Goal: Task Accomplishment & Management: Use online tool/utility

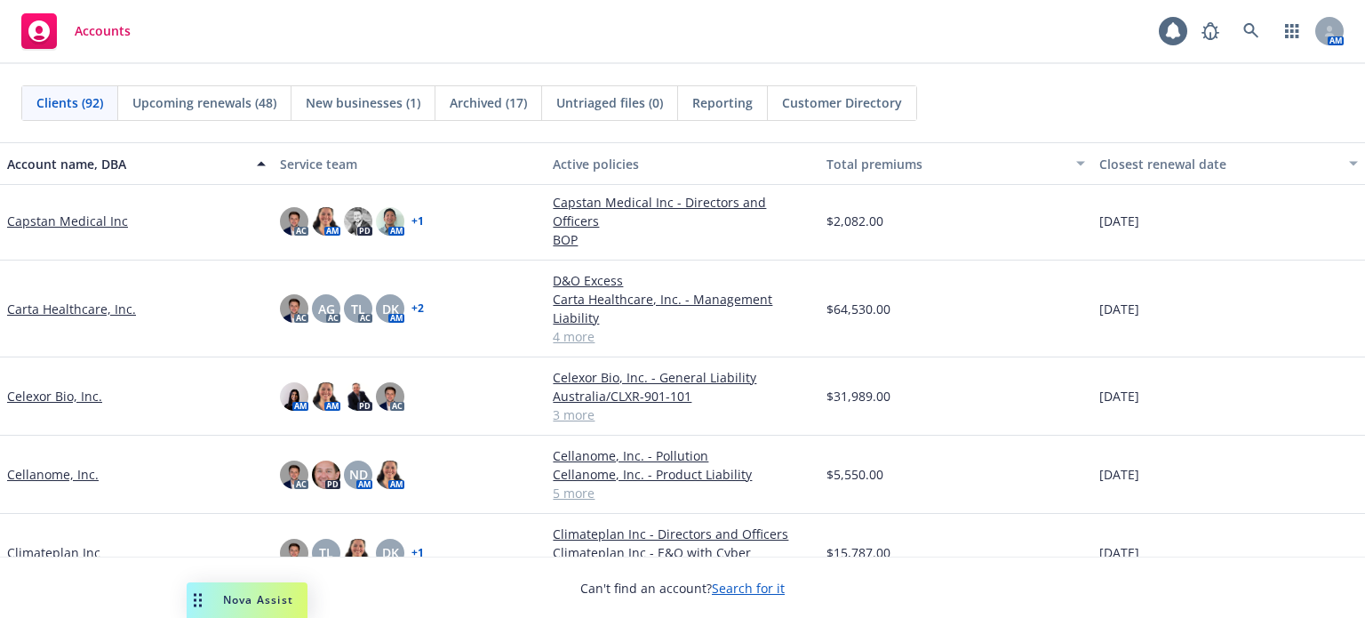
scroll to position [1066, 0]
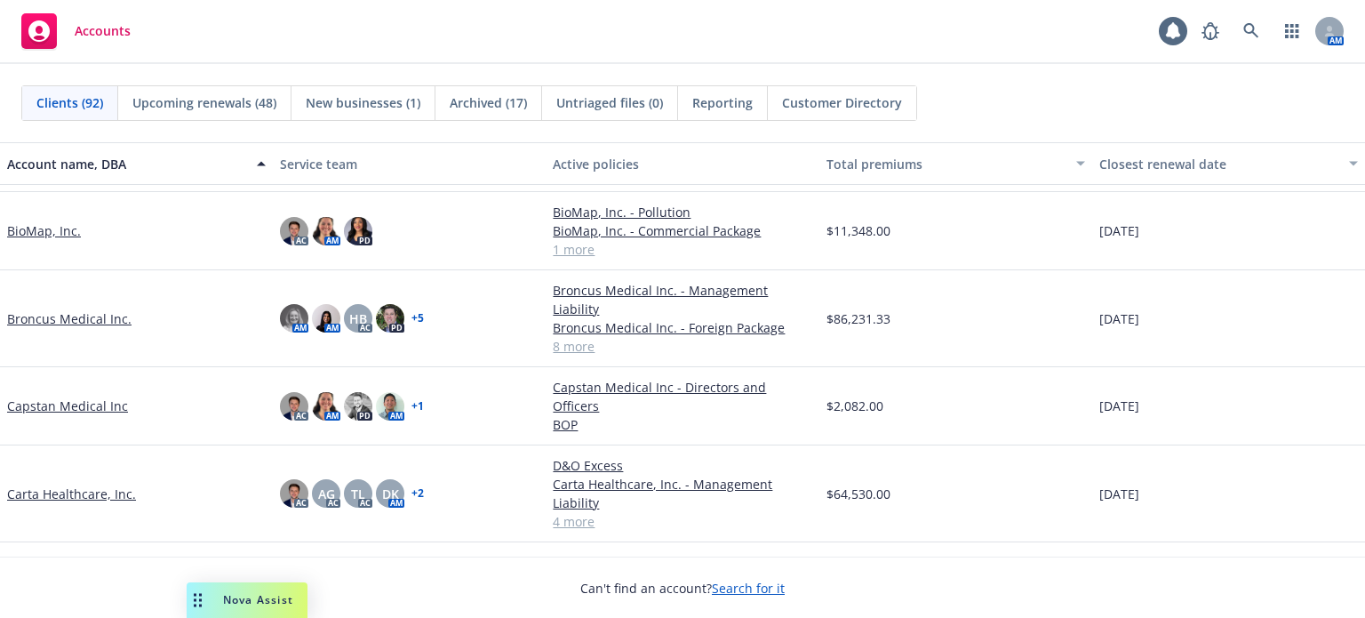
click at [386, 98] on span "New businesses (1)" at bounding box center [363, 102] width 115 height 19
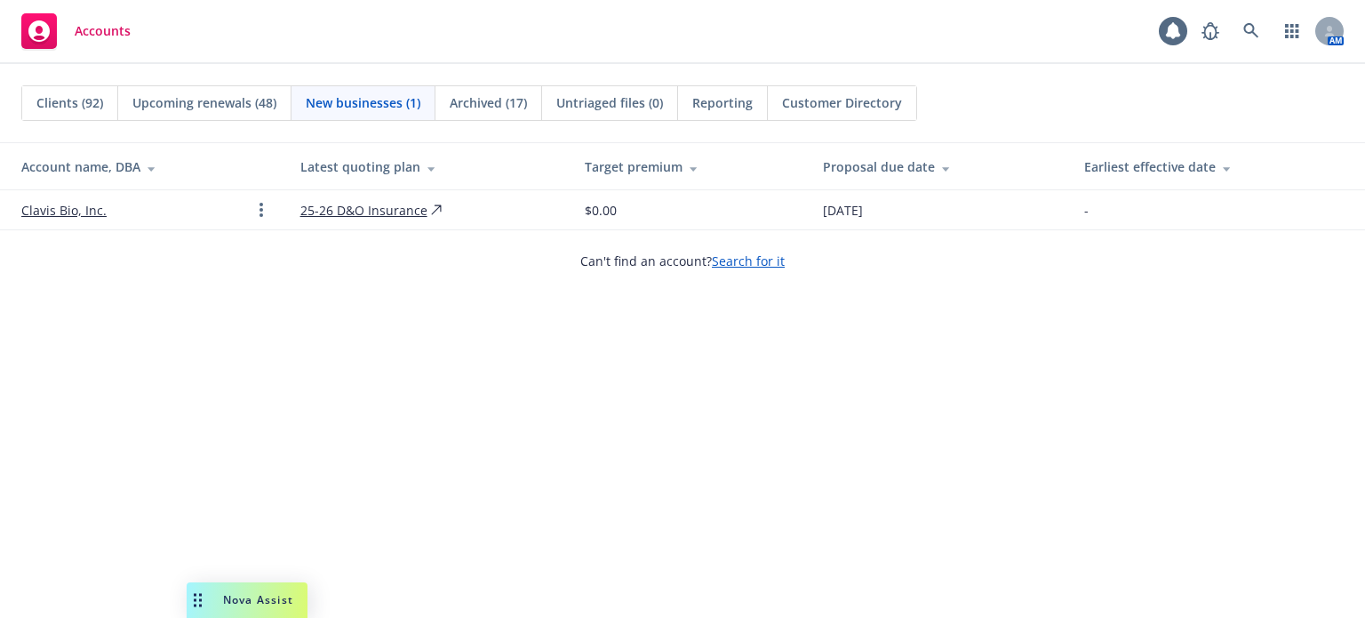
click at [68, 209] on link "Clavis Bio, Inc." at bounding box center [63, 210] width 85 height 19
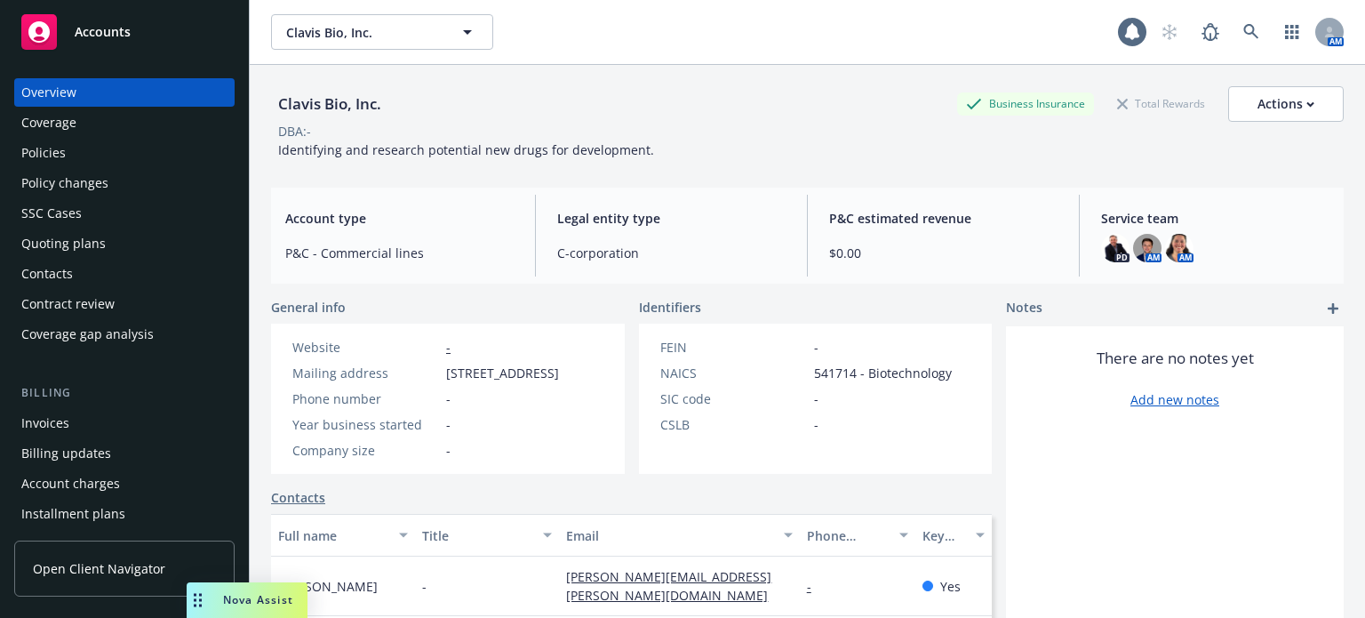
click at [61, 147] on div "Policies" at bounding box center [43, 153] width 44 height 28
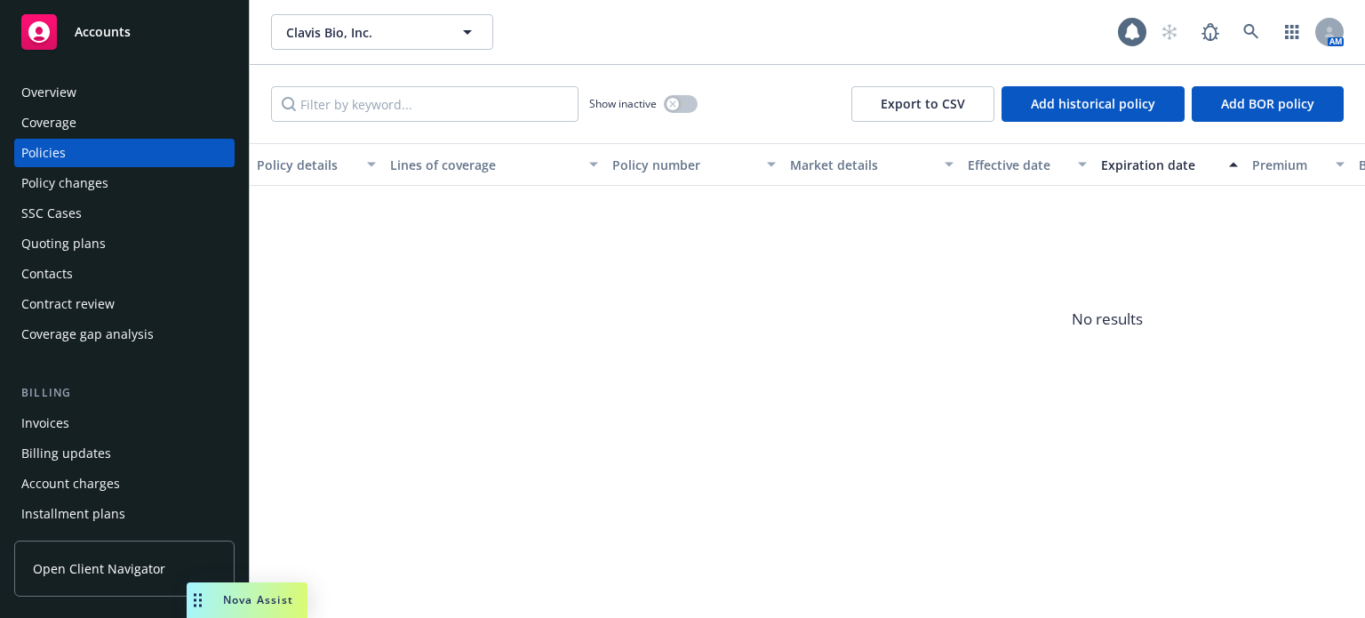
click at [77, 243] on div "Quoting plans" at bounding box center [63, 243] width 84 height 28
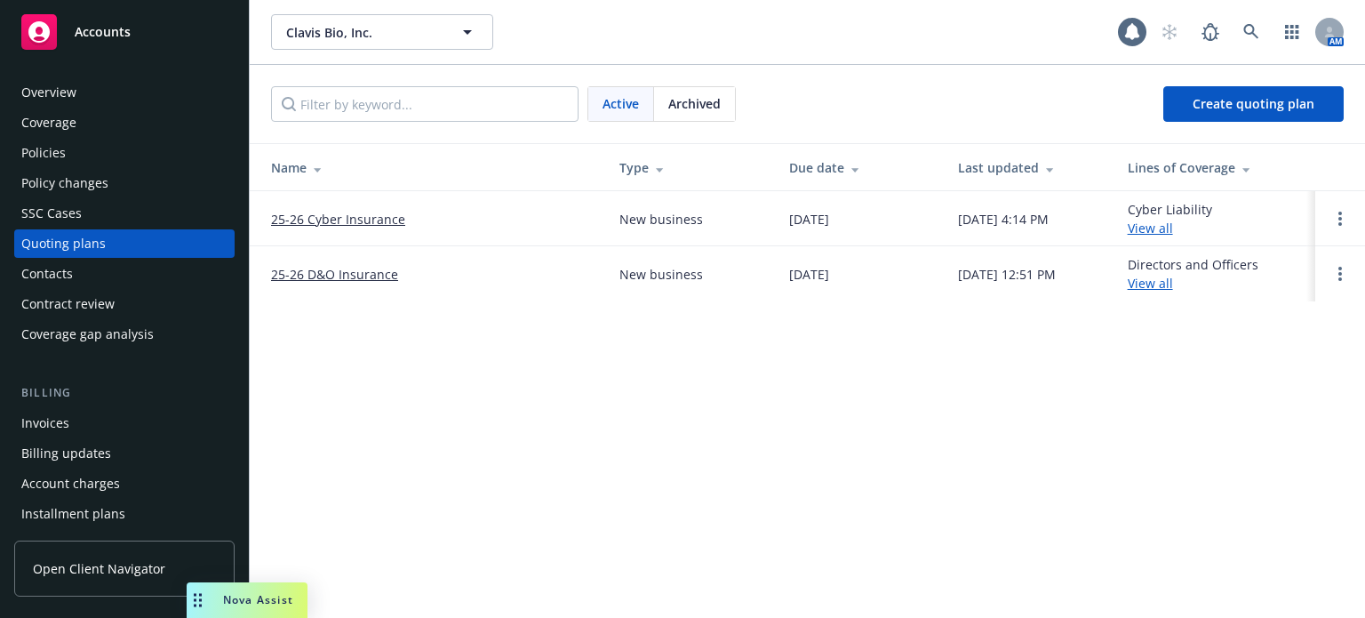
click at [279, 273] on link "25-26 D&O Insurance" at bounding box center [334, 274] width 127 height 19
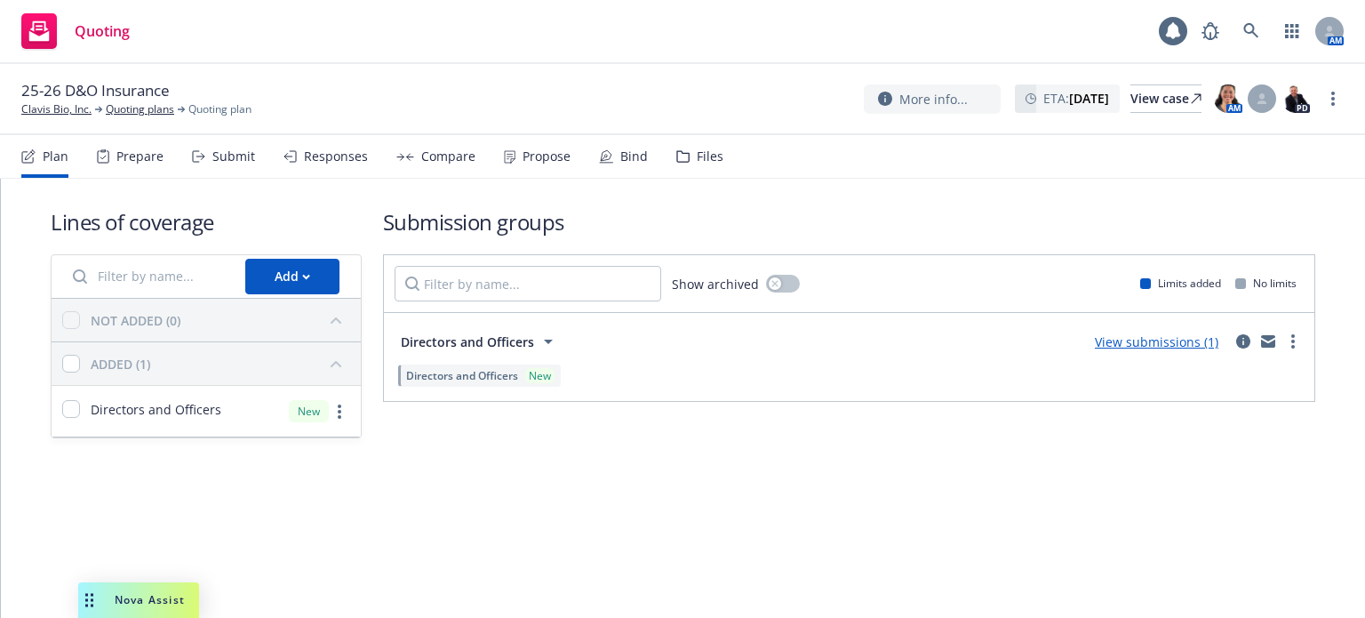
click at [708, 164] on div "Files" at bounding box center [710, 156] width 27 height 14
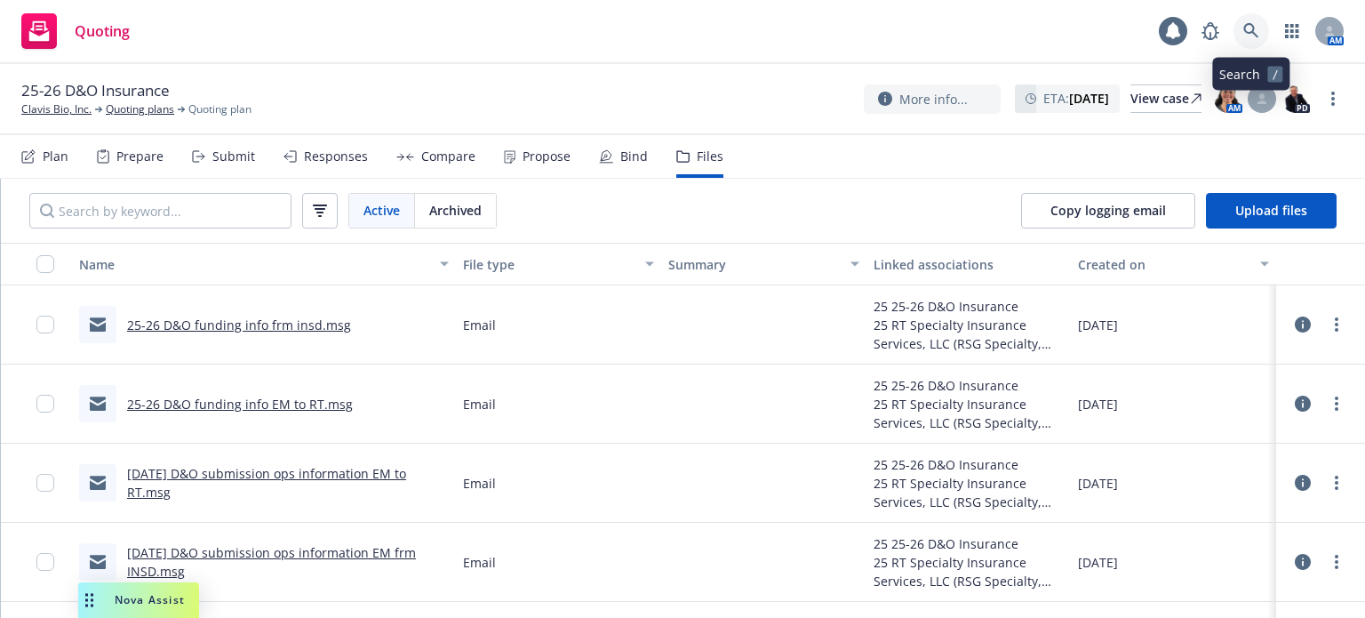
click at [1244, 35] on icon at bounding box center [1251, 31] width 16 height 16
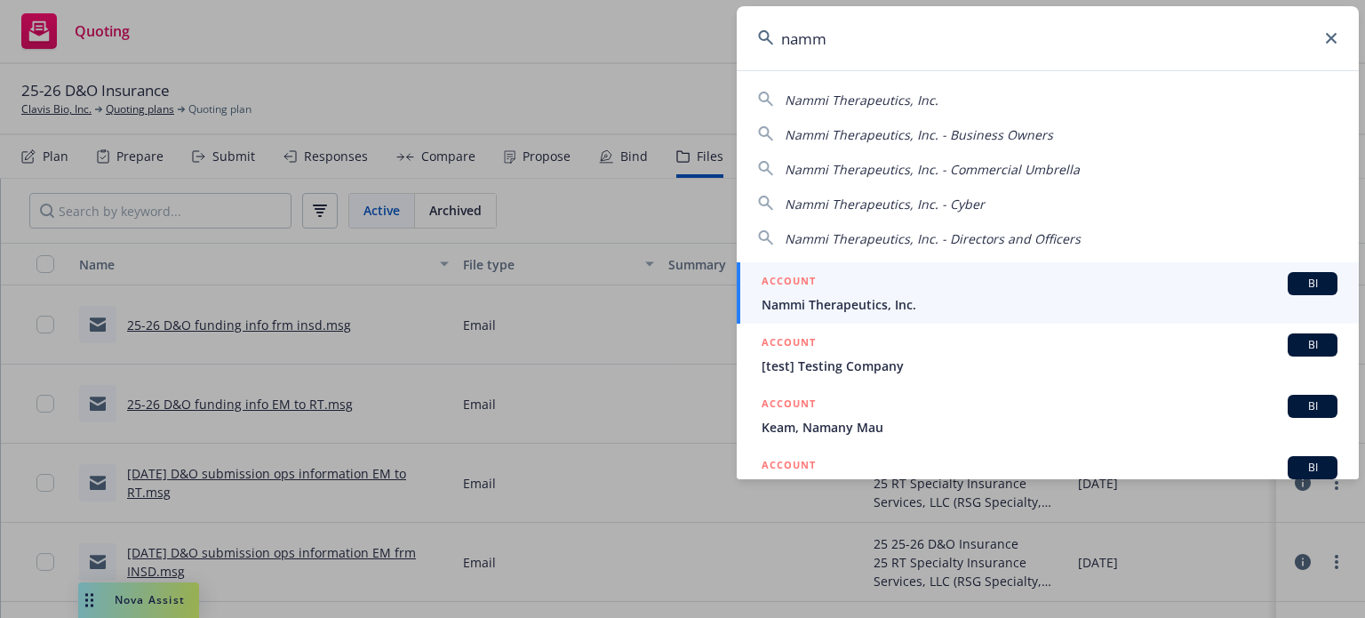
type input "namm"
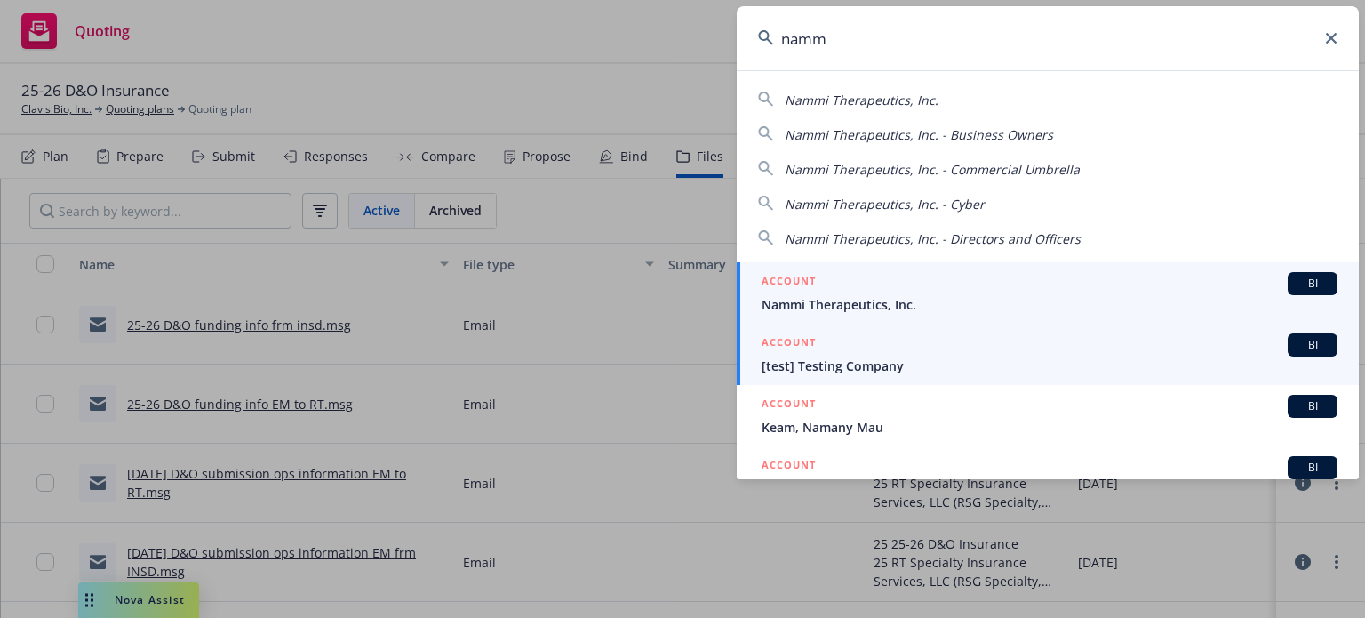
click at [839, 323] on link "ACCOUNT BI [test] Testing Company" at bounding box center [1048, 353] width 622 height 61
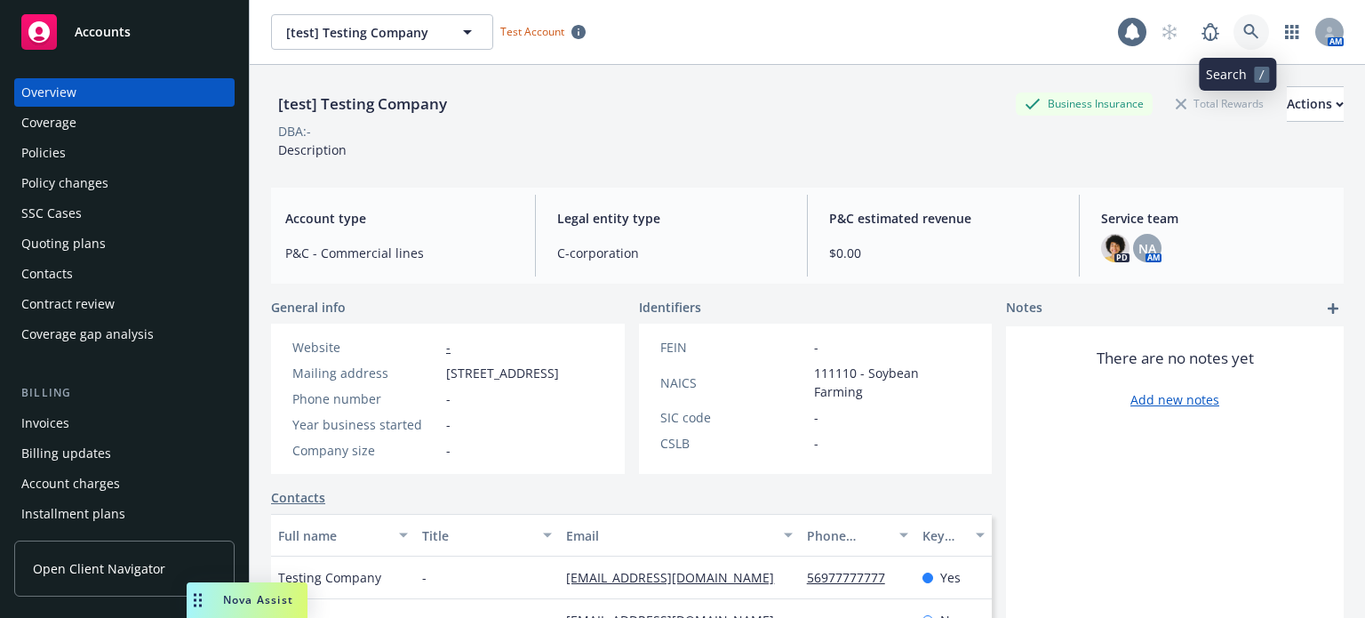
click at [1246, 36] on link at bounding box center [1252, 32] width 36 height 36
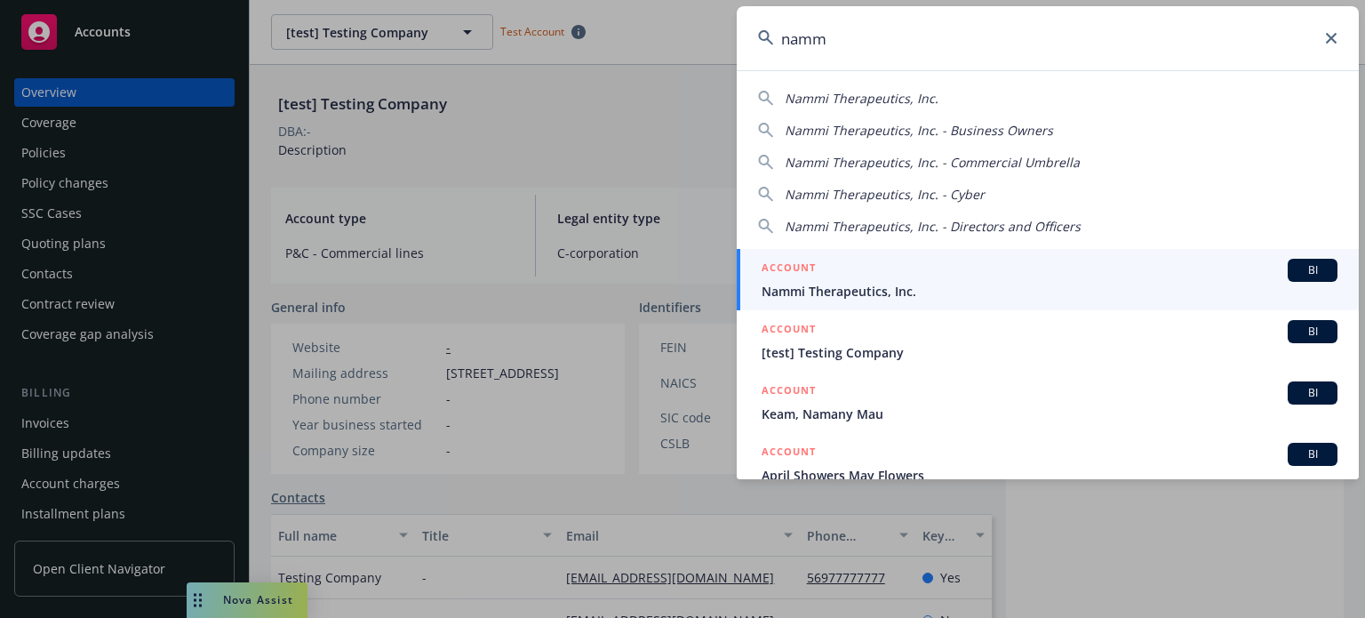
type input "namm"
click at [848, 273] on div "ACCOUNT BI" at bounding box center [1050, 270] width 576 height 23
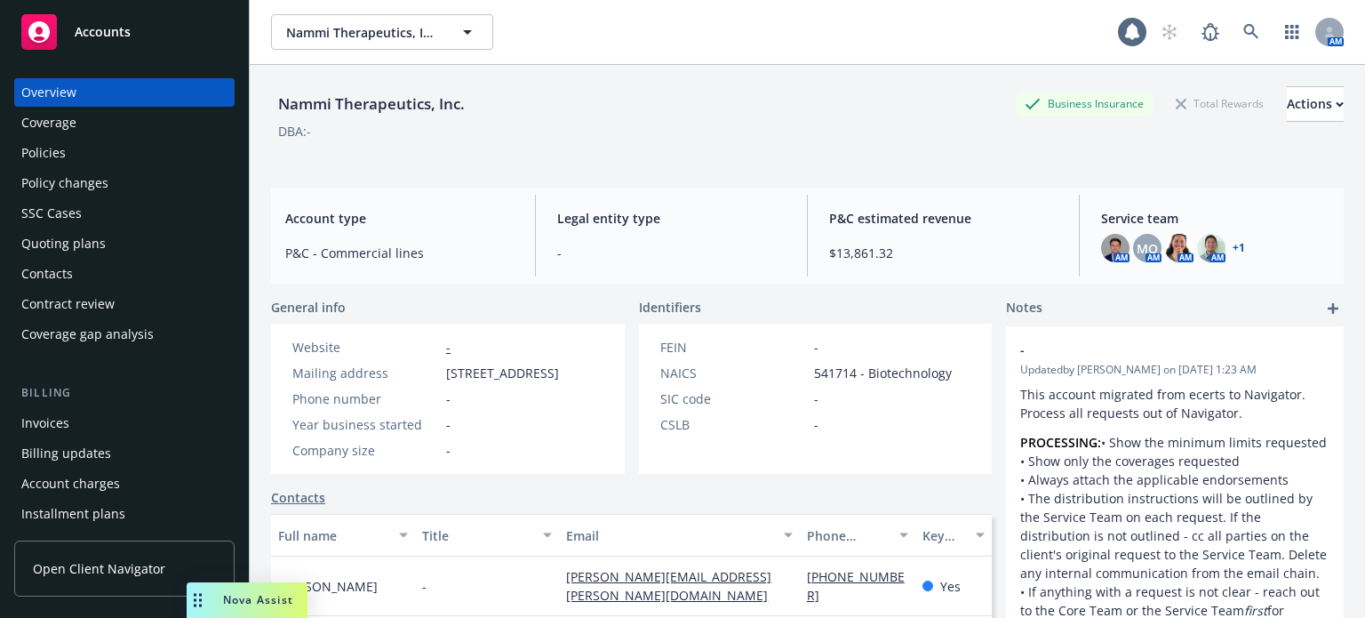
click at [132, 156] on div "Policies" at bounding box center [124, 153] width 206 height 28
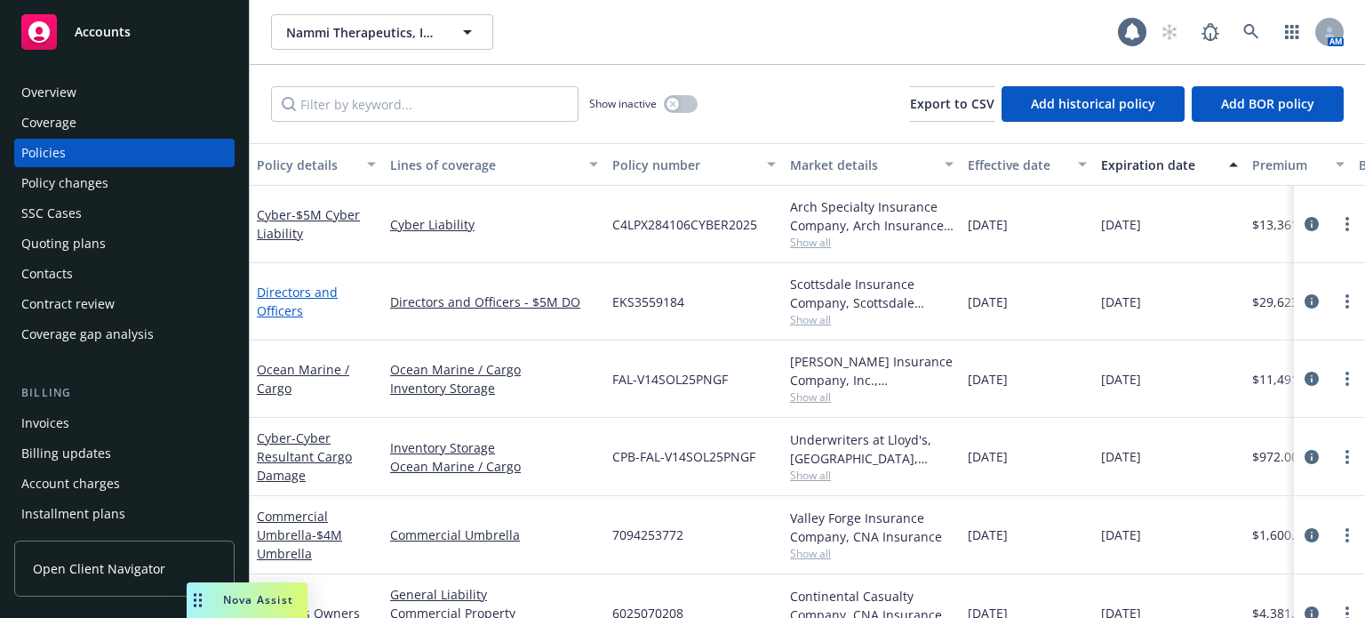
click at [274, 311] on link "Directors and Officers" at bounding box center [297, 301] width 81 height 36
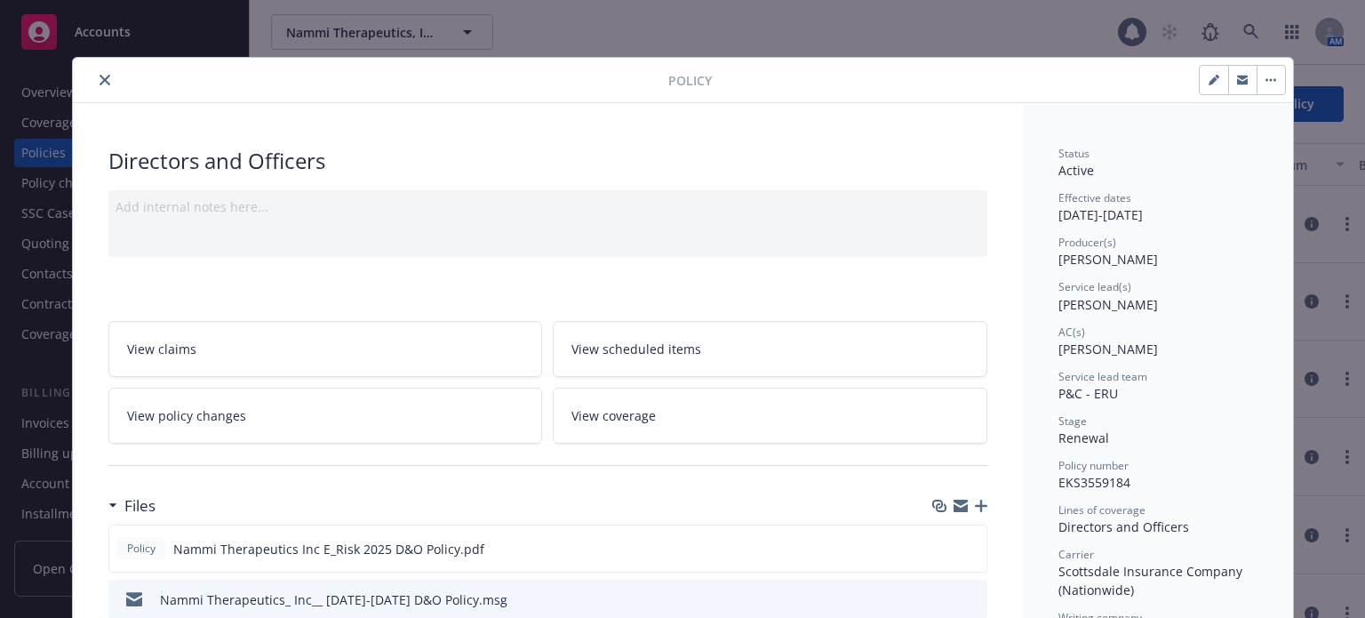
click at [100, 77] on icon "close" at bounding box center [105, 80] width 11 height 11
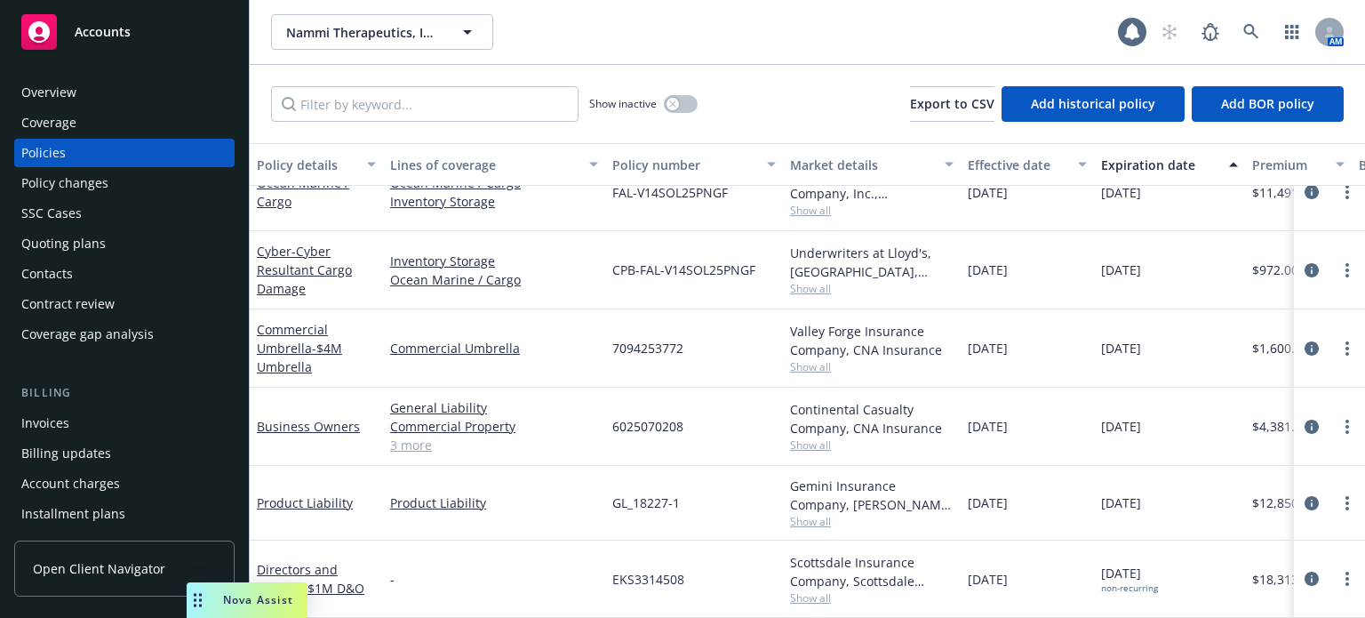
scroll to position [192, 0]
click at [308, 561] on link "Directors and Officers - $1M D&O" at bounding box center [311, 579] width 108 height 36
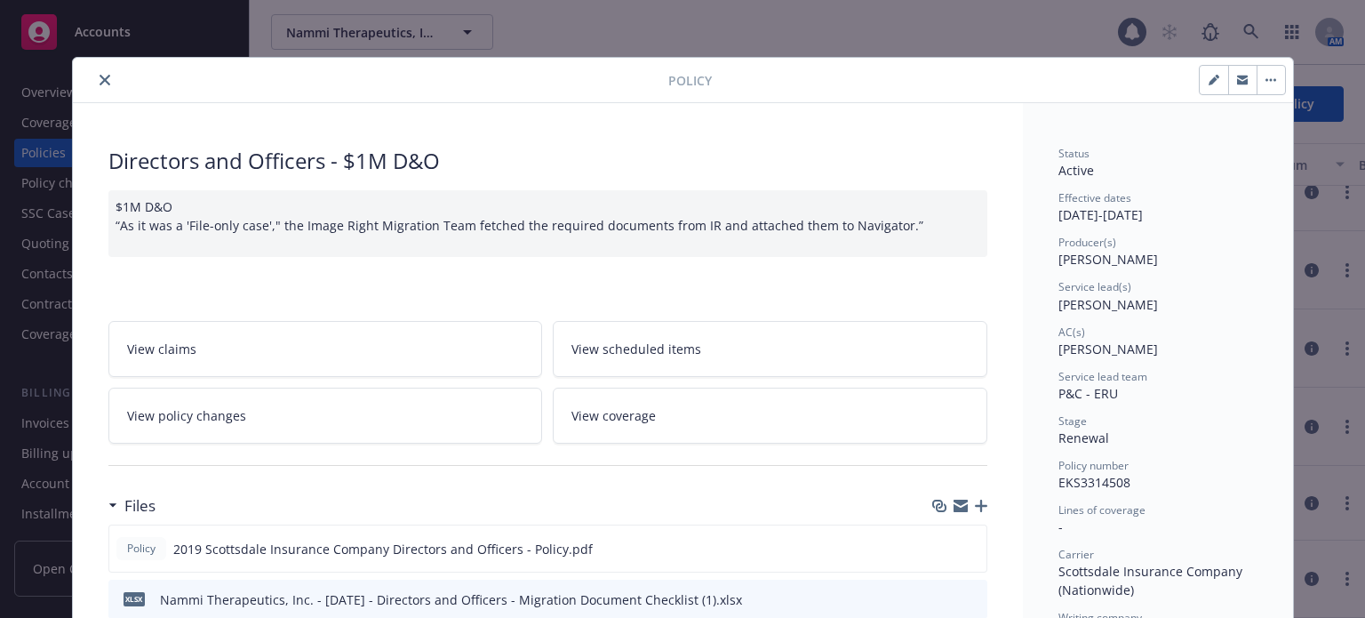
click at [100, 84] on icon "close" at bounding box center [105, 80] width 11 height 11
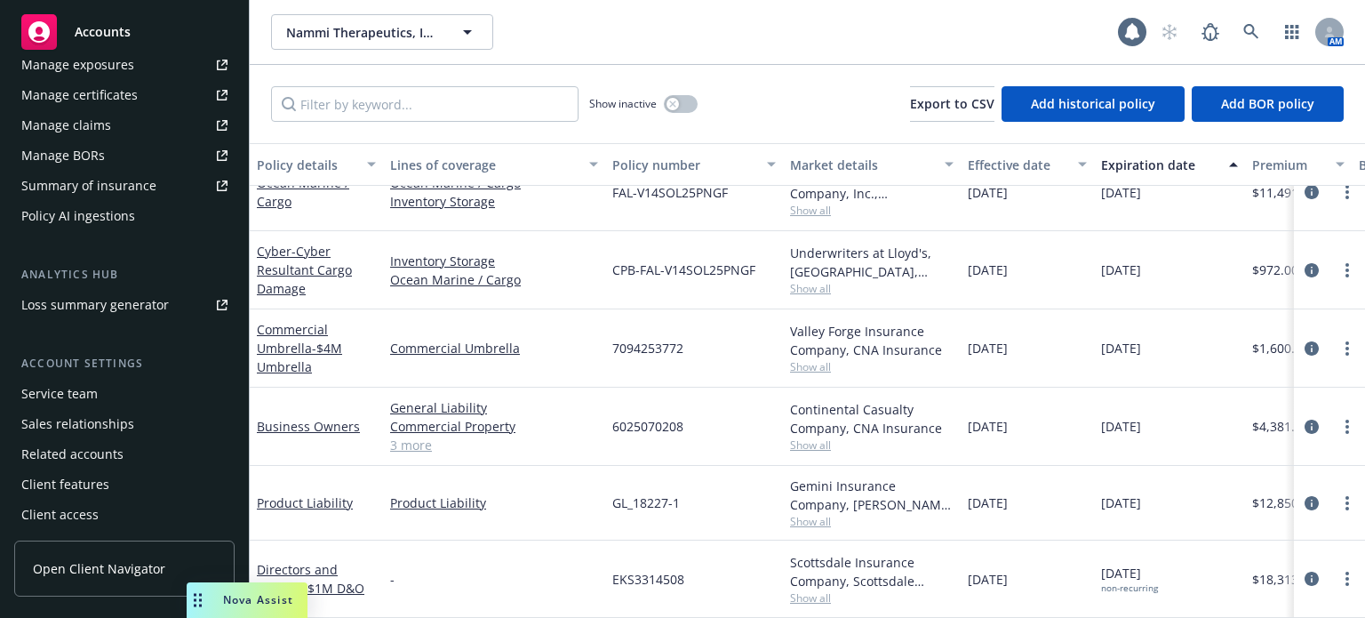
scroll to position [600, 0]
click at [85, 390] on div "Service team" at bounding box center [59, 392] width 76 height 28
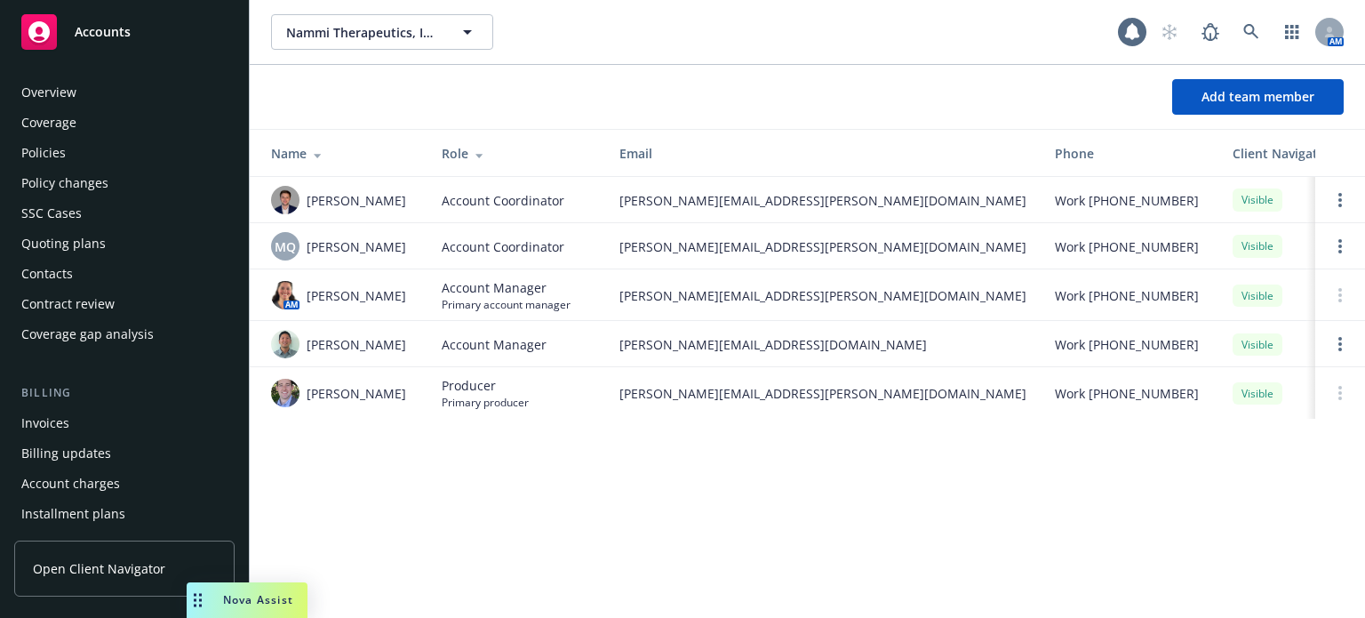
scroll to position [600, 0]
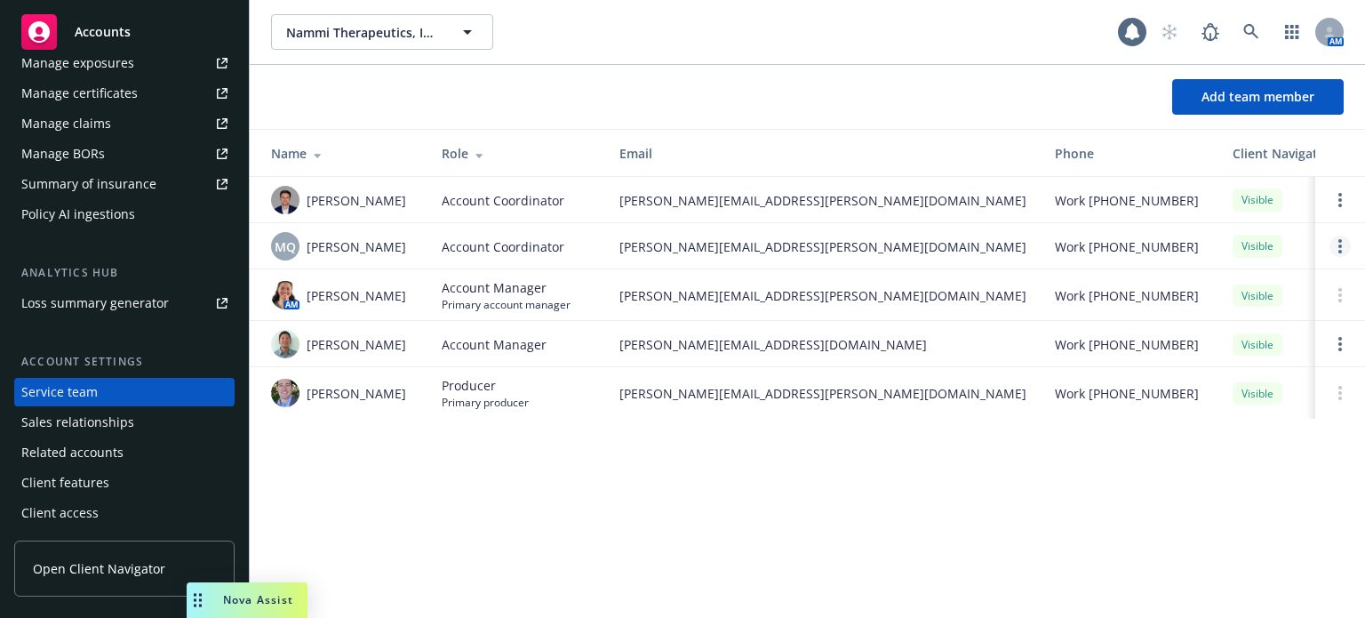
click at [1338, 252] on icon "Open options" at bounding box center [1340, 246] width 4 height 14
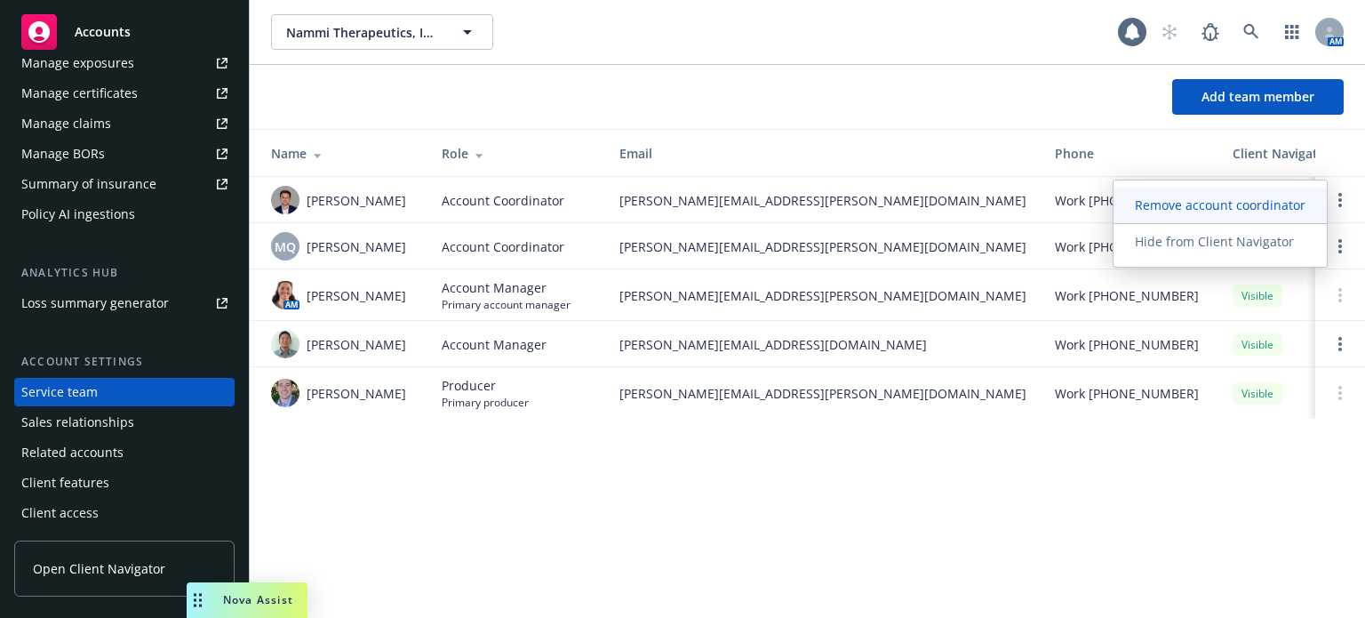
click at [1237, 209] on span "Remove account coordinator" at bounding box center [1220, 204] width 213 height 17
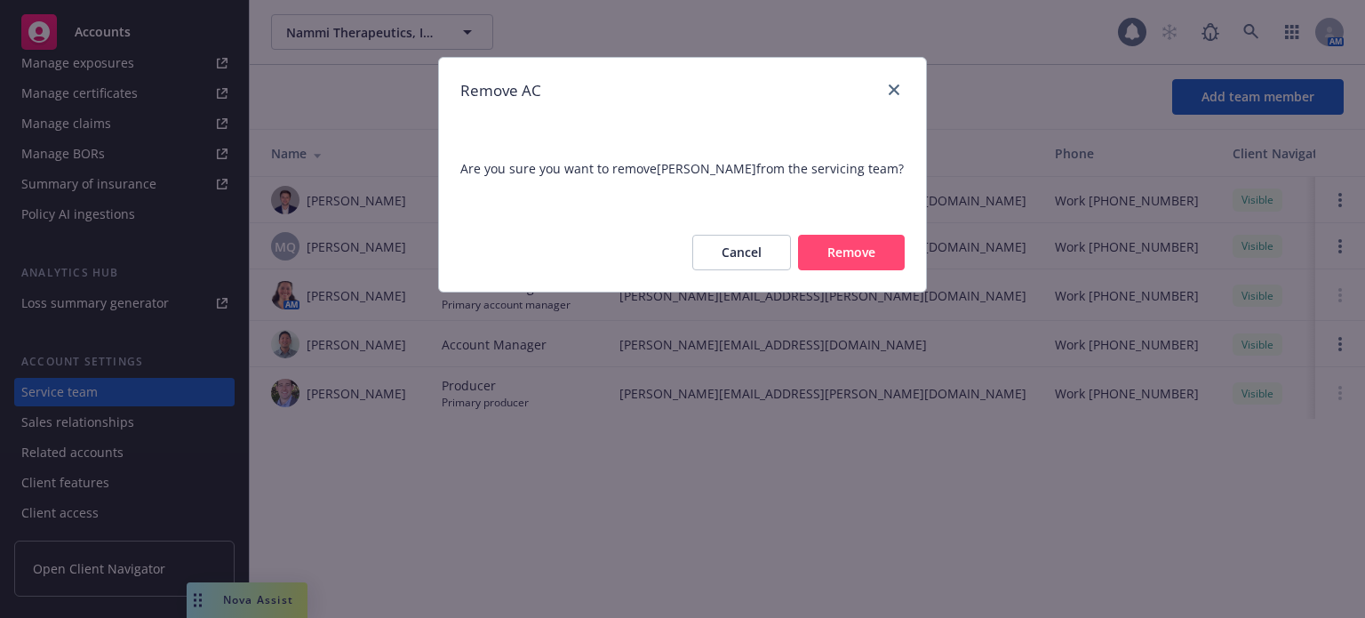
click at [890, 241] on button "Remove" at bounding box center [851, 253] width 107 height 36
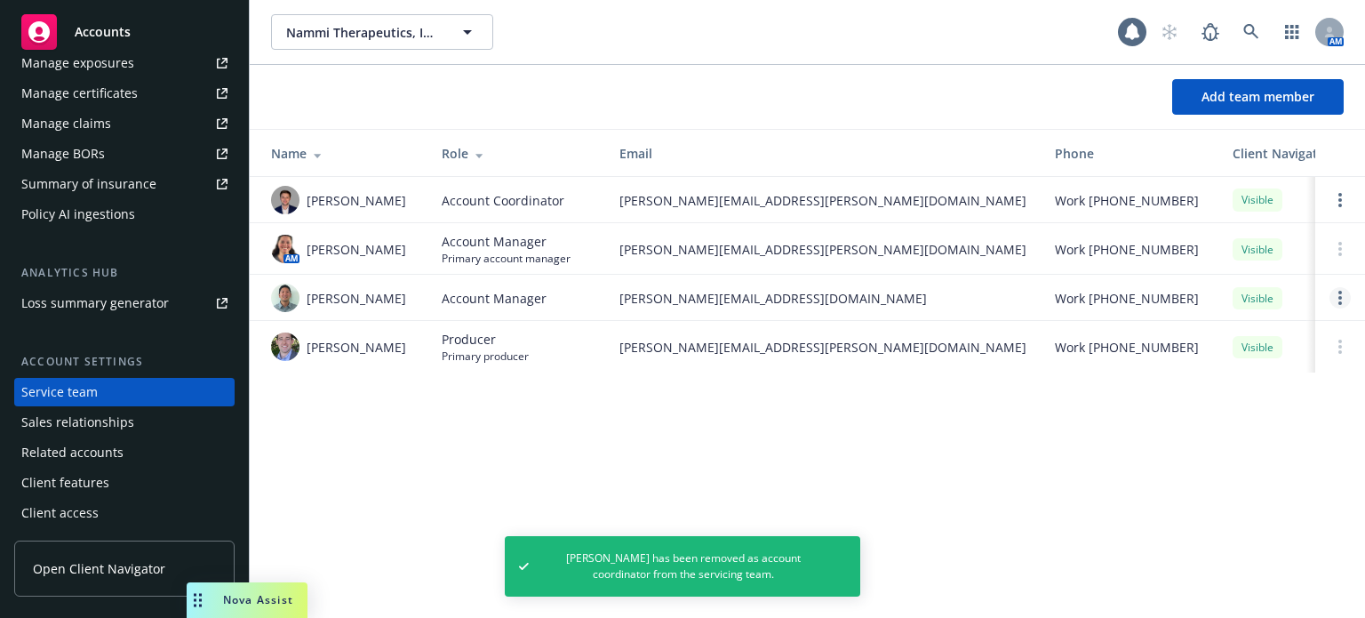
click at [1337, 307] on link "Open options" at bounding box center [1340, 297] width 21 height 21
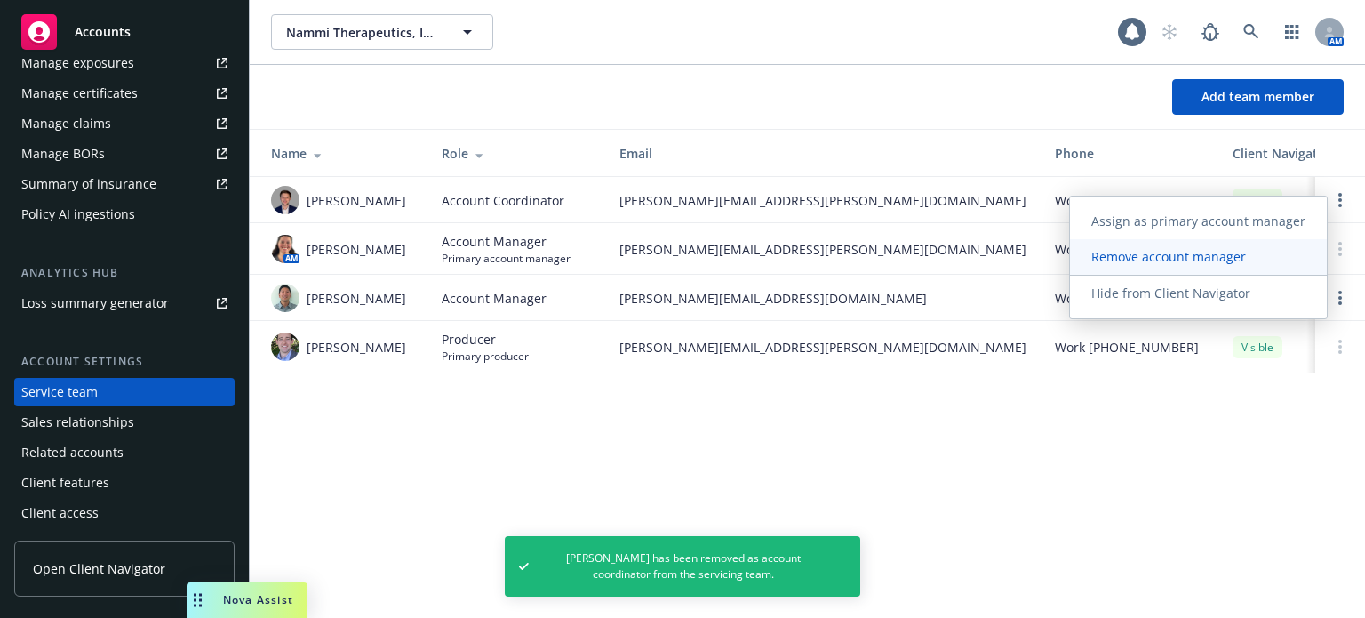
click at [1115, 249] on span "Remove account manager" at bounding box center [1168, 256] width 197 height 17
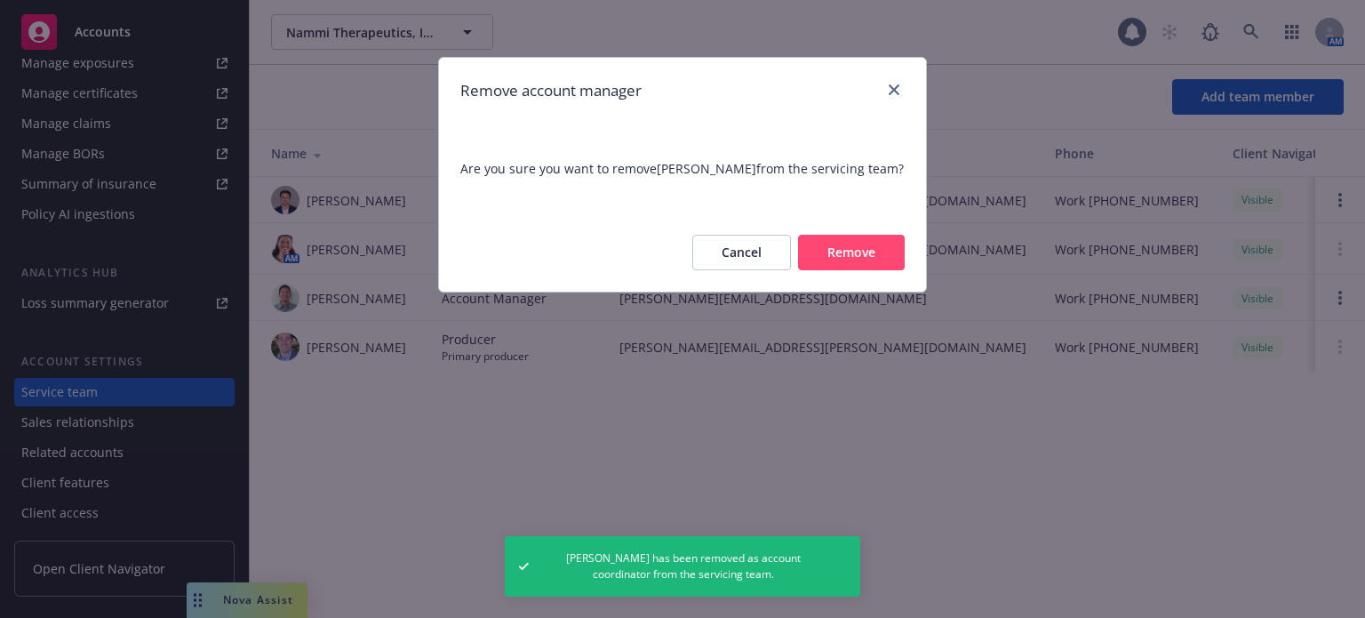
click at [880, 243] on button "Remove" at bounding box center [851, 253] width 107 height 36
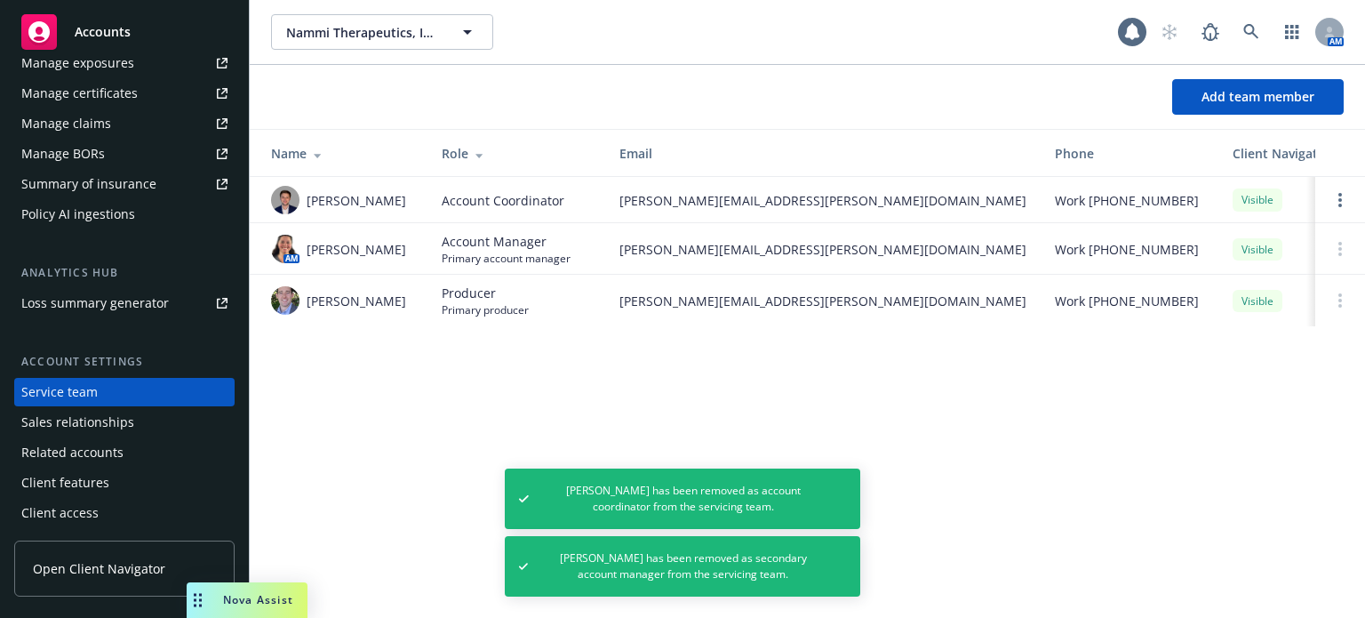
scroll to position [0, 0]
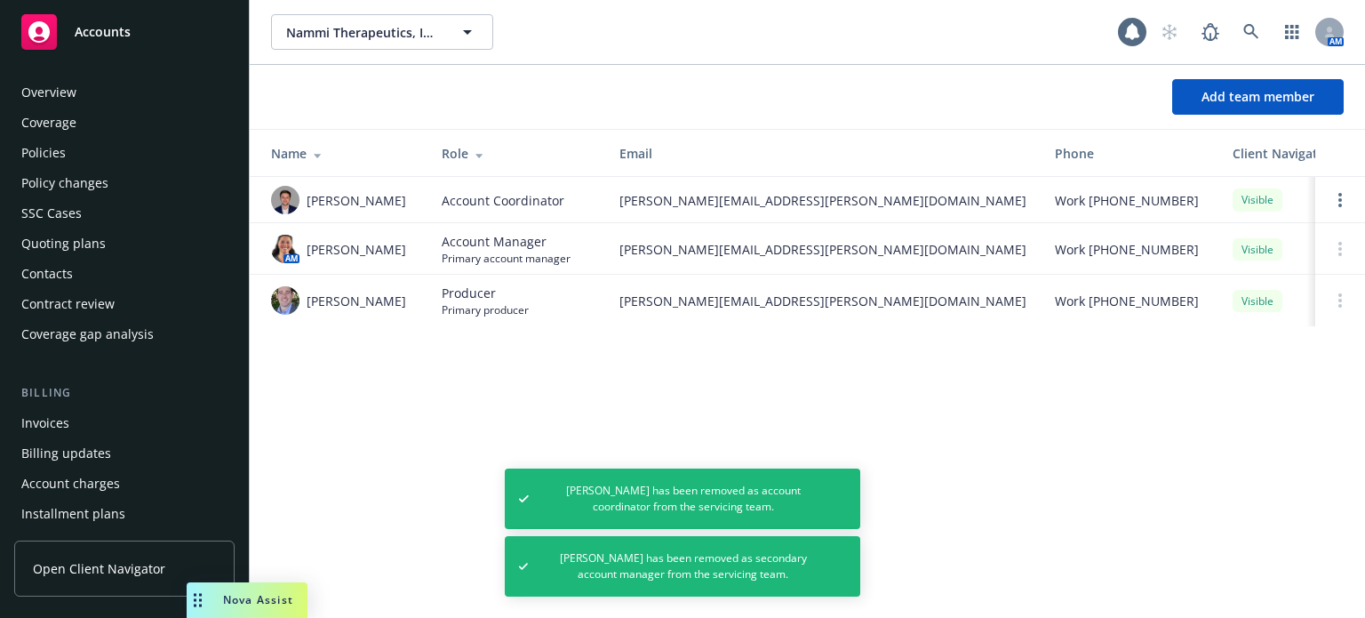
click at [60, 106] on div "Overview" at bounding box center [48, 92] width 55 height 28
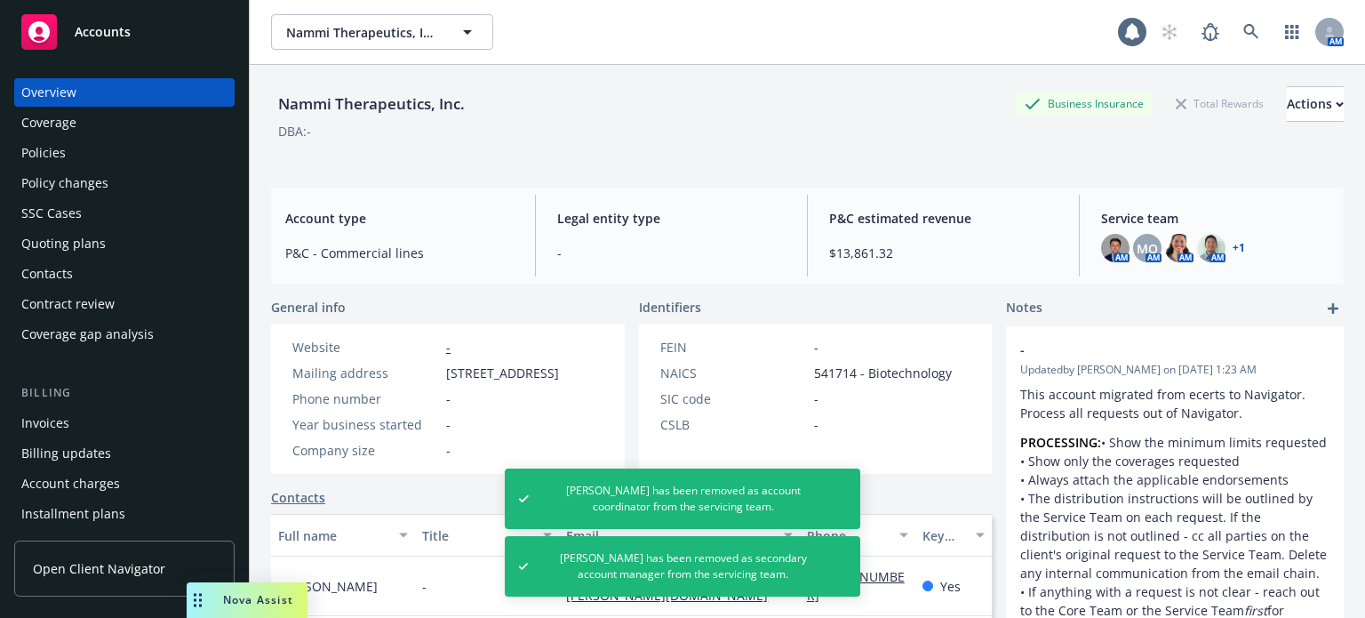
click at [64, 154] on div "Policies" at bounding box center [43, 153] width 44 height 28
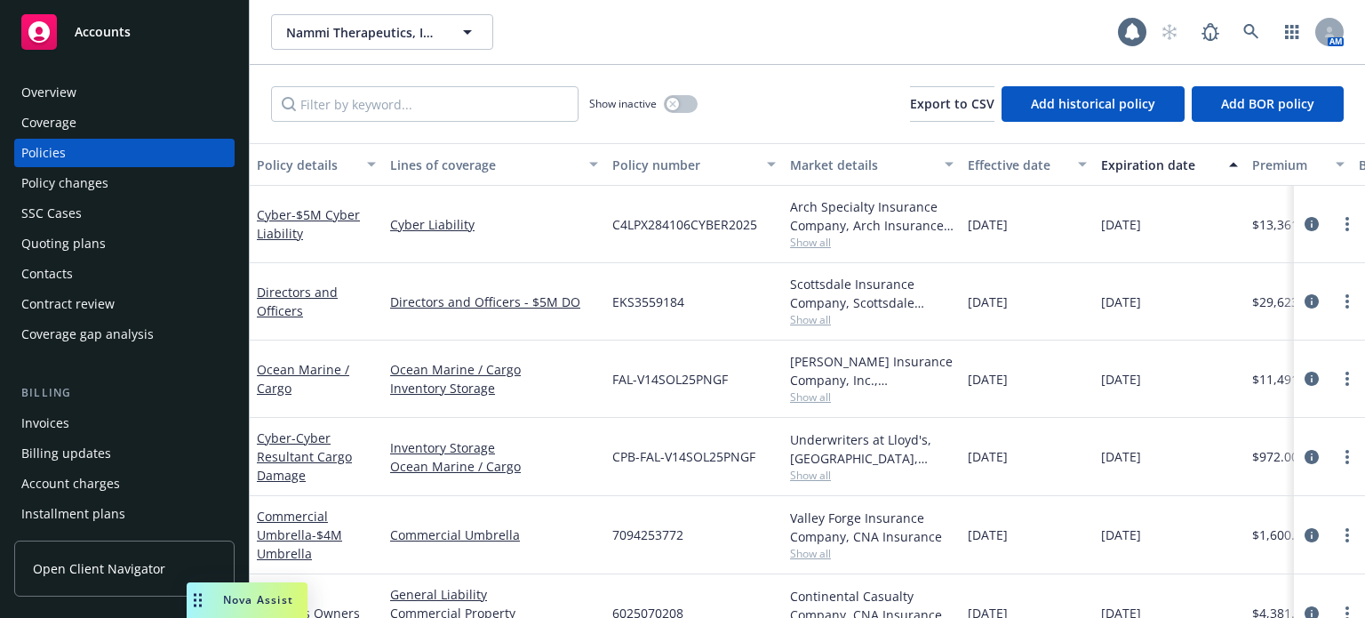
click at [92, 183] on div "Policy changes" at bounding box center [64, 183] width 87 height 28
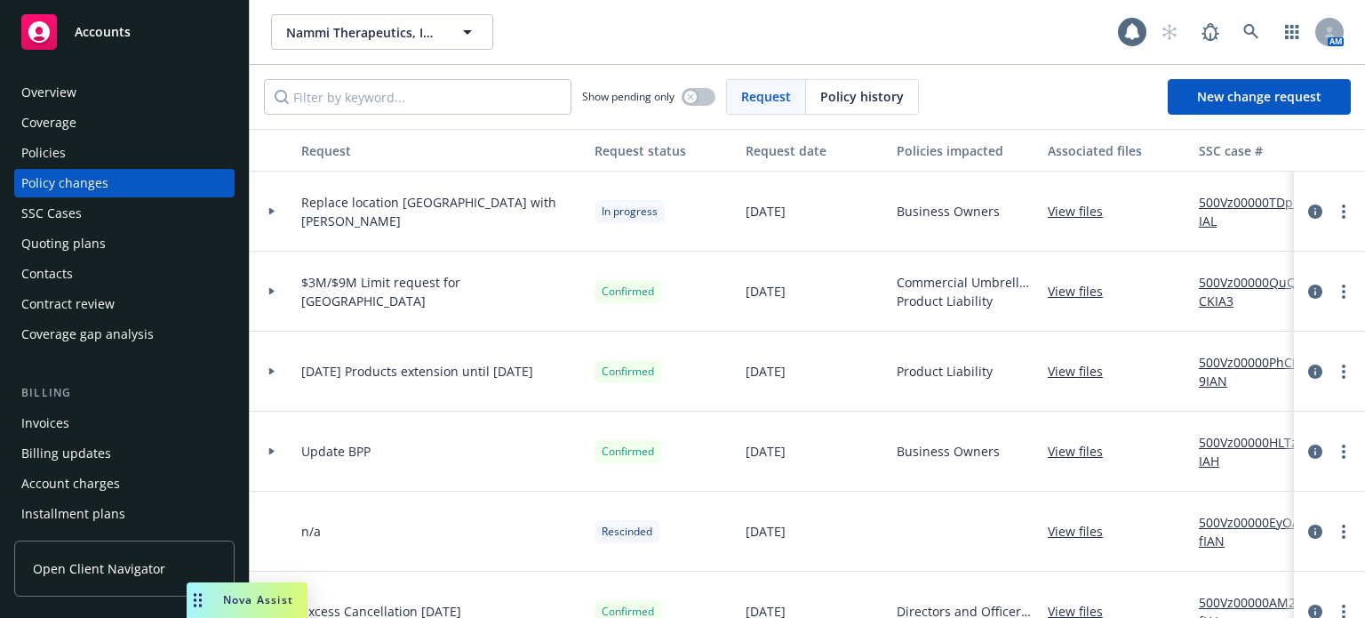
scroll to position [178, 0]
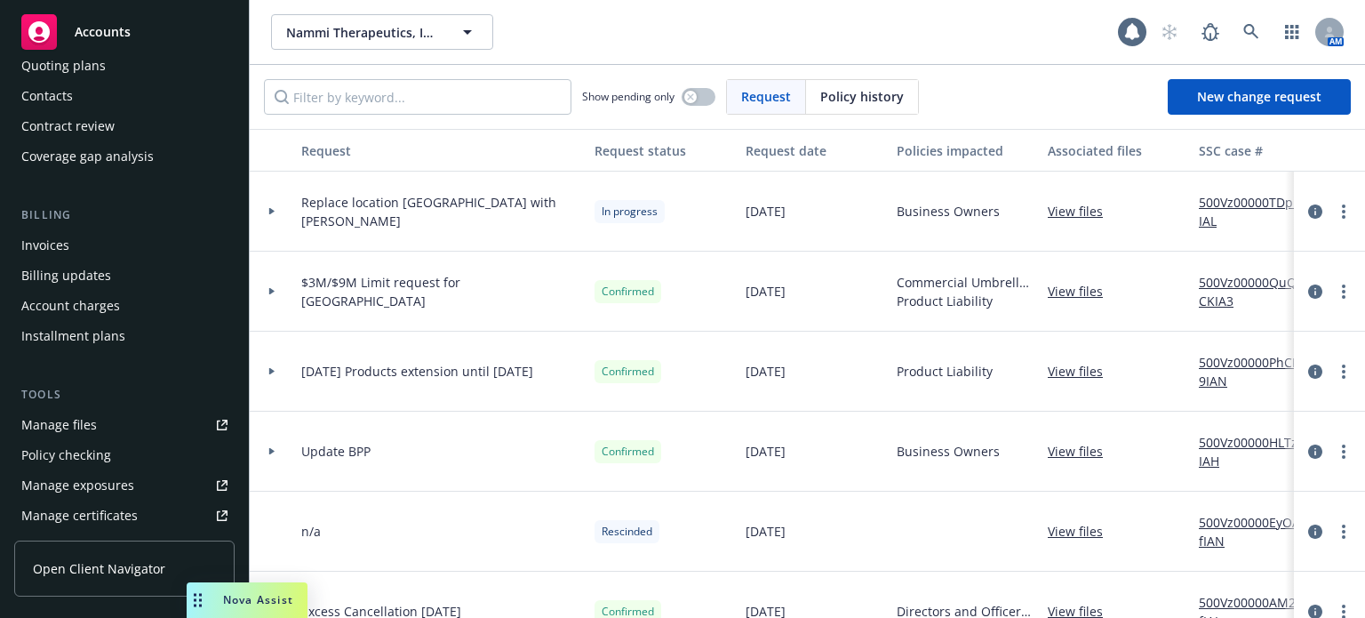
click at [86, 428] on div "Manage files" at bounding box center [59, 425] width 76 height 28
click at [1250, 34] on icon at bounding box center [1250, 31] width 15 height 15
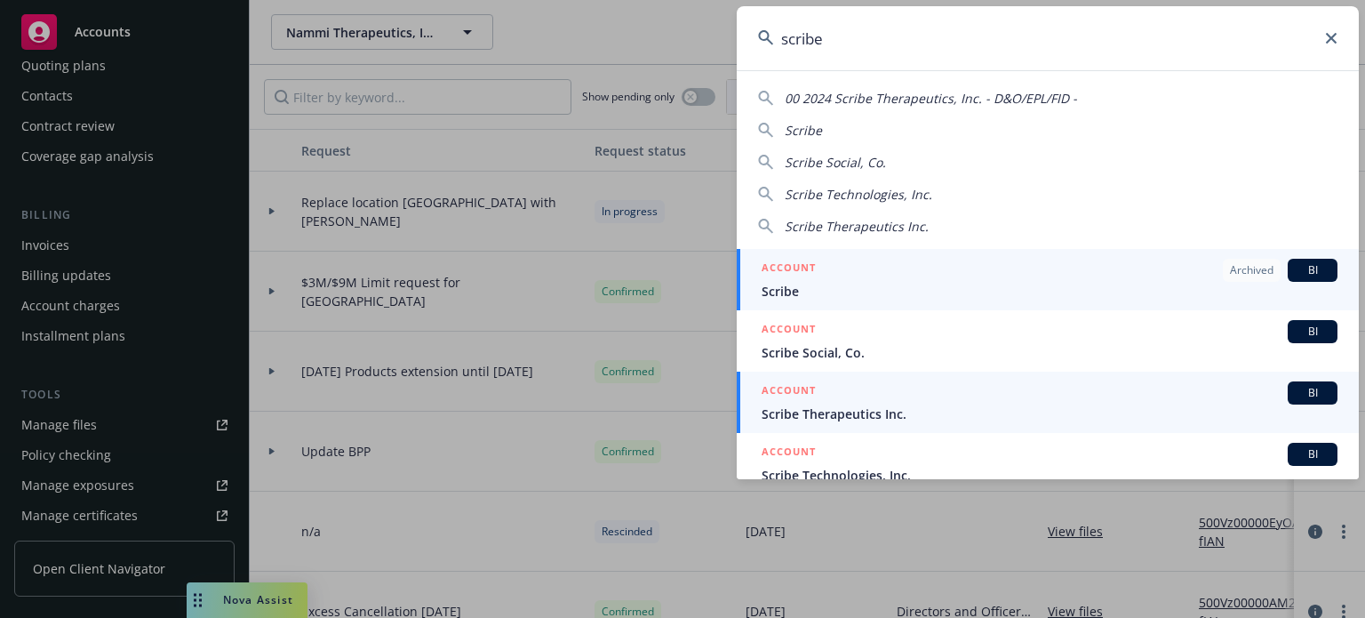
type input "scribe"
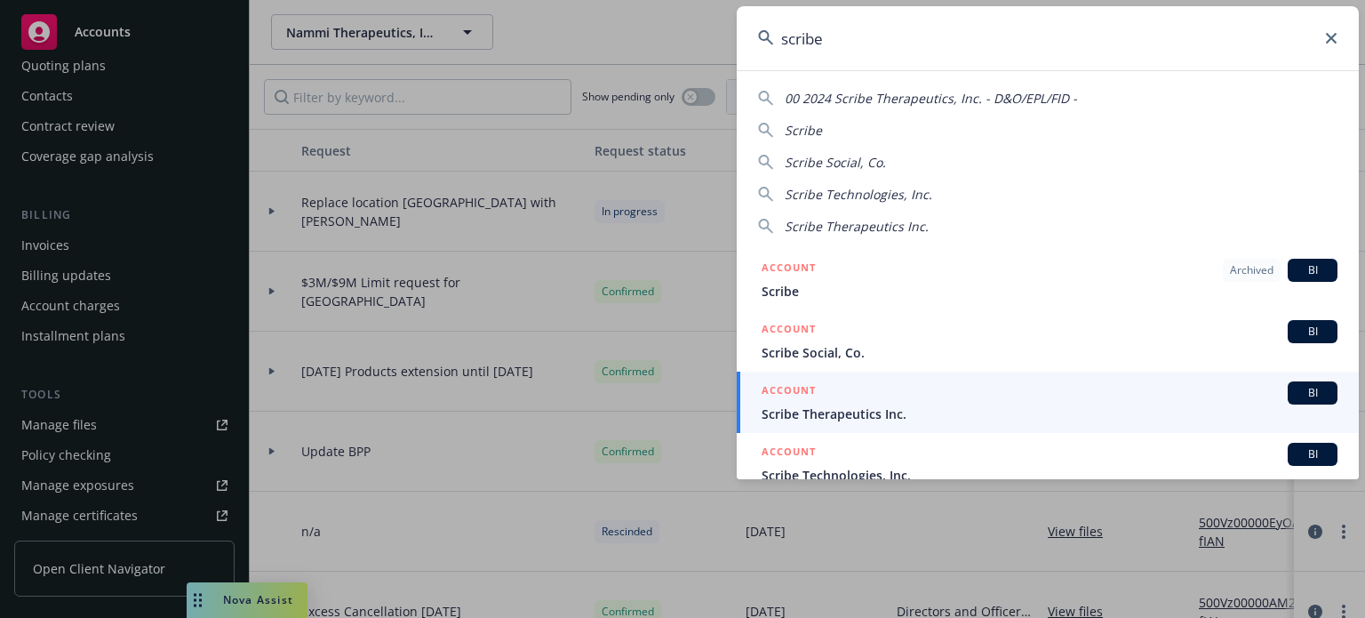
click at [816, 408] on span "Scribe Therapeutics Inc." at bounding box center [1050, 413] width 576 height 19
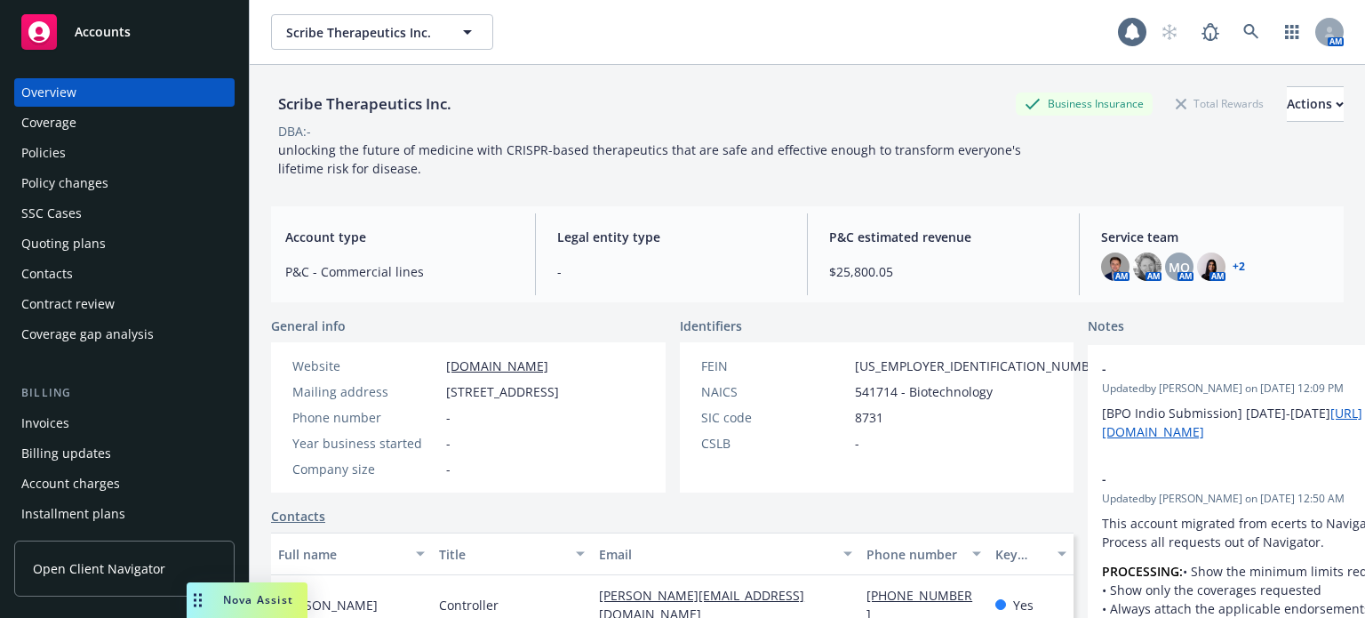
click at [89, 164] on div "Policies" at bounding box center [124, 153] width 206 height 28
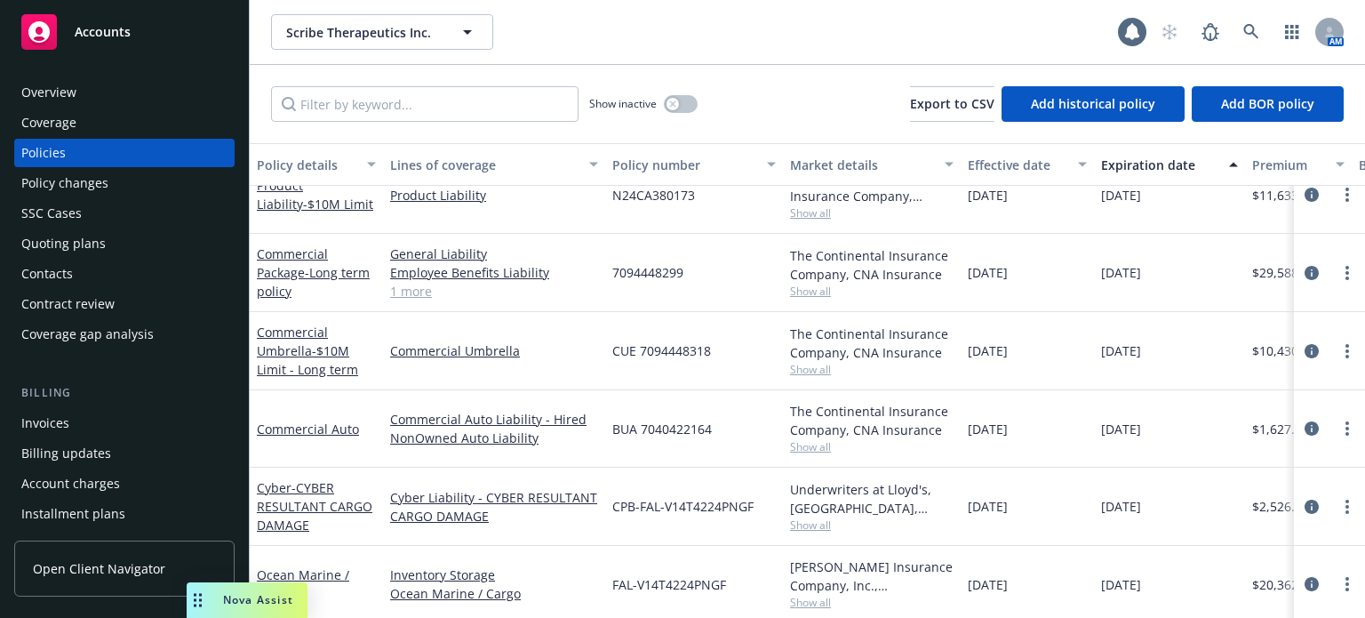
scroll to position [337, 0]
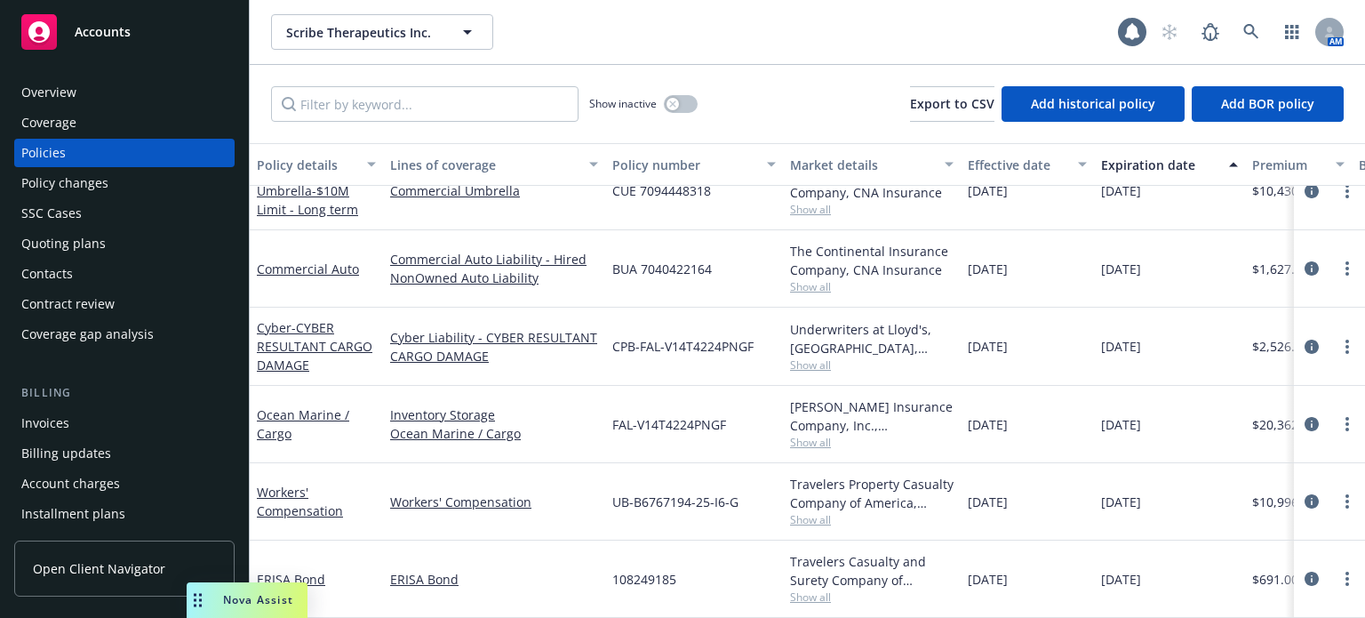
click at [70, 249] on div "Quoting plans" at bounding box center [63, 243] width 84 height 28
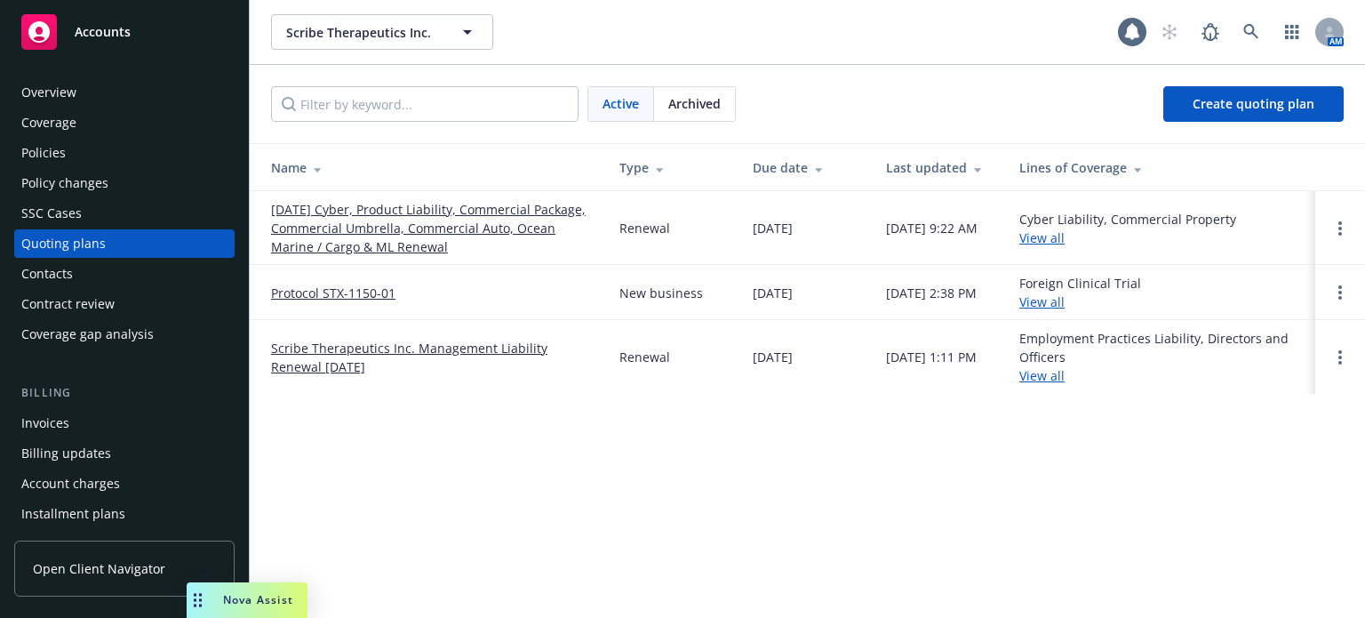
click at [416, 214] on link "[DATE] Cyber, Product Liability, Commercial Package, Commercial Umbrella, Comme…" at bounding box center [431, 228] width 320 height 56
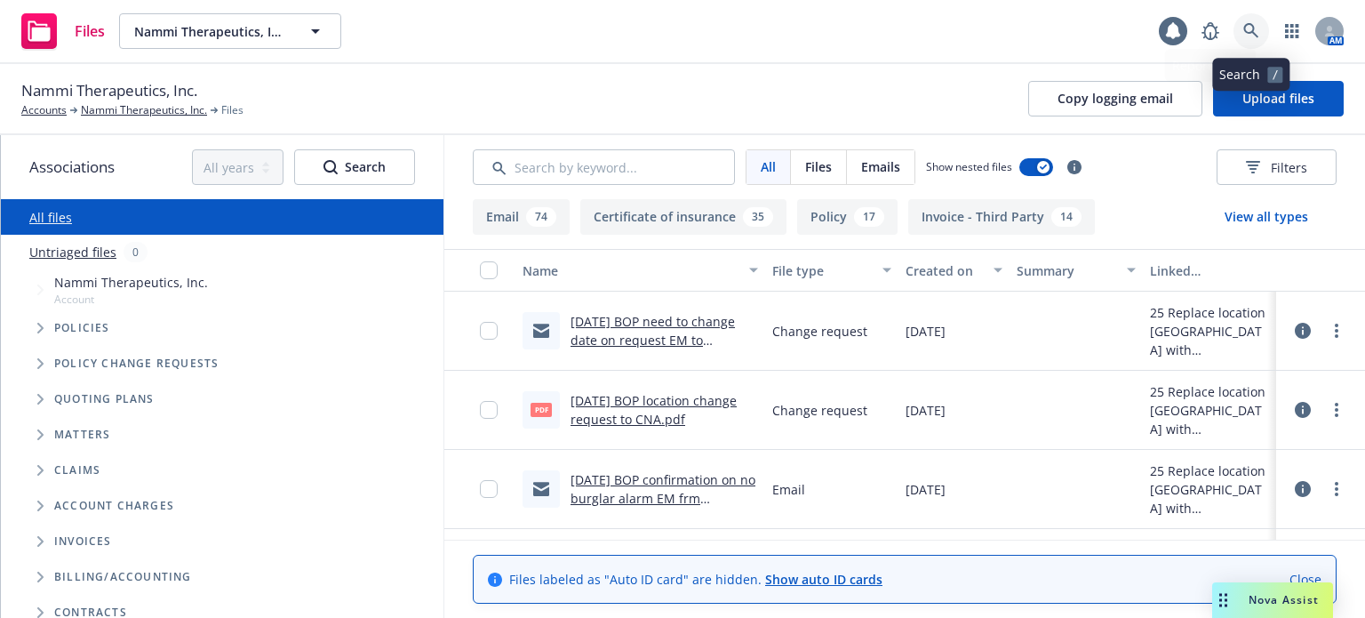
click at [1262, 24] on link at bounding box center [1252, 31] width 36 height 36
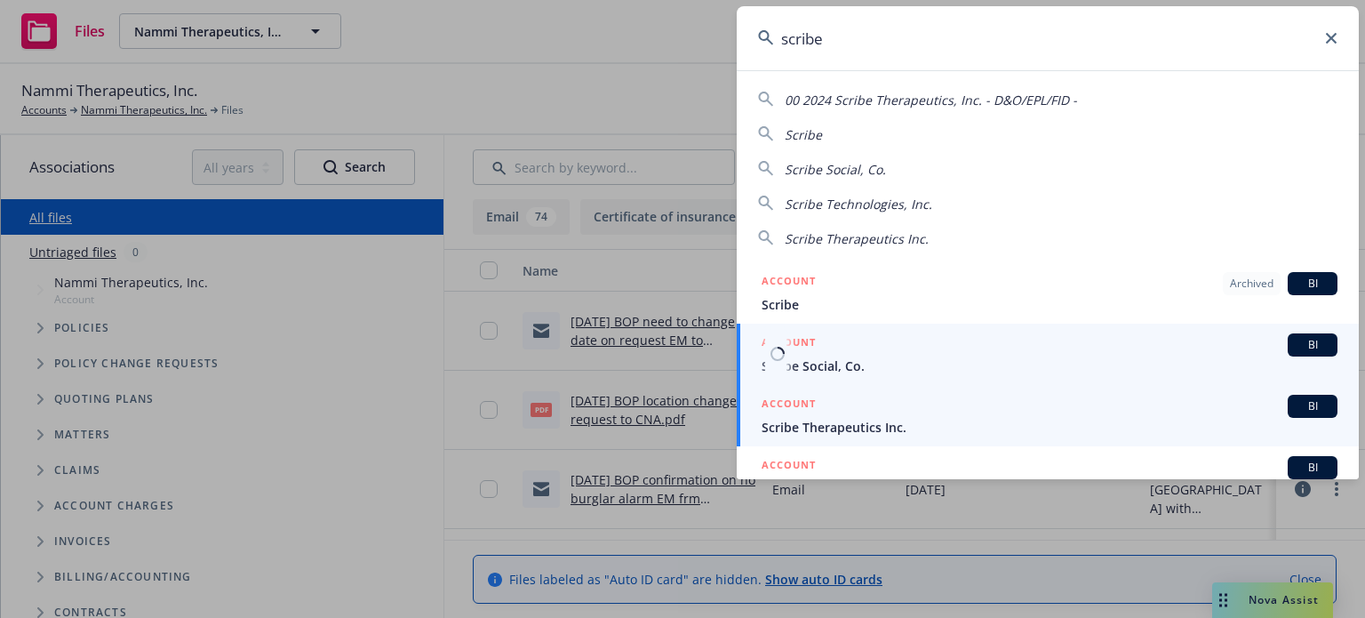
type input "scribe"
click at [897, 418] on span "Scribe Therapeutics Inc." at bounding box center [1050, 427] width 576 height 19
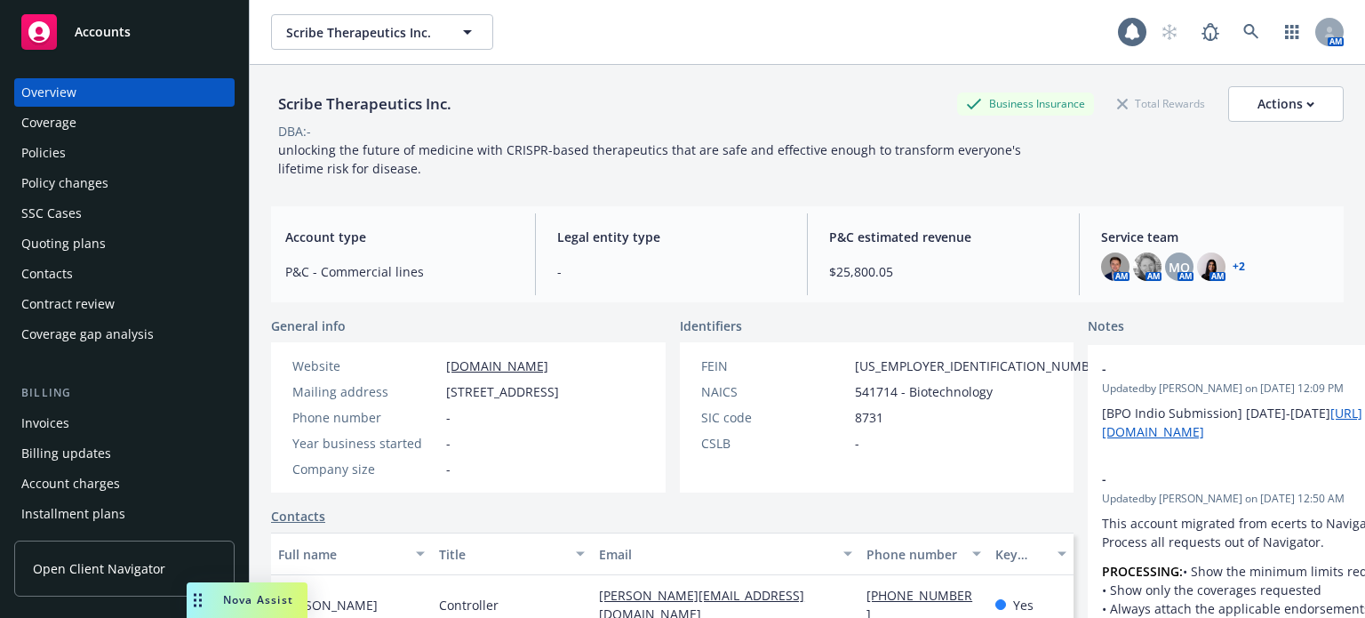
click at [102, 162] on div "Policies" at bounding box center [124, 153] width 206 height 28
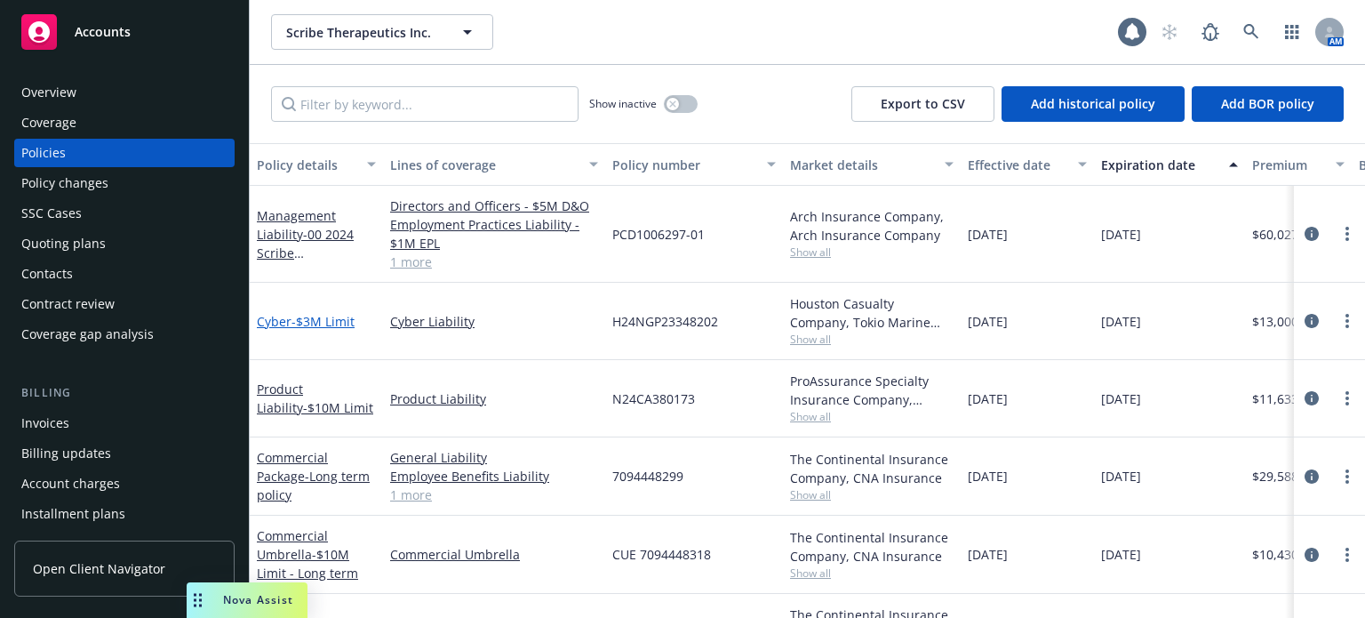
click at [315, 325] on span "- $3M Limit" at bounding box center [322, 321] width 63 height 17
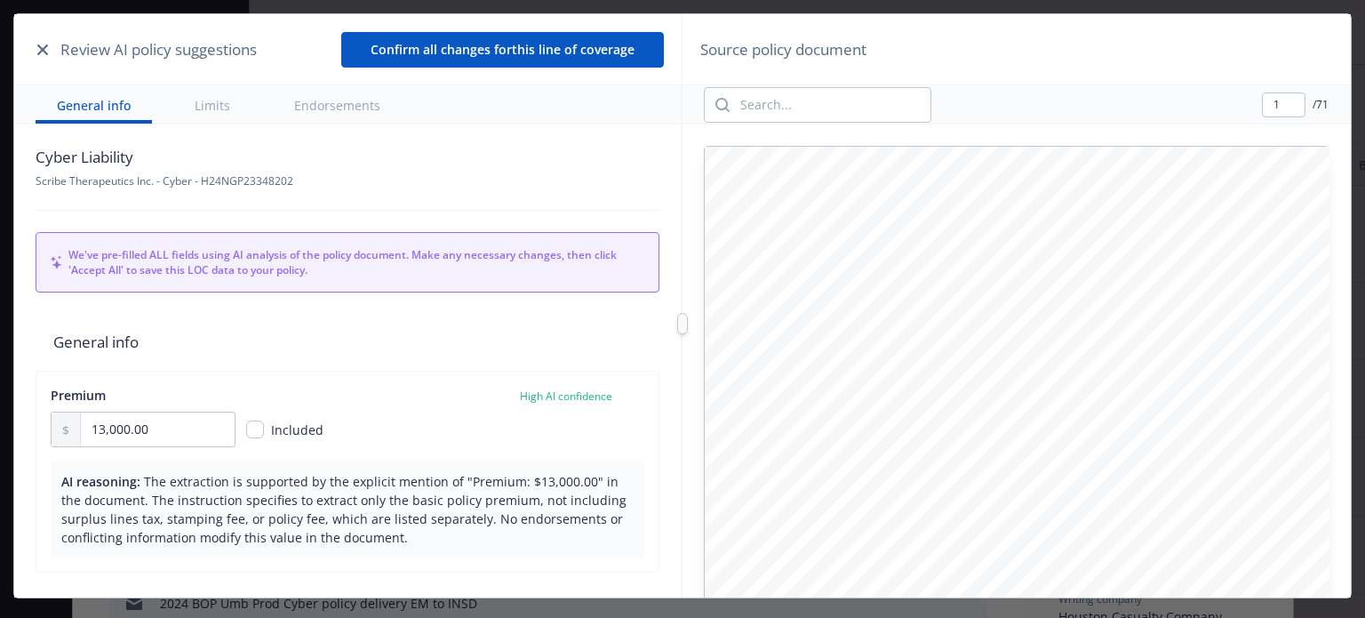
click at [44, 48] on icon "button" at bounding box center [42, 49] width 11 height 11
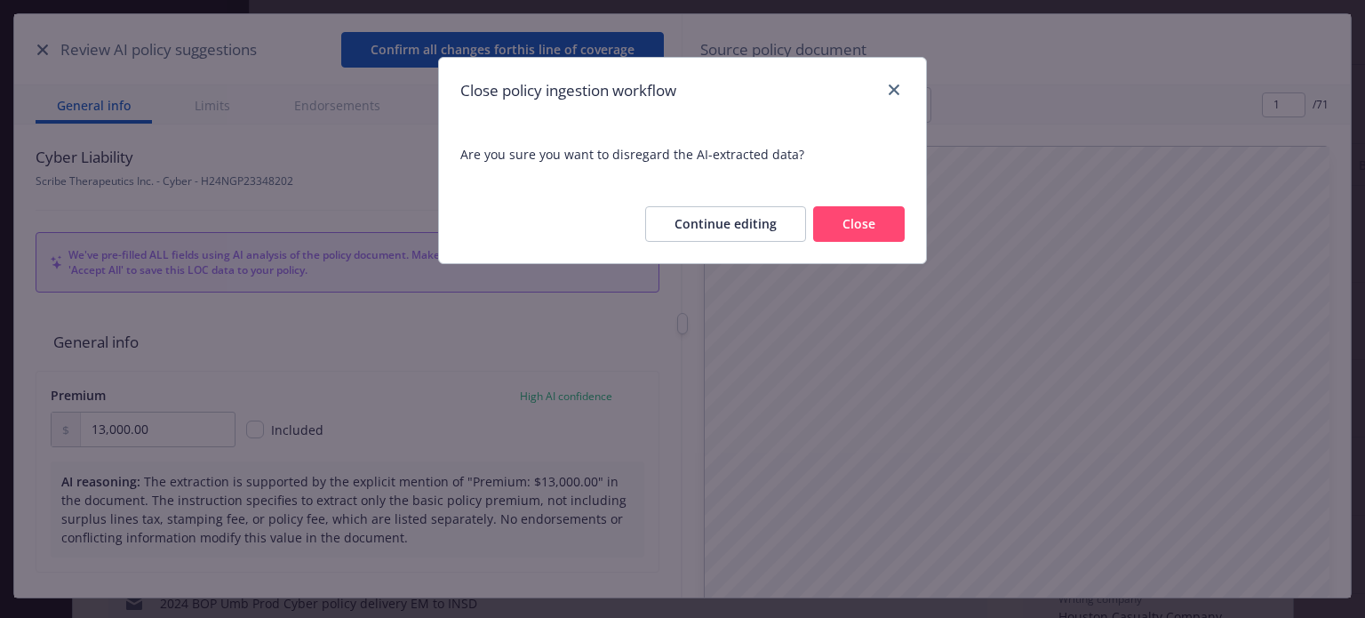
click at [857, 228] on button "Close" at bounding box center [859, 224] width 92 height 36
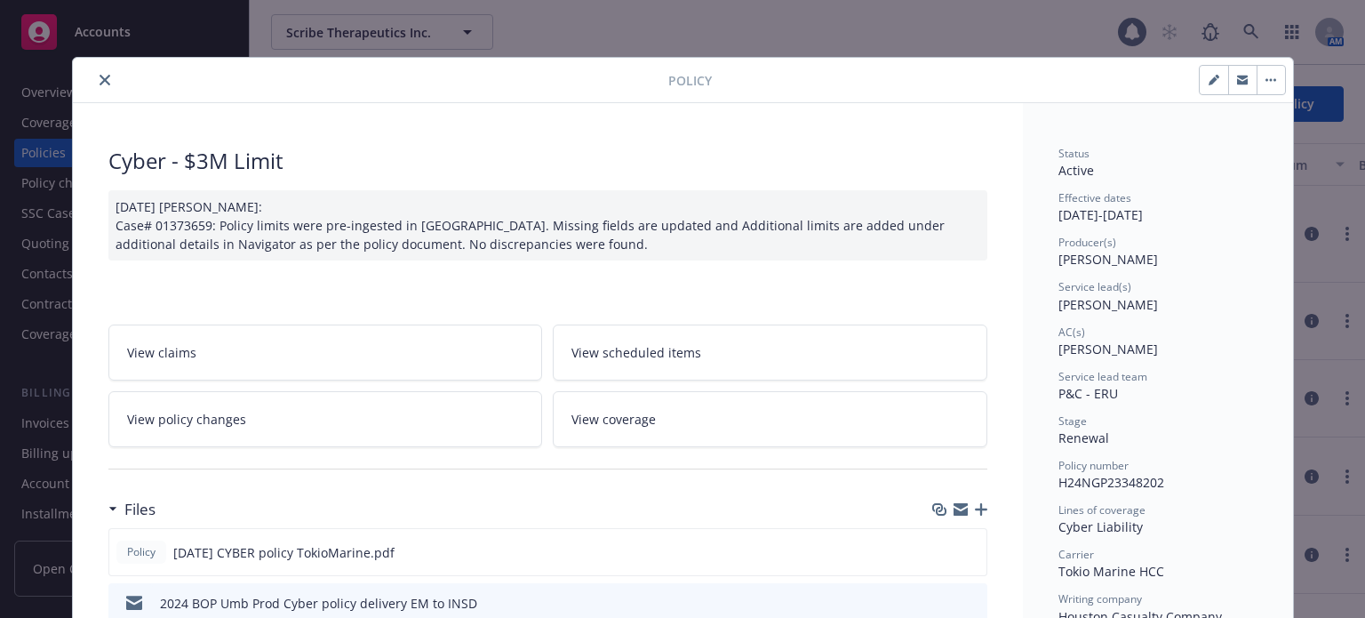
click at [1209, 84] on icon "button" at bounding box center [1214, 80] width 11 height 11
select select "RENEWAL"
select select "12"
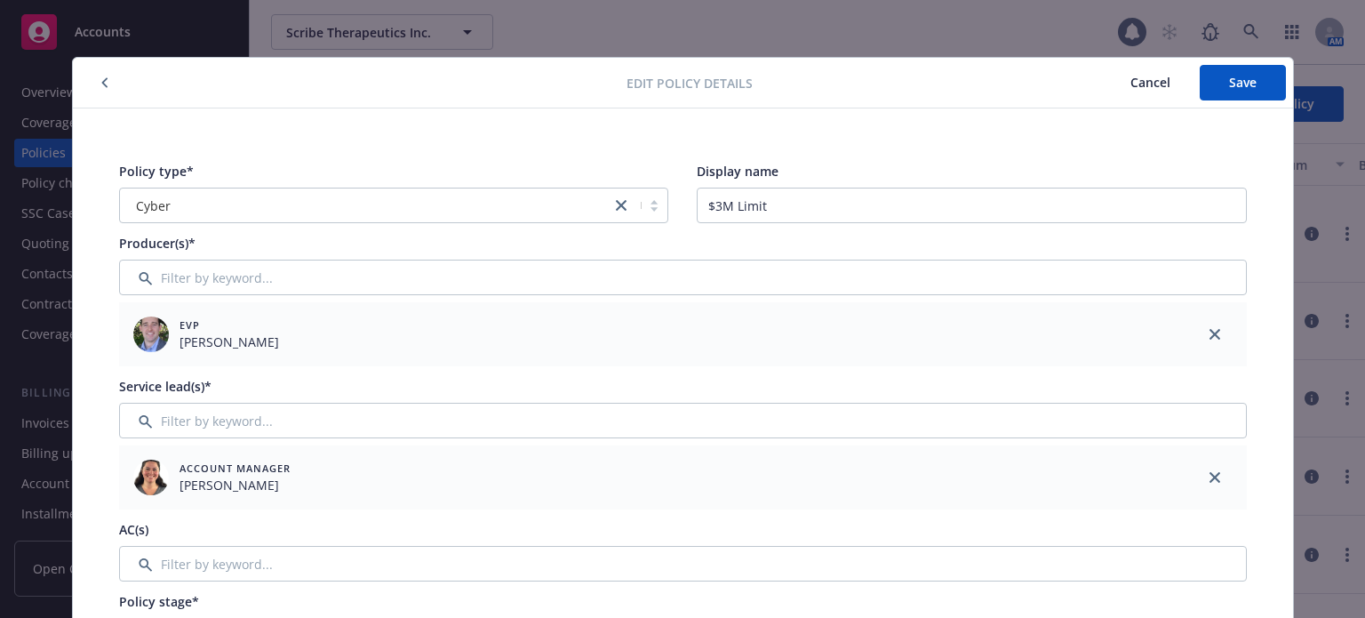
scroll to position [178, 0]
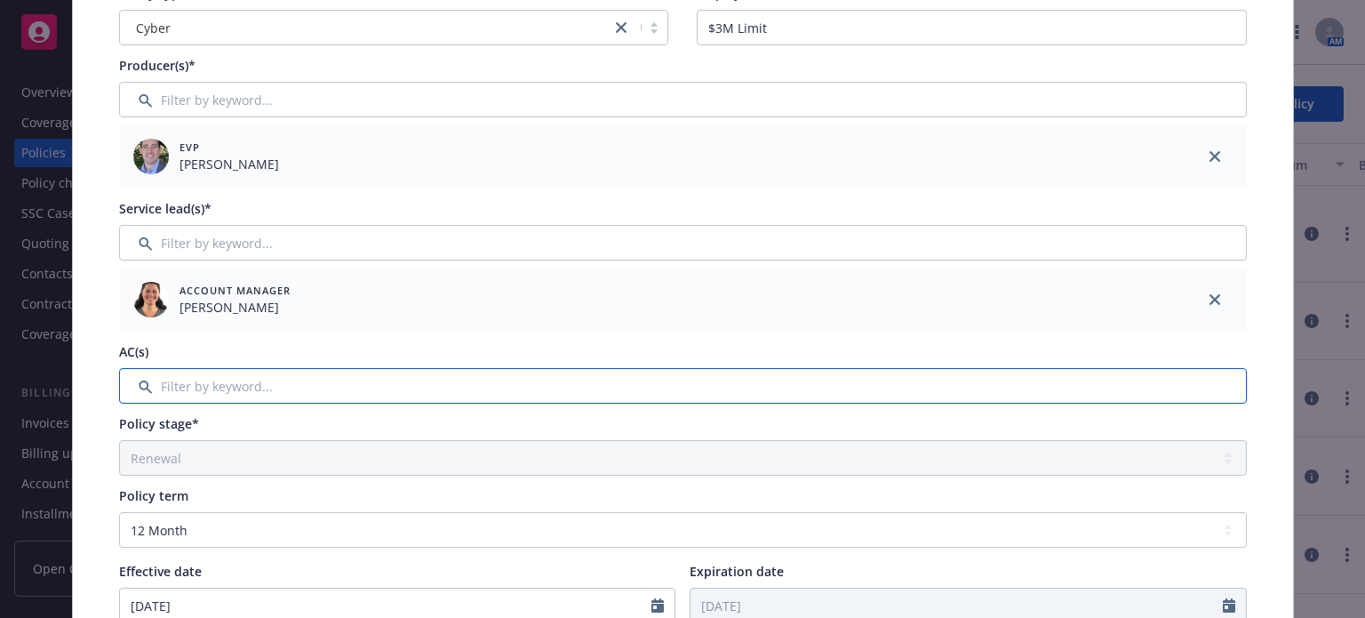
click at [420, 393] on input "Filter by keyword..." at bounding box center [683, 386] width 1128 height 36
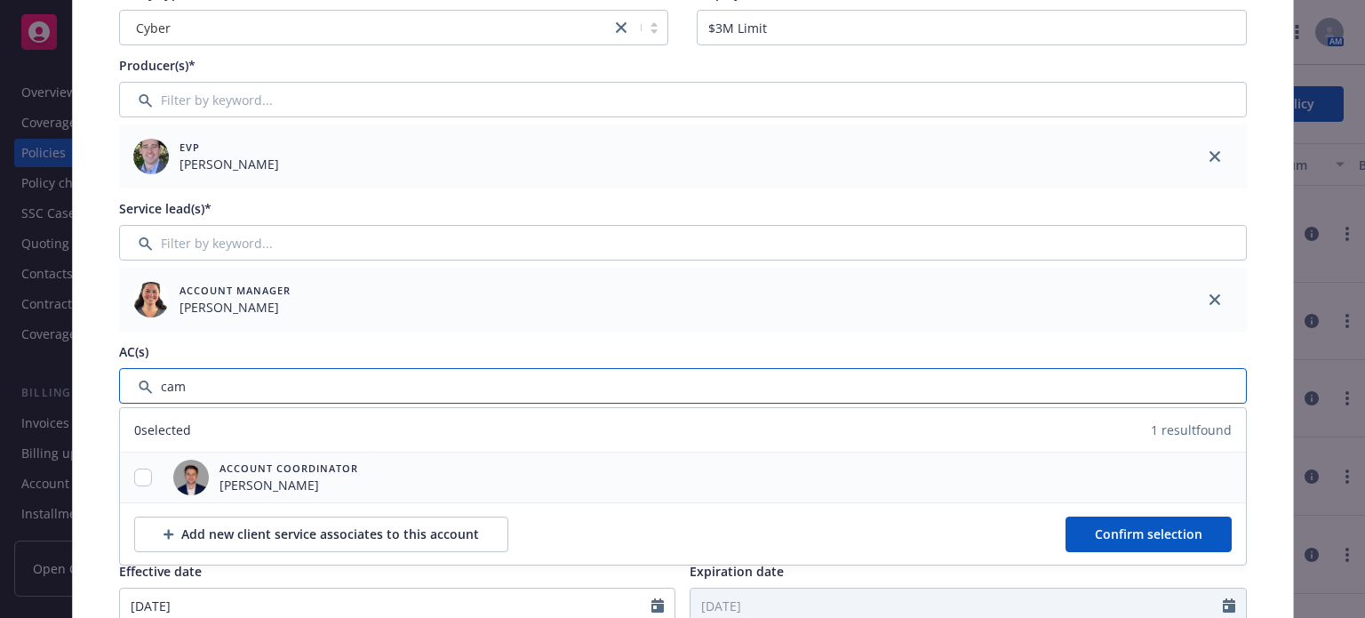
type input "cam"
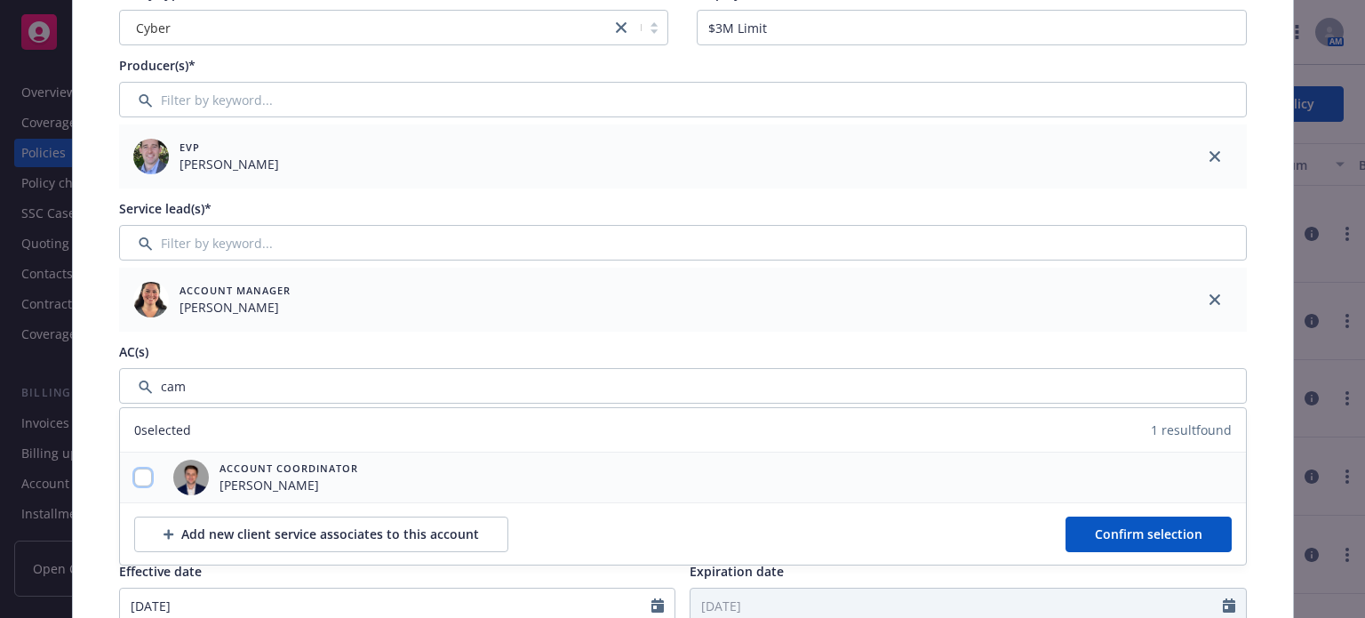
click at [134, 482] on input "checkbox" at bounding box center [143, 477] width 18 height 18
checkbox input "true"
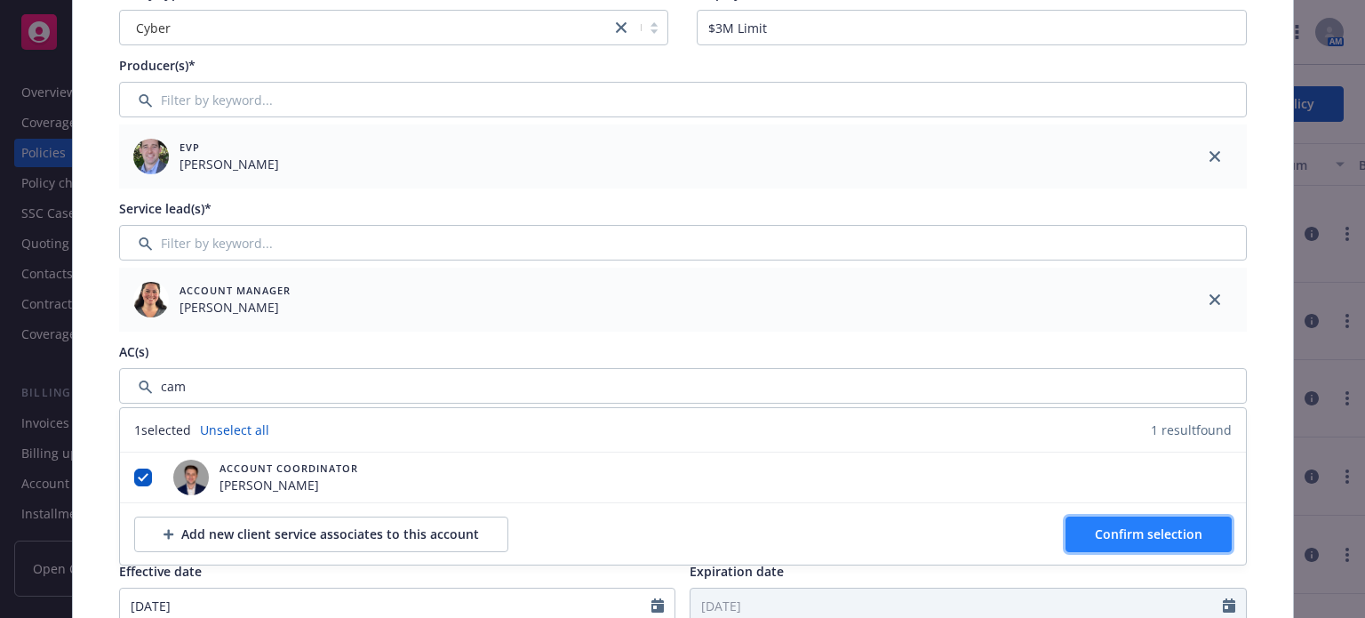
click at [1116, 545] on button "Confirm selection" at bounding box center [1149, 534] width 166 height 36
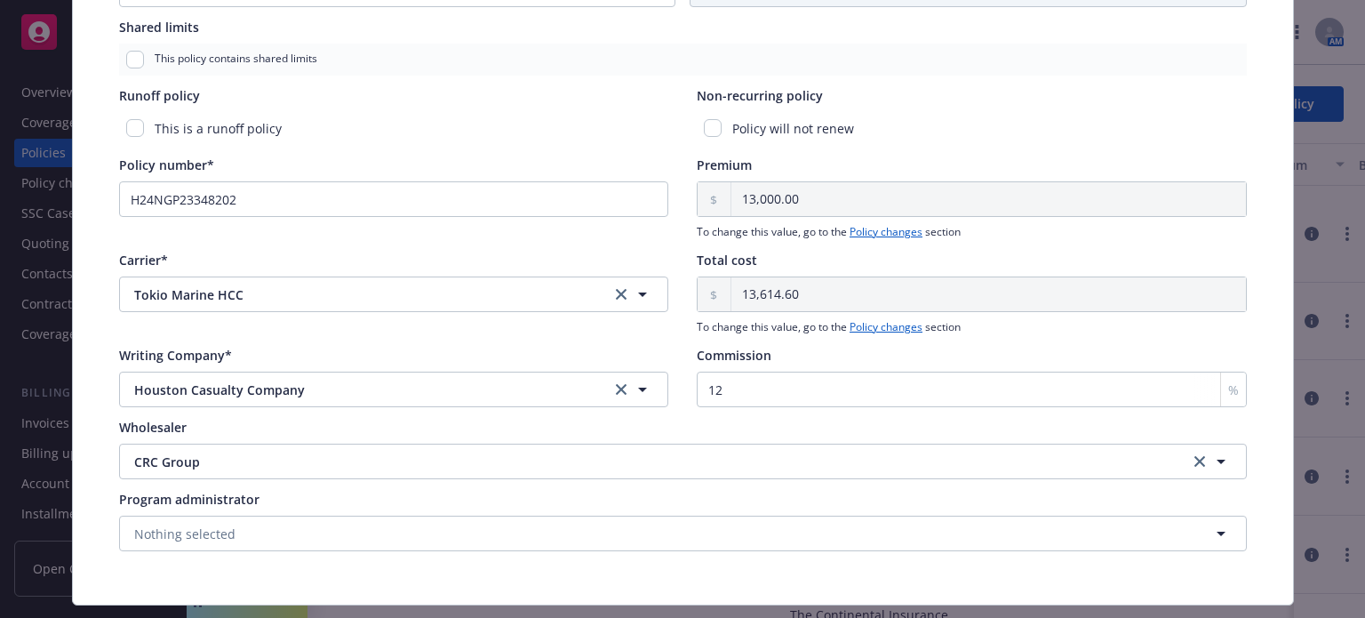
scroll to position [889, 0]
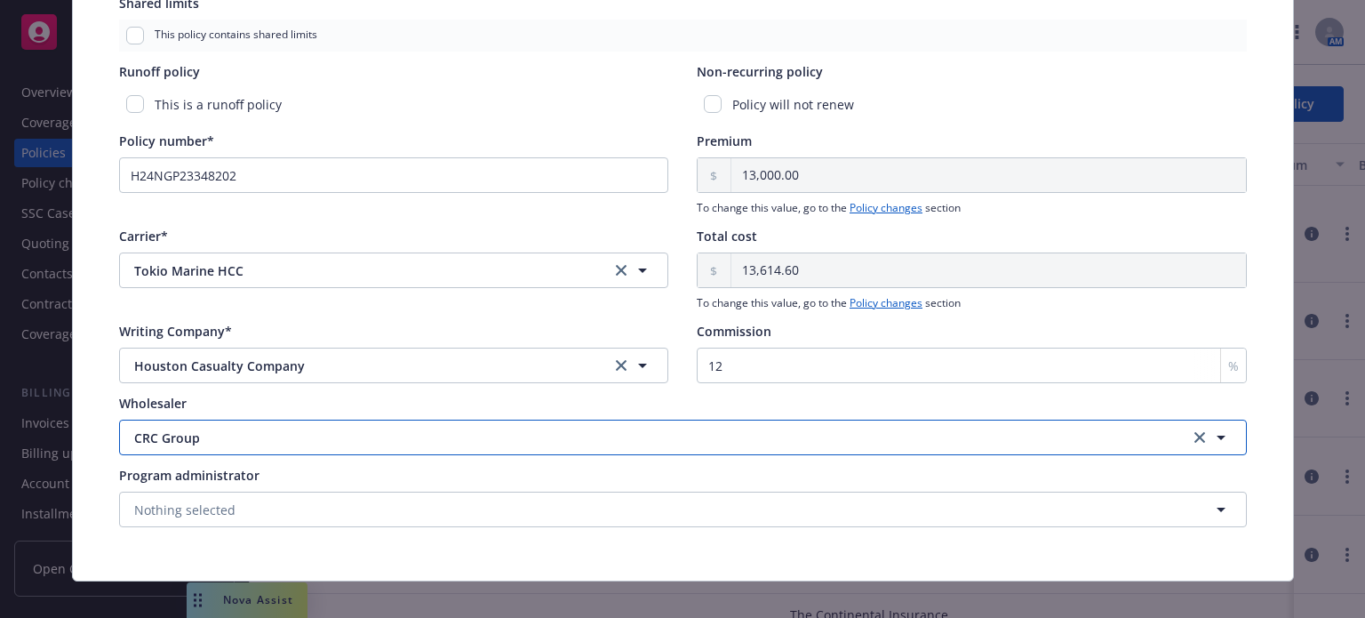
click at [587, 436] on span "CRC Group" at bounding box center [618, 437] width 969 height 19
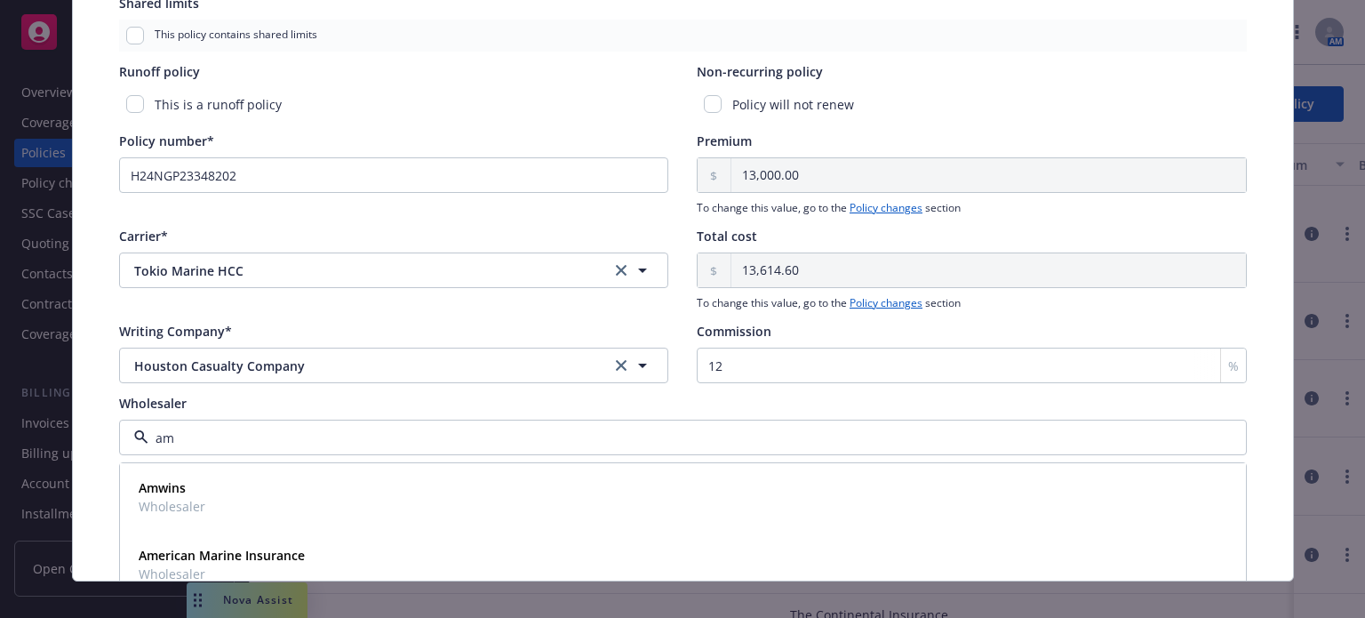
type input "amw"
click at [590, 483] on div "Amwins Wholesaler" at bounding box center [683, 497] width 1103 height 44
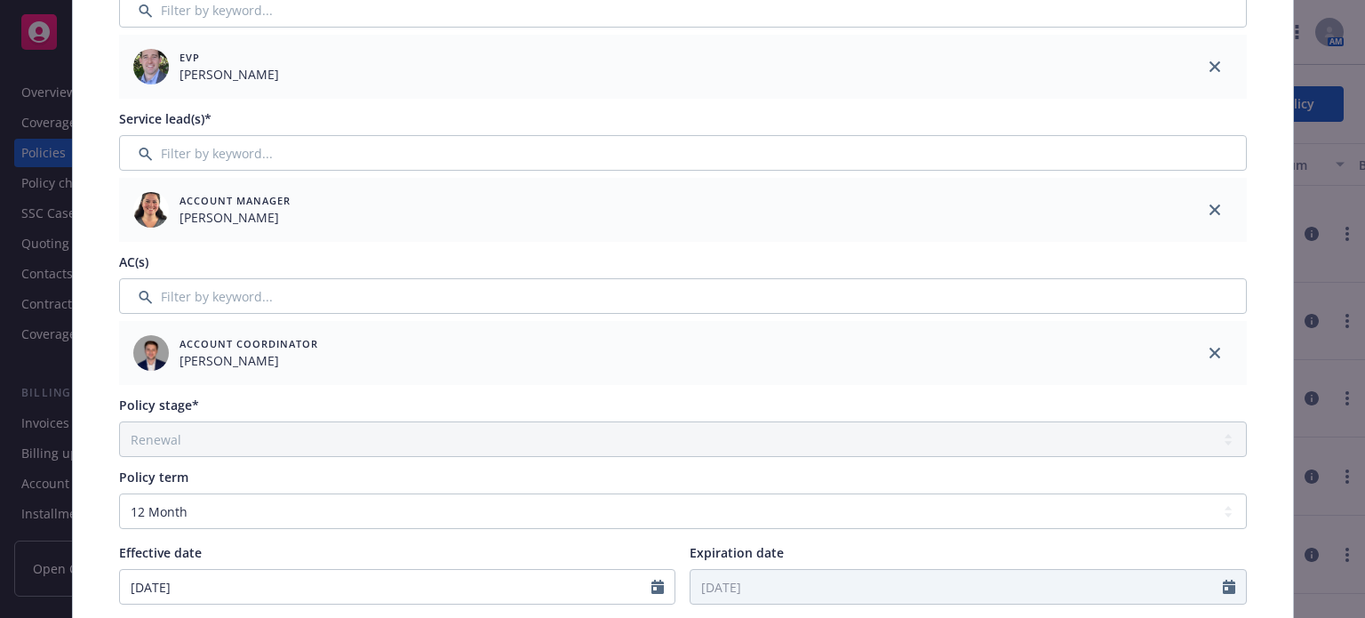
scroll to position [0, 0]
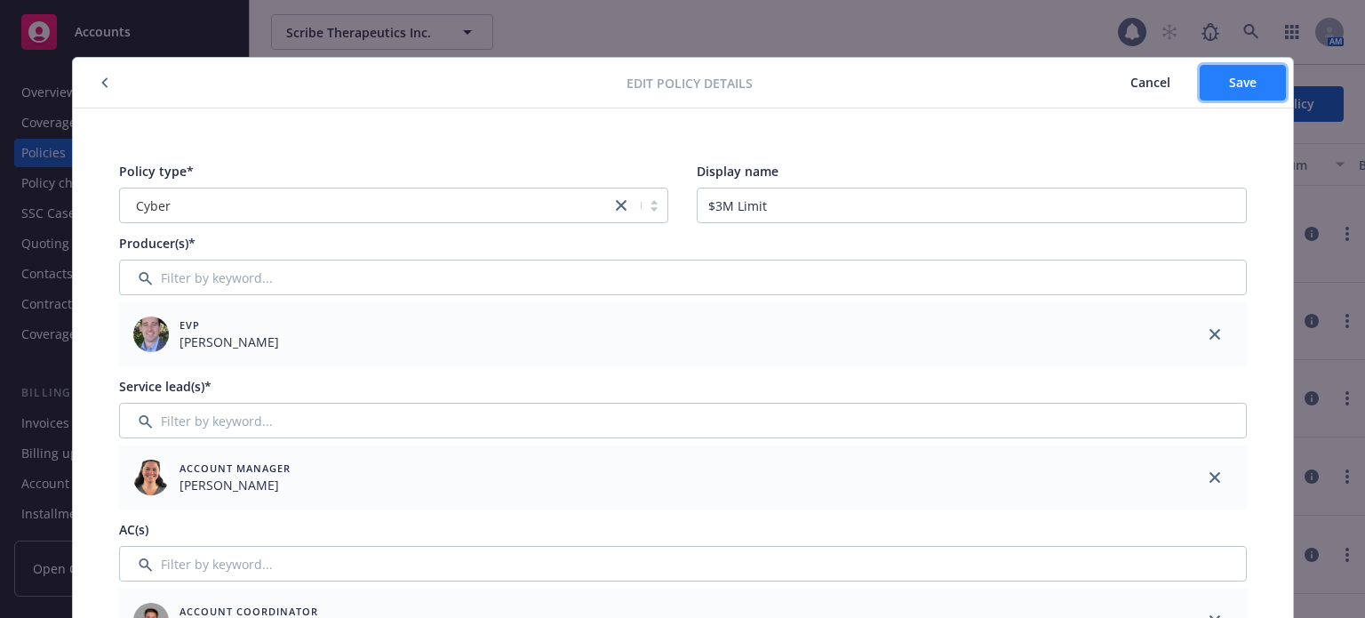
click at [1233, 80] on span "Save" at bounding box center [1243, 82] width 28 height 17
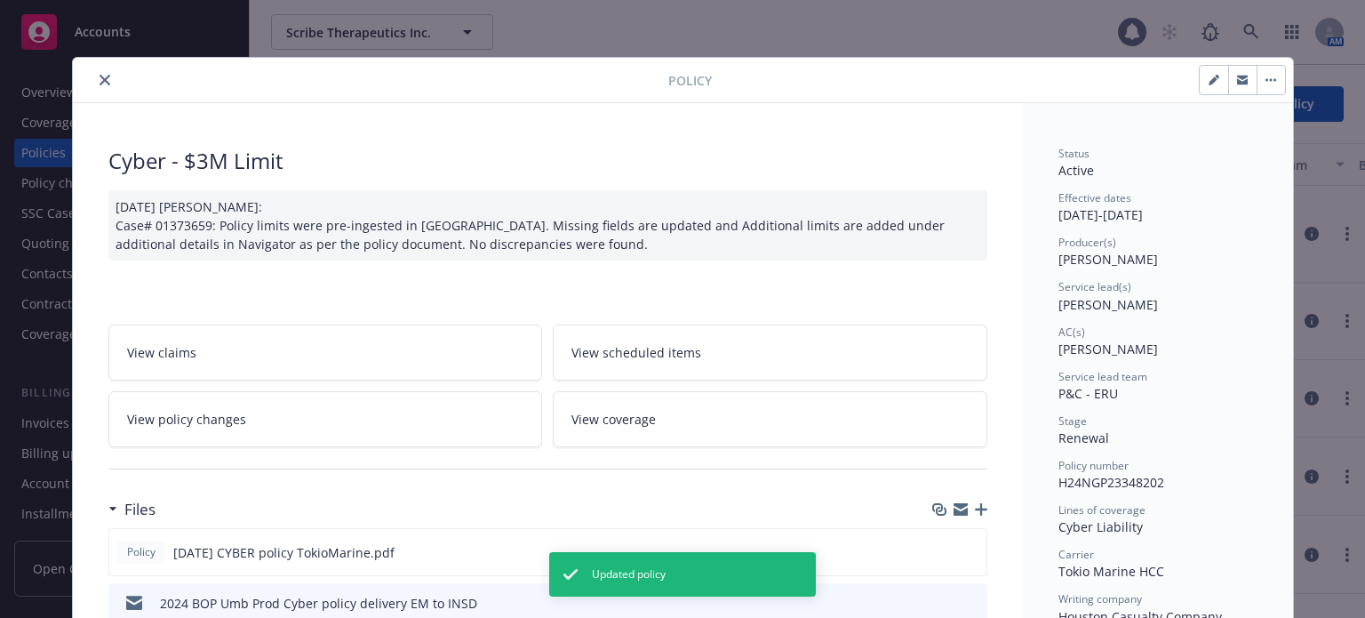
click at [100, 80] on icon "close" at bounding box center [105, 80] width 11 height 11
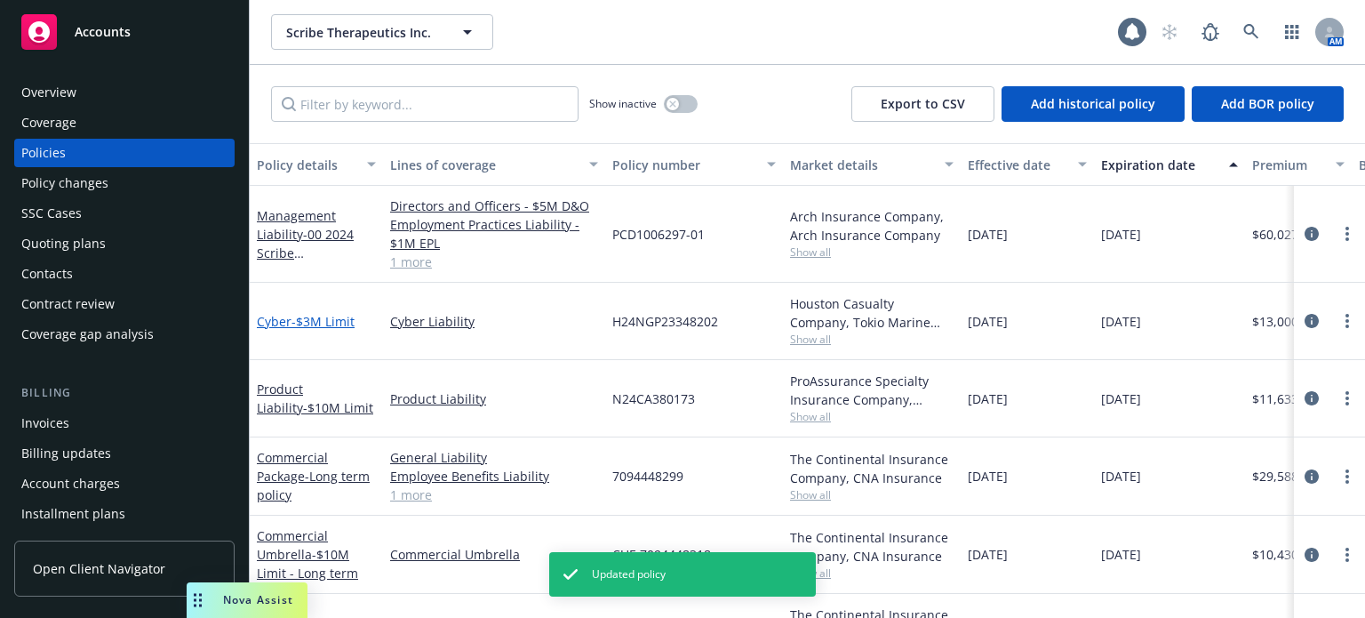
click at [277, 321] on link "Cyber - $3M Limit" at bounding box center [306, 321] width 98 height 17
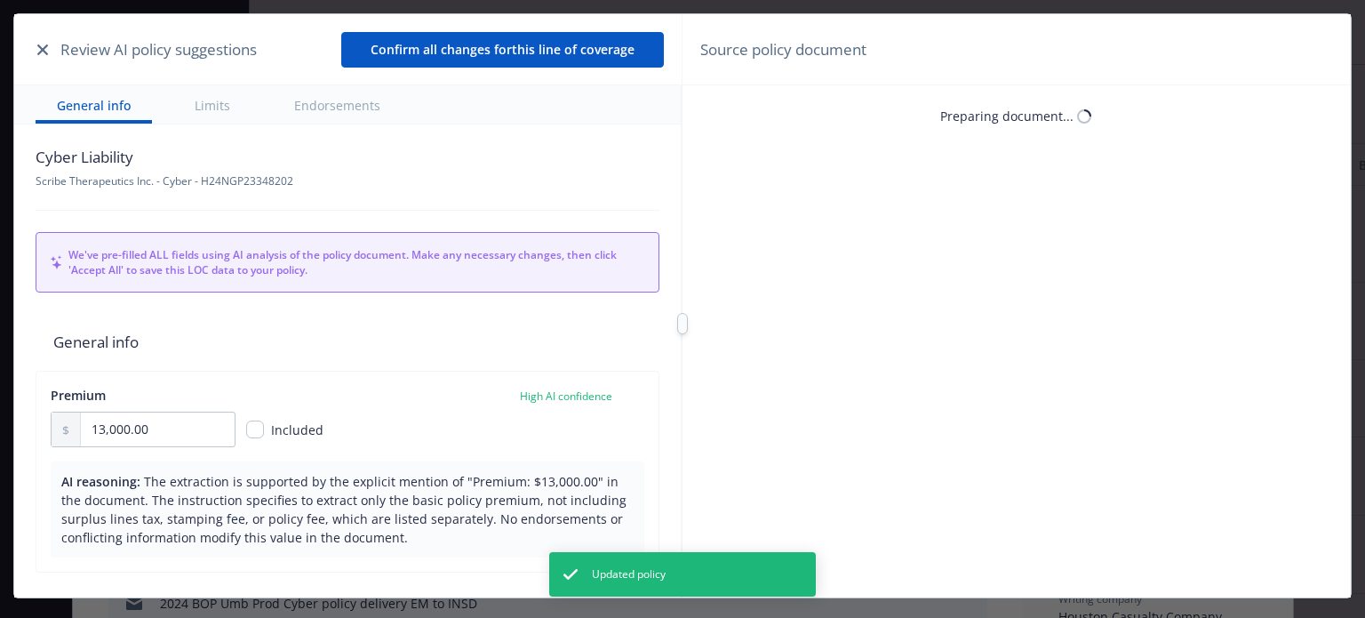
scroll to position [53, 0]
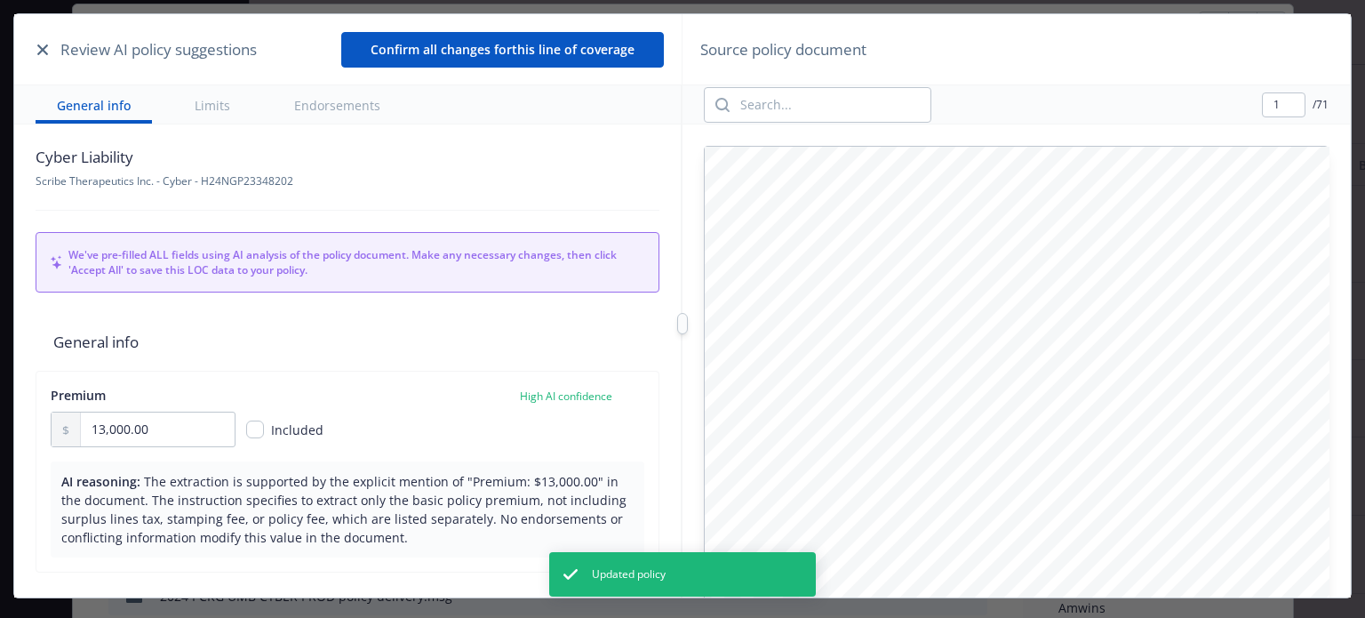
click at [36, 53] on button "button" at bounding box center [42, 49] width 21 height 21
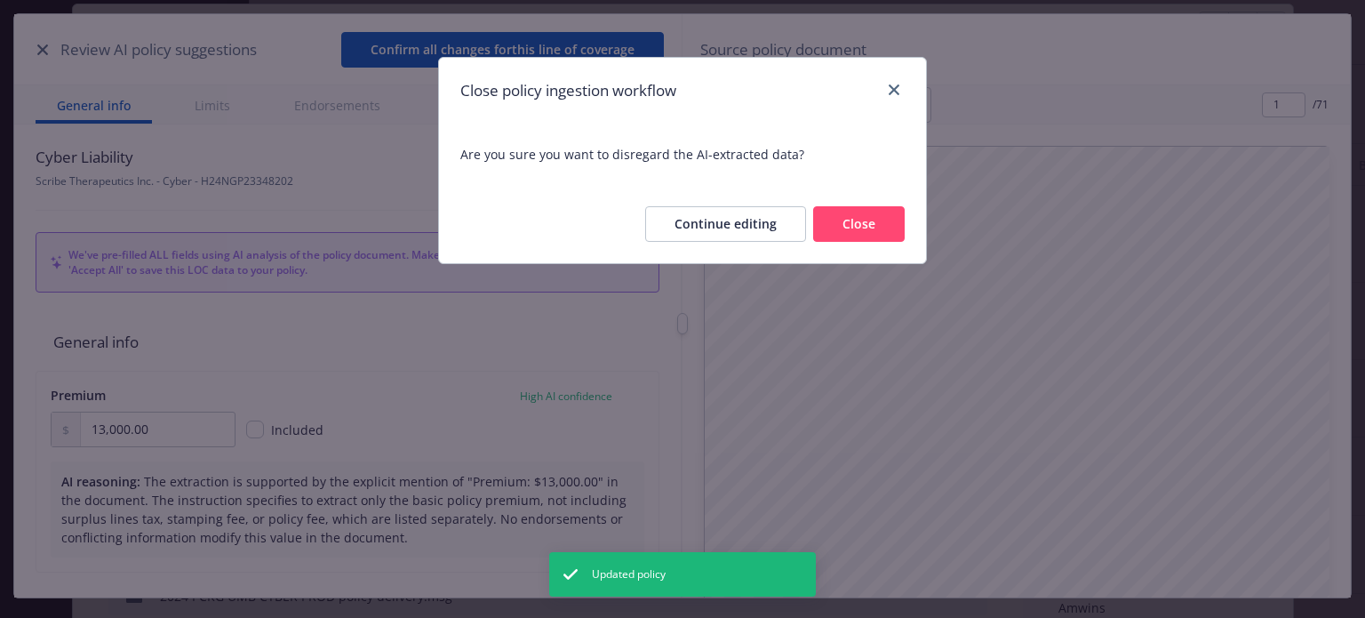
click at [860, 218] on button "Close" at bounding box center [859, 224] width 92 height 36
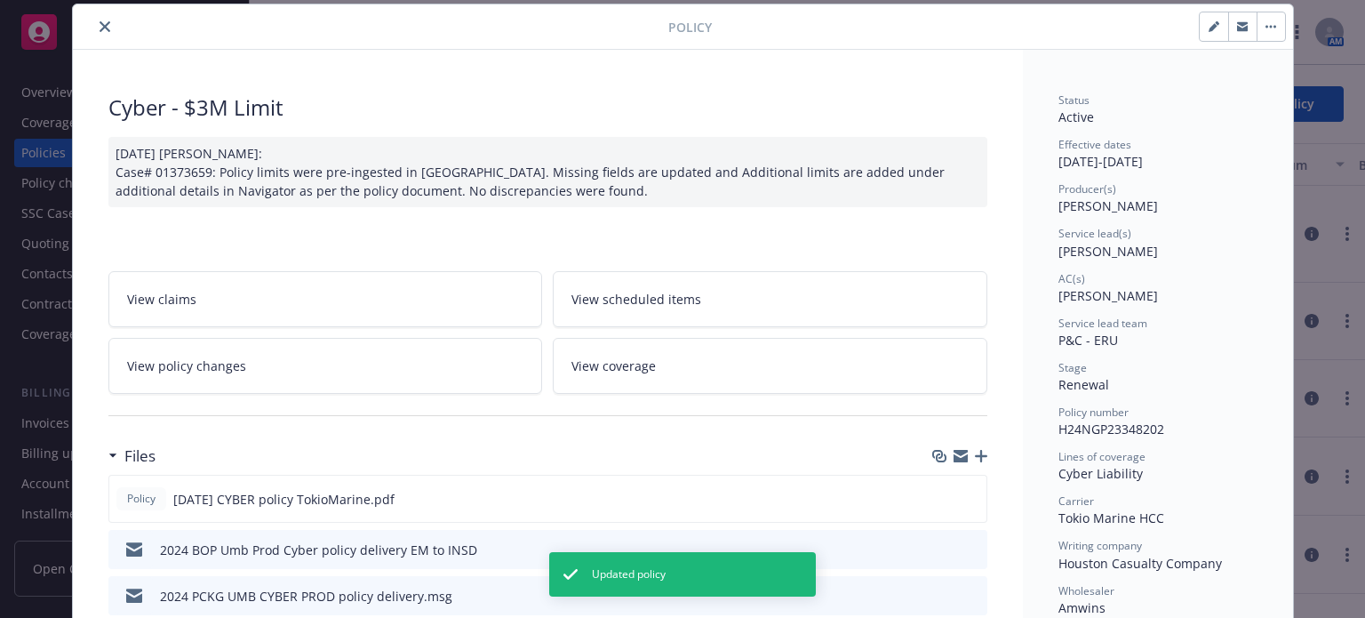
click at [978, 454] on icon "button" at bounding box center [981, 456] width 12 height 12
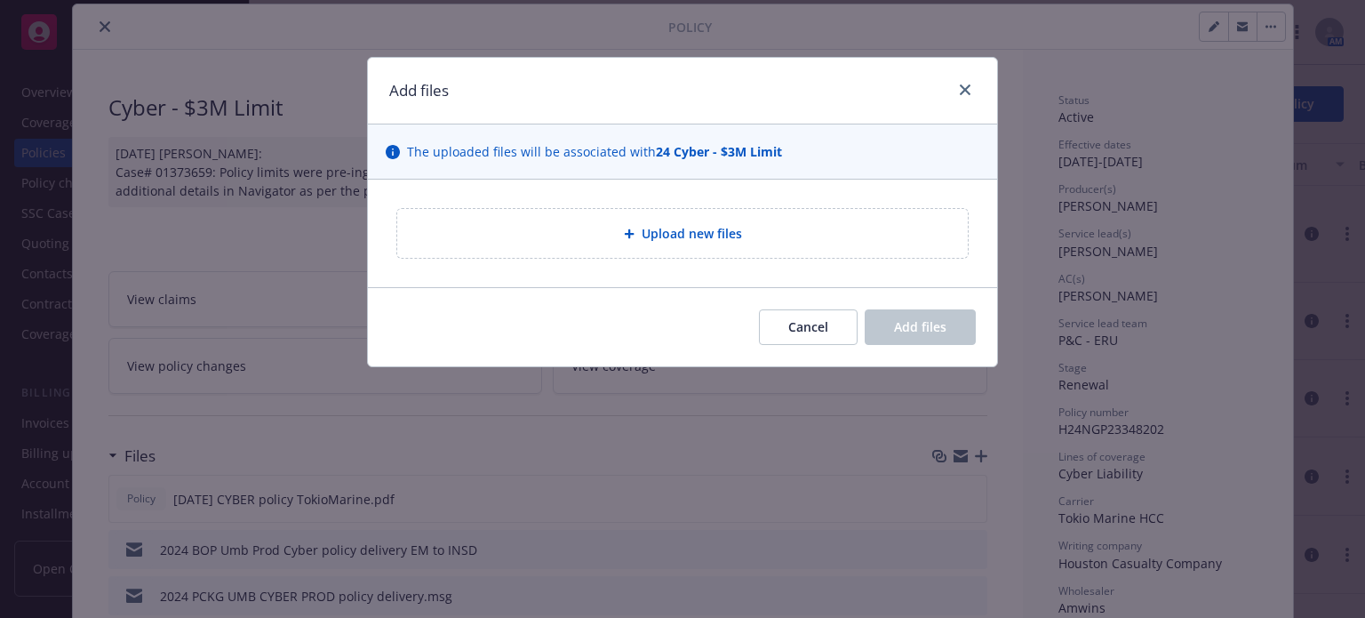
type textarea "x"
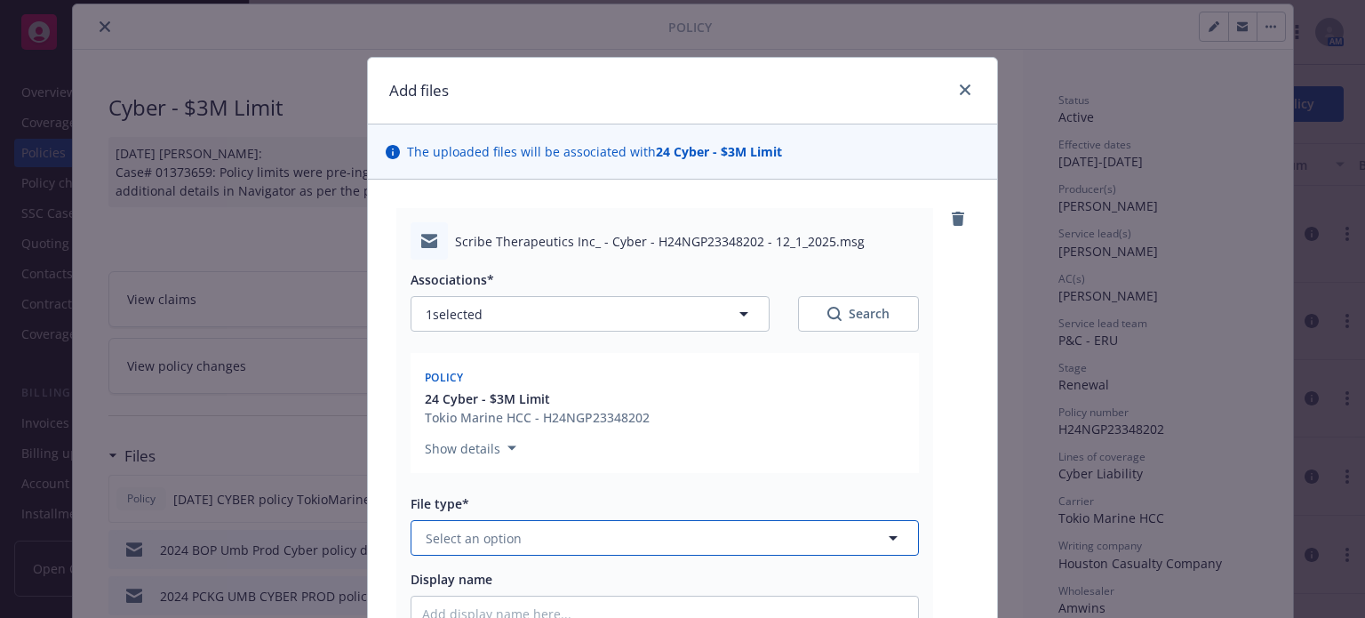
click at [567, 522] on button "Select an option" at bounding box center [665, 538] width 508 height 36
drag, startPoint x: 551, startPoint y: 539, endPoint x: 345, endPoint y: 504, distance: 209.1
click at [345, 504] on div "Add files The uploaded files will be associated with 24 Cyber - $3M Limit Scrib…" at bounding box center [682, 309] width 1365 height 618
type input "bor"
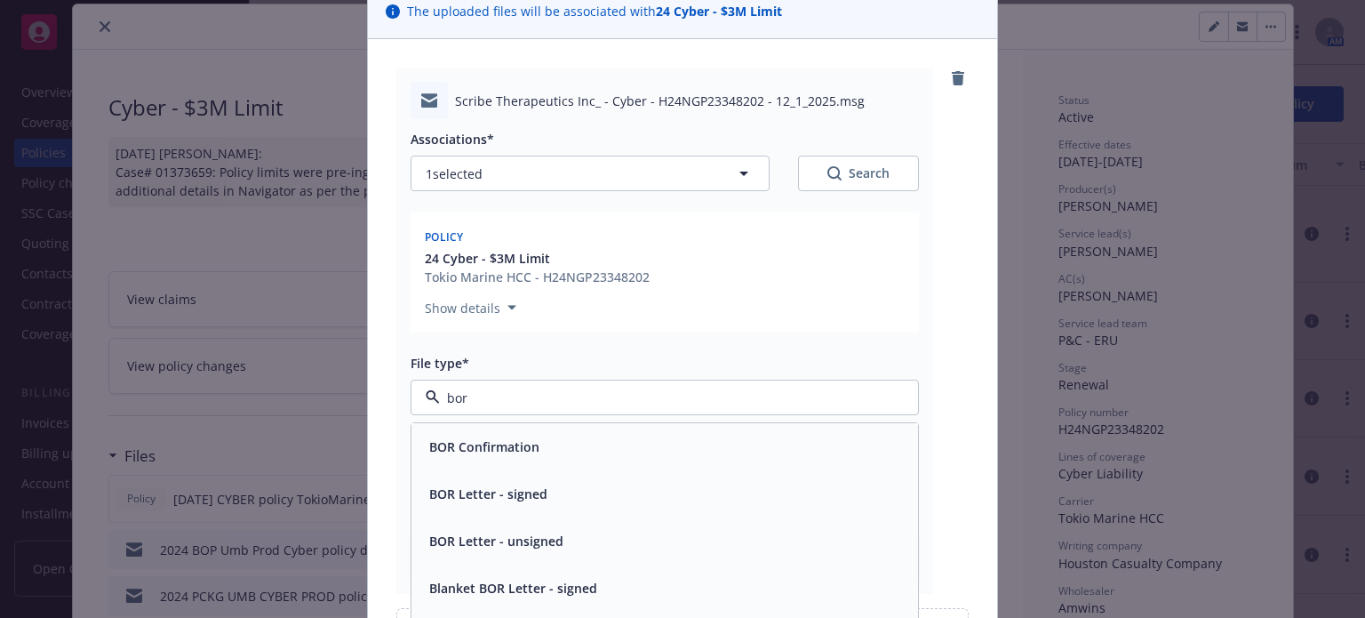
scroll to position [178, 0]
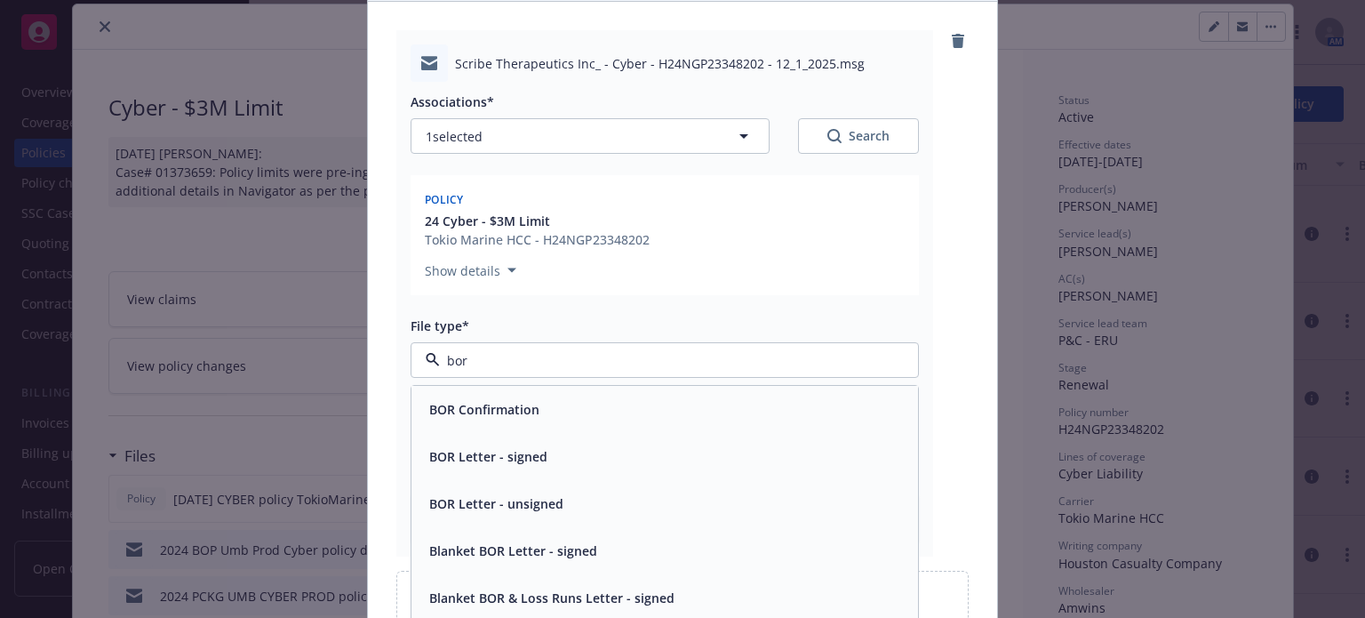
click at [514, 409] on span "BOR Confirmation" at bounding box center [484, 409] width 110 height 19
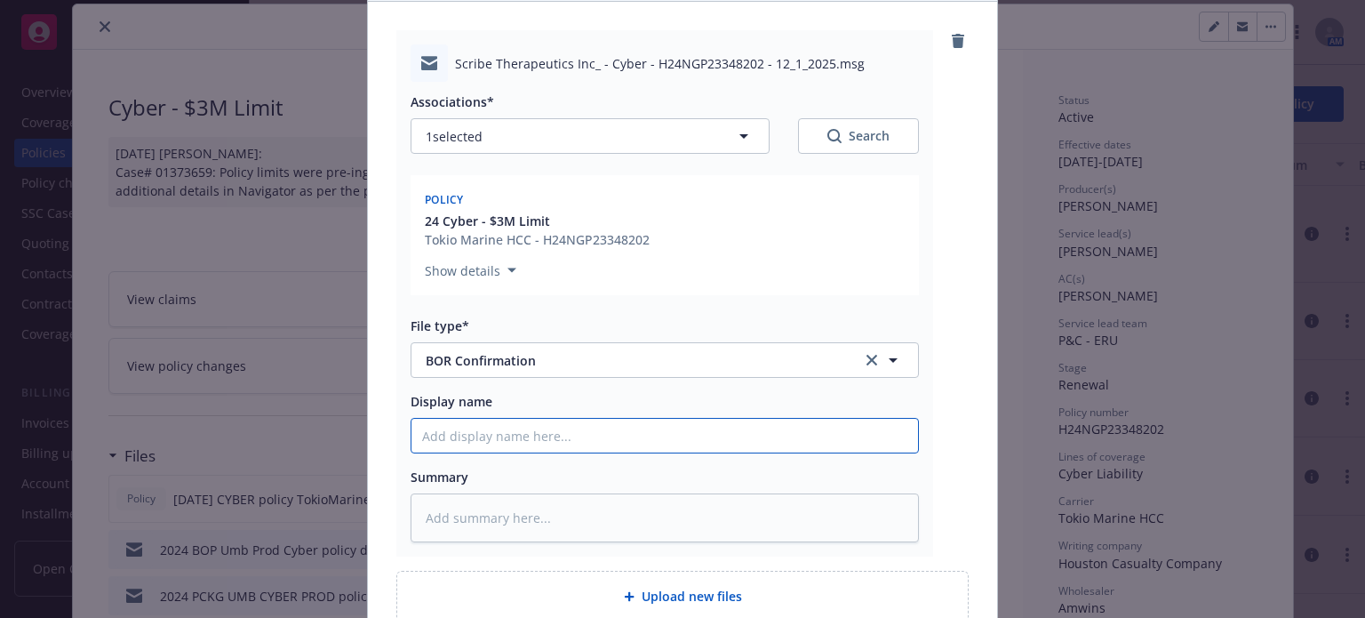
click at [499, 434] on input "Display name" at bounding box center [664, 436] width 507 height 34
type textarea "x"
type input "1"
type textarea "x"
type input "10"
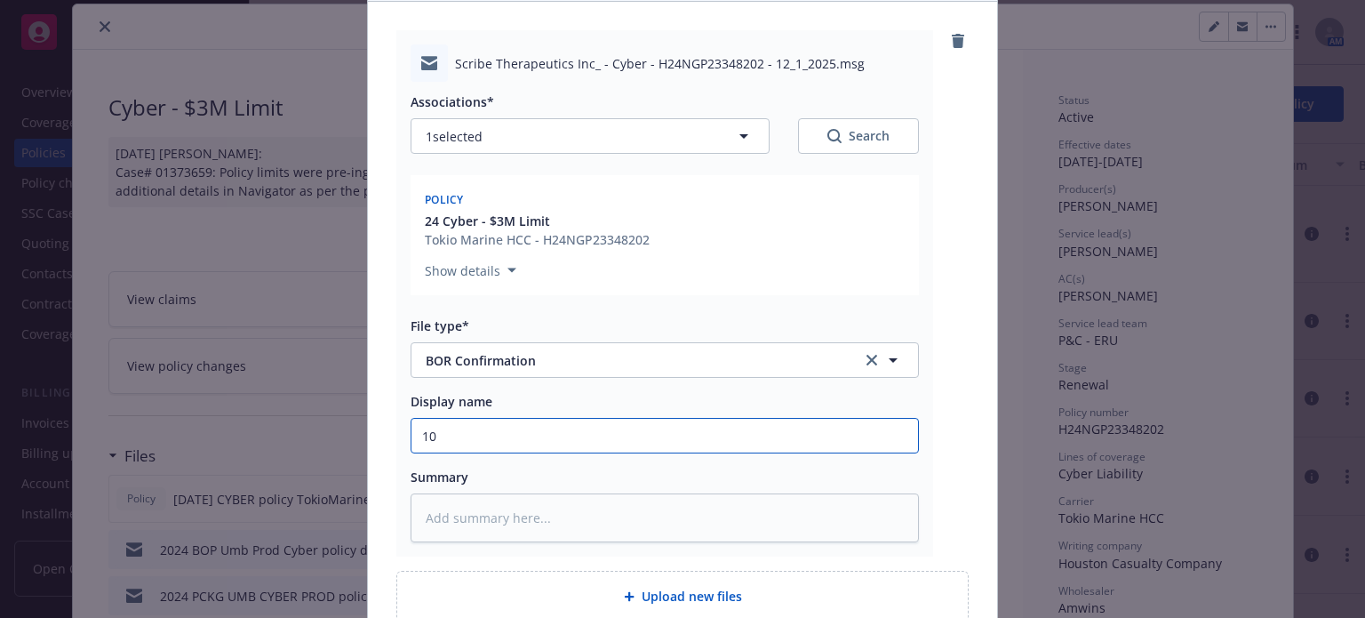
type textarea "x"
type input "10/"
type textarea "x"
type input "10/1"
type textarea "x"
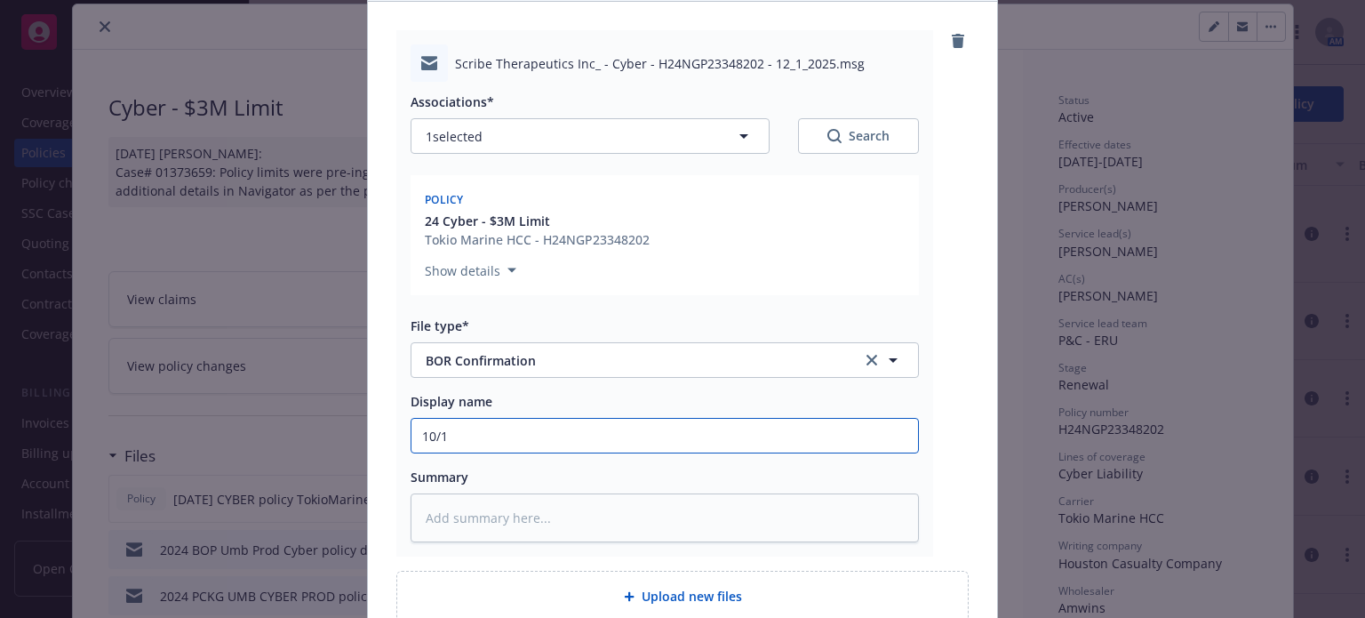
type input "10/13"
type textarea "x"
type input "10/13/"
type textarea "x"
type input "10/13/2"
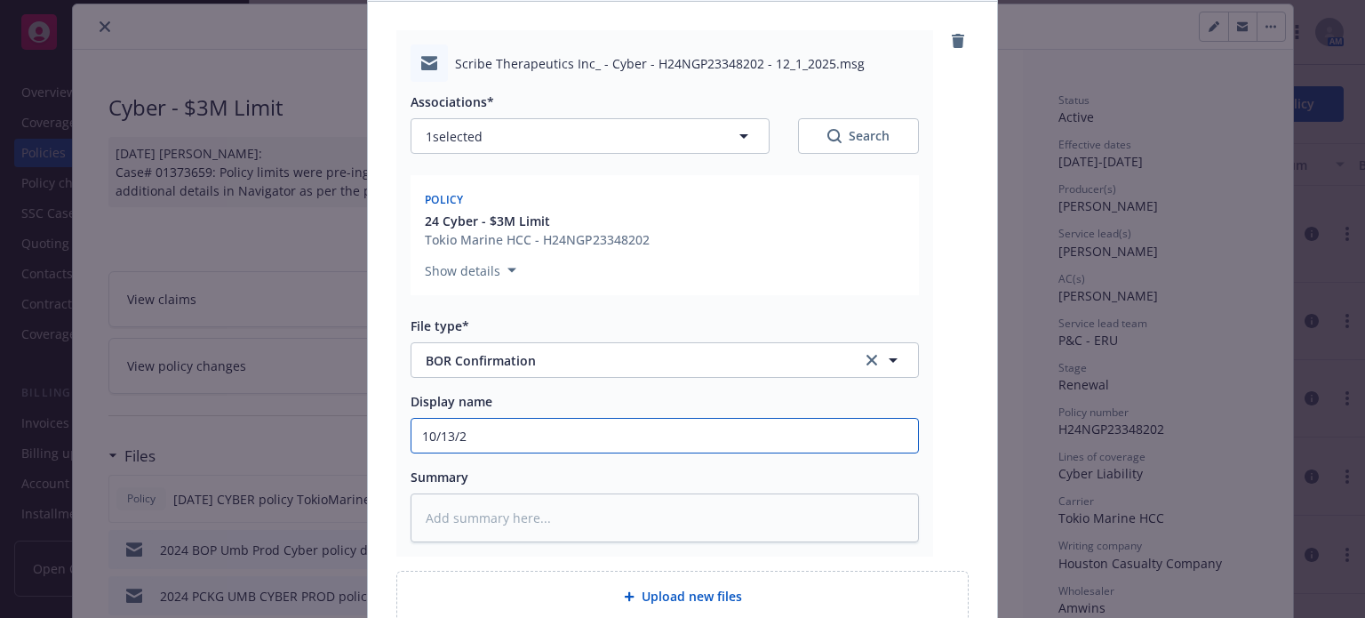
type textarea "x"
type input "10/13/20"
type textarea "x"
type input "10/13/202"
type textarea "x"
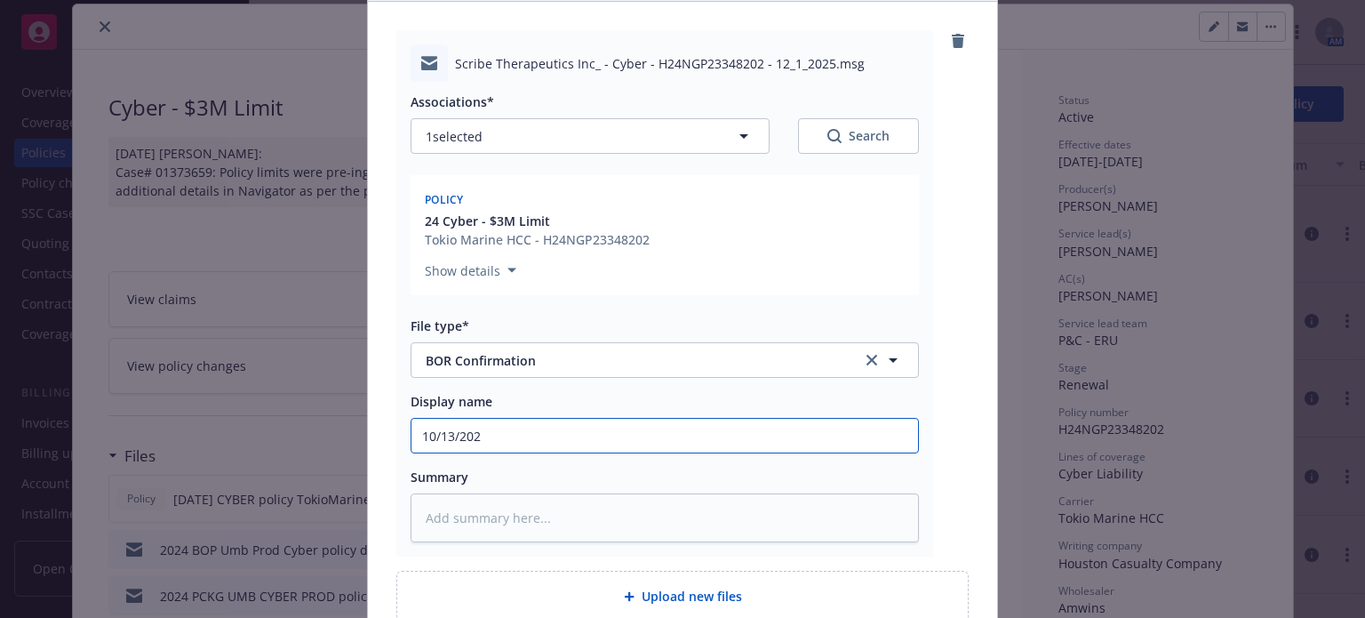
type input "10/13/2025"
type textarea "x"
type input "10/13/2025"
type textarea "x"
type input "10/13/2025 C"
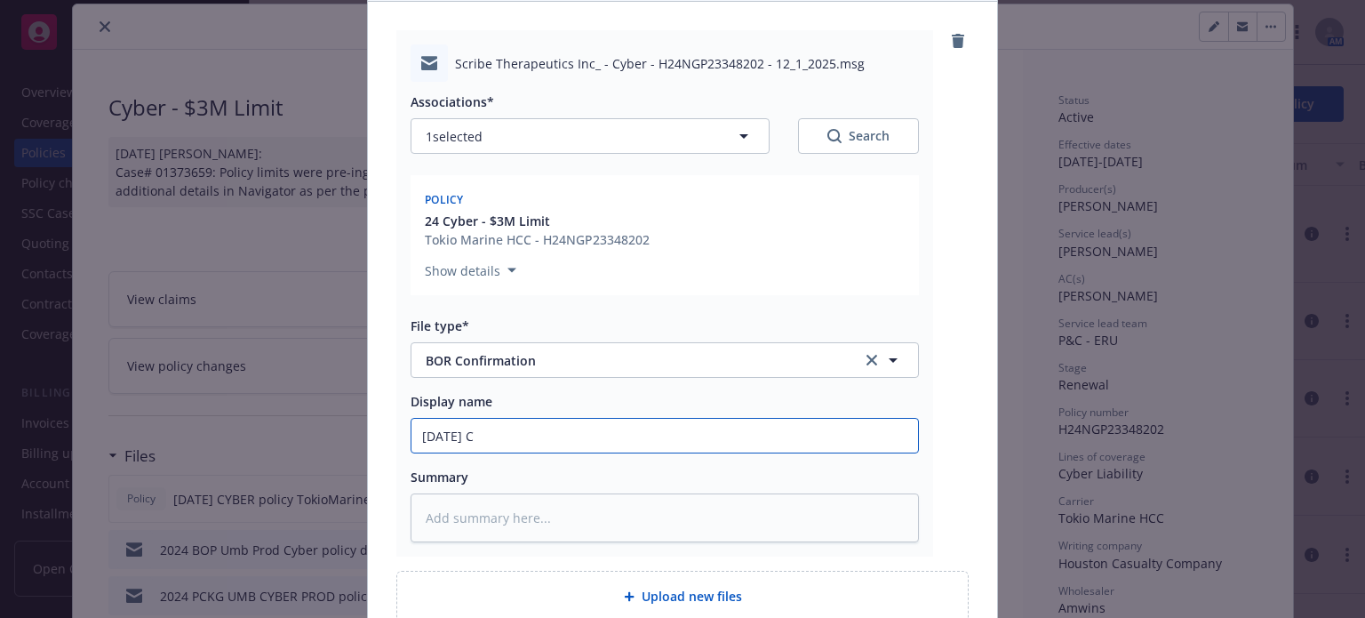
type textarea "x"
type input "10/13/2025 Cy"
type textarea "x"
type input "10/13/2025 Cyb"
type textarea "x"
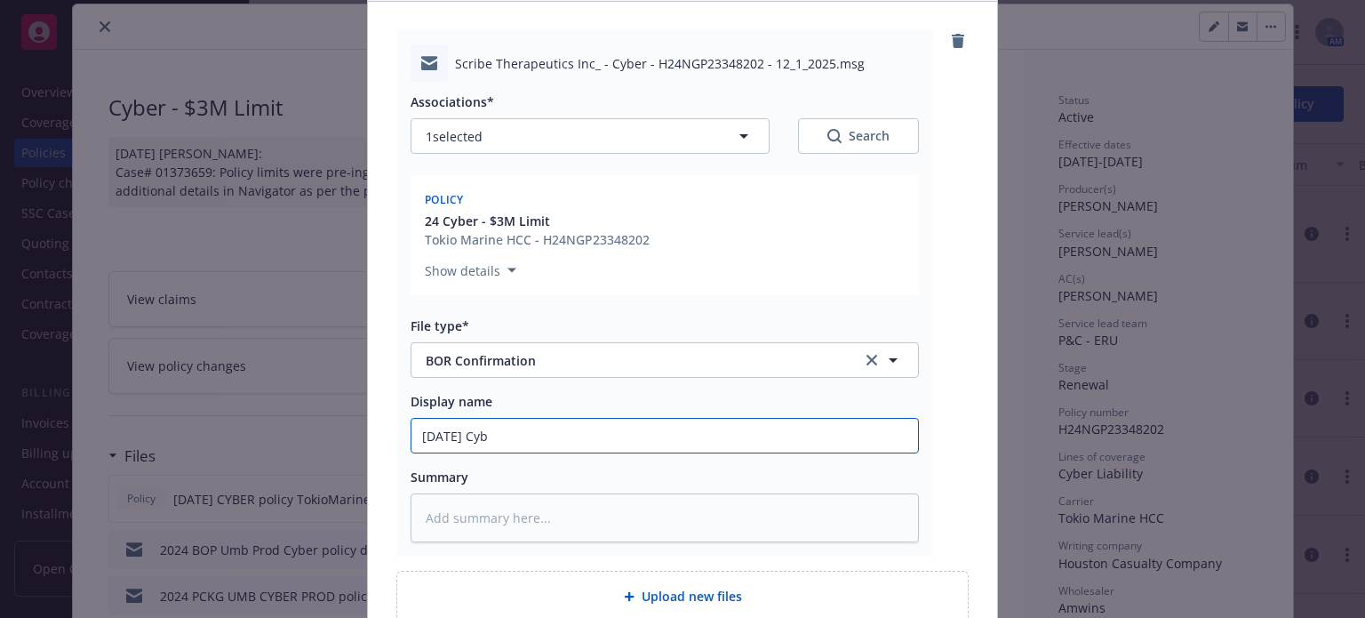
type input "10/13/2025 Cybe"
type textarea "x"
type input "10/13/2025 Cyber"
type textarea "x"
type input "10/13/2025 Cyber BR"
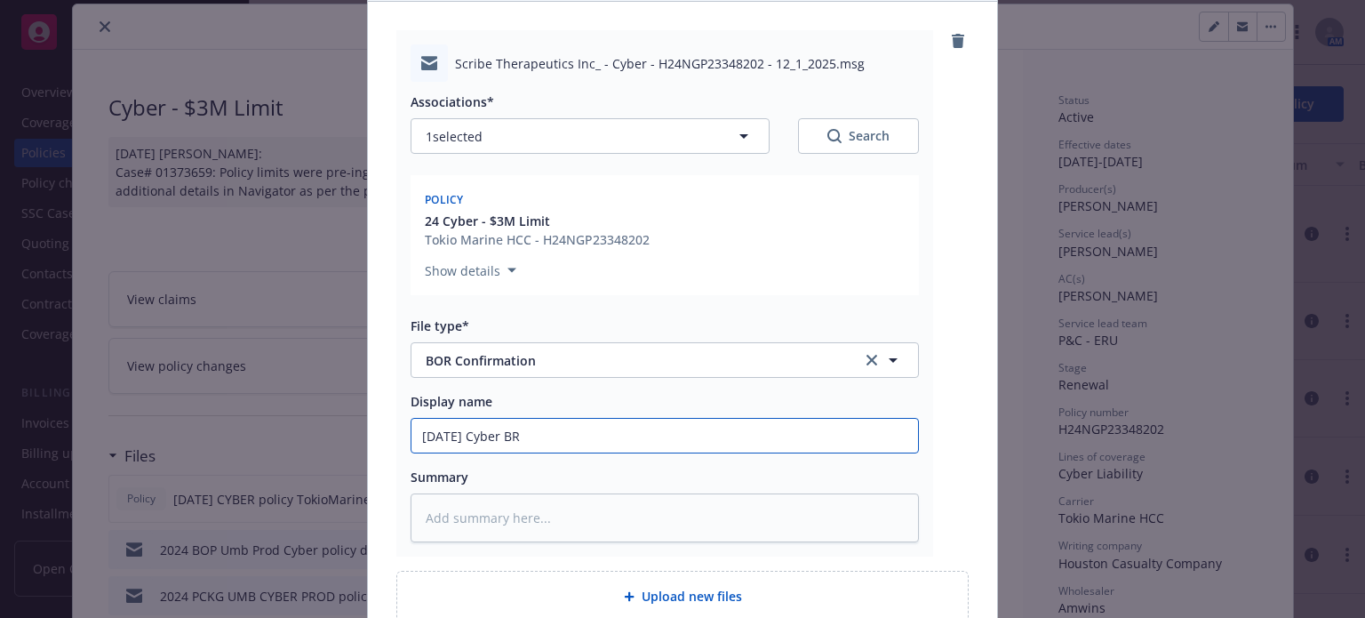
type textarea "x"
type input "10/13/2025 Cyber BRO"
type textarea "x"
type input "10/13/2025 Cyber BRO"
type textarea "x"
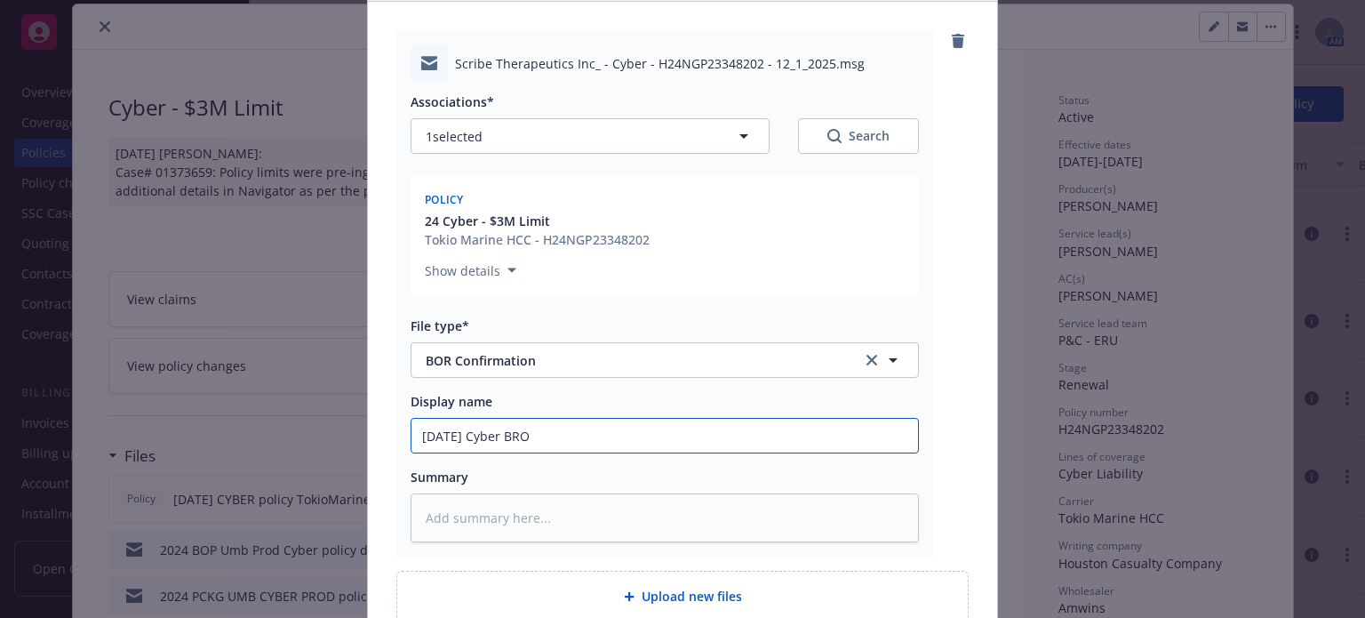
type input "10/13/2025 Cyber BRO"
type textarea "x"
type input "10/13/2025 Cyber BR"
type textarea "x"
type input "10/13/2025 Cyber B"
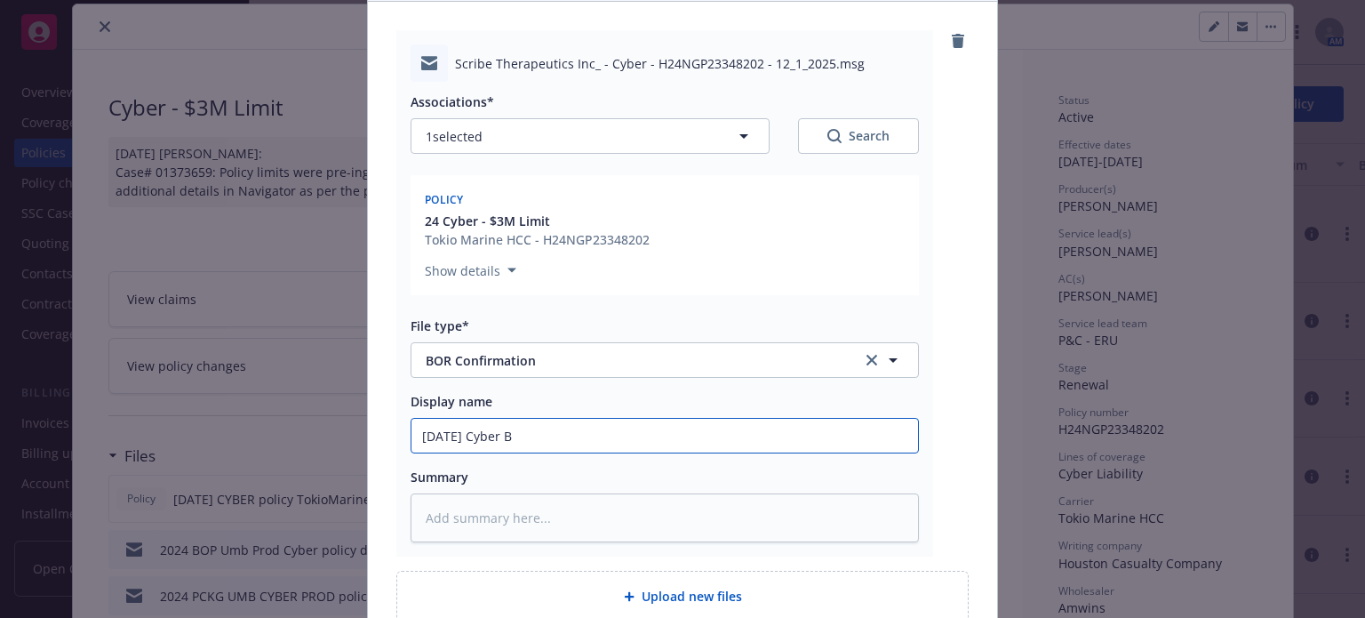
type textarea "x"
type input "10/13/2025 Cyber BO"
type textarea "x"
type input "10/13/2025 Cyber BOR"
type textarea "x"
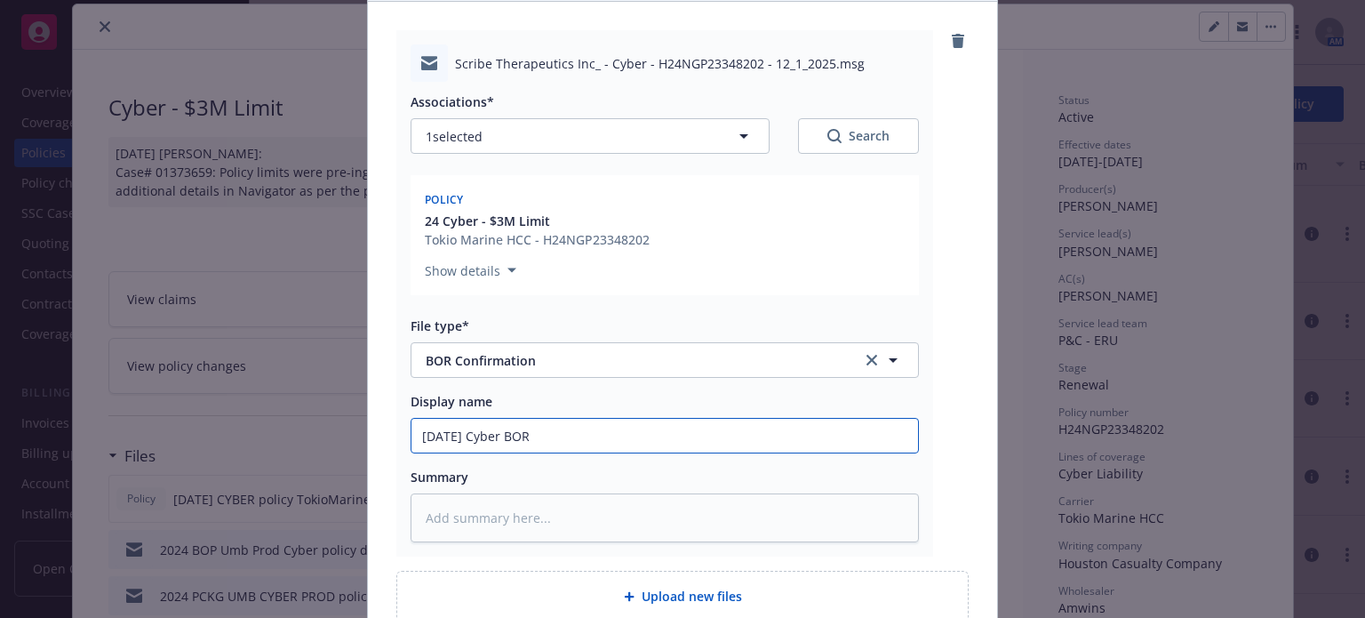
type input "10/13/2025 Cyber BOR"
type textarea "x"
type input "10/13/2025 Cyber BOR to"
type textarea "x"
type input "10/13/2025 Cyber BOR to"
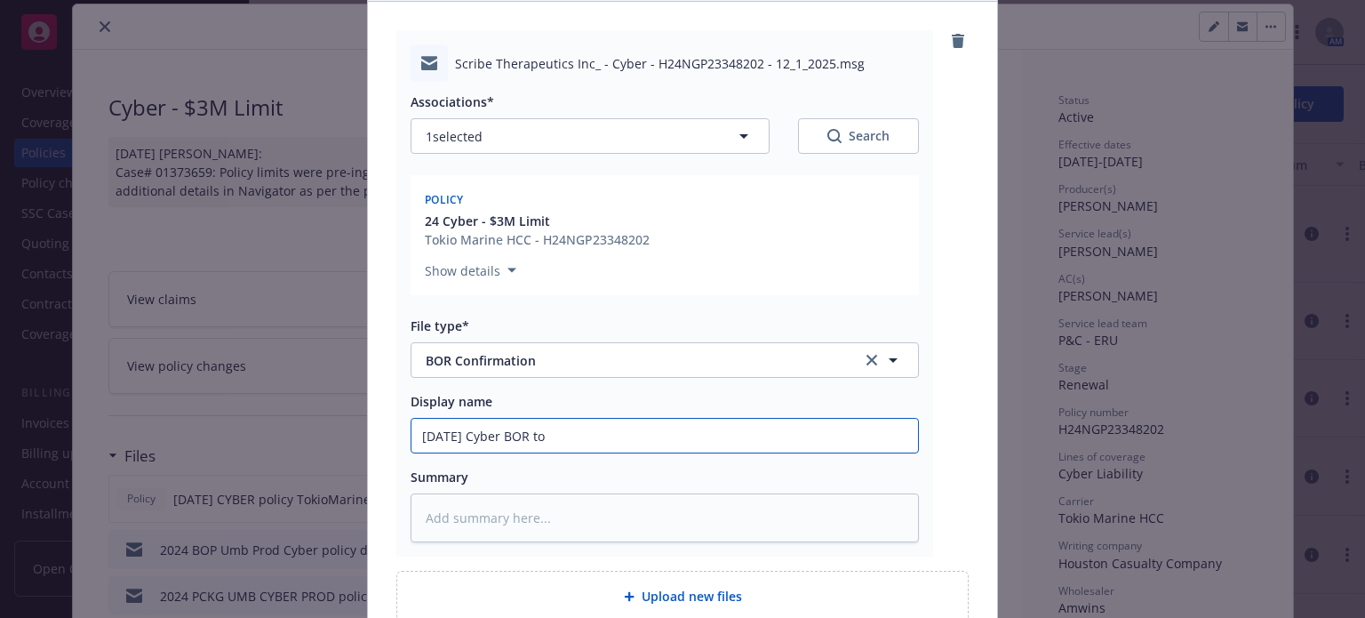
type textarea "x"
type input "10/13/2025 Cyber BOR to a"
type textarea "x"
type input "10/13/2025 Cyber BOR to am"
type textarea "x"
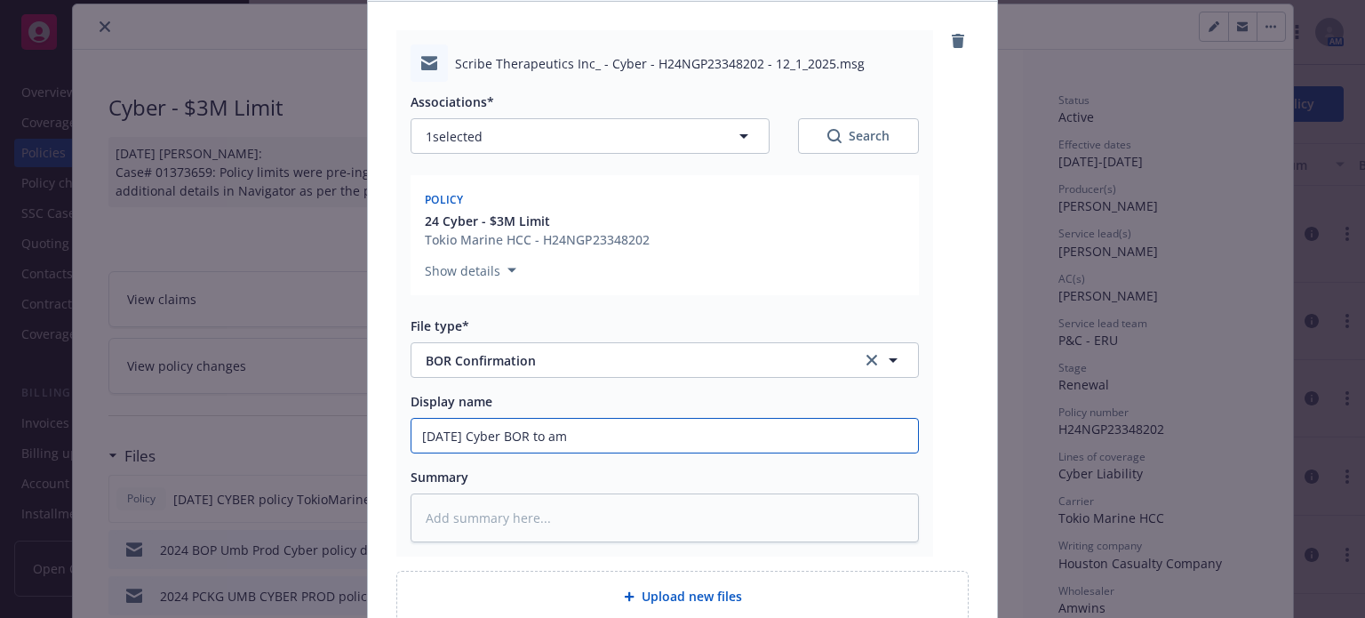
type input "10/13/2025 Cyber BOR to amw"
type textarea "x"
type input "10/13/2025 Cyber BOR to a"
type textarea "x"
type input "10/13/2025 Cyber BOR to aw"
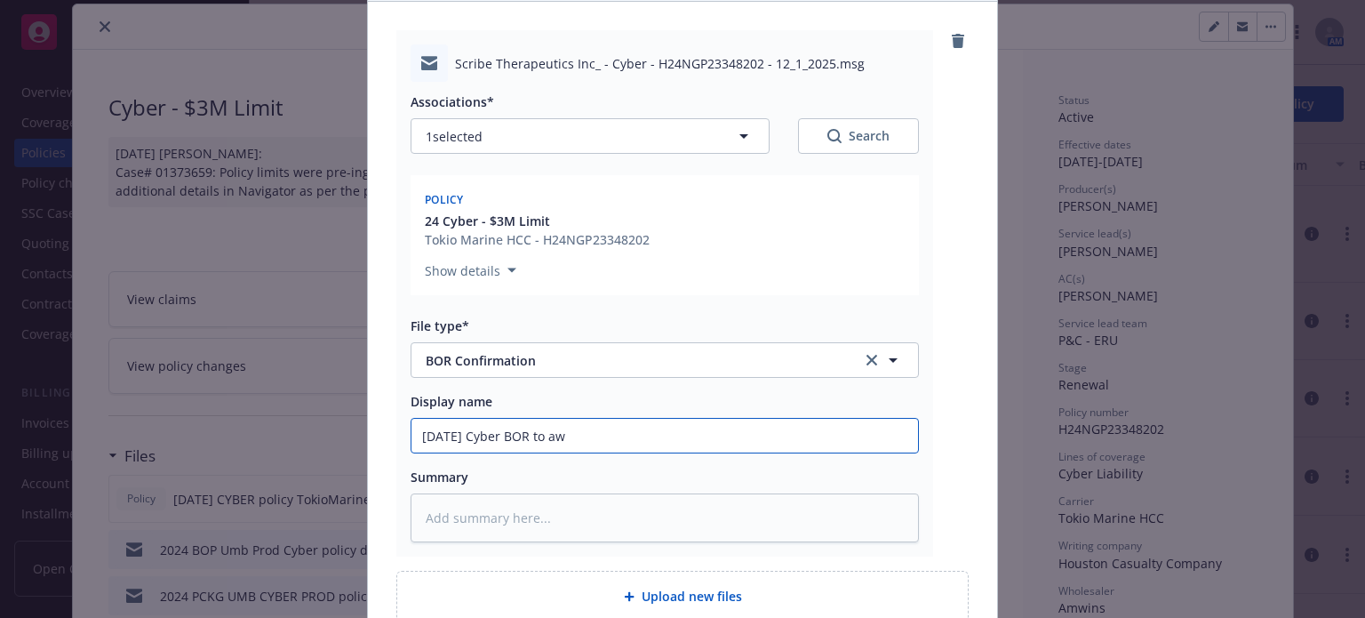
type textarea "x"
type input "10/13/2025 Cyber BOR to awm"
type textarea "x"
type input "10/13/2025 Cyber BOR to awmi"
type textarea "x"
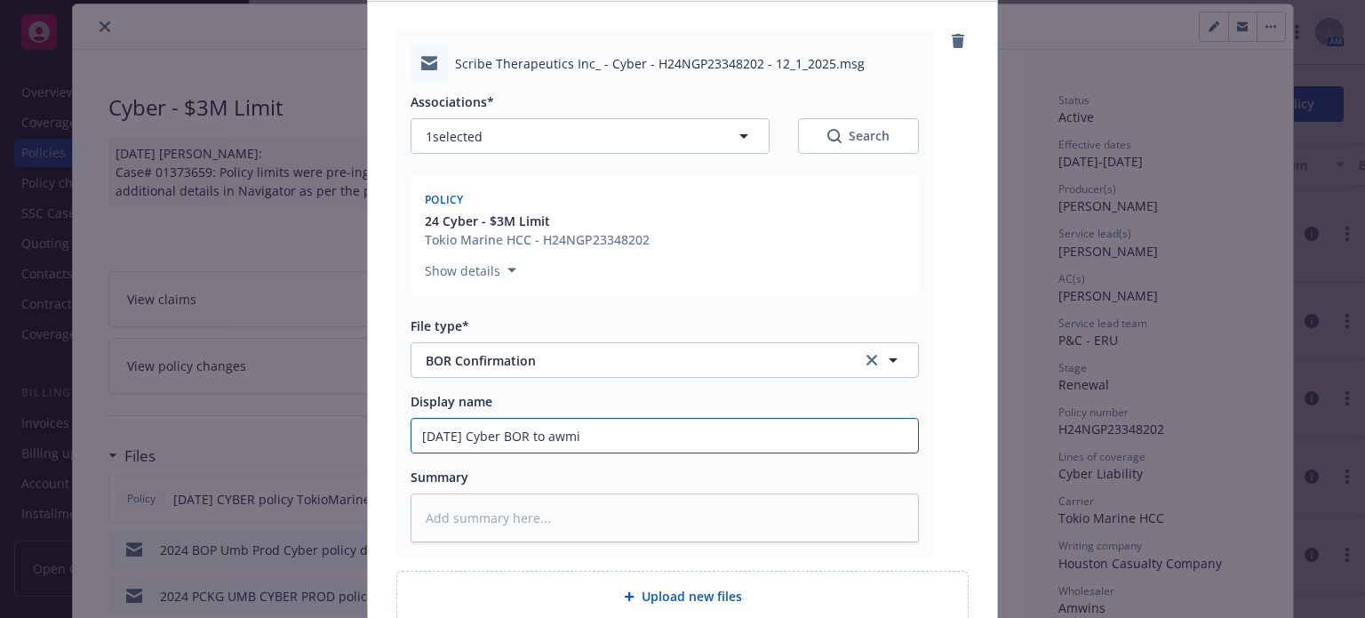
type input "10/13/2025 Cyber BOR to awmin"
type textarea "x"
type input "10/13/2025 Cyber BOR to awmins"
type textarea "x"
type input "10/13/2025 Cyber BOR to awmins"
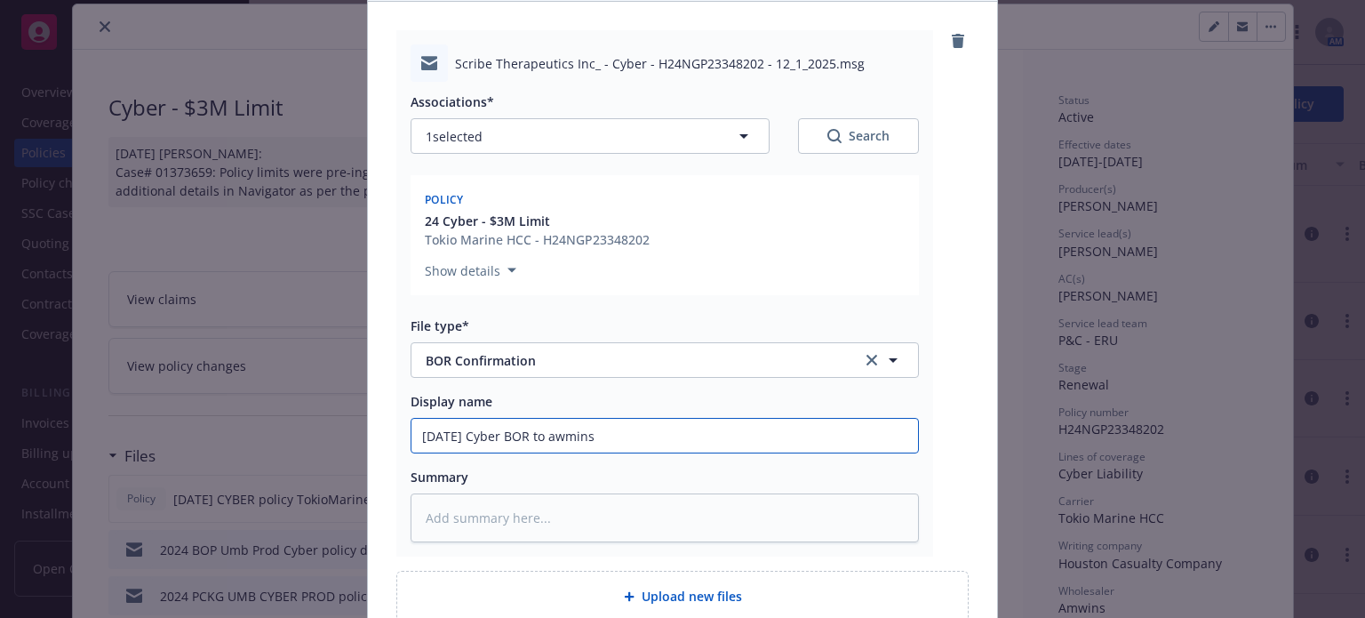
type textarea "x"
type input "10/13/2025 Cyber BOR to awmins f"
type textarea "x"
type input "10/13/2025 Cyber BOR to awmins"
type textarea "x"
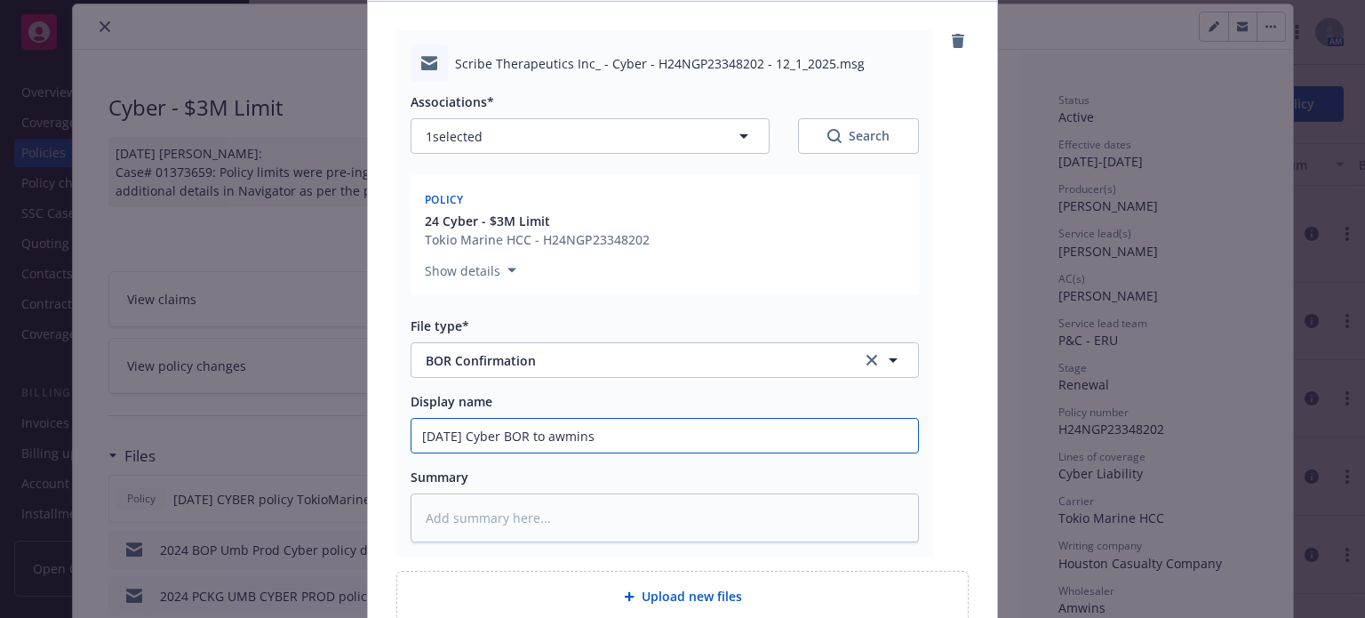
type input "10/13/2025 Cyber BOR to awmins c"
type textarea "x"
type input "10/13/2025 Cyber BOR to awmins co"
type textarea "x"
type input "10/13/2025 Cyber BOR to awmins cof"
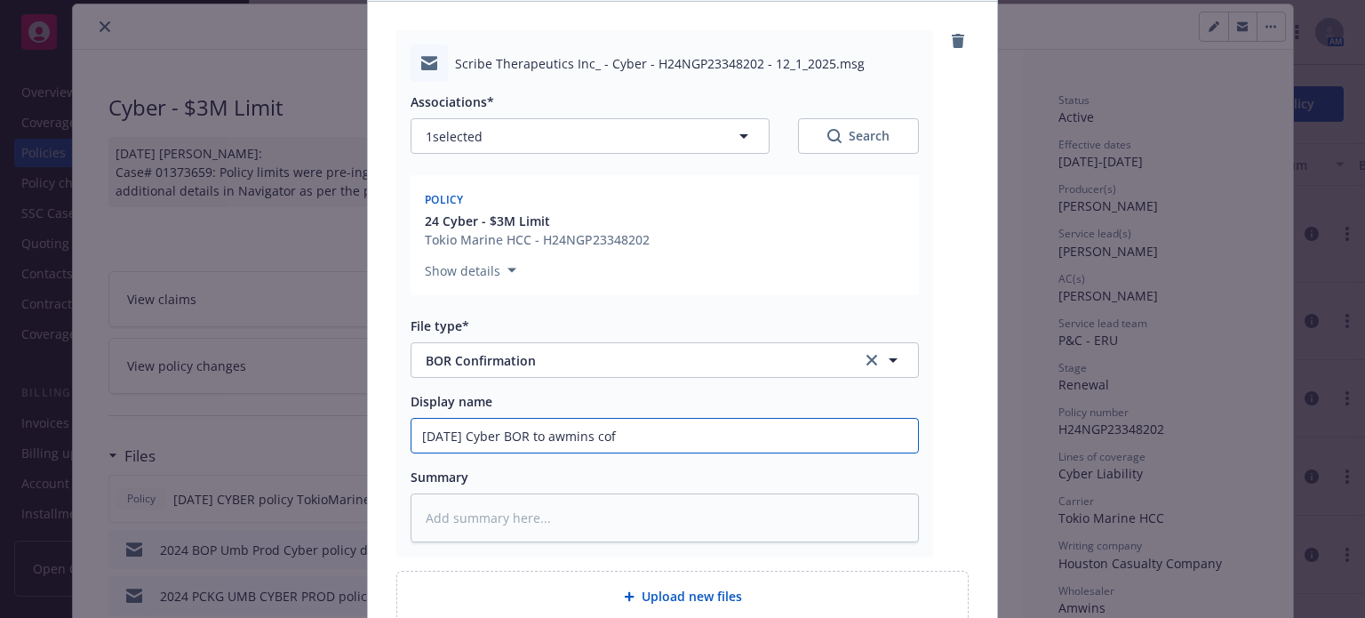
type textarea "x"
type input "10/13/2025 Cyber BOR to awmins co"
type textarea "x"
type input "10/13/2025 Cyber BOR to awmins con"
type textarea "x"
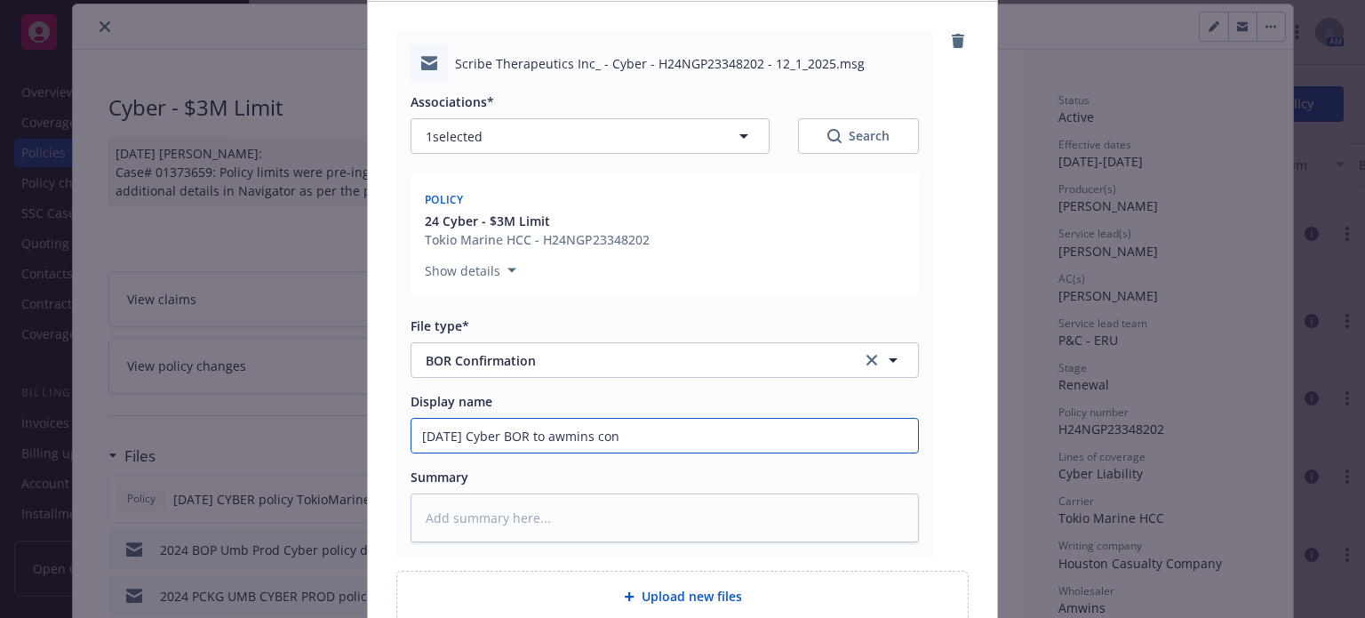
type input "10/13/2025 Cyber BOR to awmins conf"
type textarea "x"
type input "10/13/2025 Cyber BOR to awmins confi"
type textarea "x"
type input "10/13/2025 Cyber BOR to awmins confir"
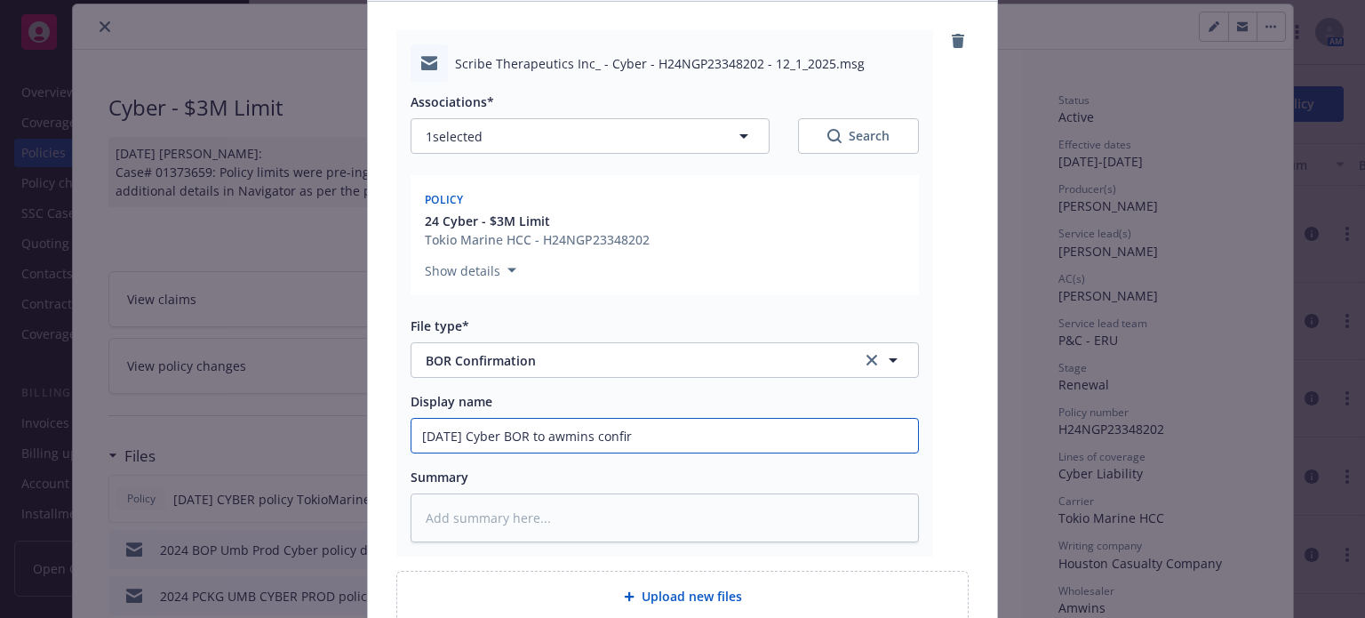
type textarea "x"
type input "10/13/2025 Cyber BOR to awmins confirm"
type textarea "x"
type input "10/13/2025 Cyber BOR to awmins confirme"
type textarea "x"
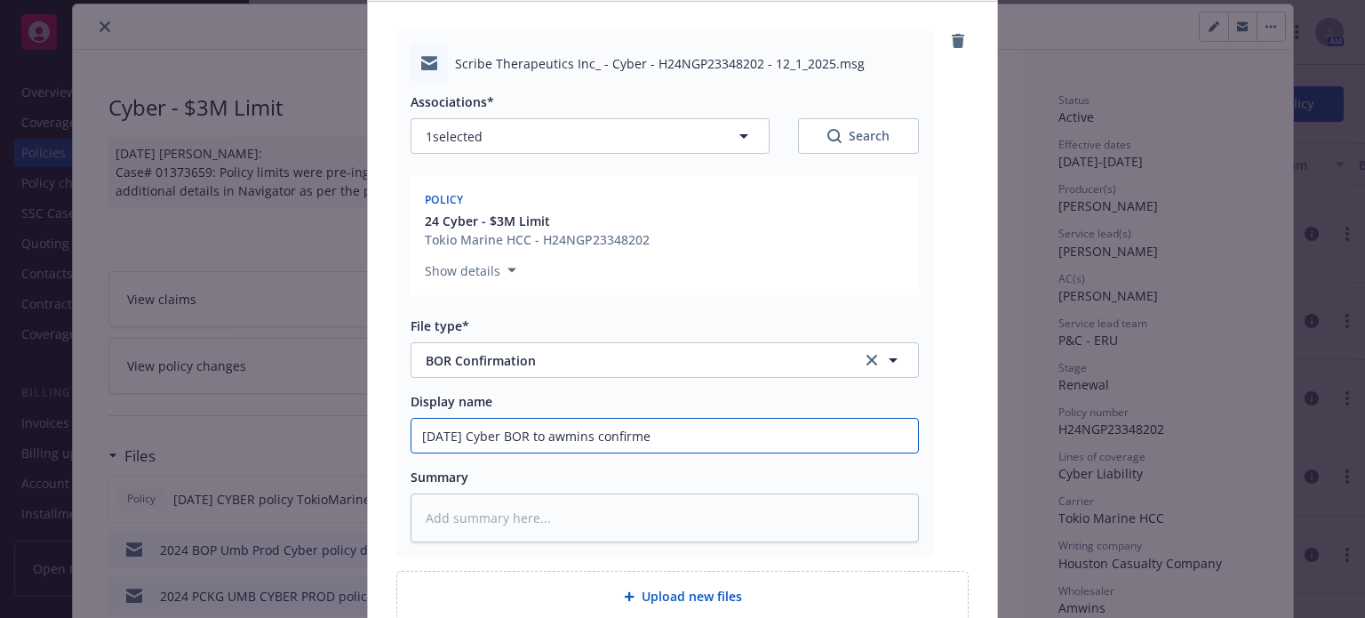
type input "10/13/2025 Cyber BOR to awmins confirmed"
type textarea "x"
type input "10/13/2025 Cyber BOR to awmins confirmed"
type textarea "x"
type input "10/13/2025 Cyber BOR to awmins confirmed Em"
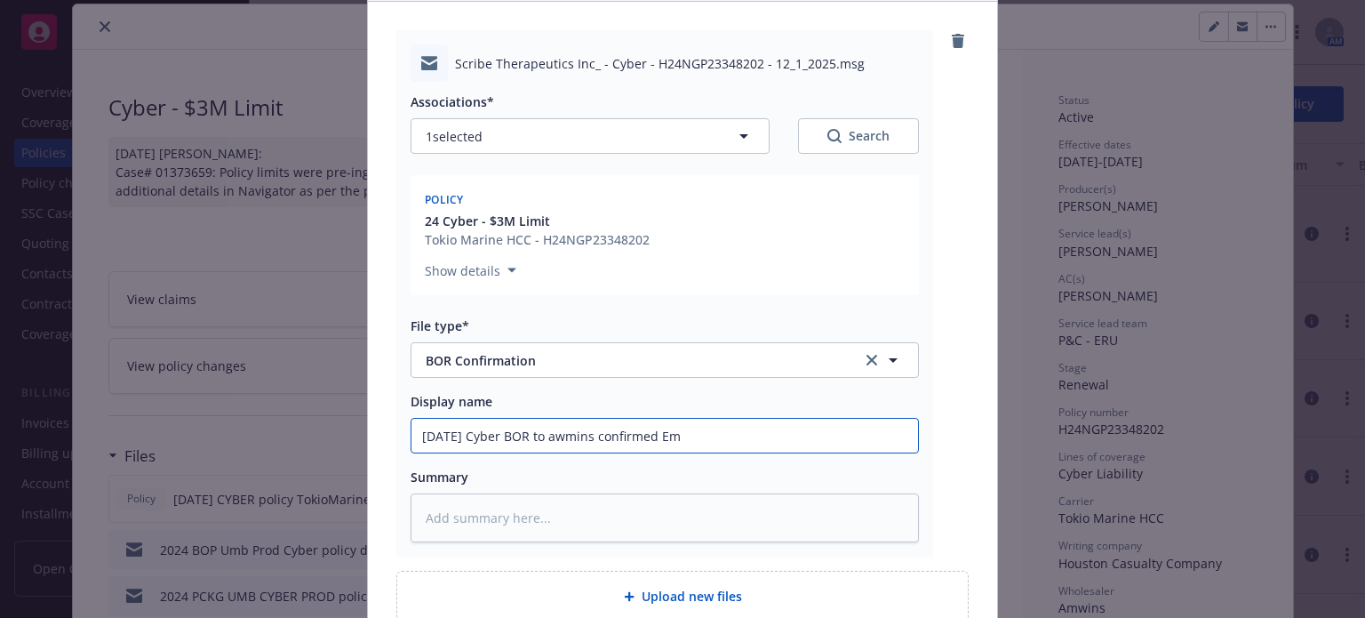
type textarea "x"
type input "10/13/2025 Cyber BOR to awmins confirmed Em f"
type textarea "x"
type input "10/13/2025 Cyber BOR to awmins confirmed Em fr"
type textarea "x"
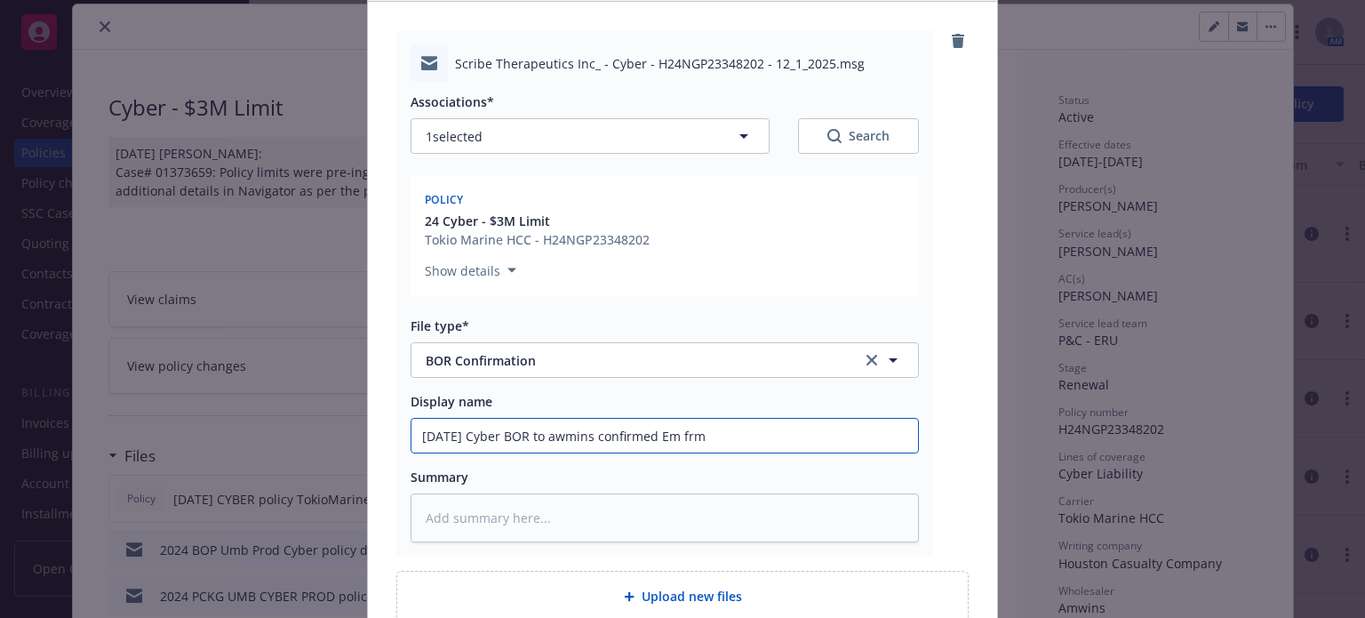
type input "10/13/2025 Cyber BOR to awmins confirmed Em frm"
type textarea "x"
type input "10/13/2025 Cyber BOR to awmins confirmed Em frm A"
type textarea "x"
type input "10/13/2025 Cyber BOR to awmins confirmed Em frm Am"
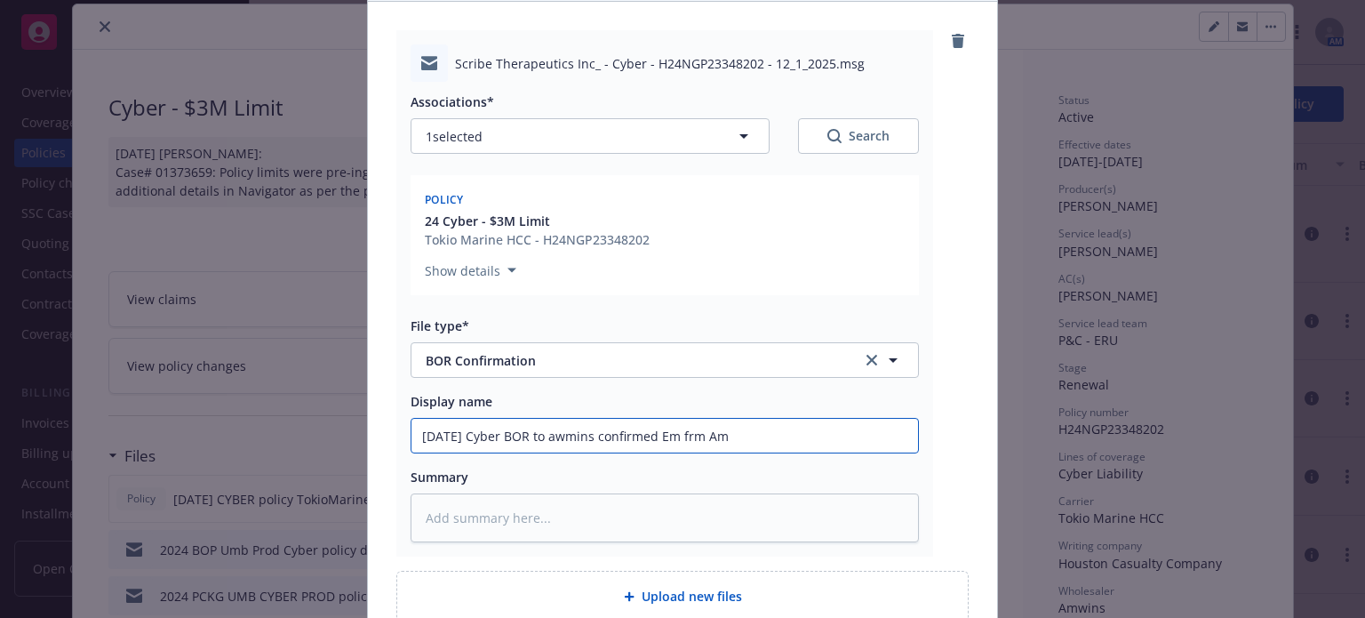
type textarea "x"
type input "10/13/2025 Cyber BOR to awmins confirmed Em frm Amw"
type textarea "x"
type input "10/13/2025 Cyber BOR to awmins confirmed Em frm Amwi"
type textarea "x"
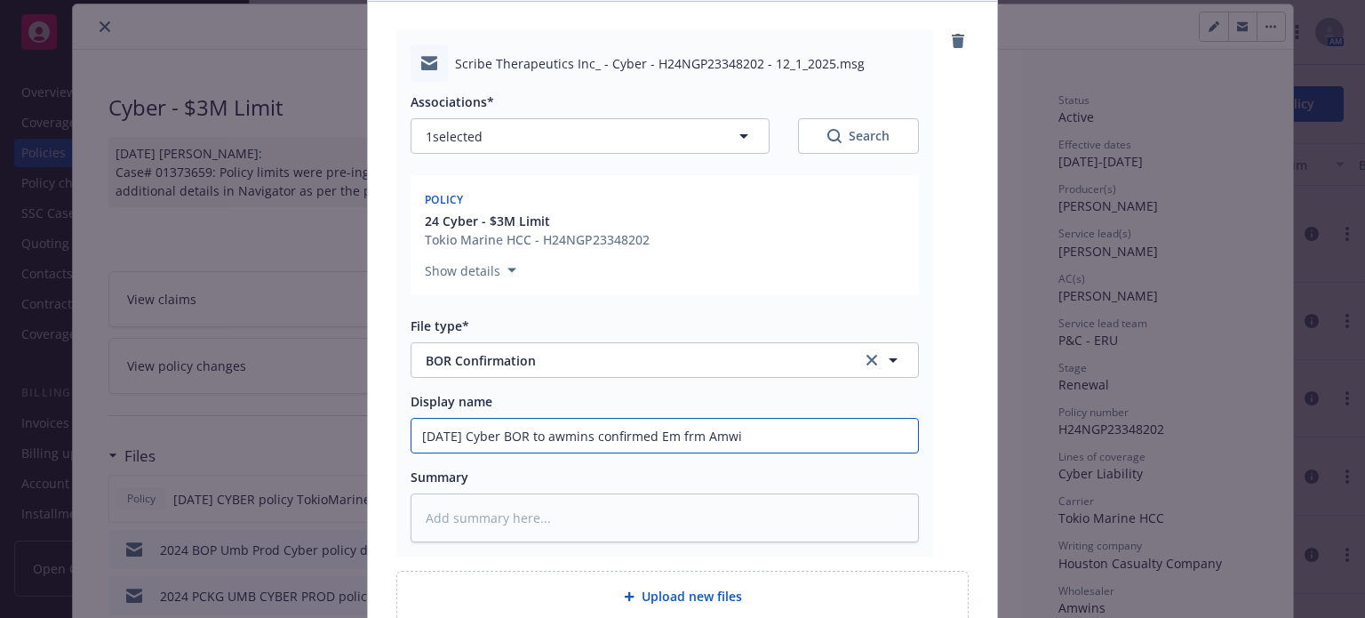
type input "10/13/2025 Cyber BOR to awmins confirmed Em frm Amwin"
type textarea "x"
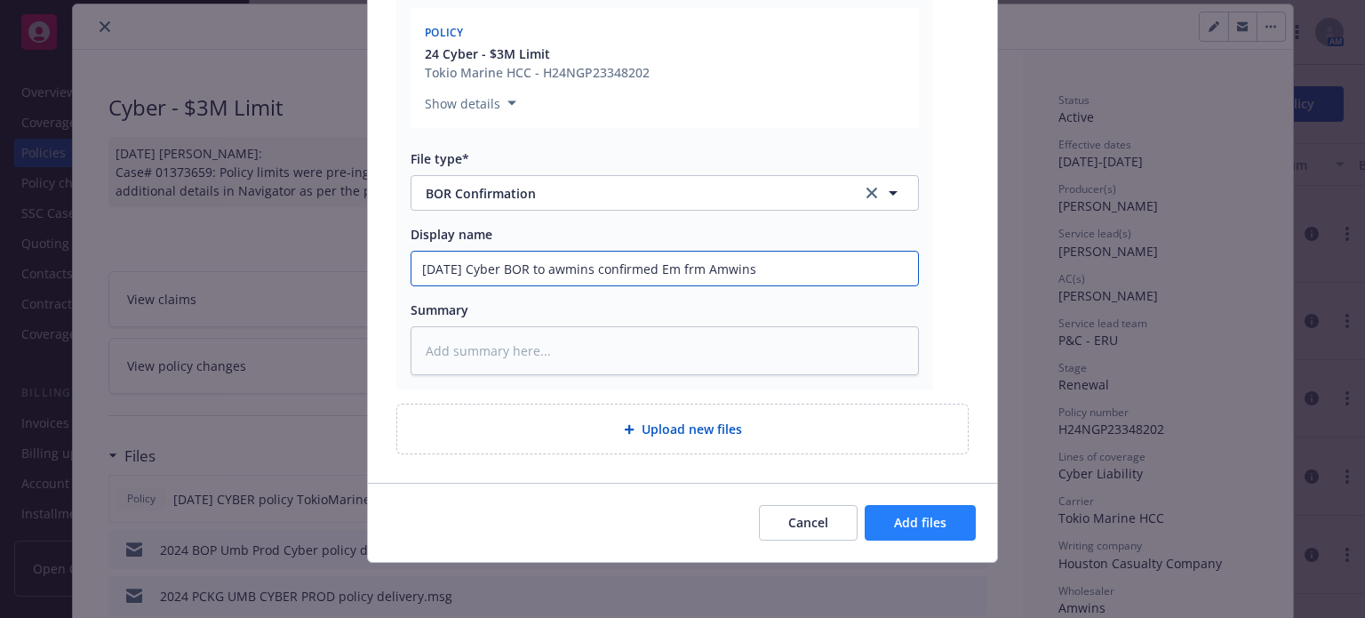
type input "10/13/2025 Cyber BOR to awmins confirmed Em frm Amwins"
click at [899, 522] on span "Add files" at bounding box center [920, 522] width 52 height 17
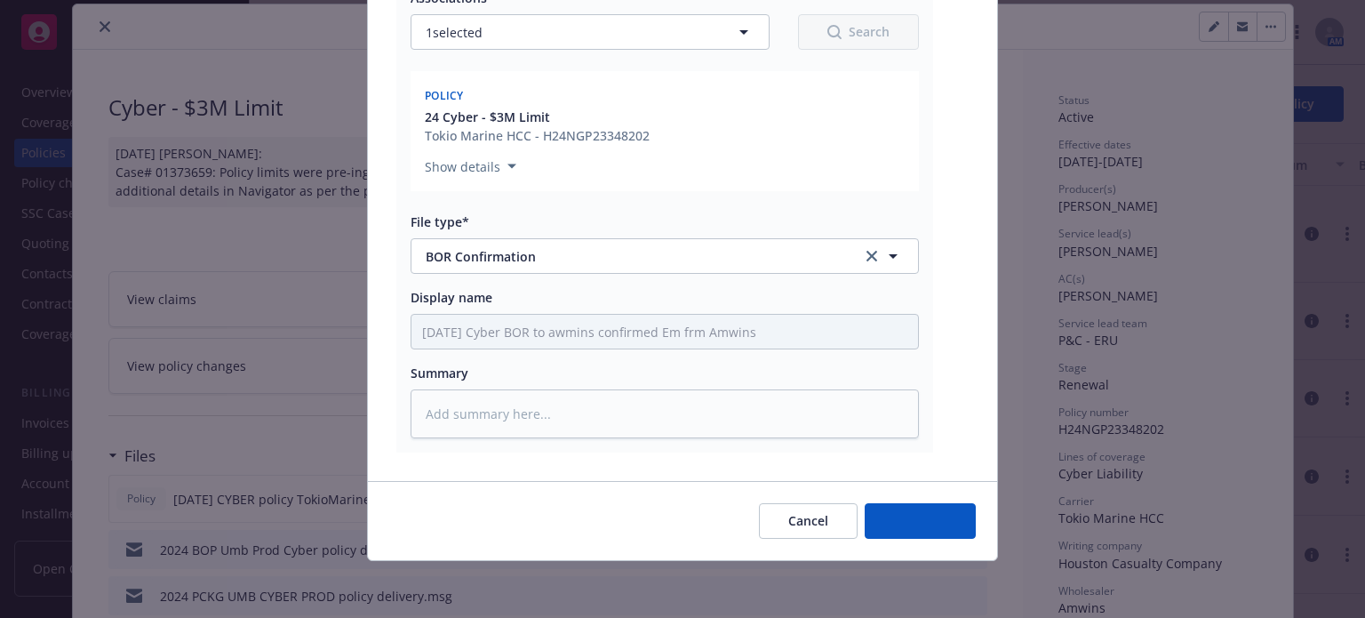
scroll to position [281, 0]
type textarea "x"
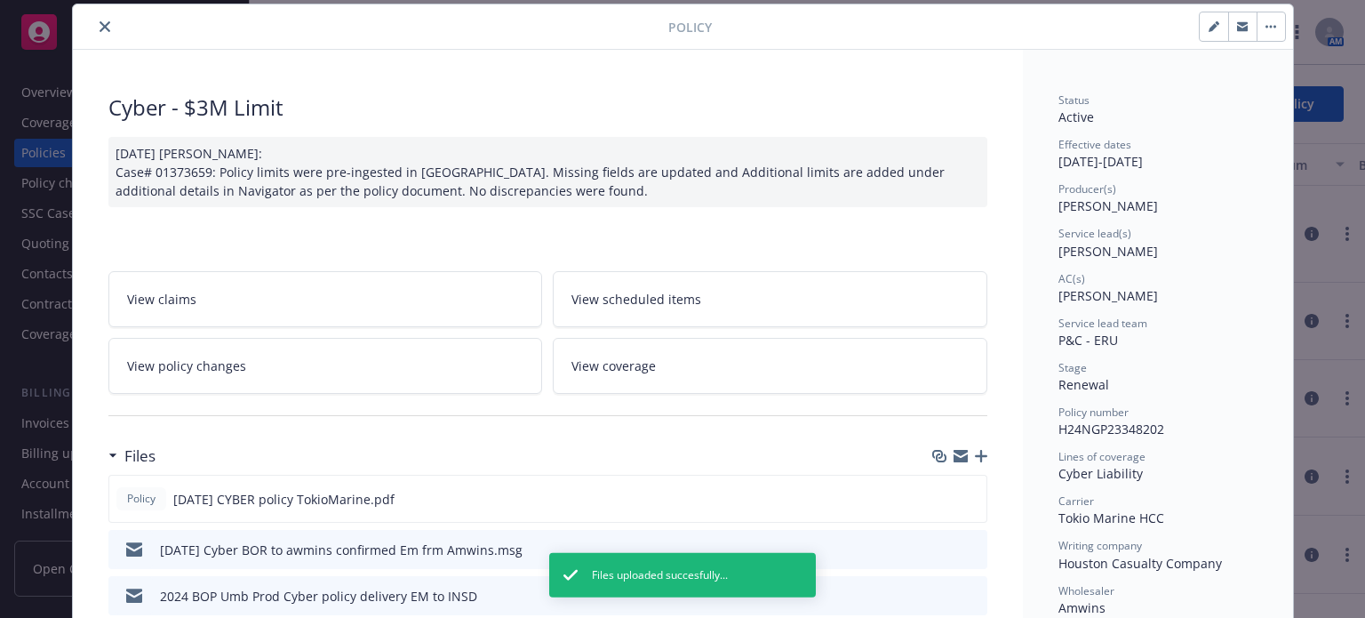
click at [100, 30] on icon "close" at bounding box center [105, 26] width 11 height 11
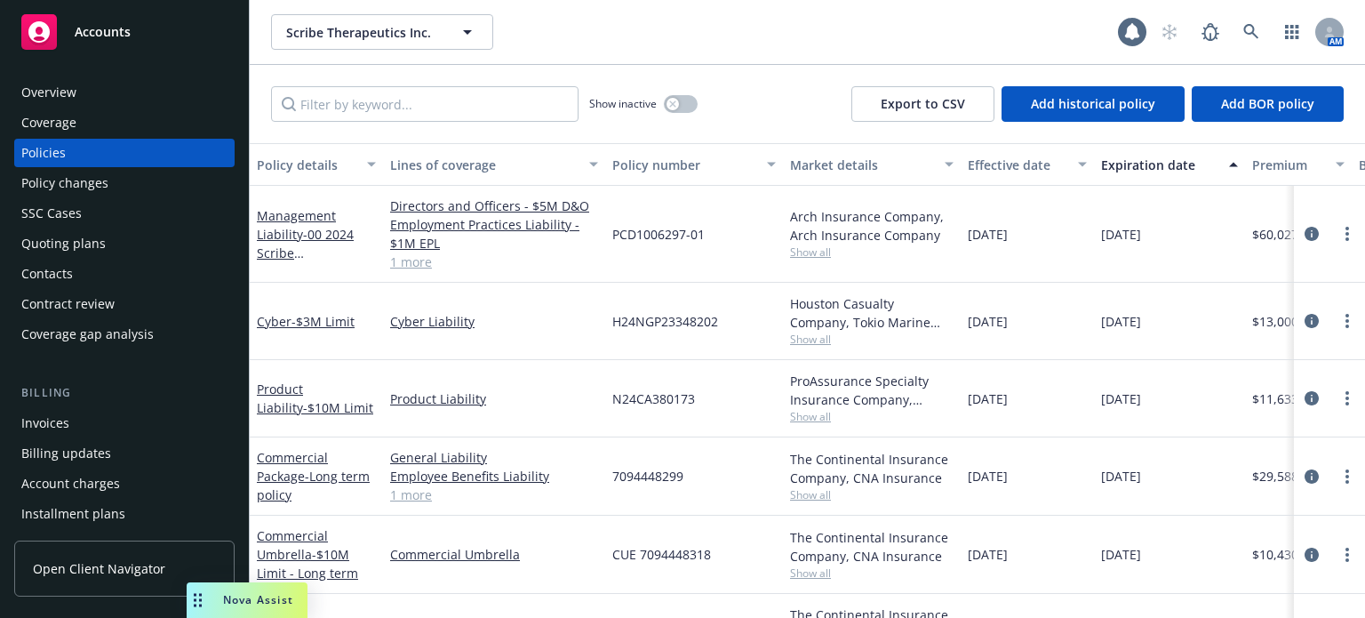
click at [121, 221] on div "SSC Cases" at bounding box center [124, 213] width 206 height 28
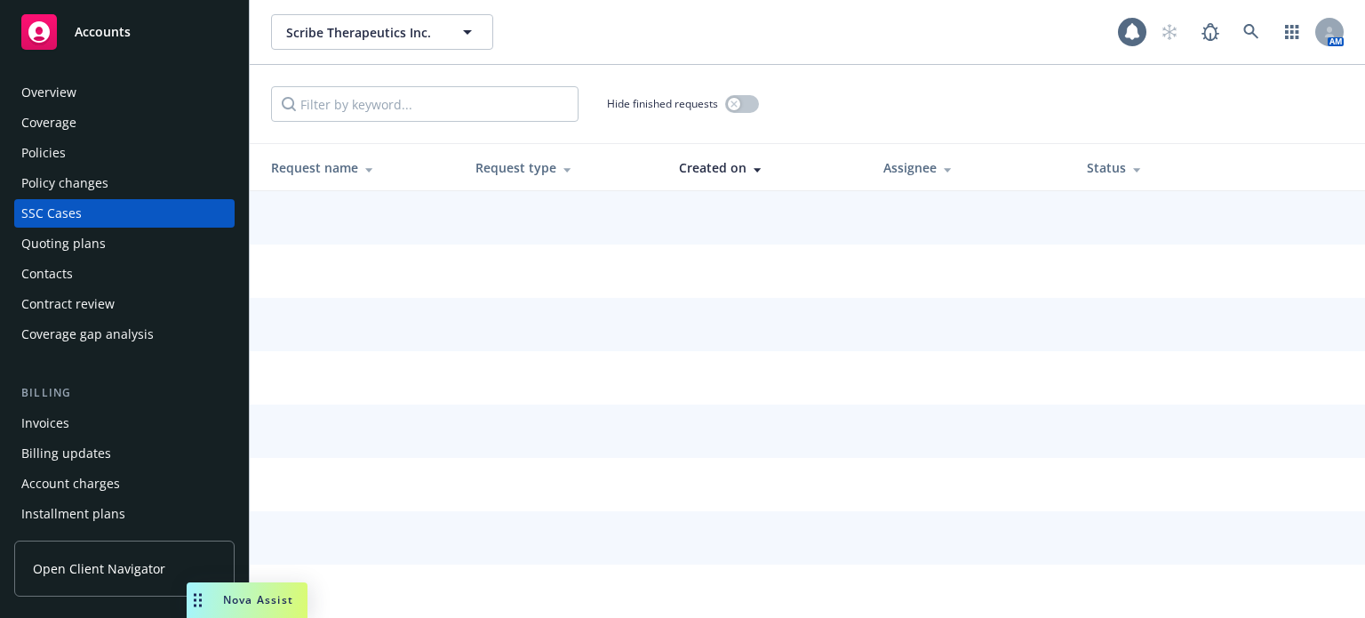
click at [121, 244] on div "Quoting plans" at bounding box center [124, 243] width 206 height 28
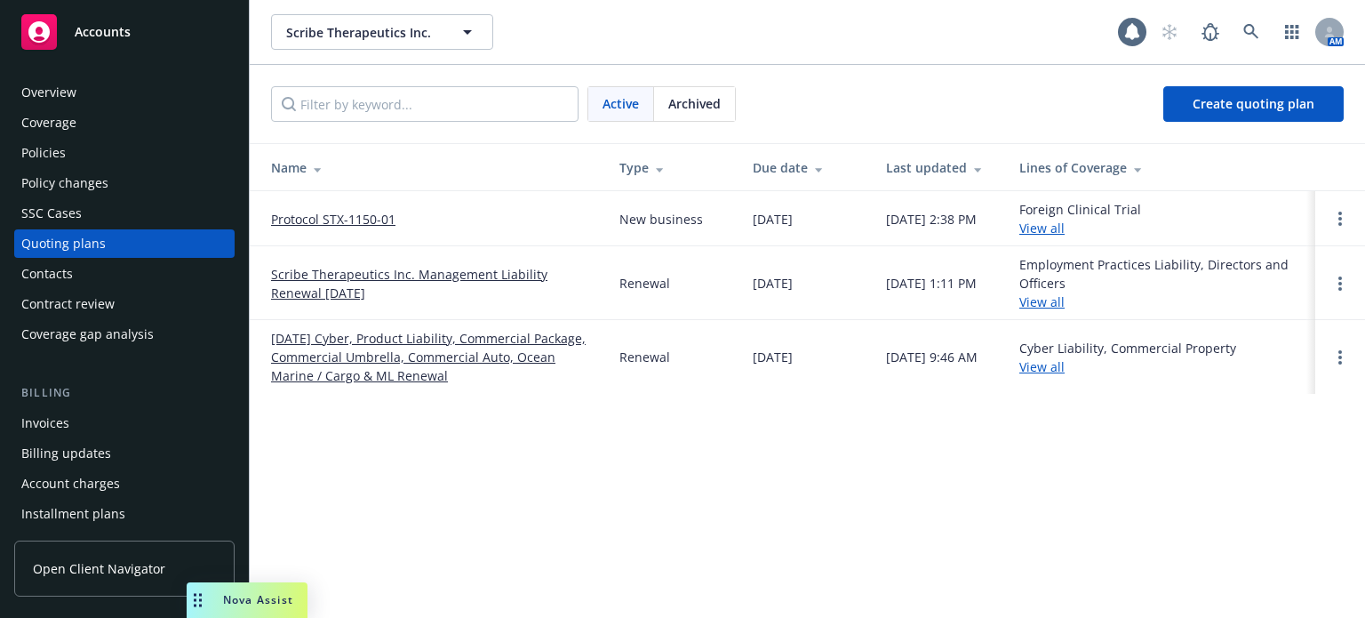
click at [295, 331] on link "12/01/25 Cyber, Product Liability, Commercial Package, Commercial Umbrella, Com…" at bounding box center [431, 357] width 320 height 56
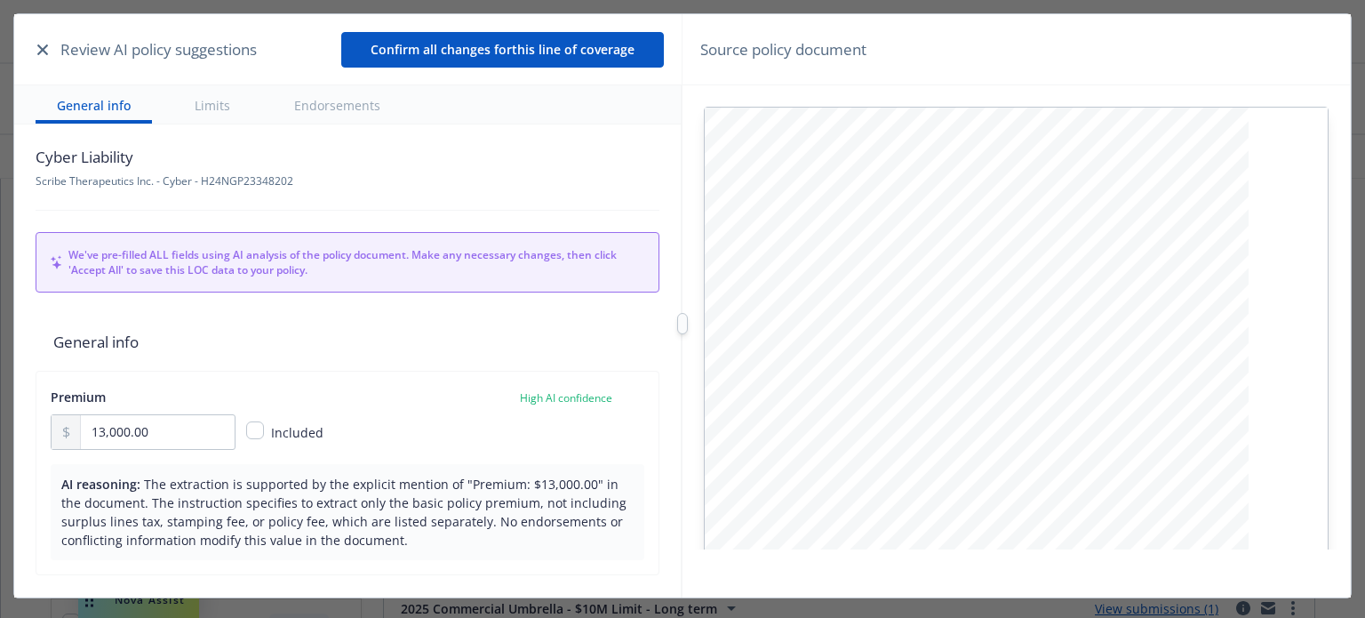
click at [36, 50] on button "button" at bounding box center [42, 49] width 21 height 21
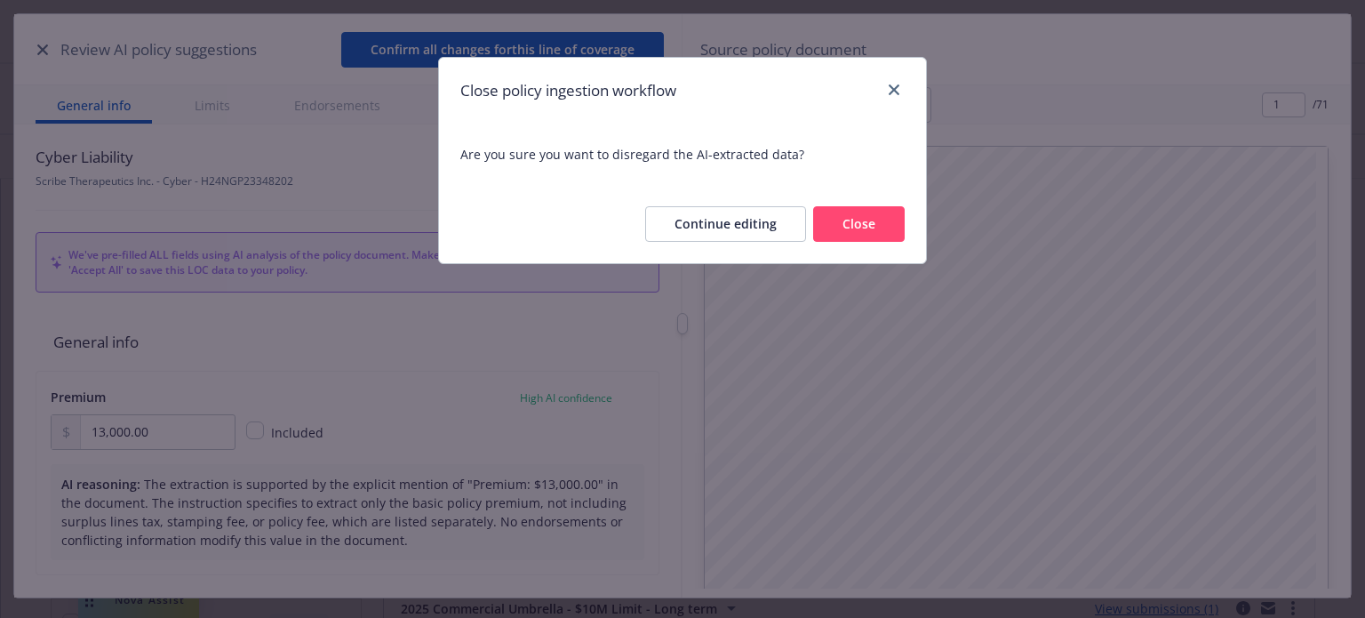
click at [844, 217] on button "Close" at bounding box center [859, 224] width 92 height 36
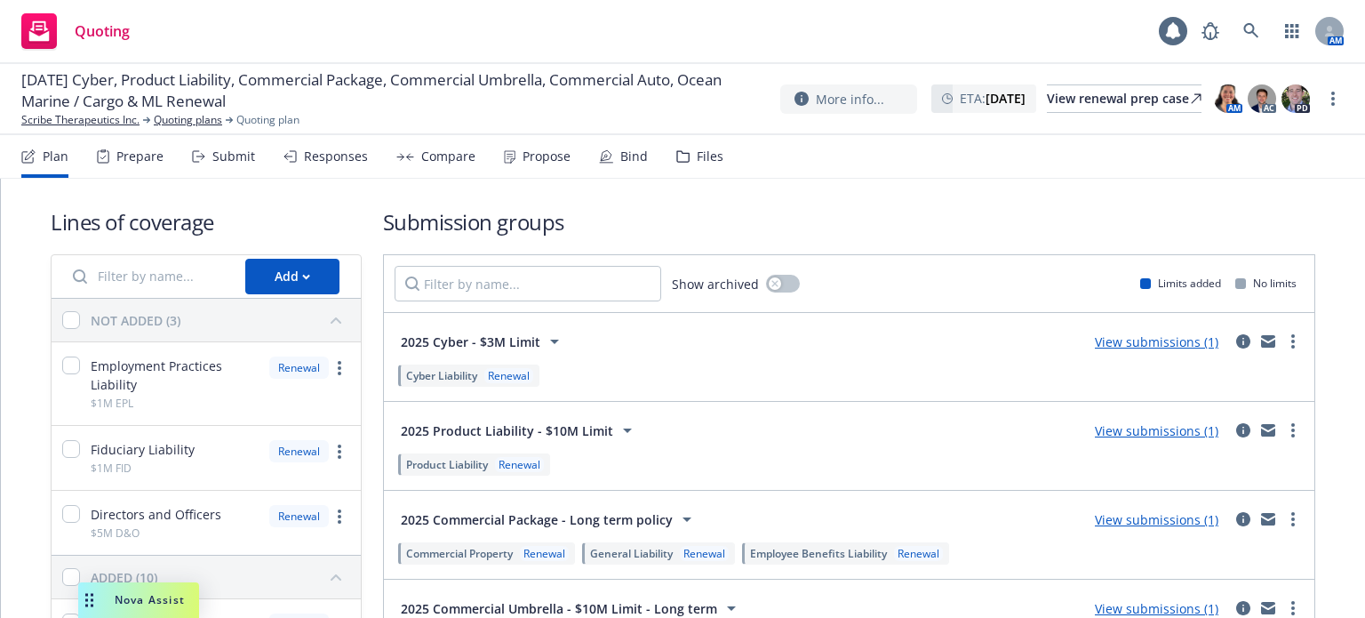
click at [1123, 338] on link "View submissions (1)" at bounding box center [1157, 341] width 124 height 17
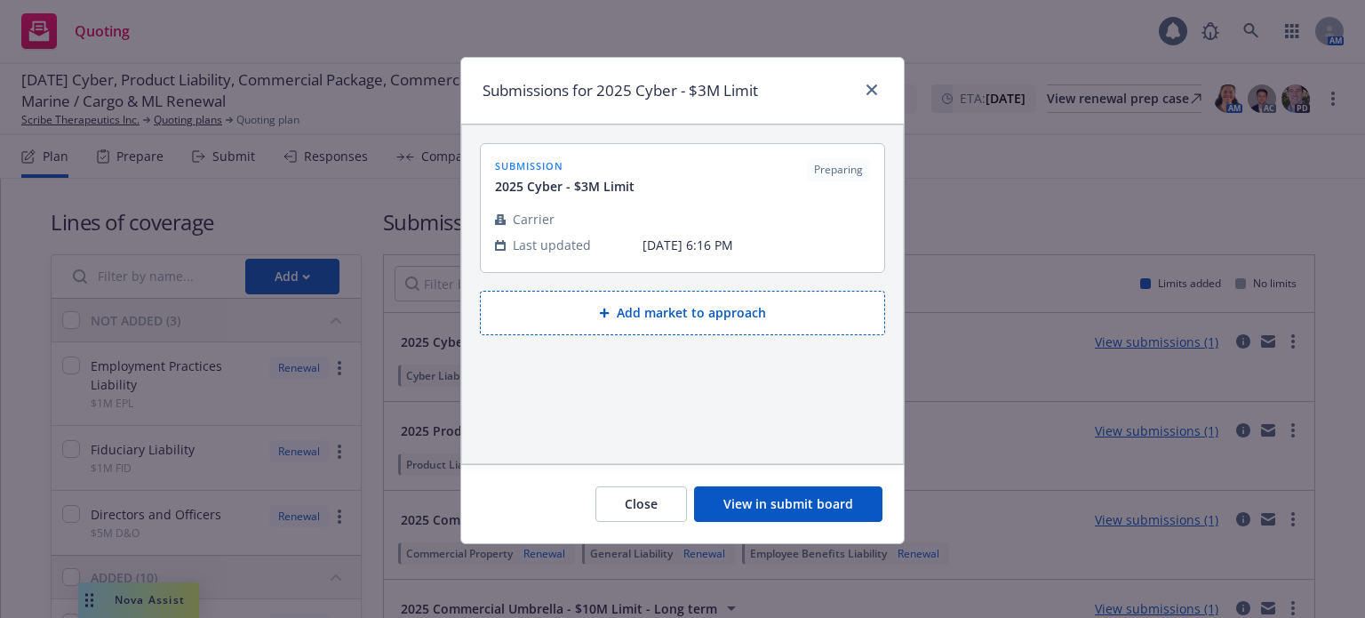
click at [659, 312] on button "Add market to approach" at bounding box center [682, 313] width 405 height 44
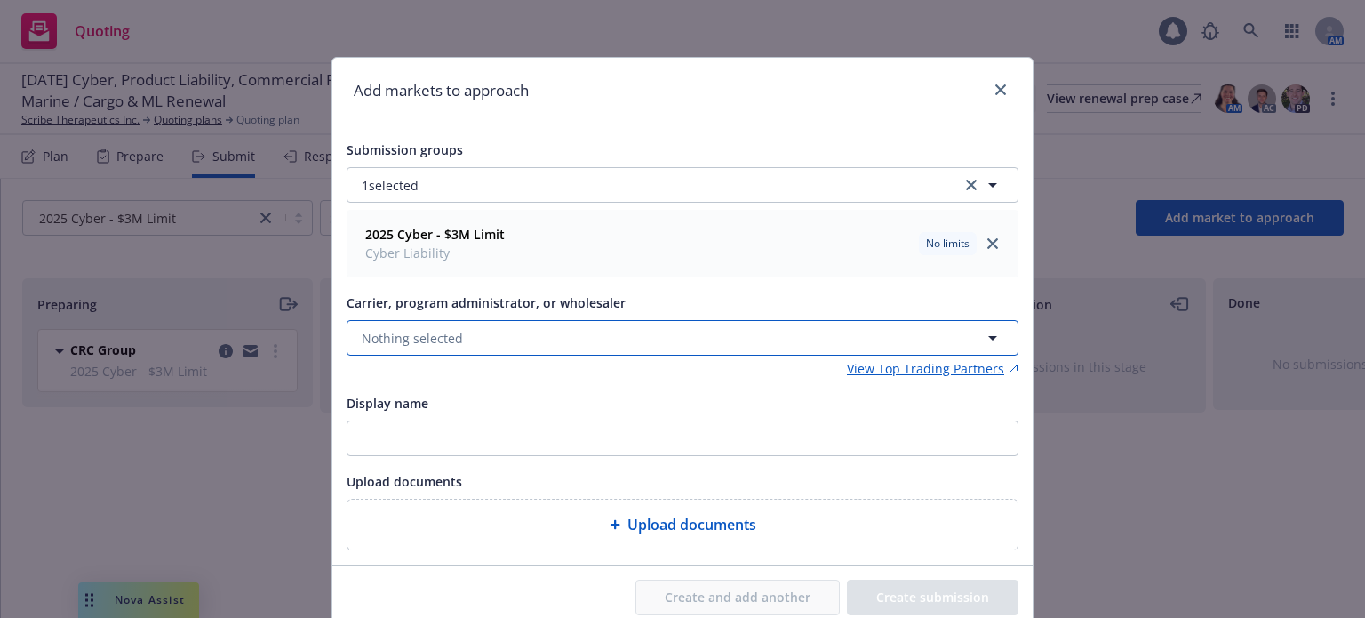
click at [444, 344] on span "Nothing selected" at bounding box center [412, 338] width 101 height 19
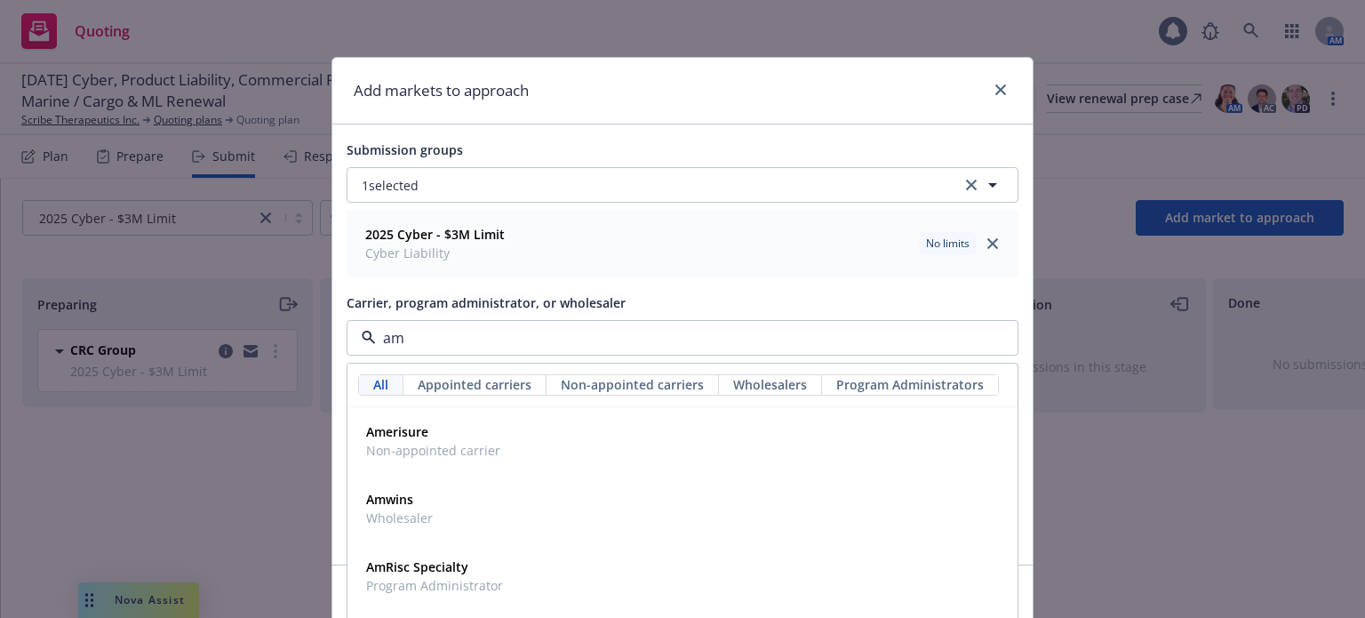
type input "amw"
click at [429, 430] on div "Amwins Wholesaler" at bounding box center [682, 441] width 647 height 44
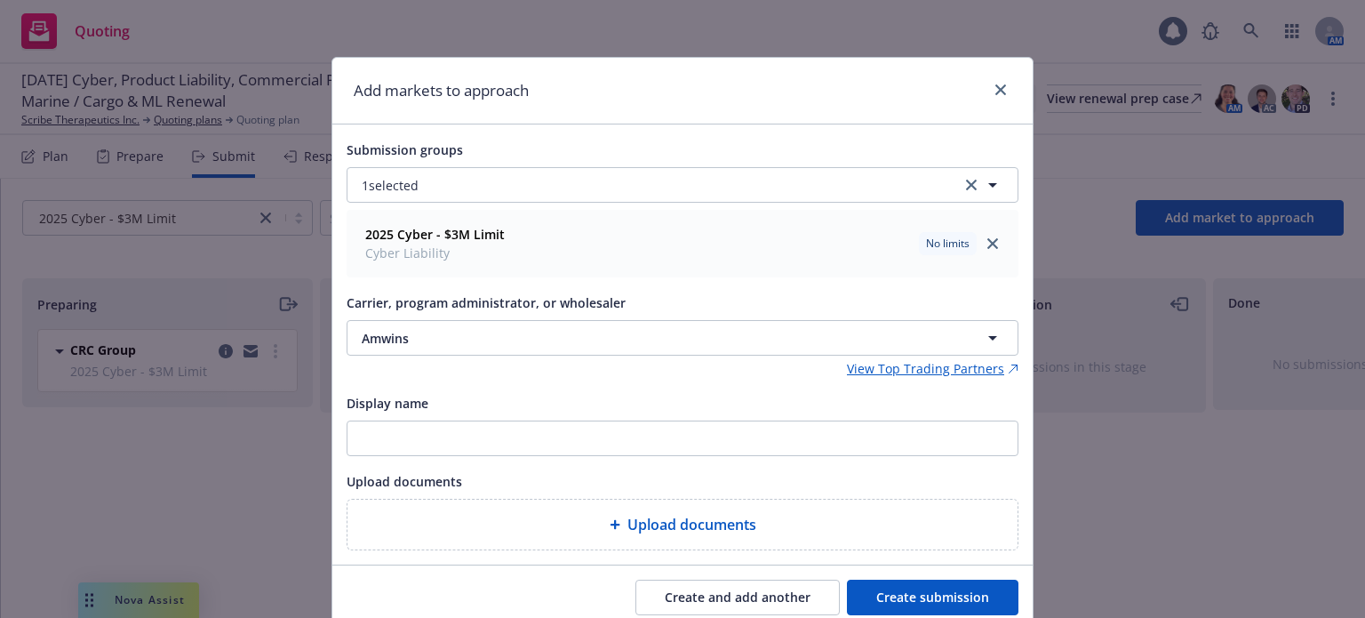
click at [917, 603] on button "Create submission" at bounding box center [933, 597] width 172 height 36
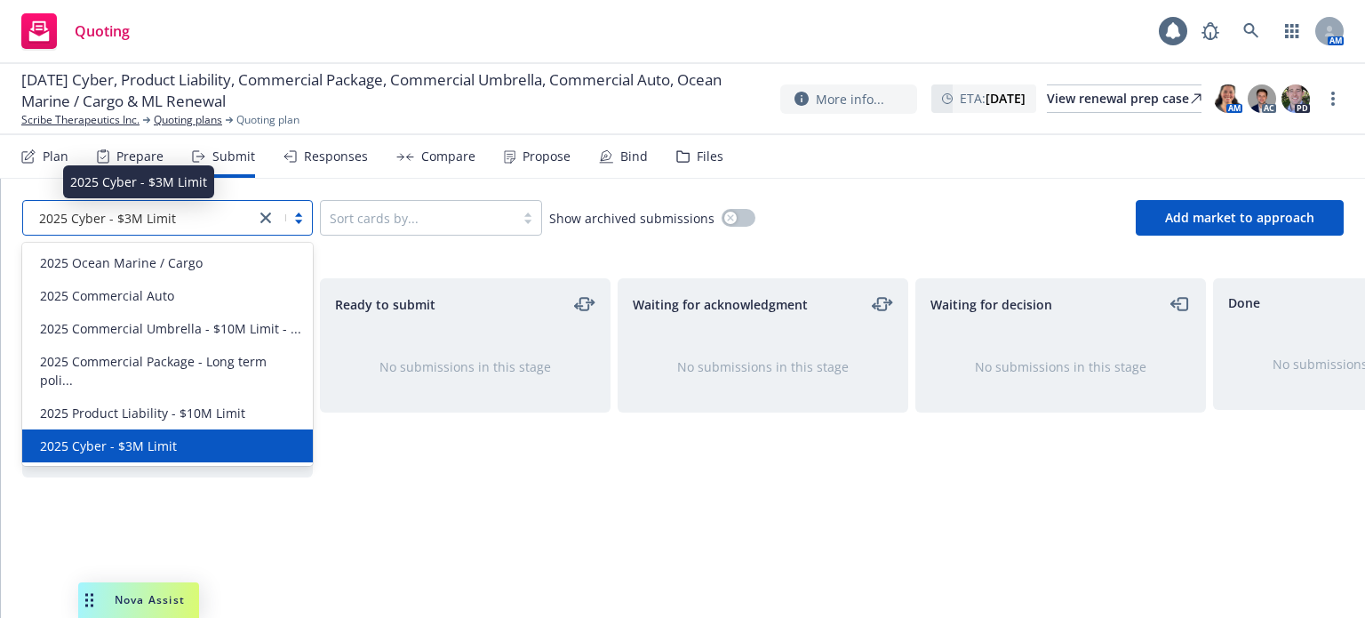
click at [109, 220] on span "2025 Cyber - $3M Limit" at bounding box center [107, 218] width 137 height 19
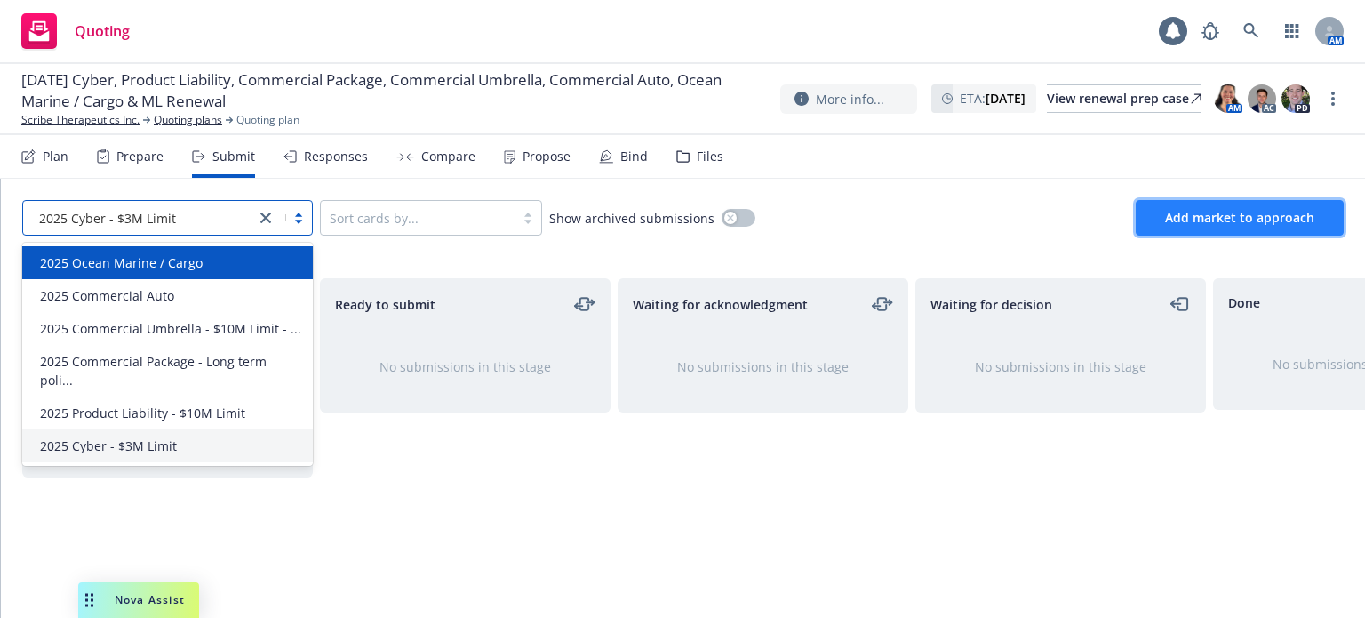
click at [1161, 212] on button "Add market to approach" at bounding box center [1240, 218] width 208 height 36
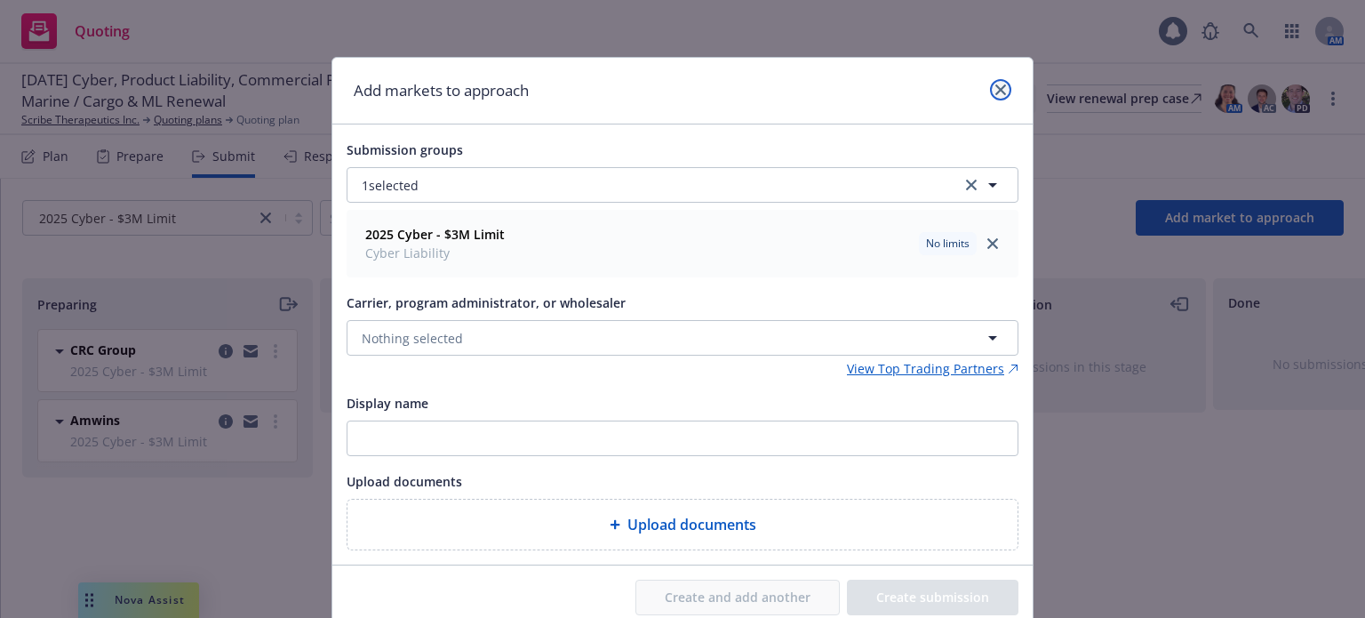
click at [995, 84] on icon "close" at bounding box center [1000, 89] width 11 height 11
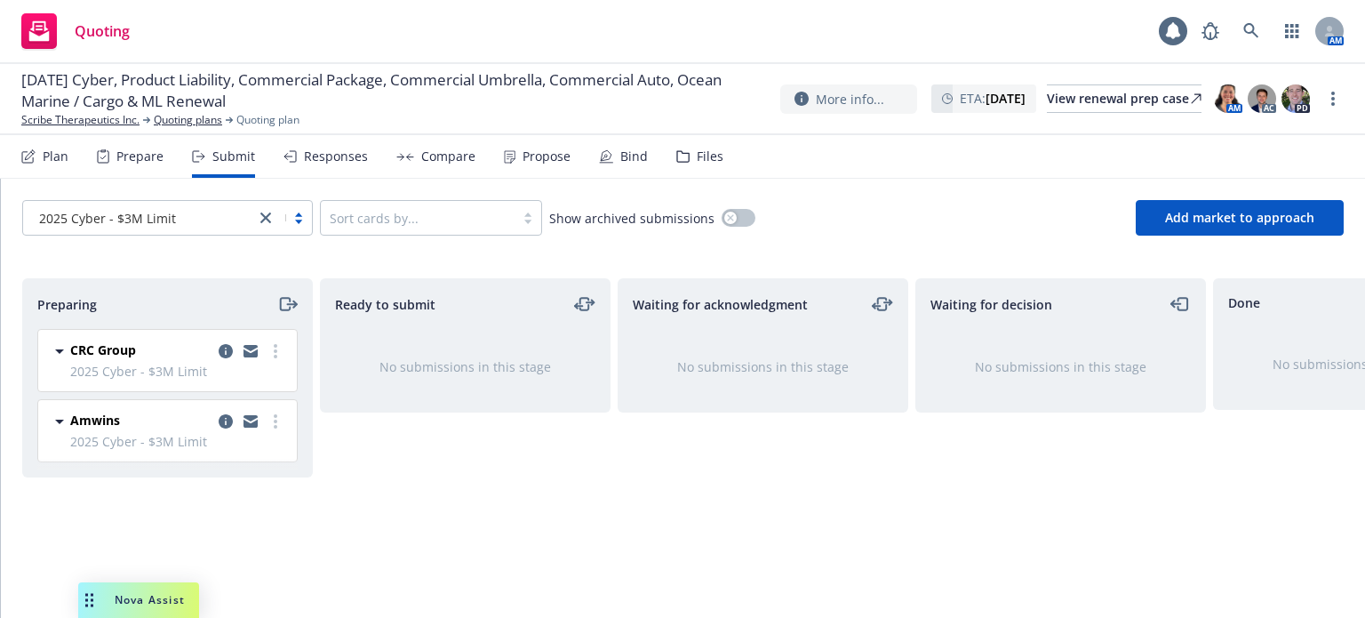
click at [57, 164] on div "Plan" at bounding box center [56, 156] width 26 height 14
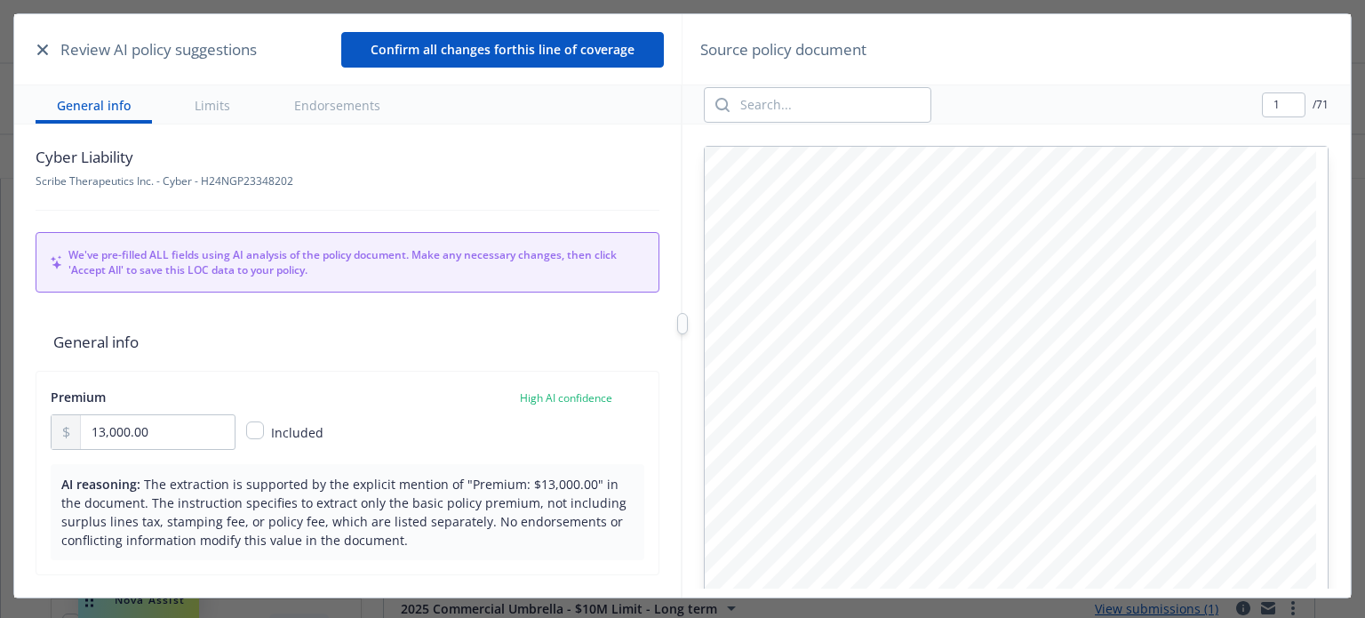
click at [39, 60] on div "Review AI policy suggestions" at bounding box center [144, 49] width 225 height 23
click at [39, 48] on icon "button" at bounding box center [42, 49] width 11 height 11
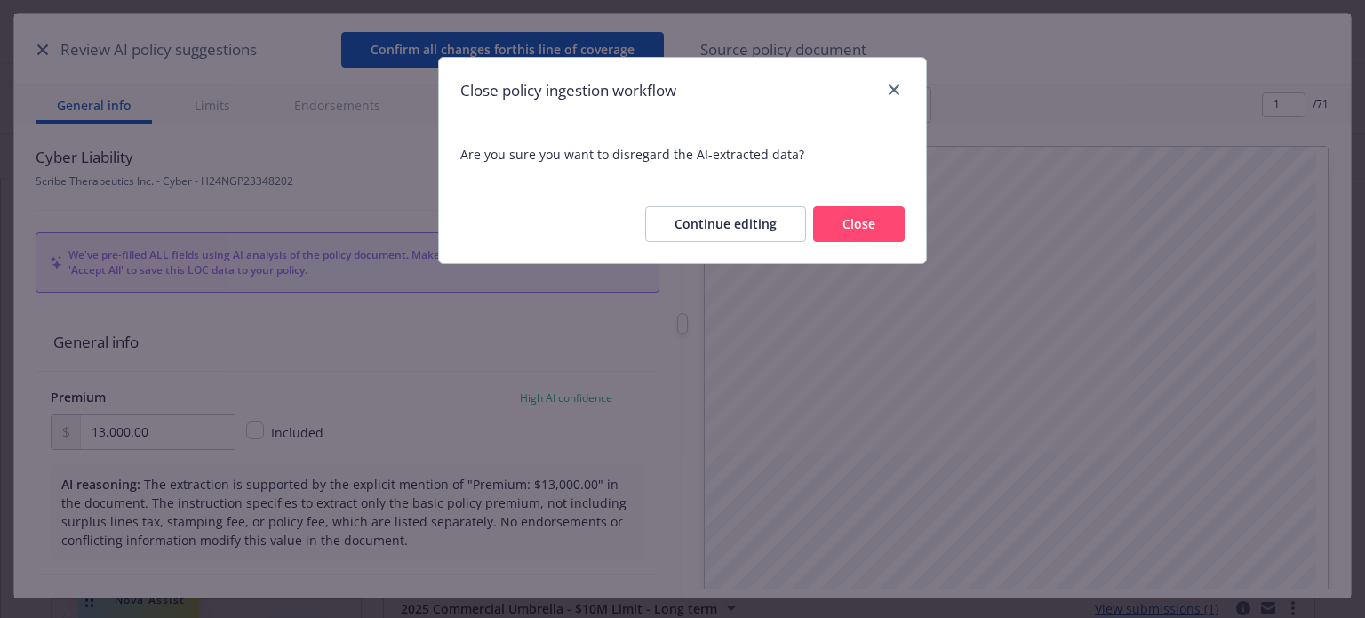
click at [849, 227] on button "Close" at bounding box center [859, 224] width 92 height 36
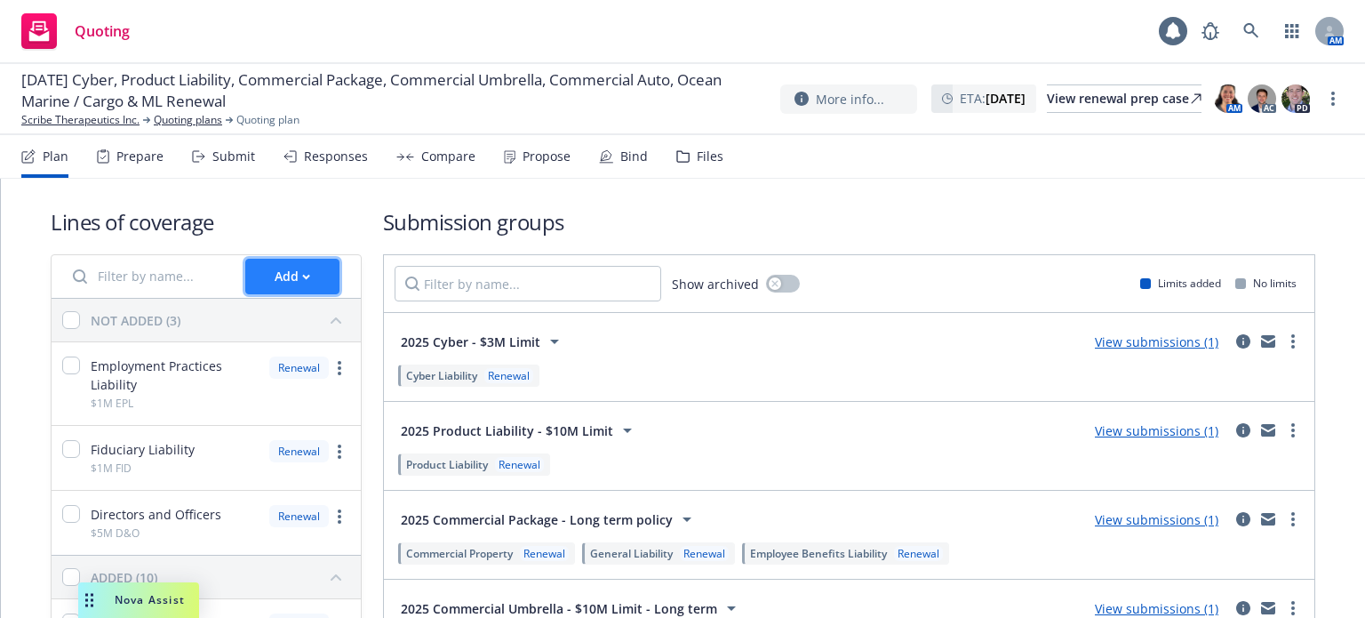
click at [260, 280] on button "Add" at bounding box center [292, 277] width 94 height 36
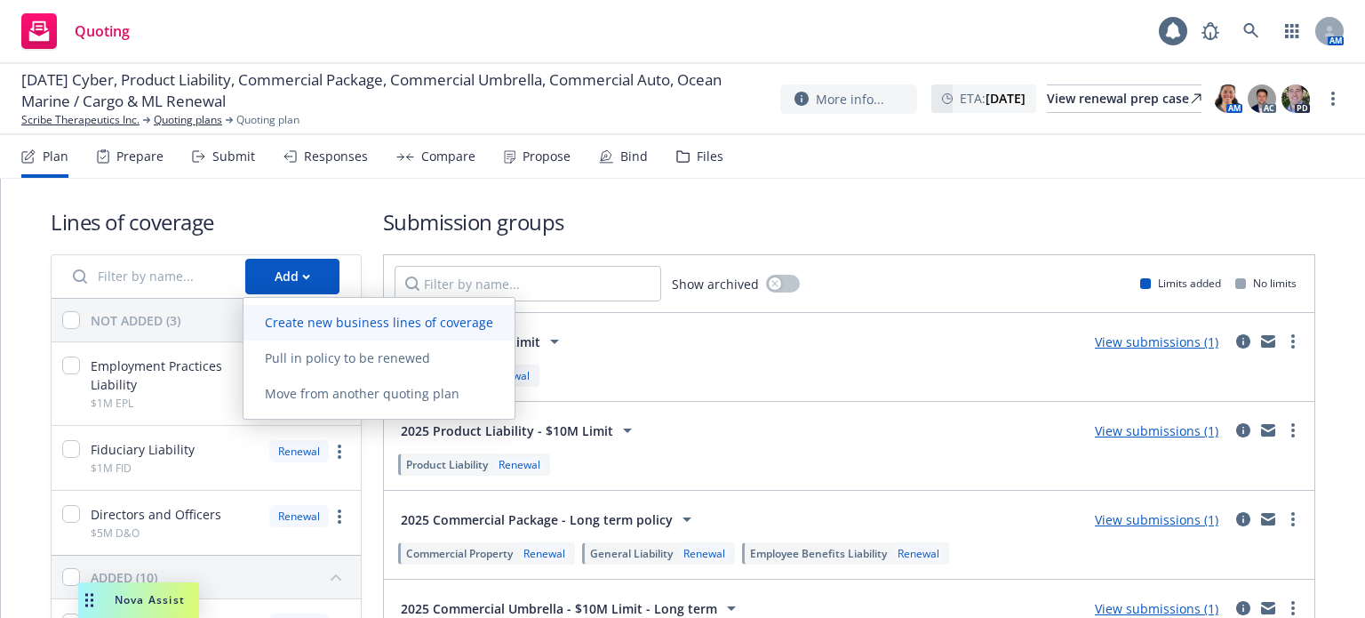
click at [284, 315] on span "Create new business lines of coverage" at bounding box center [379, 322] width 271 height 17
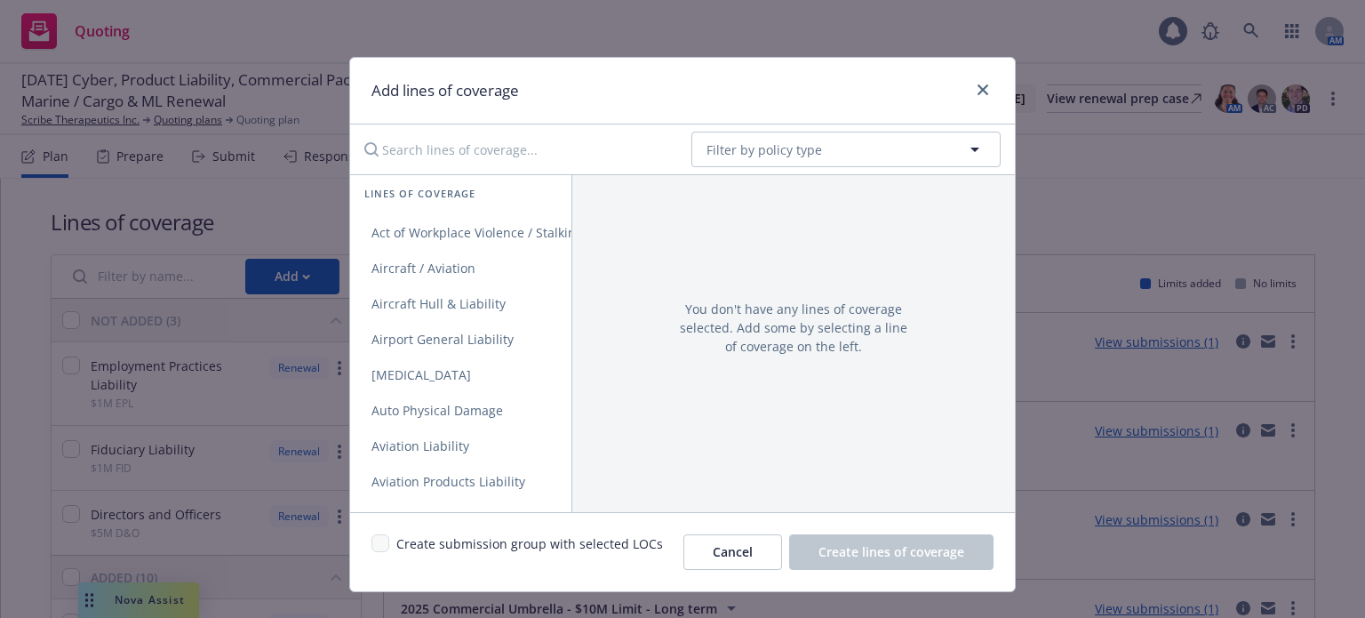
click at [437, 155] on input "Search lines of coverage..." at bounding box center [515, 150] width 323 height 36
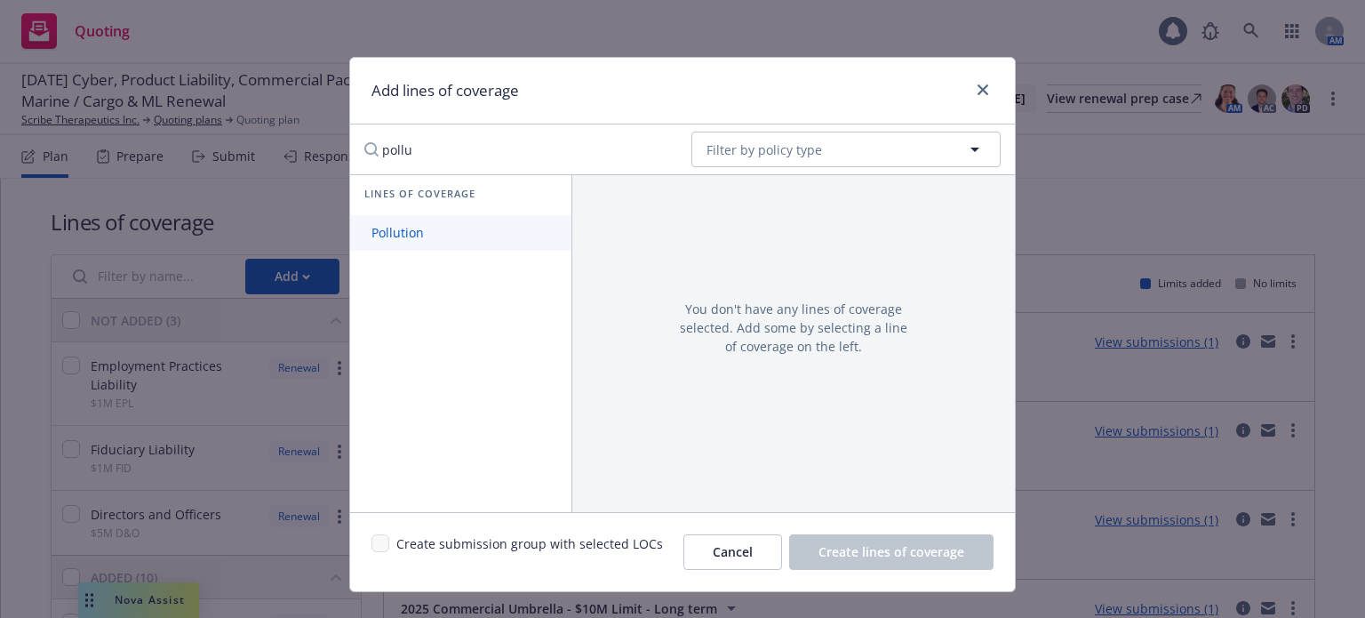
type input "pollu"
click at [439, 239] on link "Pollution" at bounding box center [460, 233] width 221 height 36
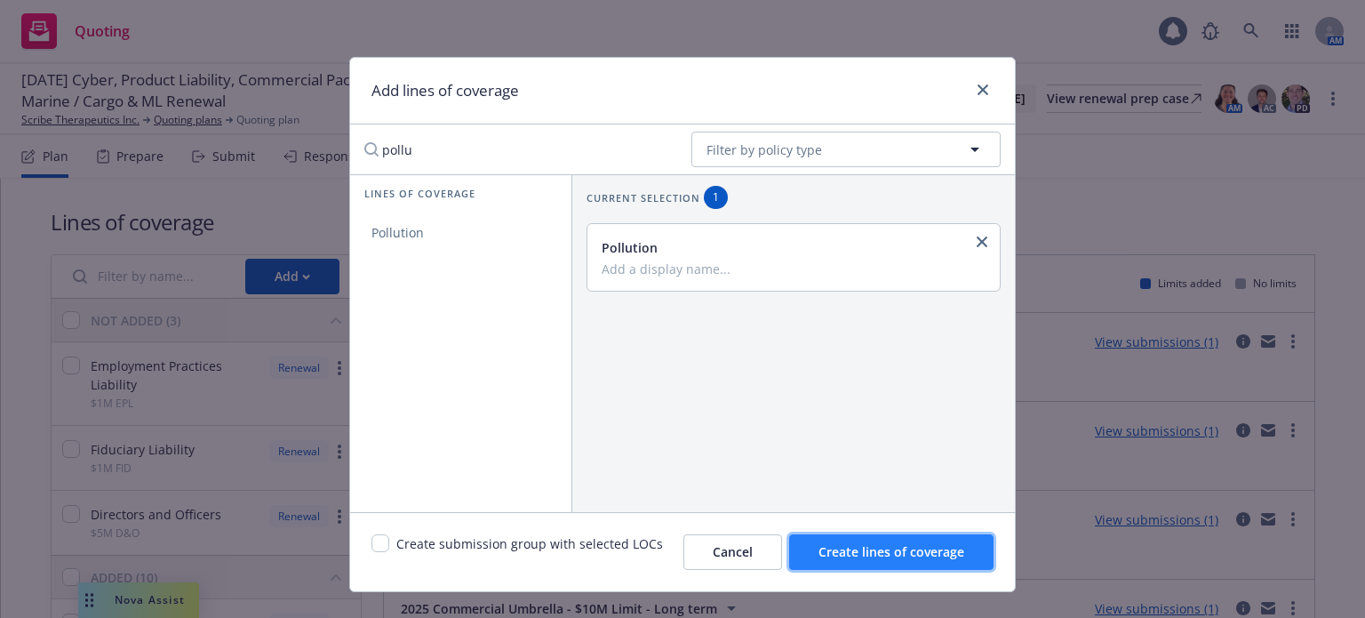
click at [879, 557] on span "Create lines of coverage" at bounding box center [892, 551] width 146 height 17
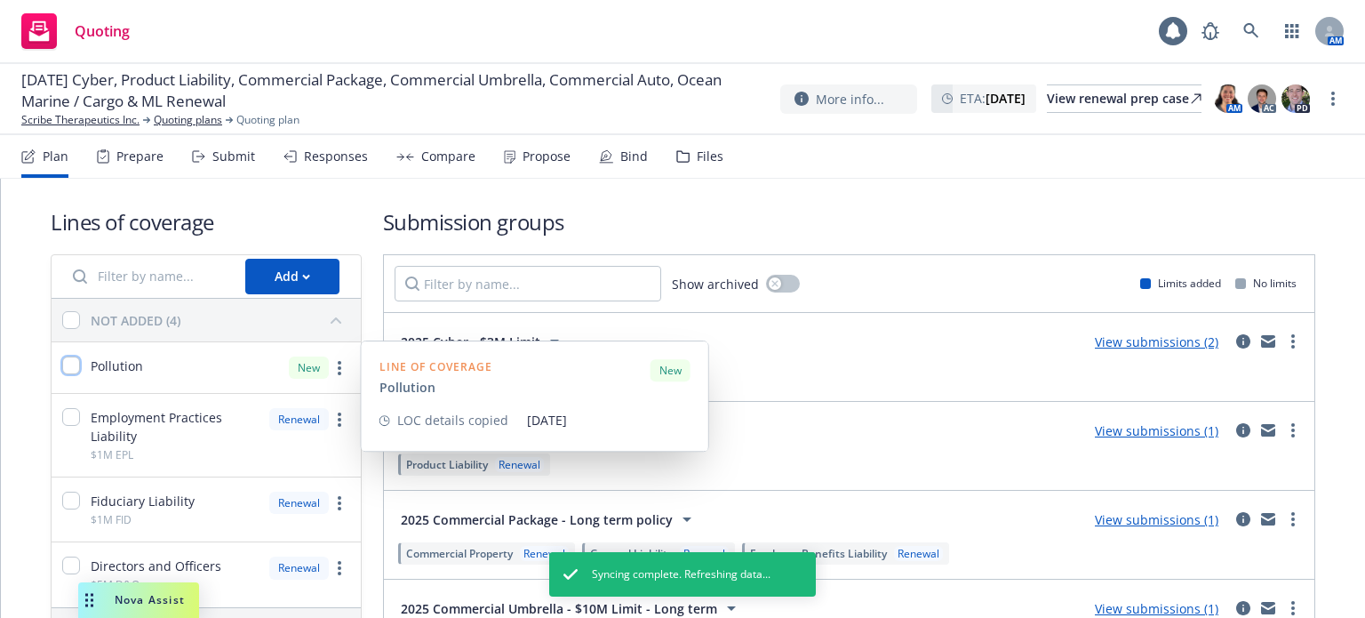
click at [68, 362] on input "checkbox" at bounding box center [71, 365] width 18 height 18
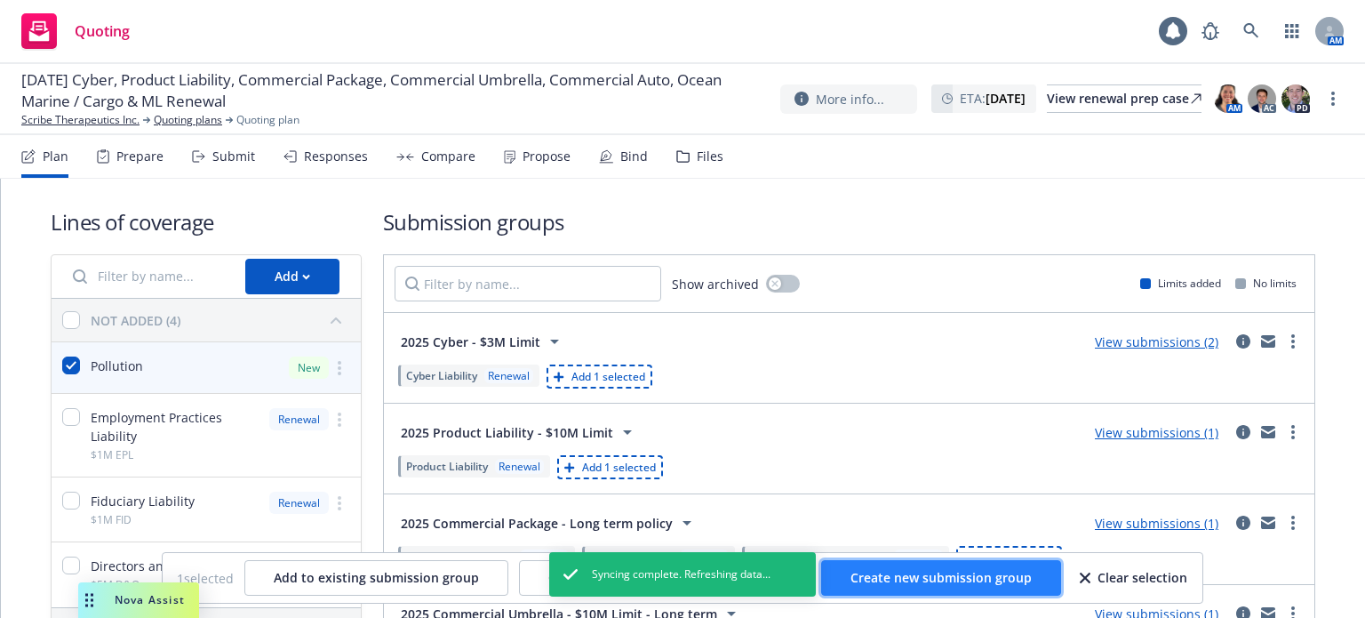
click at [957, 586] on span "Create new submission group" at bounding box center [940, 577] width 181 height 17
checkbox input "false"
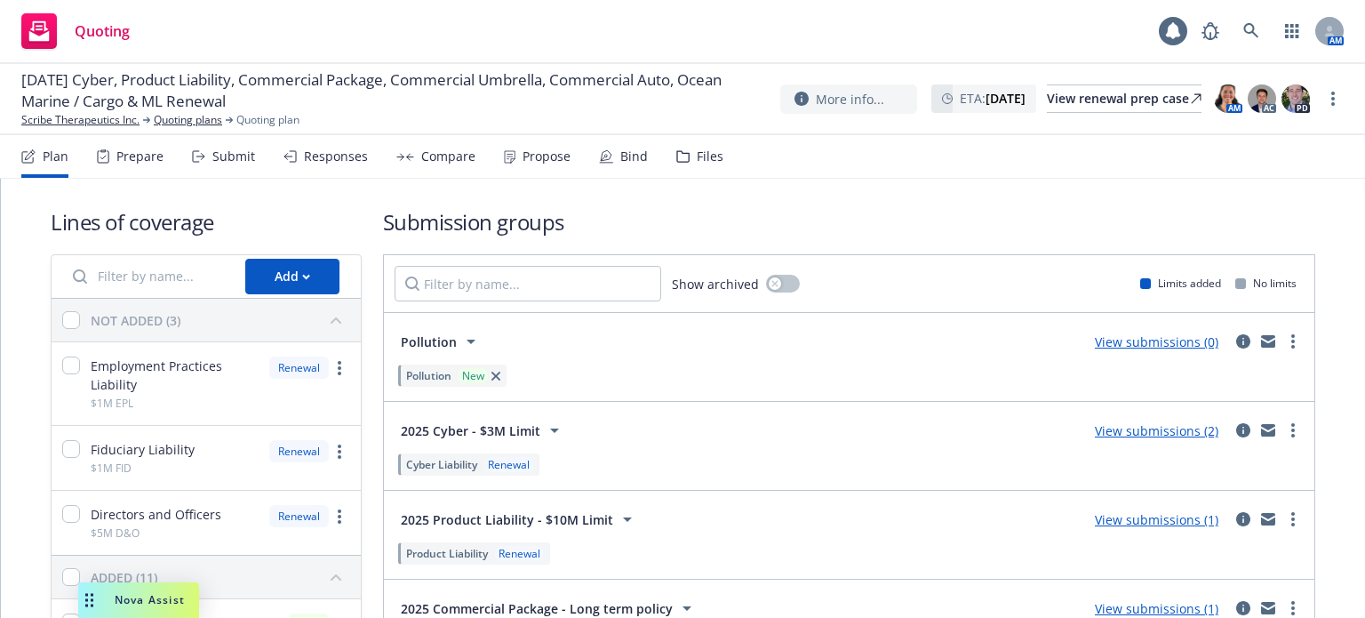
click at [1143, 344] on link "View submissions (0)" at bounding box center [1157, 341] width 124 height 17
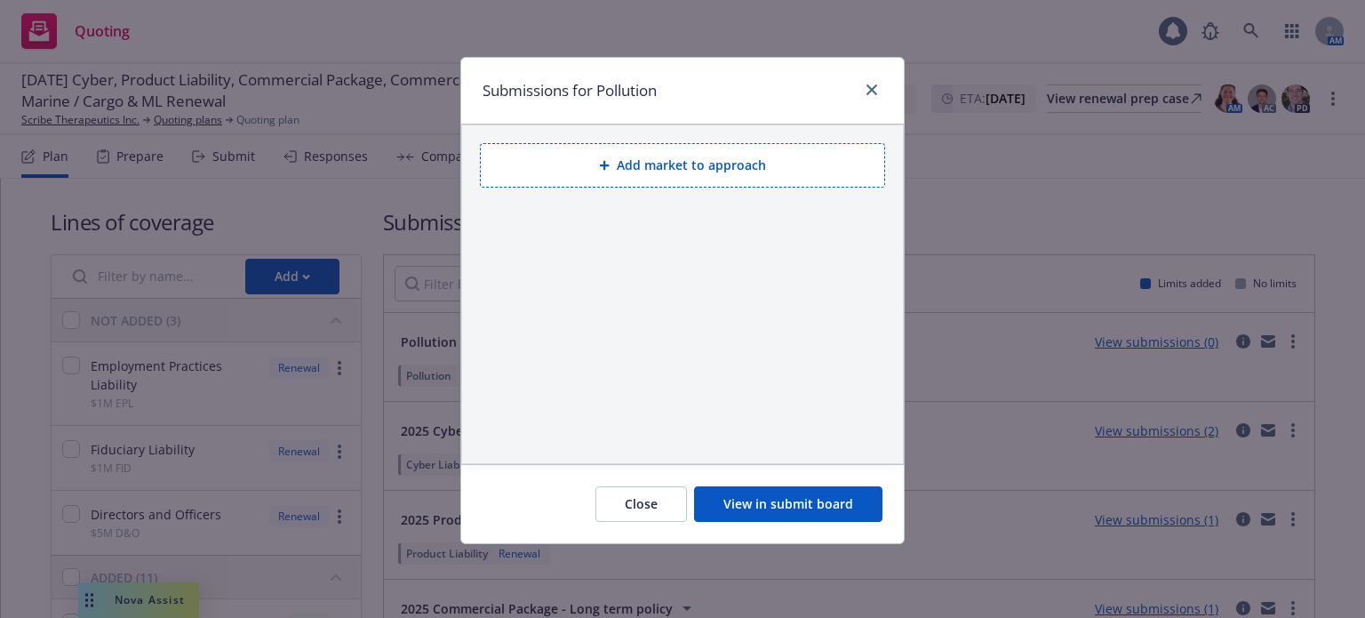
click at [603, 166] on icon at bounding box center [604, 165] width 11 height 11
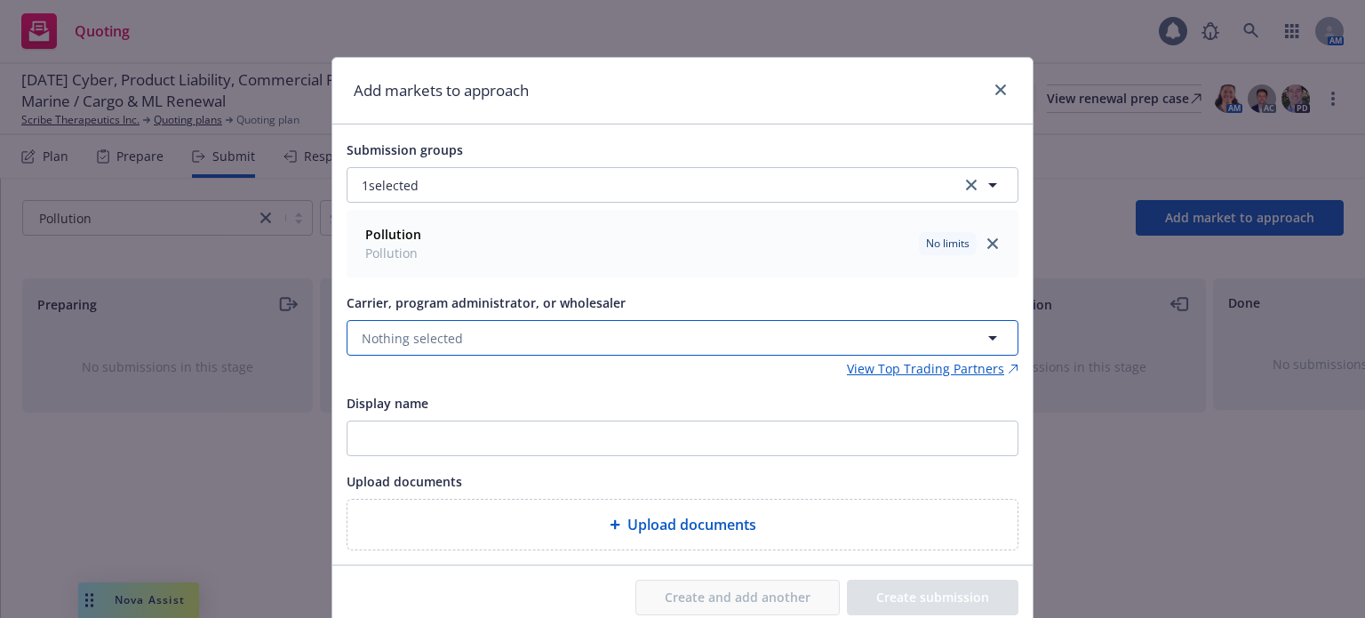
click at [576, 342] on button "Nothing selected" at bounding box center [683, 338] width 672 height 36
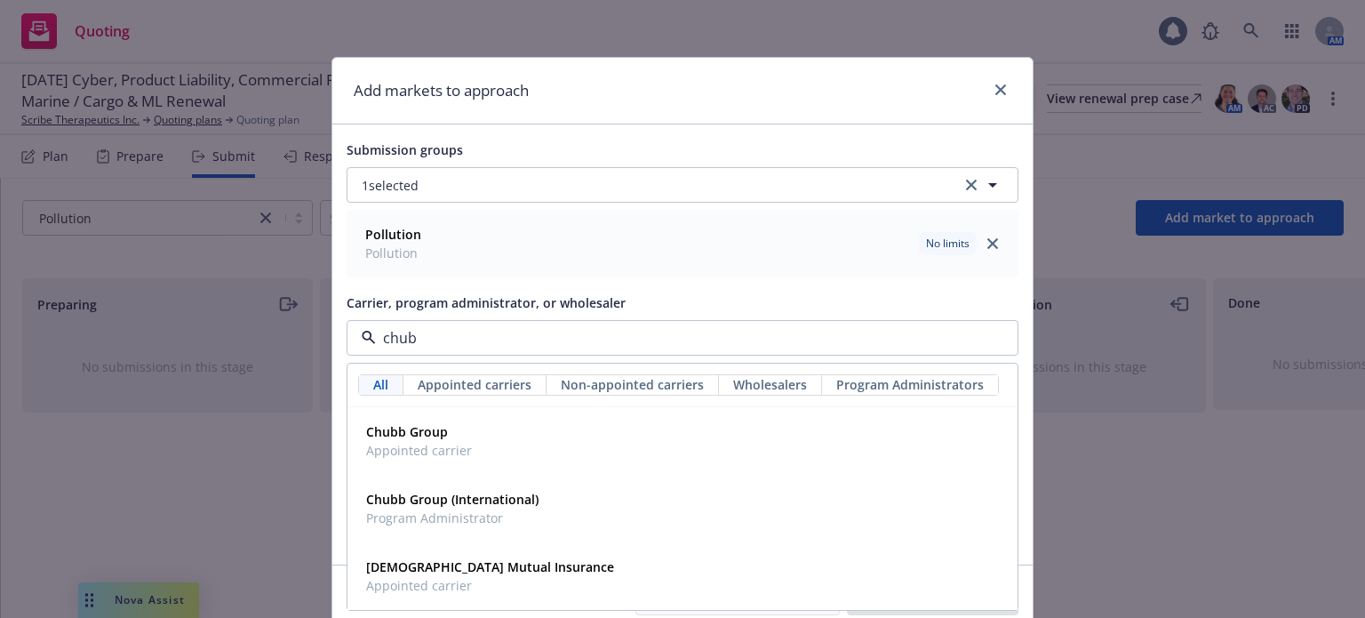
type input "chubb"
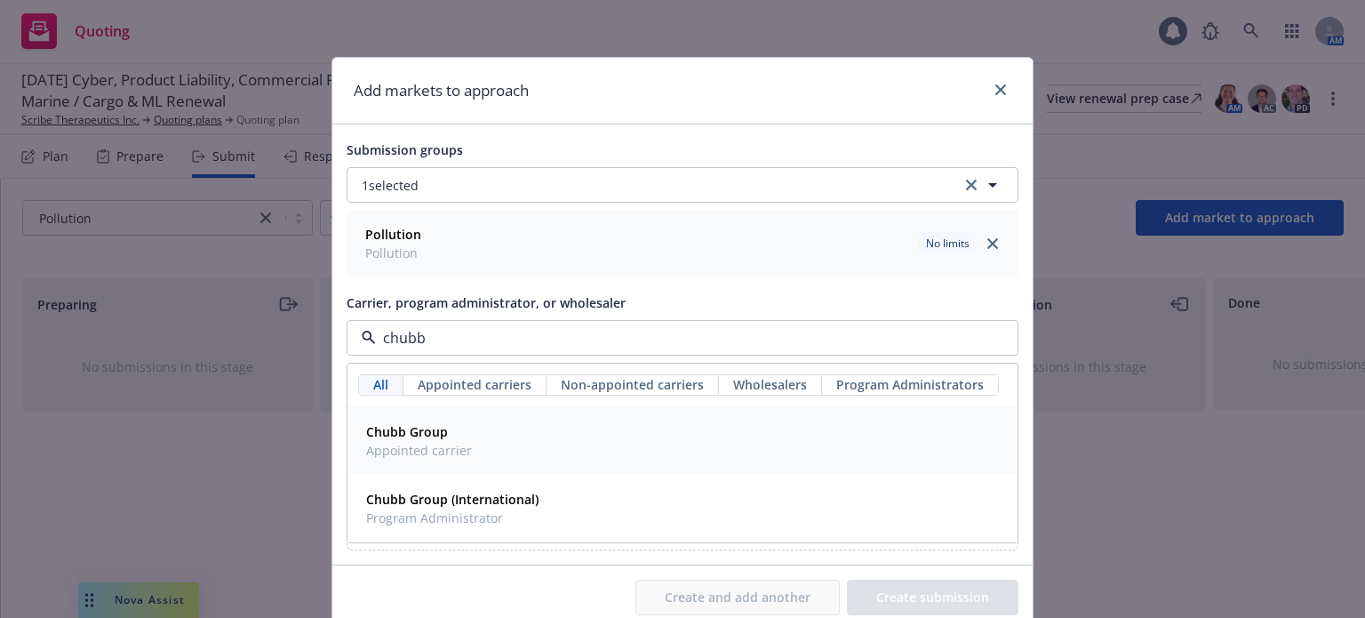
click at [538, 451] on div "Chubb Group Appointed carrier" at bounding box center [682, 441] width 647 height 44
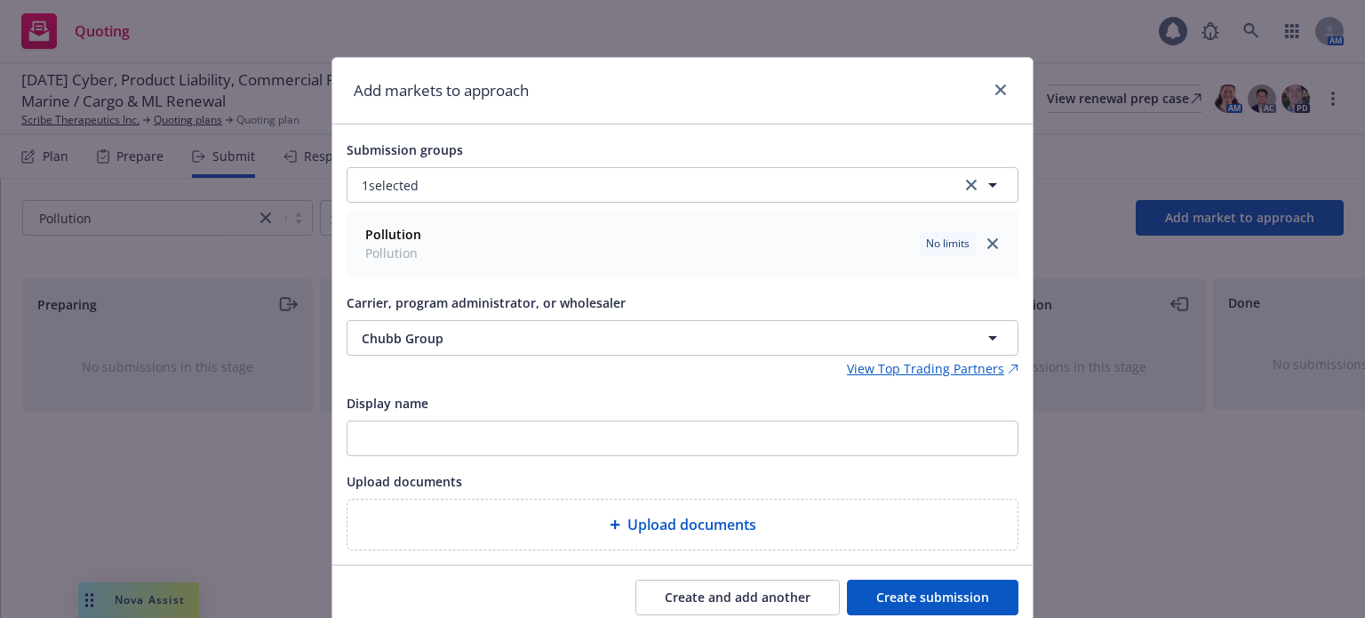
click at [922, 601] on button "Create submission" at bounding box center [933, 597] width 172 height 36
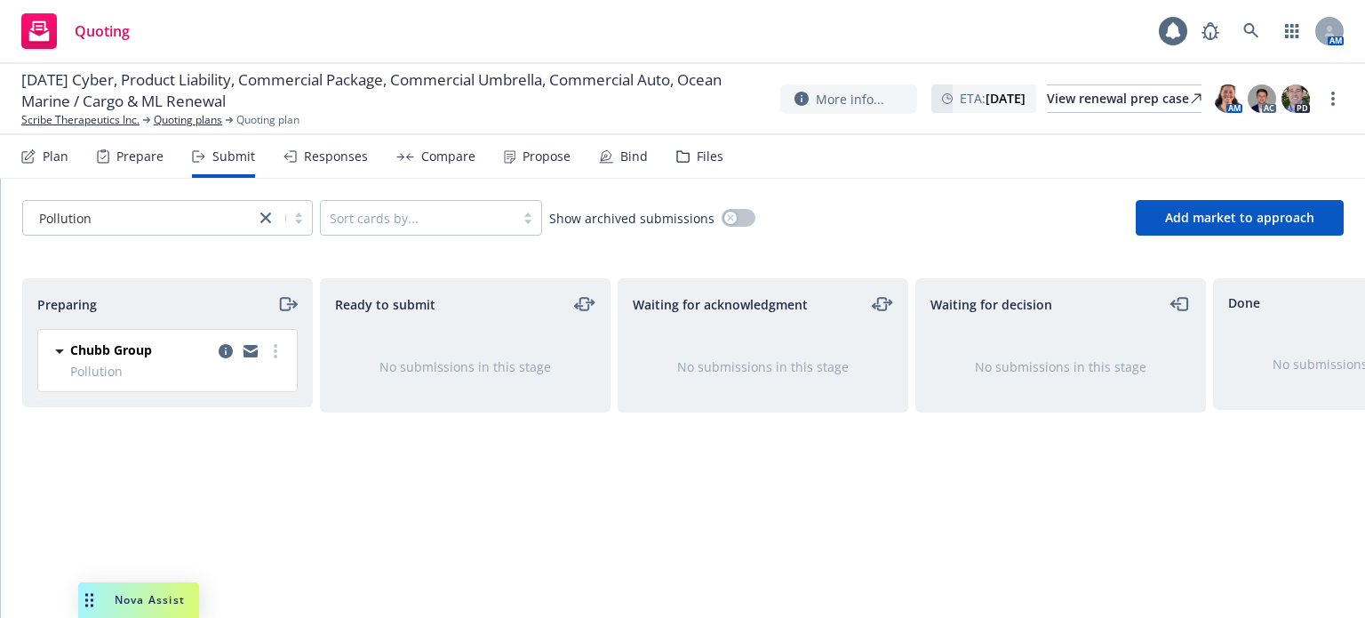
drag, startPoint x: 281, startPoint y: 305, endPoint x: 284, endPoint y: 315, distance: 11.2
click at [281, 306] on icon "moveRight" at bounding box center [285, 304] width 10 height 12
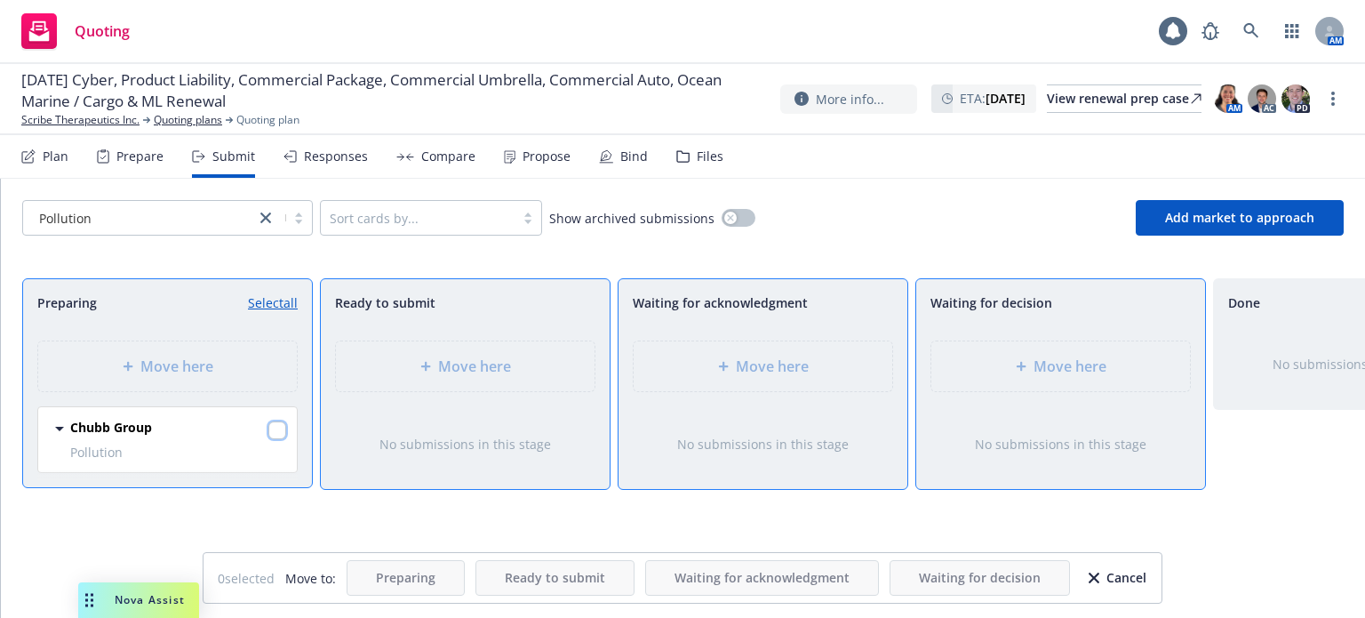
click at [281, 429] on input "checkbox" at bounding box center [277, 430] width 18 height 18
checkbox input "true"
click at [793, 376] on div "Move here" at bounding box center [763, 366] width 259 height 50
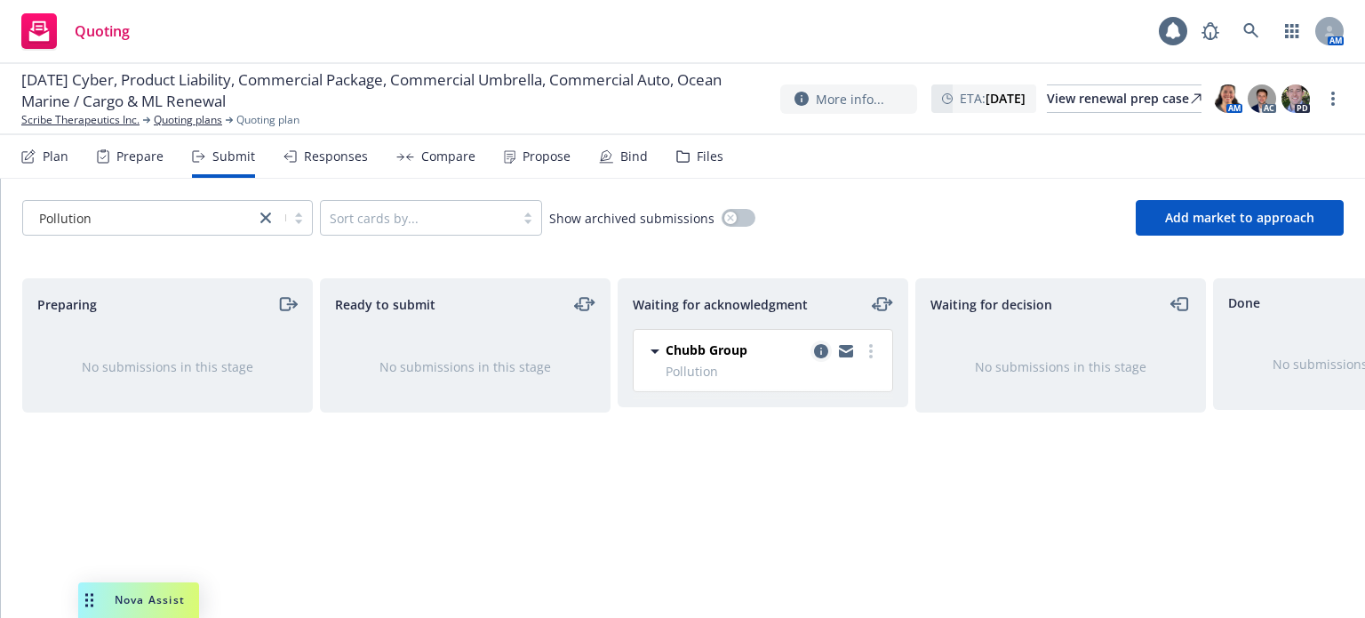
click at [824, 356] on icon "copy logging email" at bounding box center [821, 351] width 14 height 14
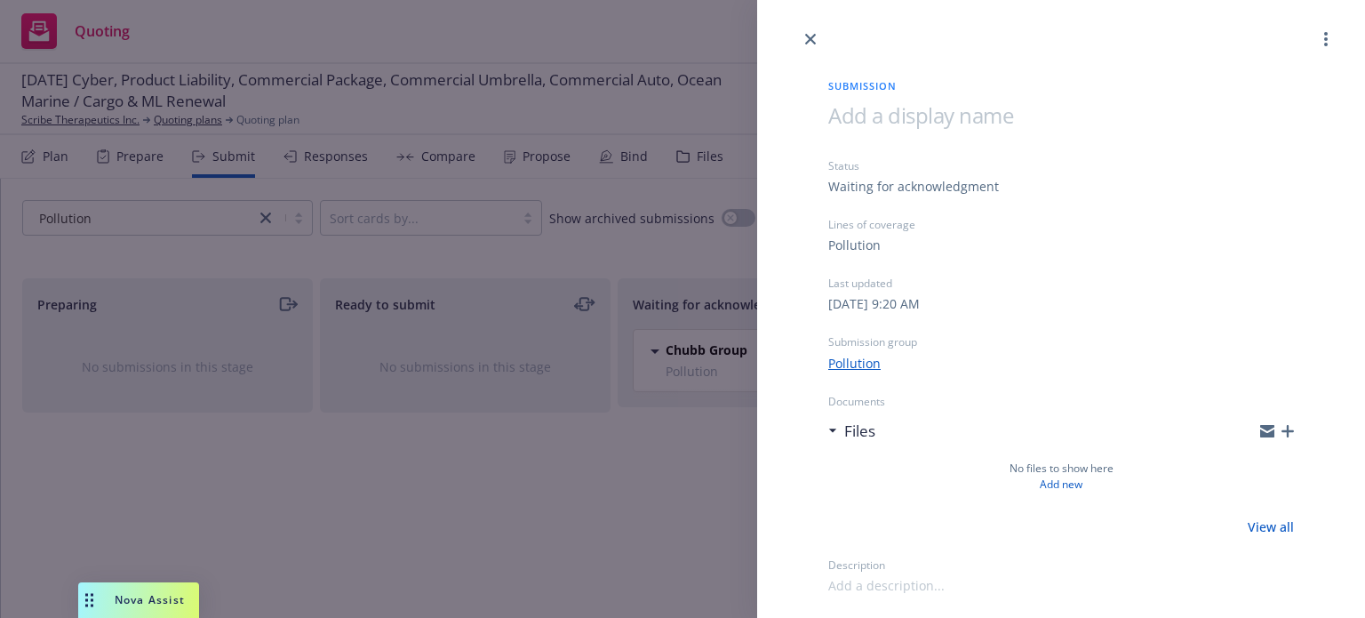
click at [1290, 428] on icon "button" at bounding box center [1288, 431] width 12 height 12
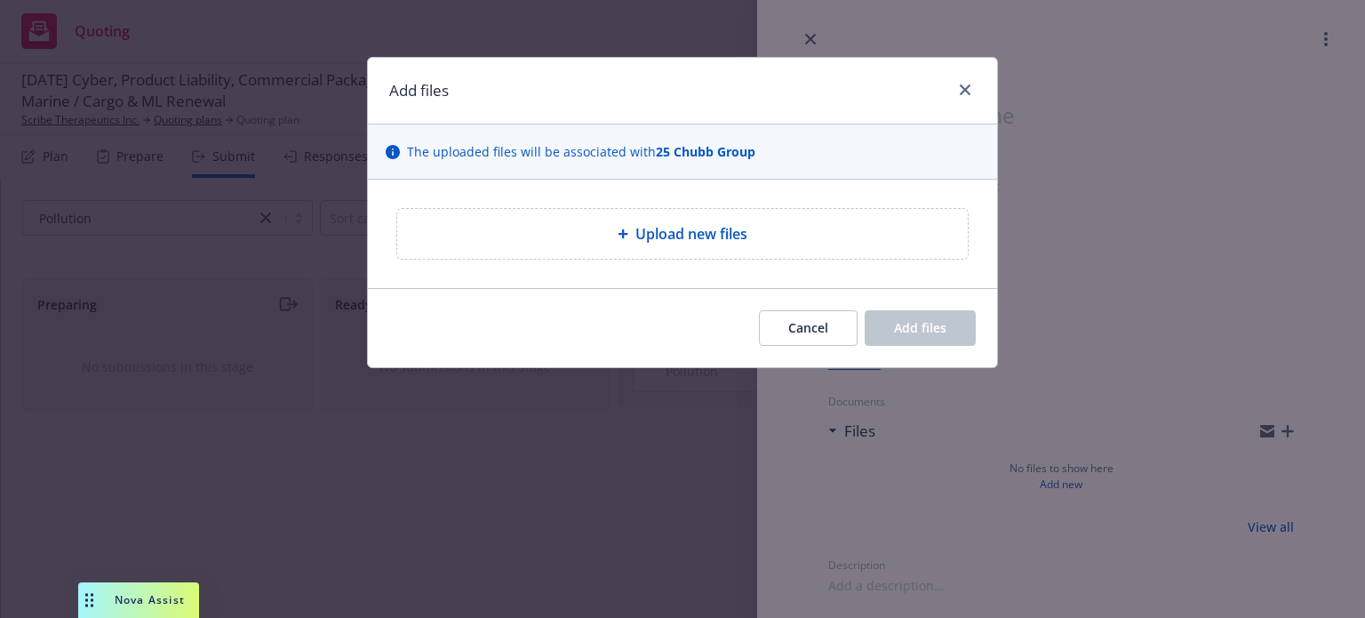
type textarea "x"
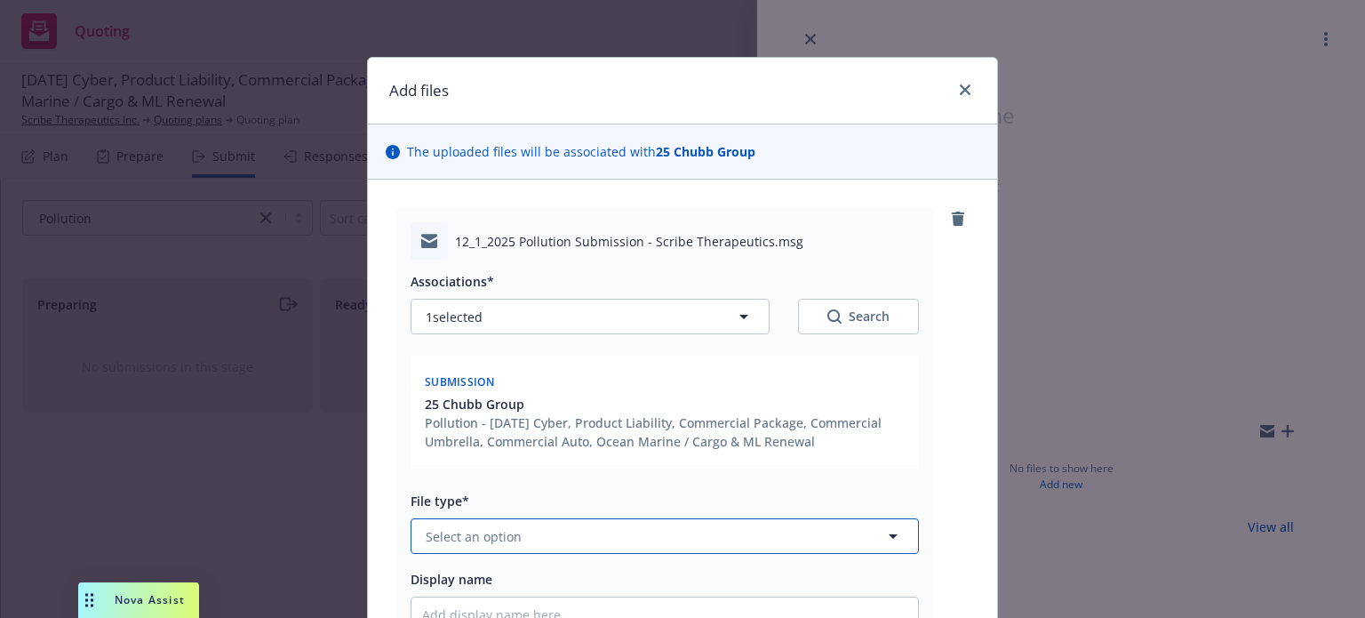
click at [493, 542] on span "Select an option" at bounding box center [474, 536] width 96 height 19
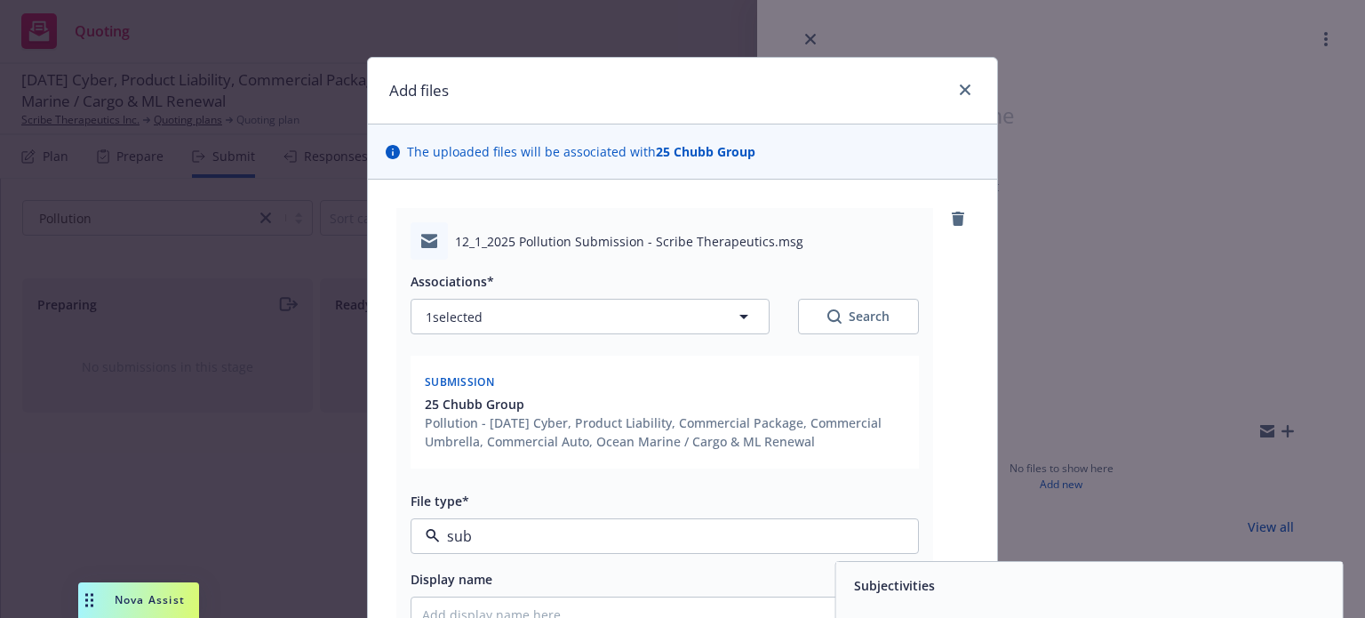
type input "subm"
click at [871, 602] on div "Submission" at bounding box center [1089, 585] width 507 height 47
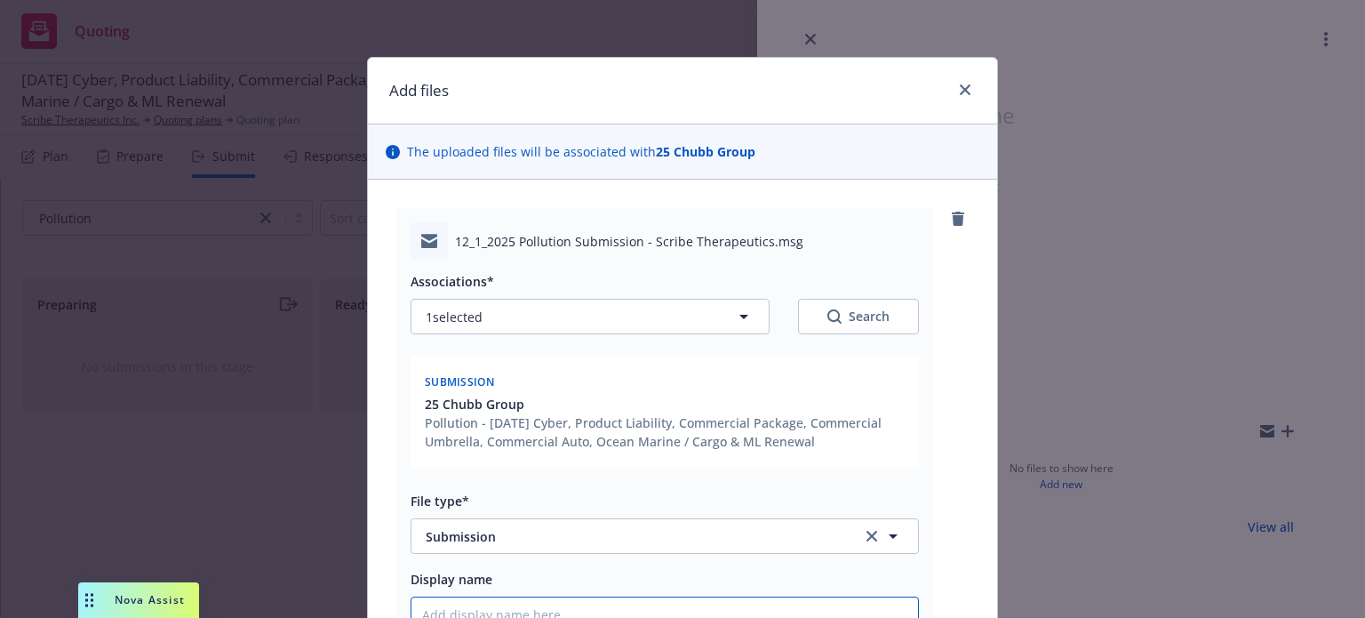
click at [716, 611] on input "Display name" at bounding box center [664, 614] width 507 height 34
type textarea "x"
type input "2"
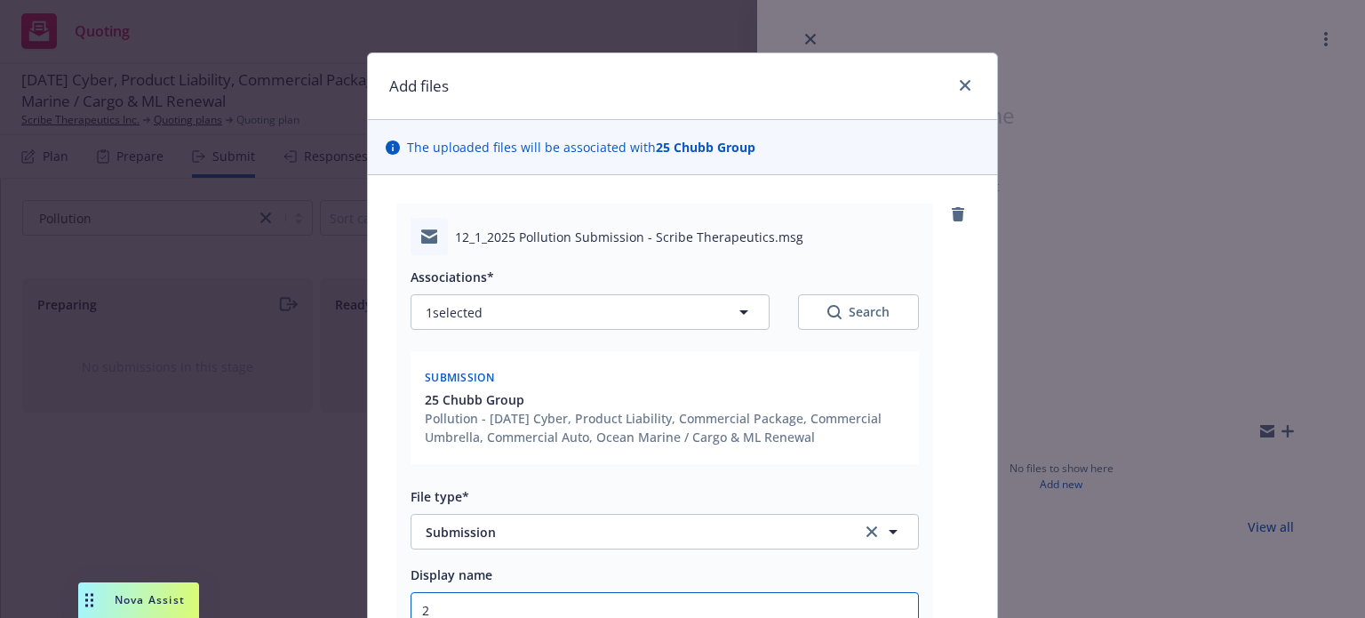
type textarea "x"
type input "25"
type textarea "x"
type input "25-"
type textarea "x"
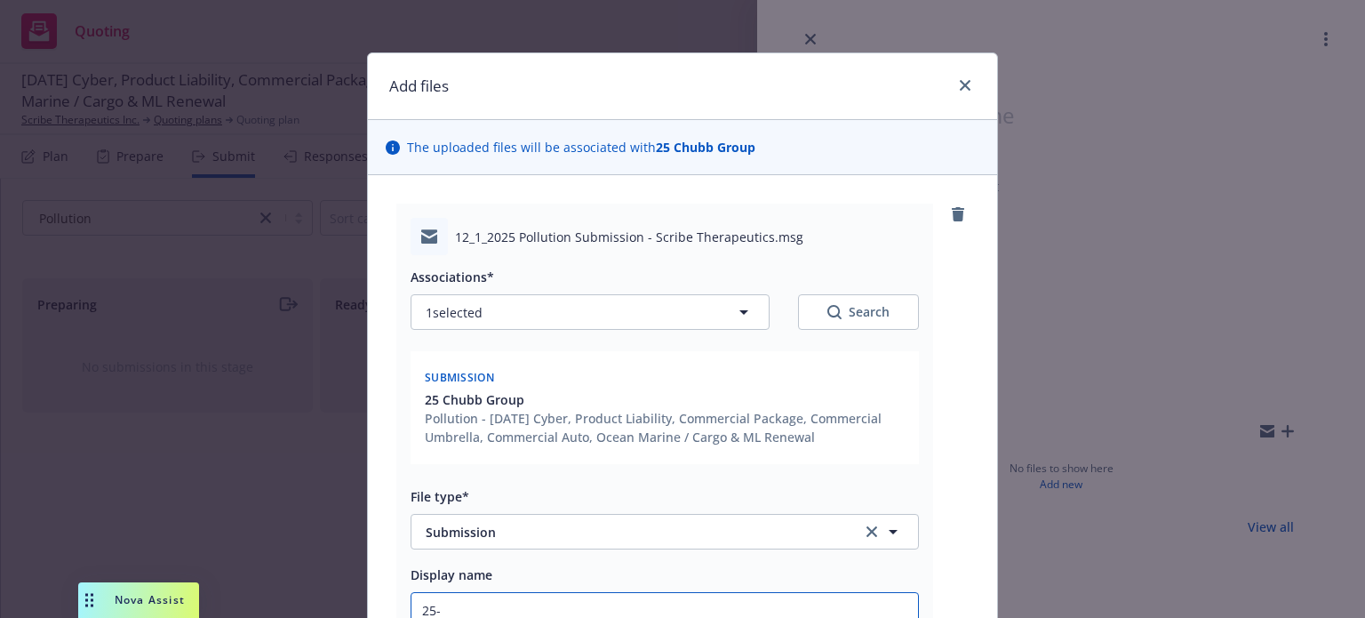
type input "25-2"
type textarea "x"
type input "25-26"
type textarea "x"
type input "25-26"
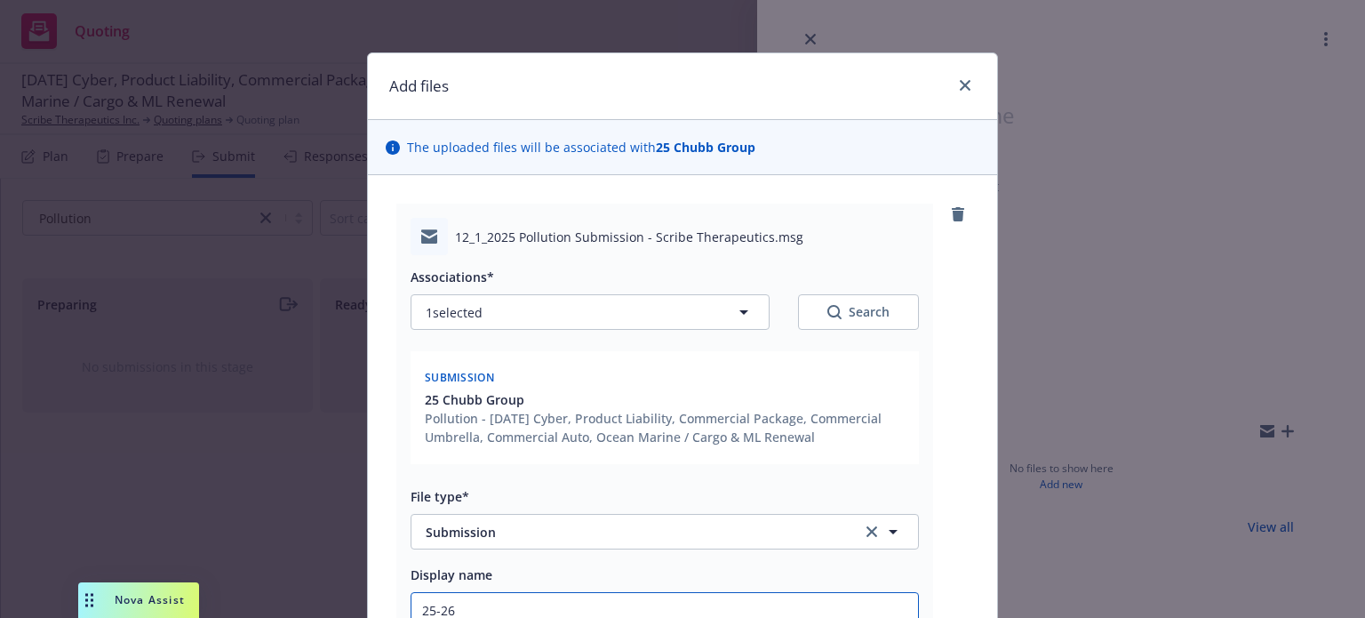
type textarea "x"
type input "25-26 P"
type textarea "x"
type input "25-26 Po"
type textarea "x"
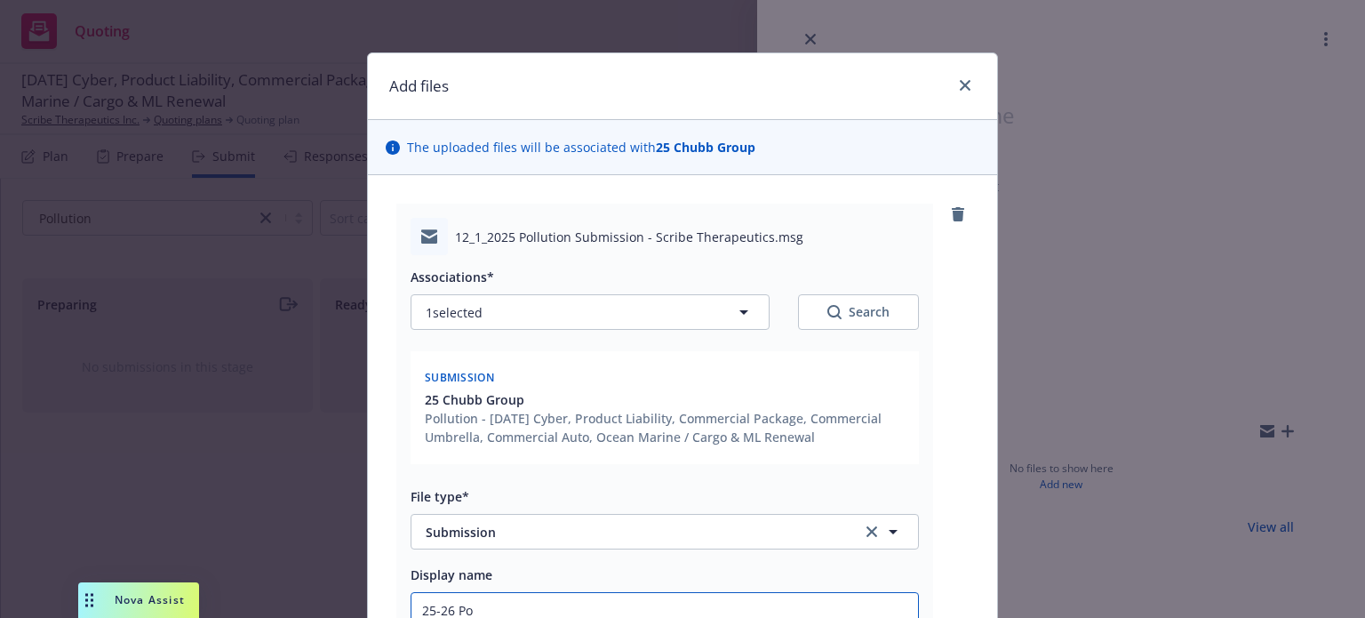
type input "25-26 Pol"
type textarea "x"
type input "25-26 Poll"
type textarea "x"
type input "25-26 Pollu"
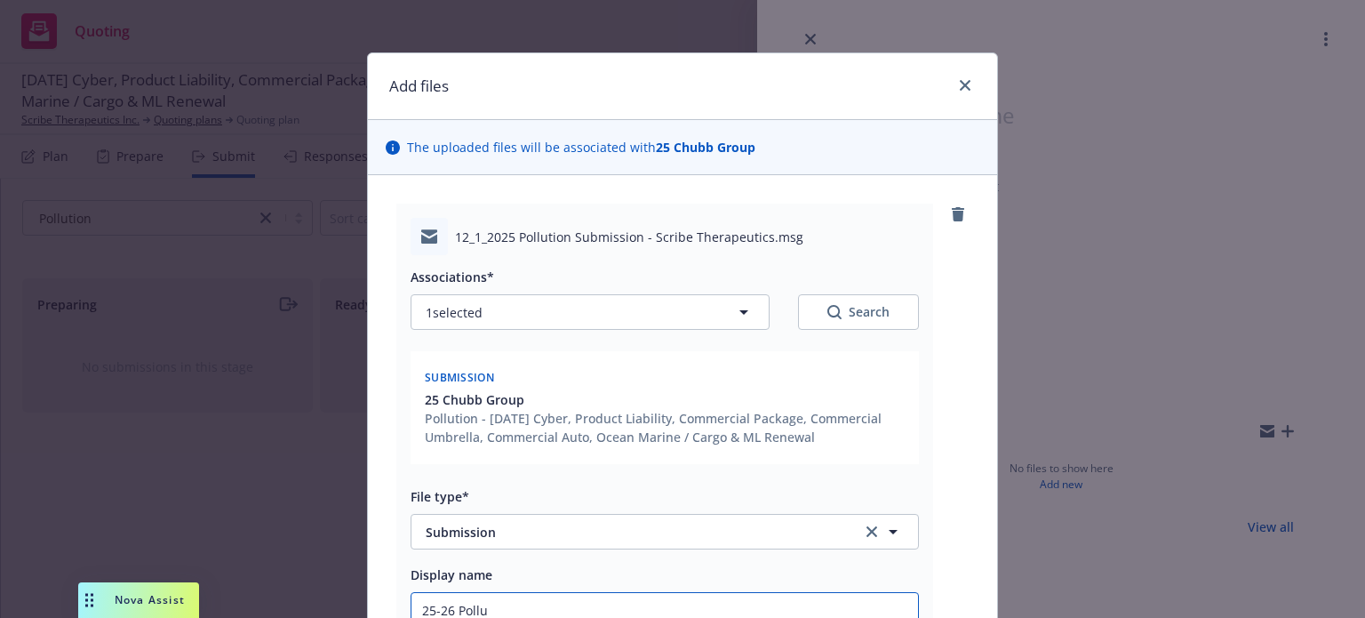
type textarea "x"
type input "25-26 Polluti"
type textarea "x"
type input "25-26 Pollutio"
type textarea "x"
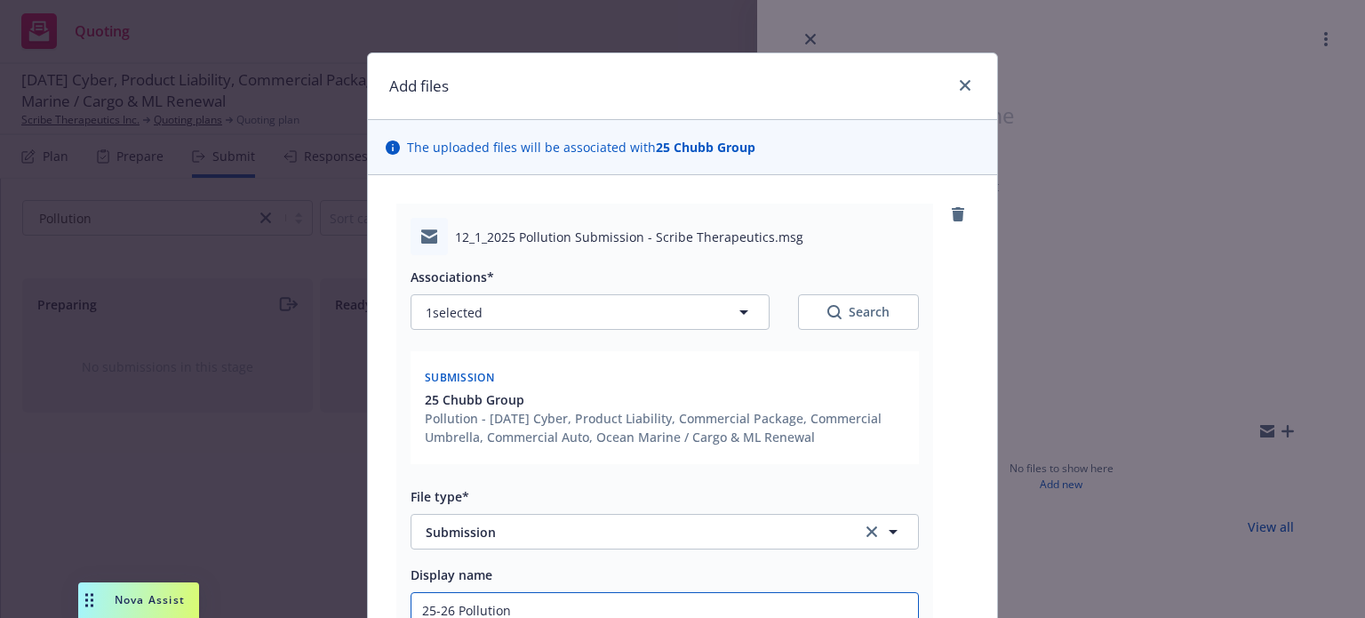
type input "25-26 Pollution"
type textarea "x"
type input "25-26 Pollution su"
type textarea "x"
type input "25-26 Pollution sub"
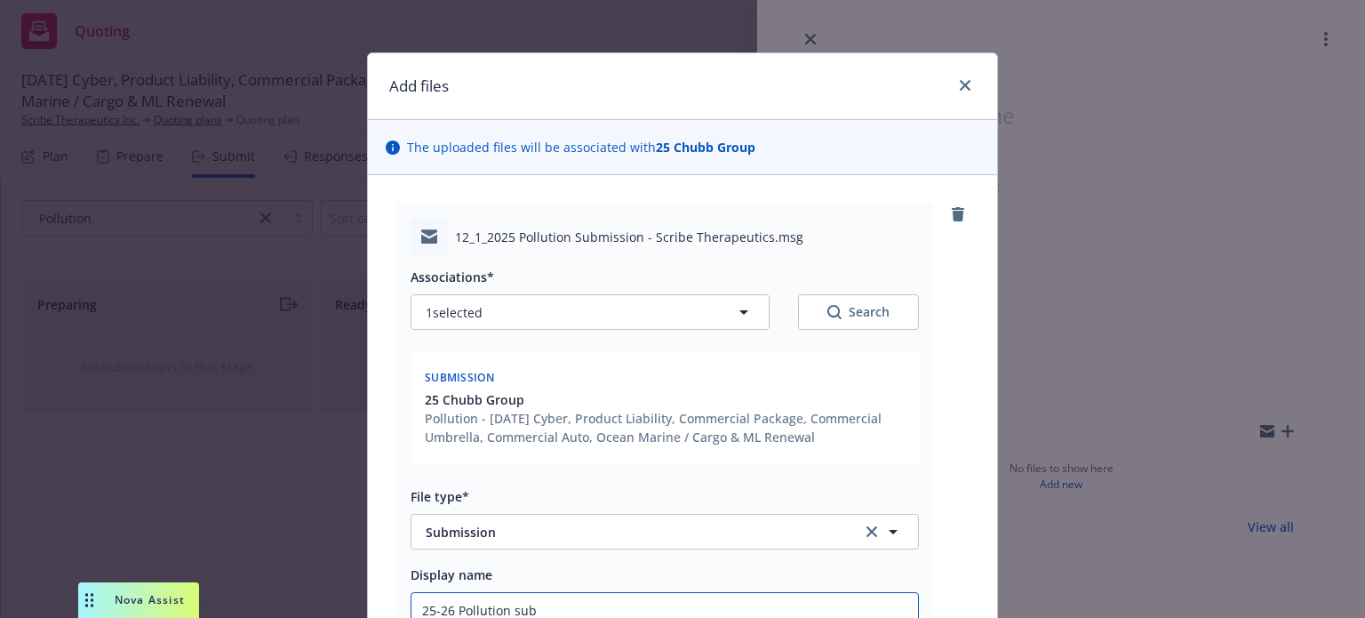
type textarea "x"
type input "25-26 Pollution subm"
type textarea "x"
type input "25-26 Pollution submi"
type textarea "x"
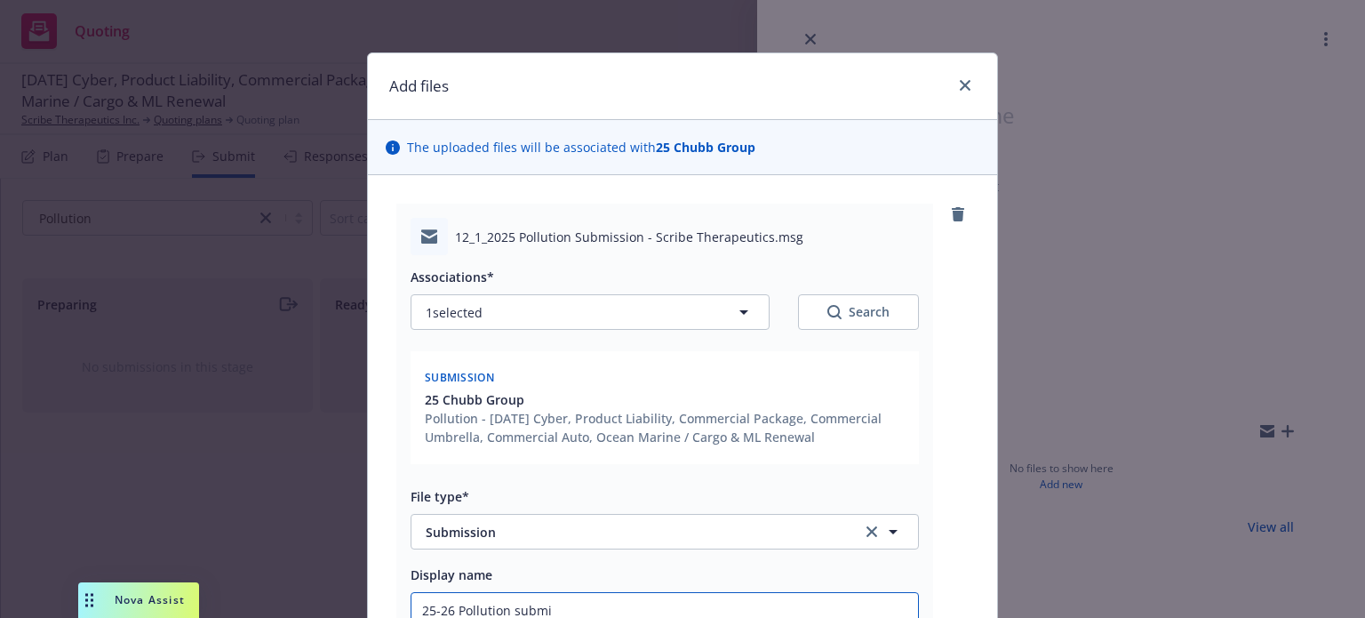
type input "25-26 Pollution submis"
type textarea "x"
type input "25-26 Pollution submissi"
type textarea "x"
type input "25-26 Pollution submissio"
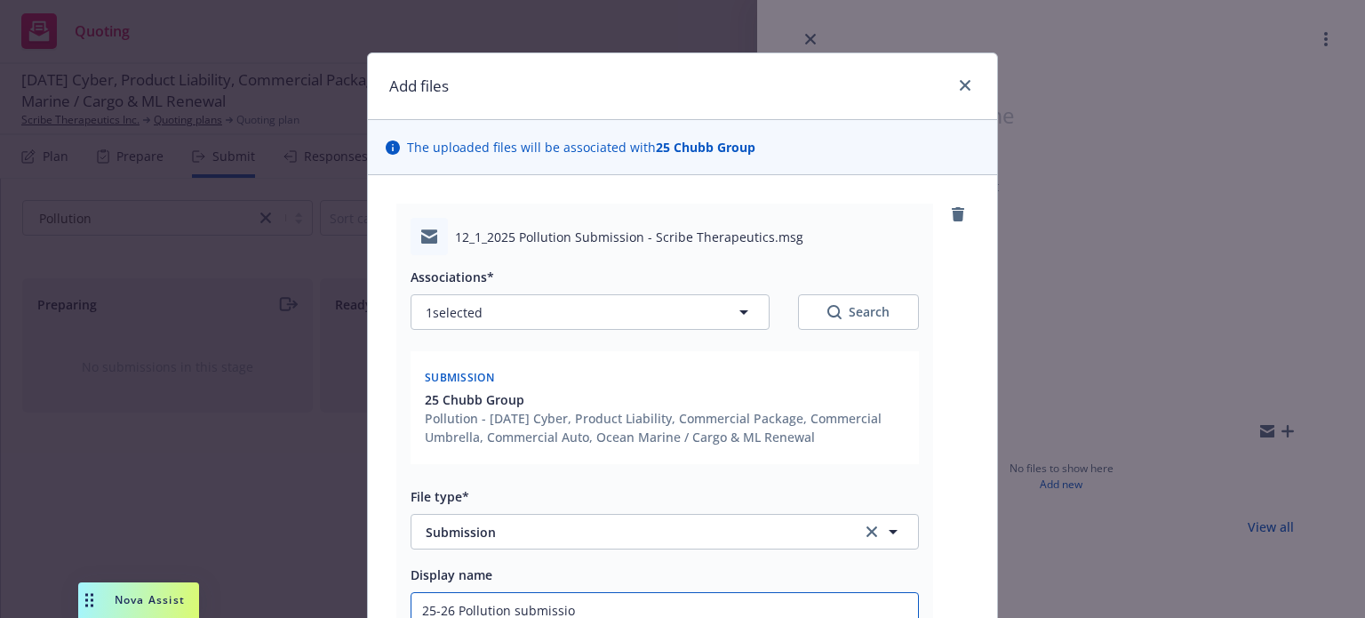
type textarea "x"
type input "25-26 Pollution submission"
type textarea "x"
type input "25-26 Pollution submission"
type textarea "x"
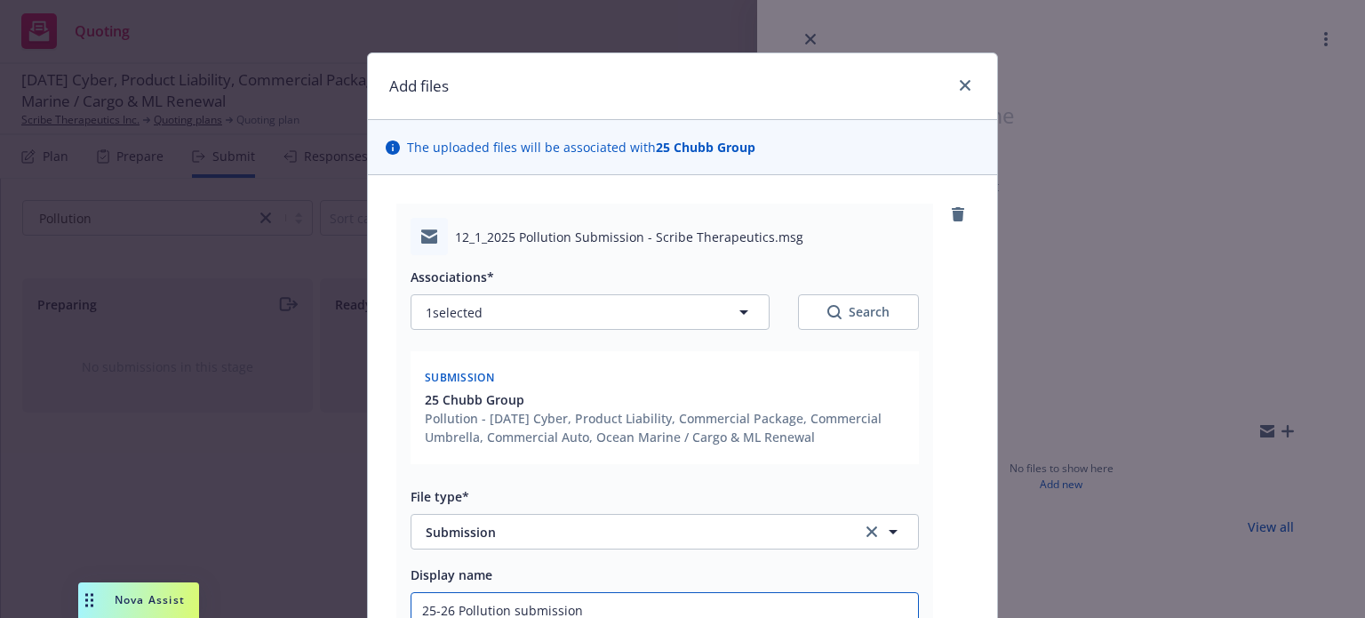
type input "25-26 Pollution submission E"
type textarea "x"
type input "25-26 Pollution submission EM"
type textarea "x"
type input "25-26 Pollution submission EM"
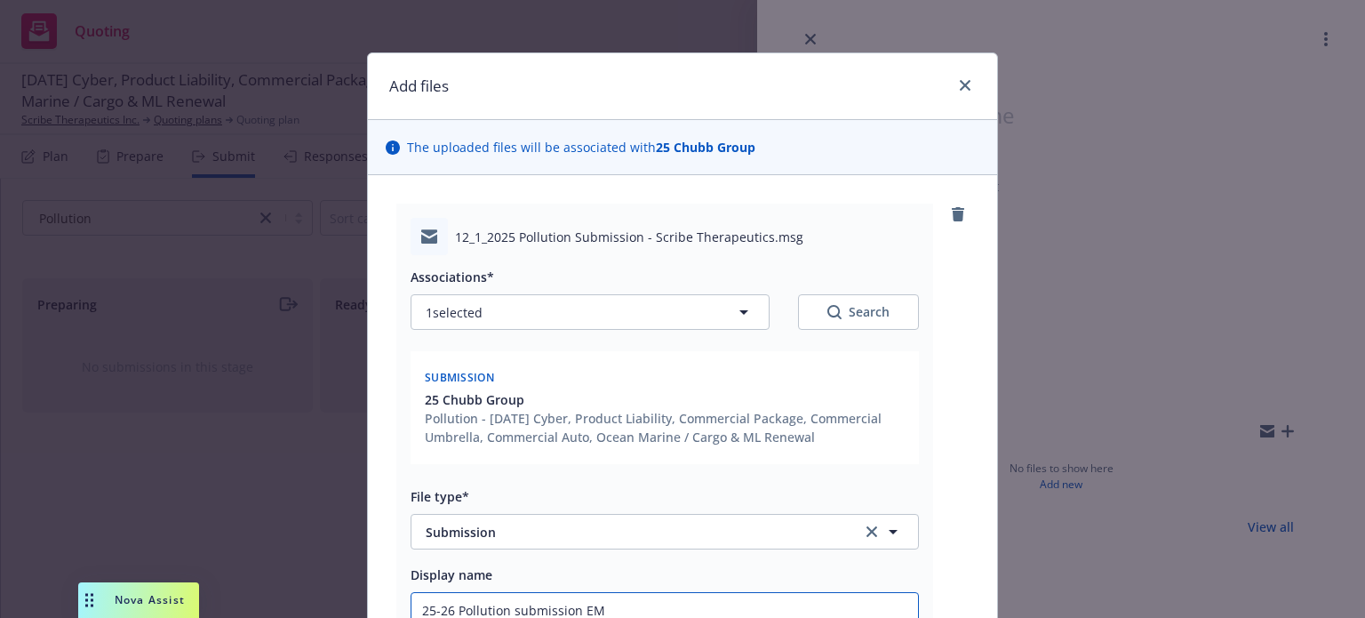
type textarea "x"
type input "25-26 Pollution submission EM t"
type textarea "x"
type input "25-26 Pollution submission EM to"
type textarea "x"
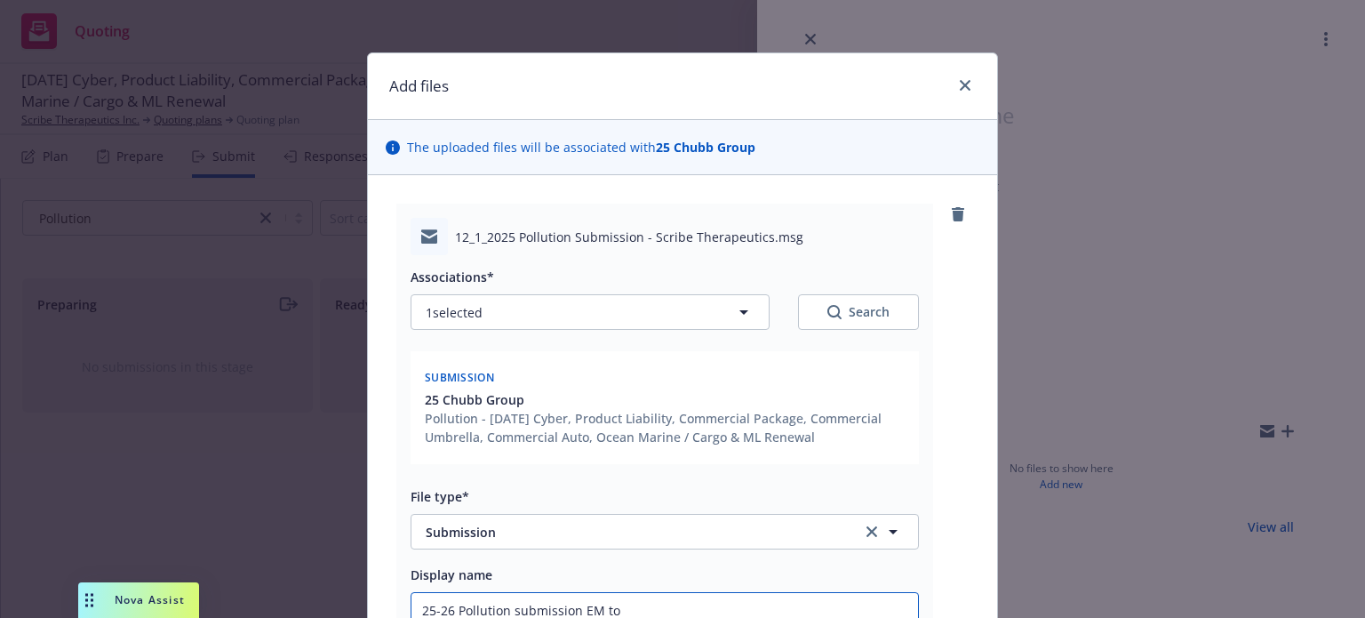
type input "25-26 Pollution submission EM to"
type textarea "x"
type input "25-26 Pollution submission EM to C"
type textarea "x"
type input "25-26 Pollution submission EM to Ch"
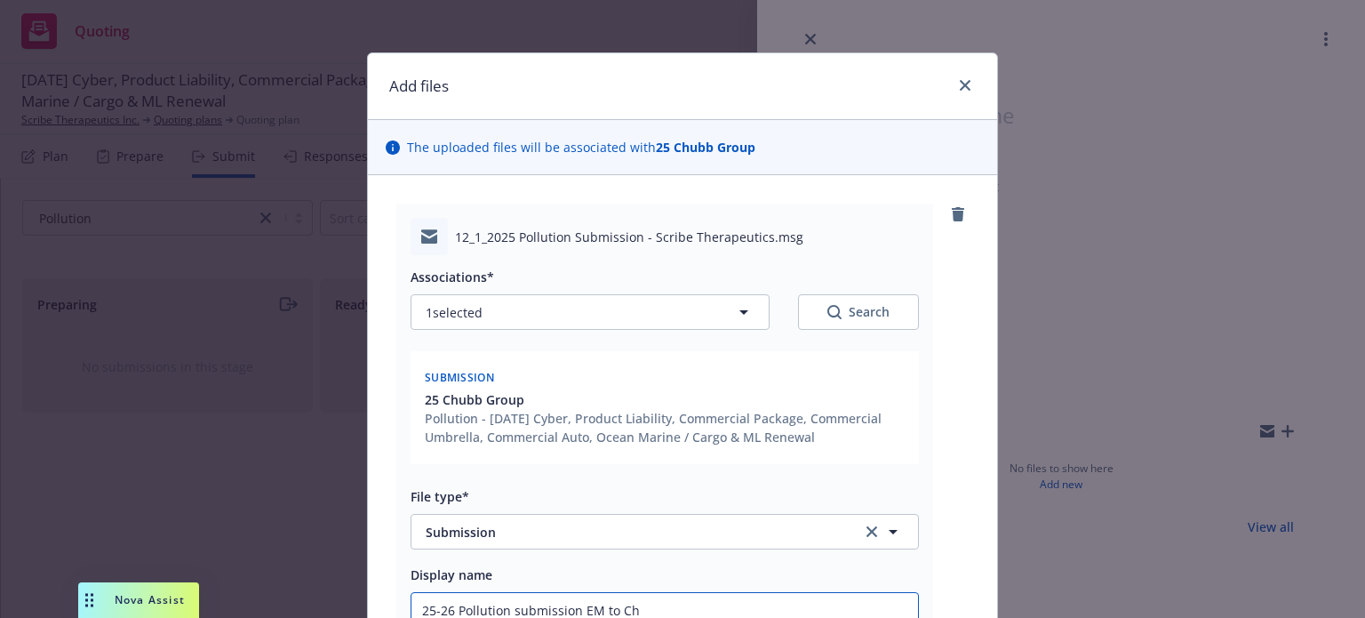
type textarea "x"
type input "25-26 Pollution submission EM to Chu"
type textarea "x"
type input "25-26 Pollution submission EM to Chub"
type textarea "x"
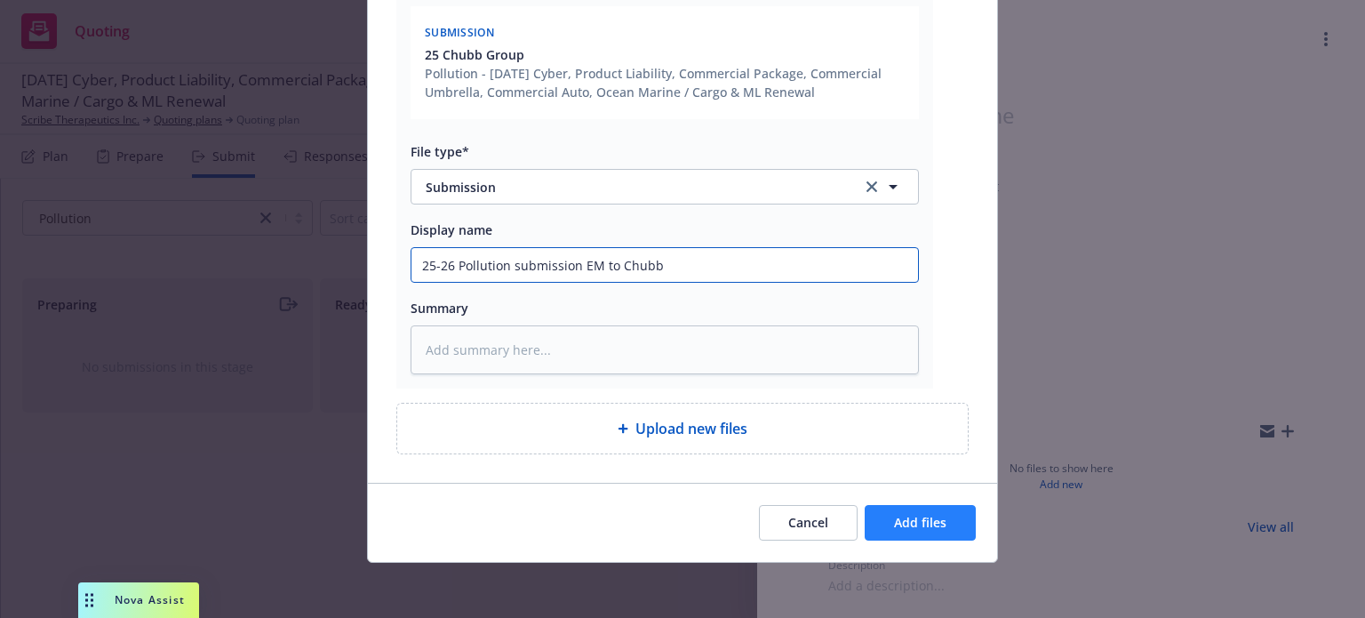
type input "25-26 Pollution submission EM to Chubb"
click at [922, 527] on span "Add files" at bounding box center [920, 522] width 52 height 17
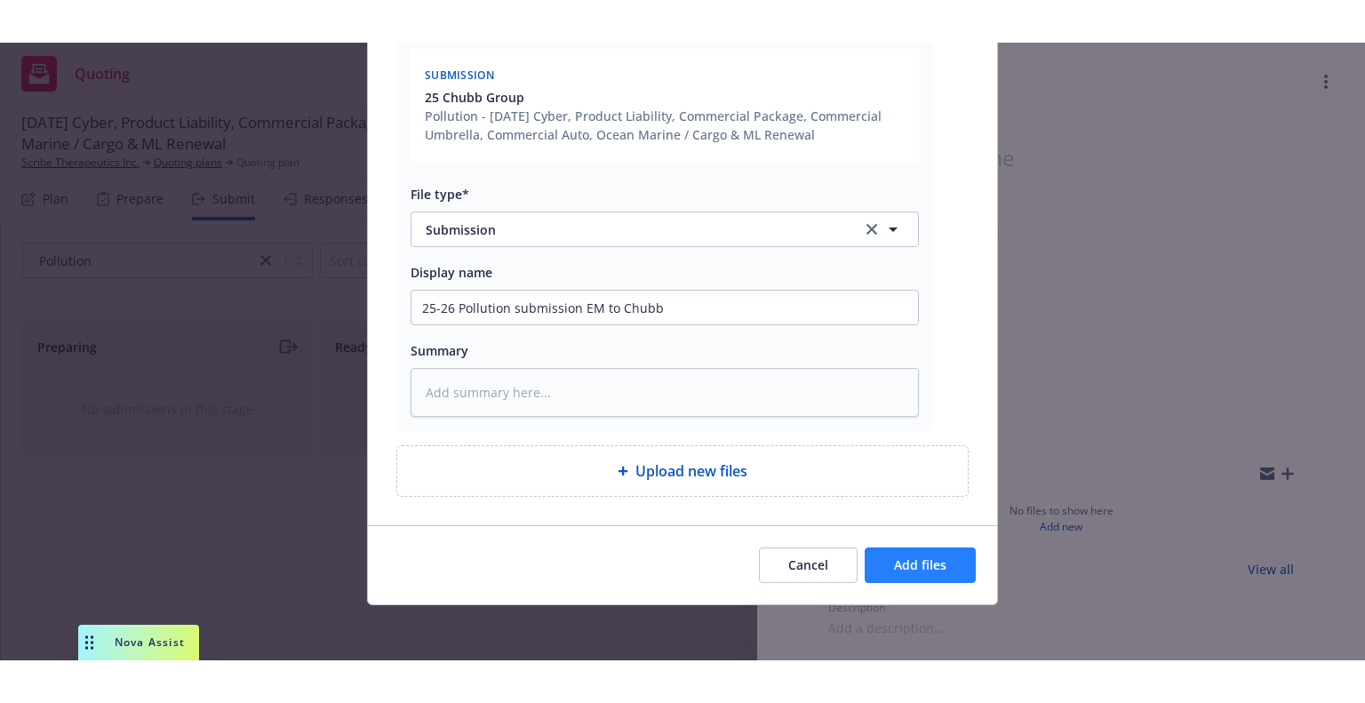
scroll to position [284, 0]
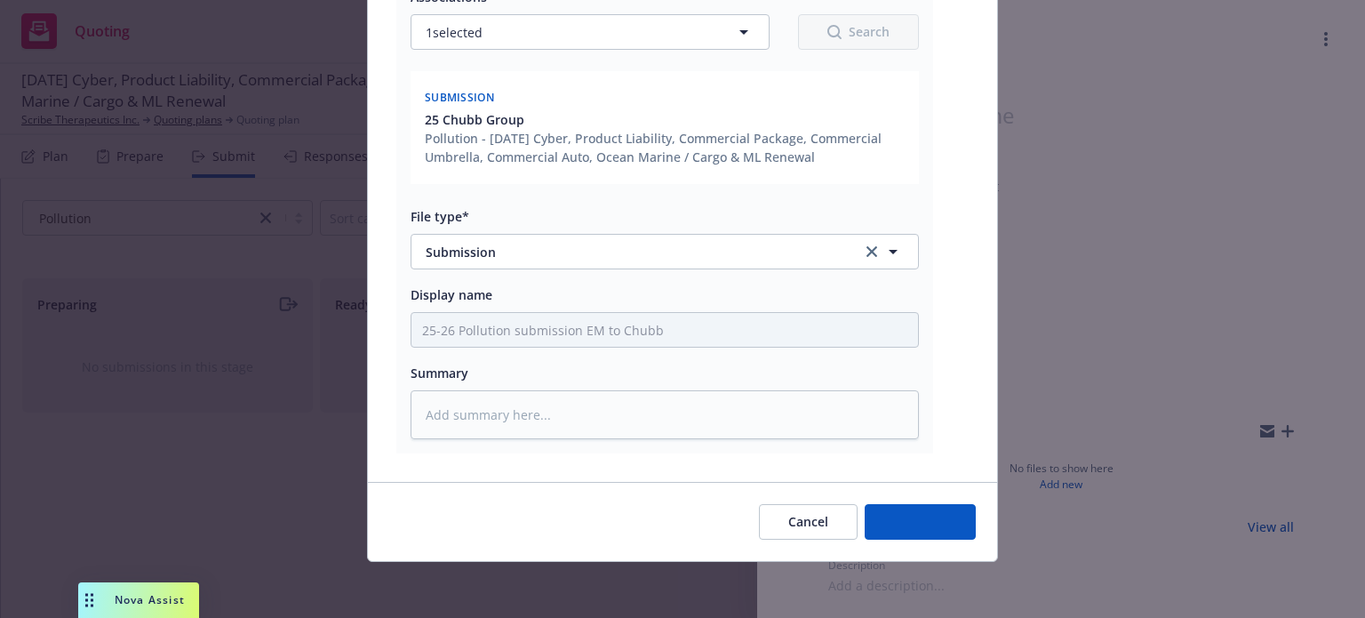
type textarea "x"
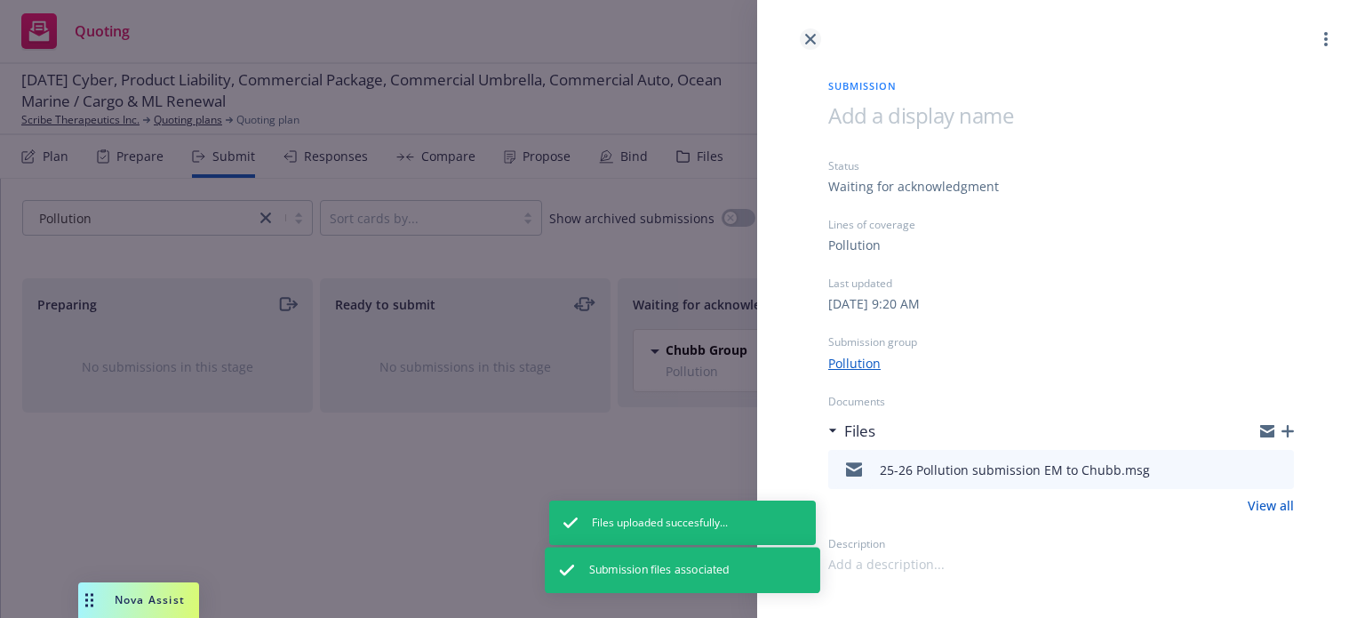
click at [805, 32] on link "close" at bounding box center [810, 38] width 21 height 21
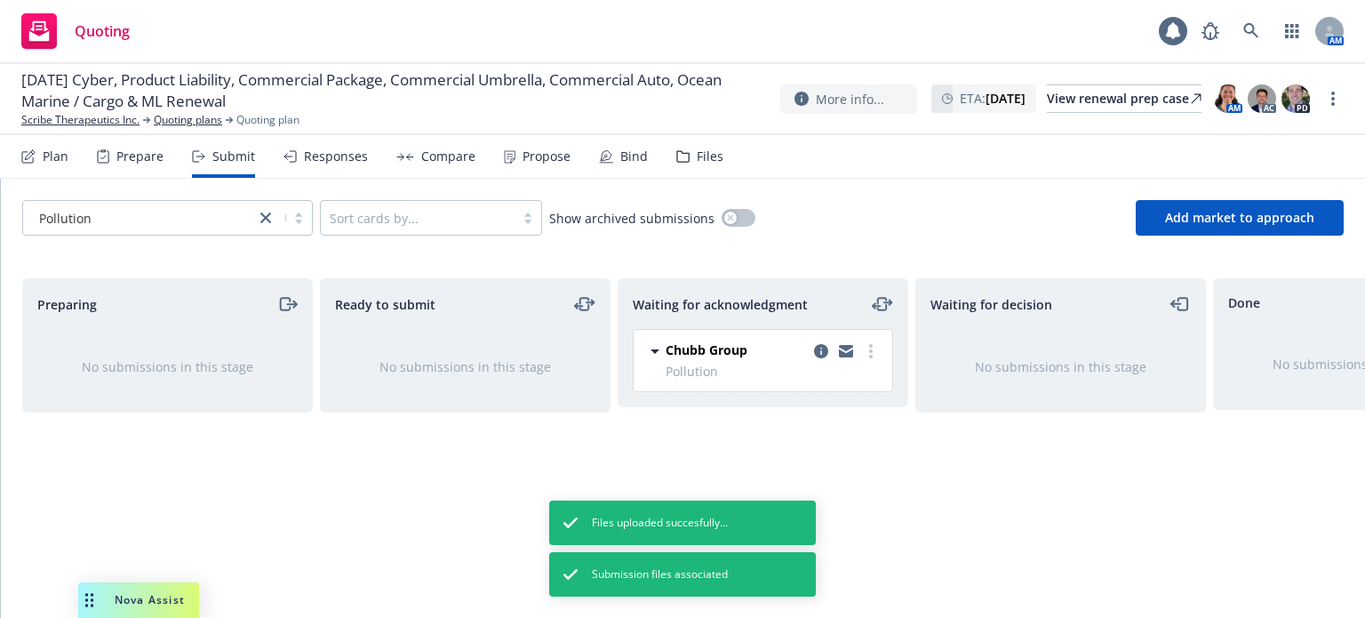
click at [40, 159] on div "Plan" at bounding box center [44, 156] width 47 height 43
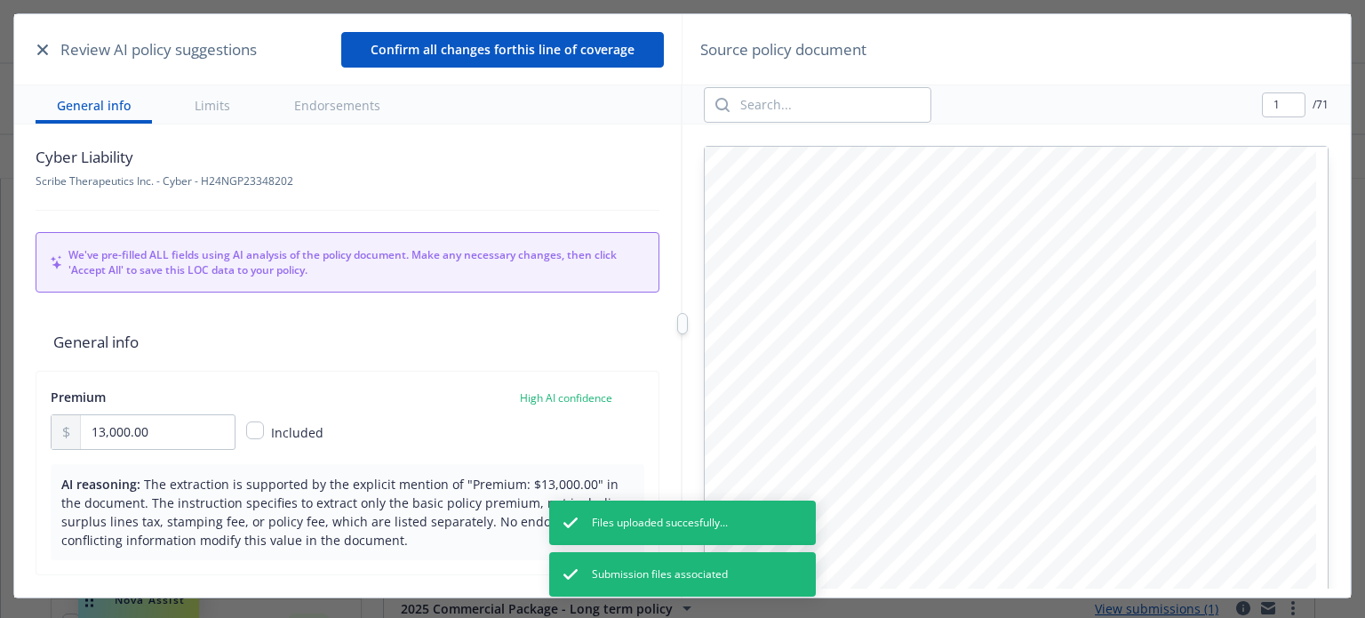
click at [39, 42] on button "button" at bounding box center [42, 49] width 21 height 21
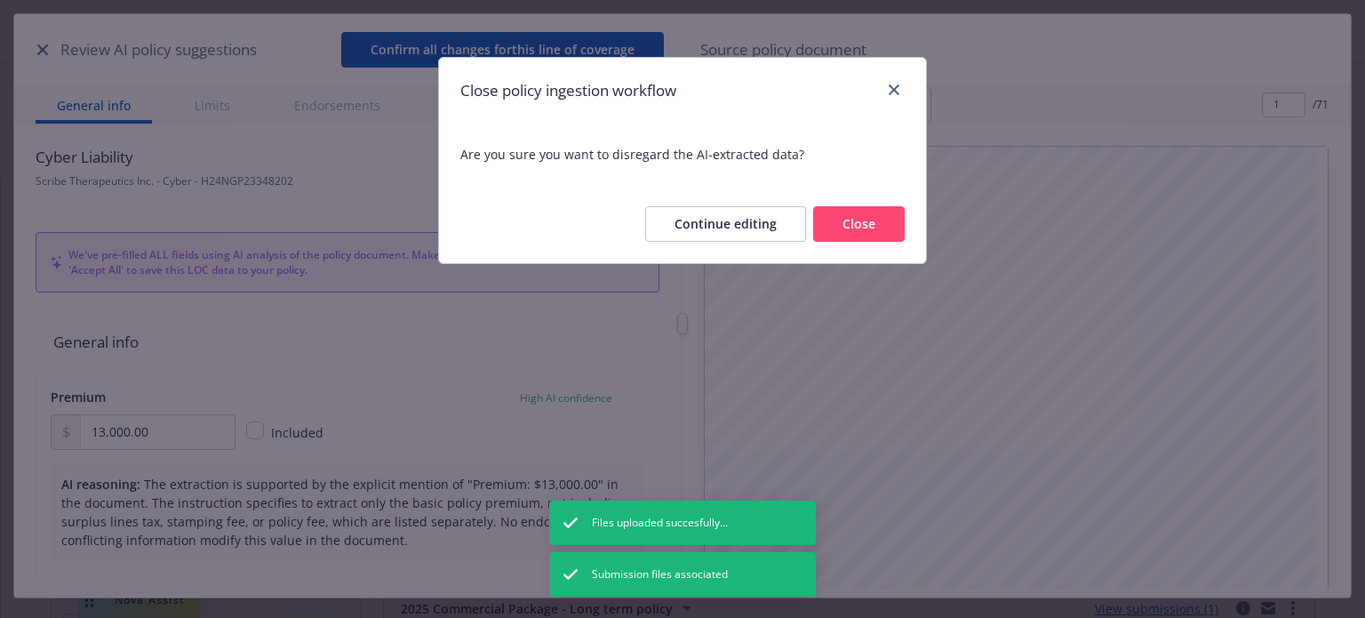
click at [900, 219] on button "Close" at bounding box center [859, 224] width 92 height 36
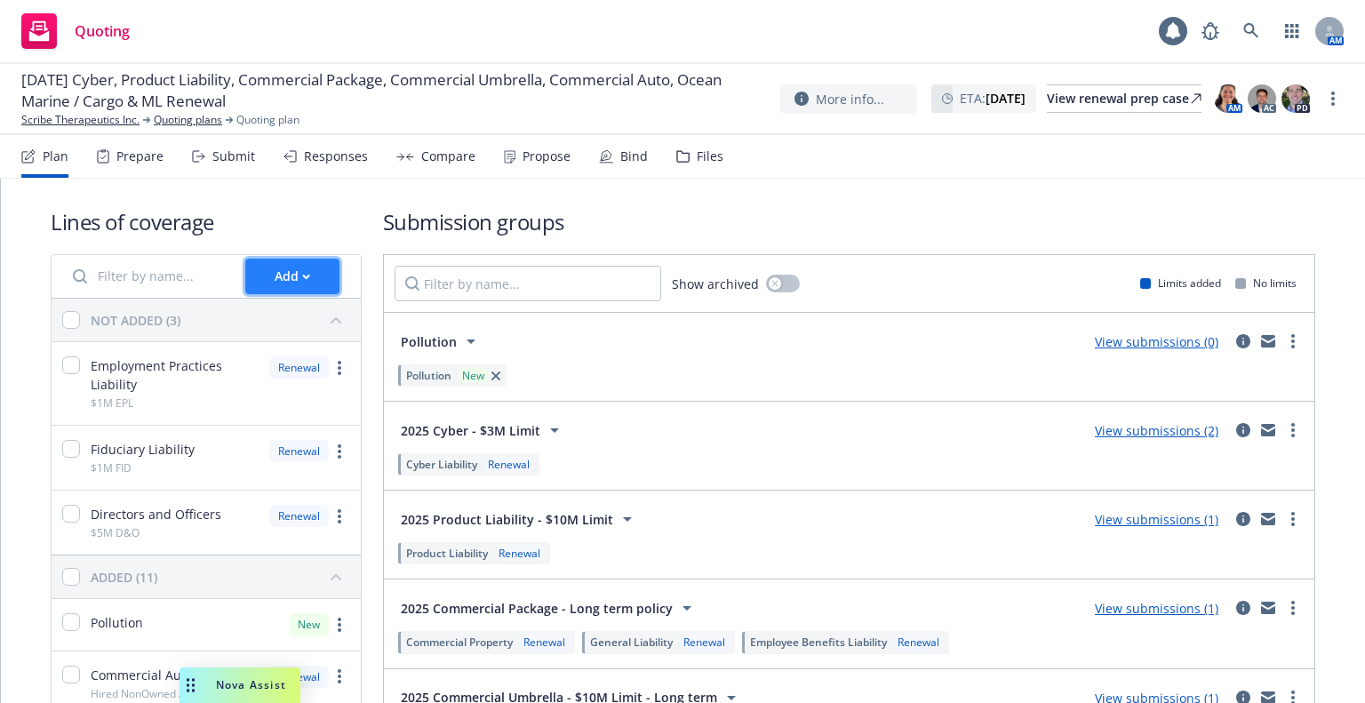
click at [281, 278] on div "Add" at bounding box center [293, 277] width 36 height 34
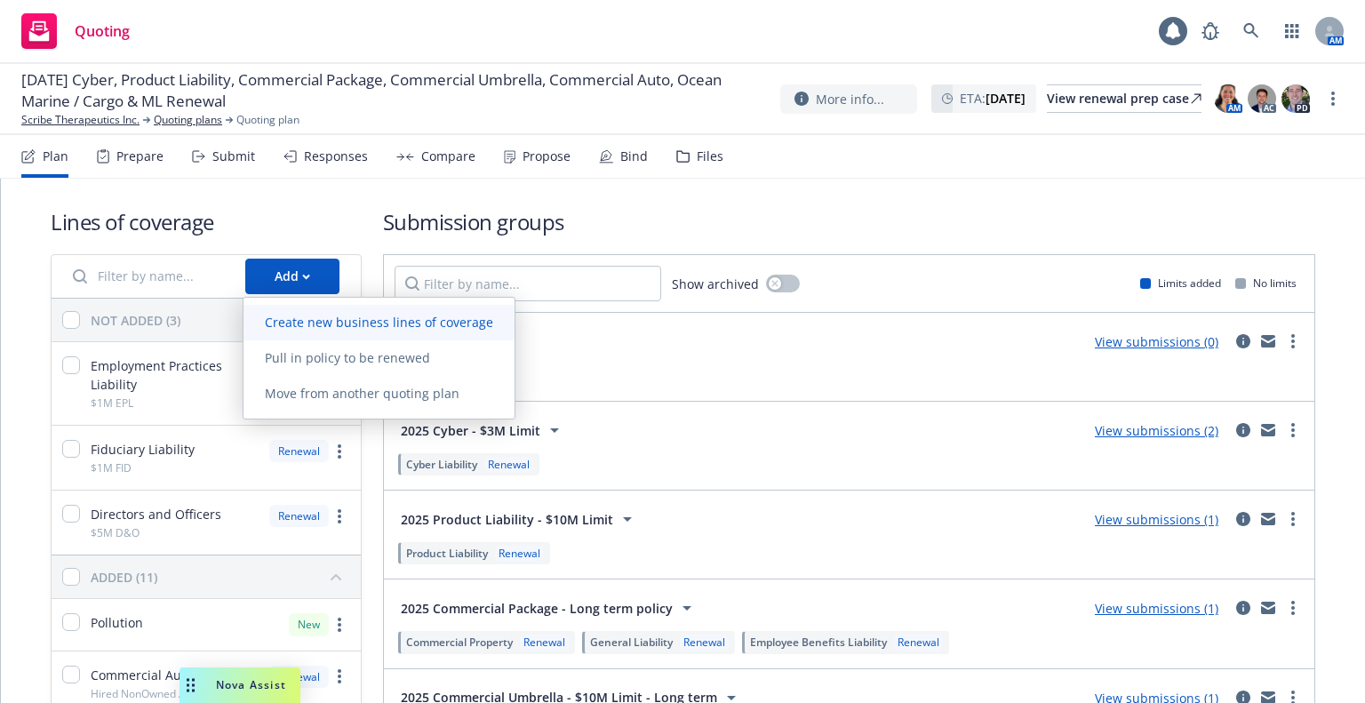
click at [286, 315] on span "Create new business lines of coverage" at bounding box center [379, 322] width 271 height 17
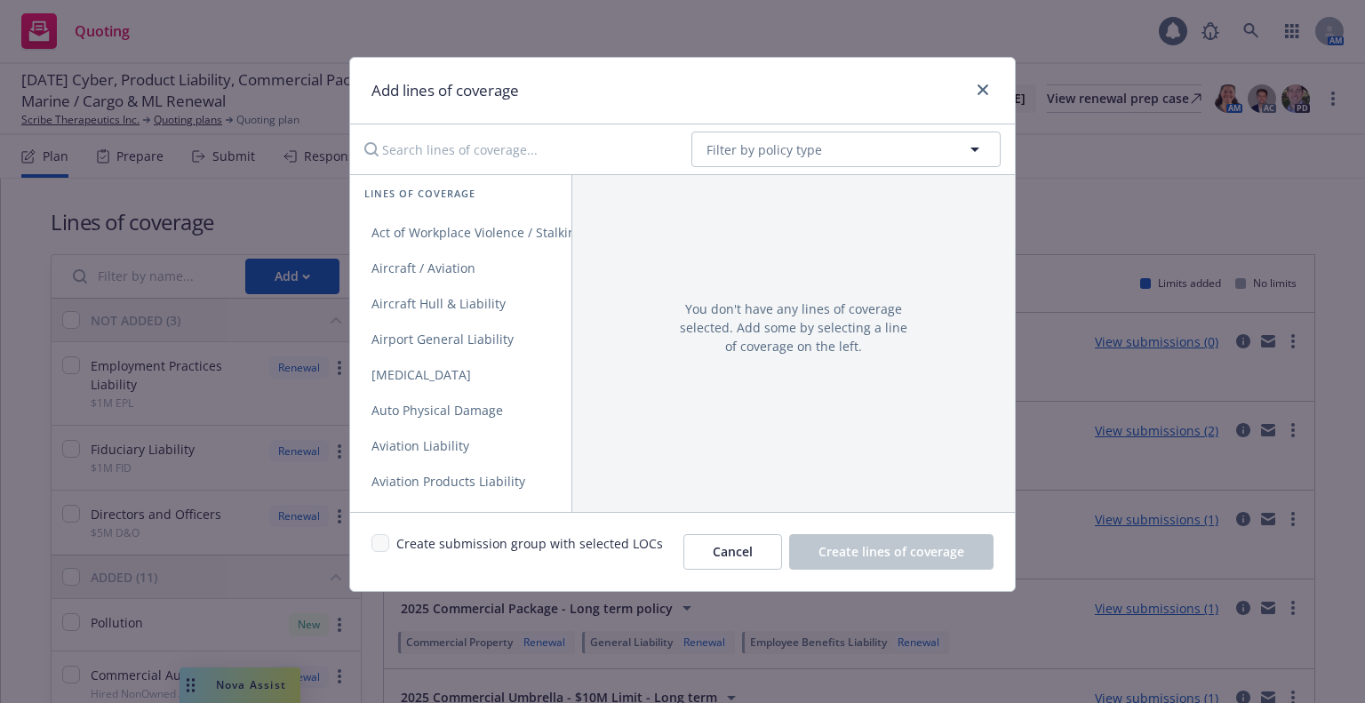
click at [483, 132] on input "Search lines of coverage..." at bounding box center [515, 150] width 323 height 36
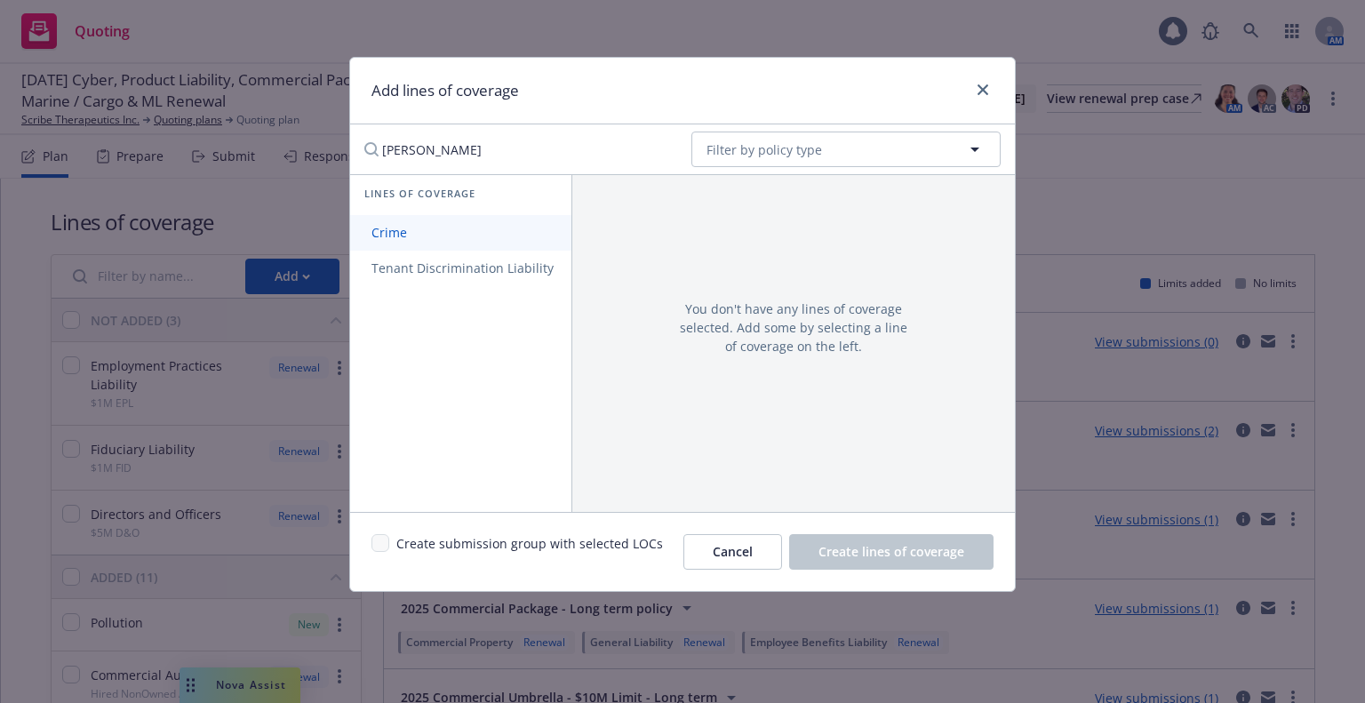
type input "crim"
click at [451, 235] on link "Crime" at bounding box center [462, 233] width 225 height 36
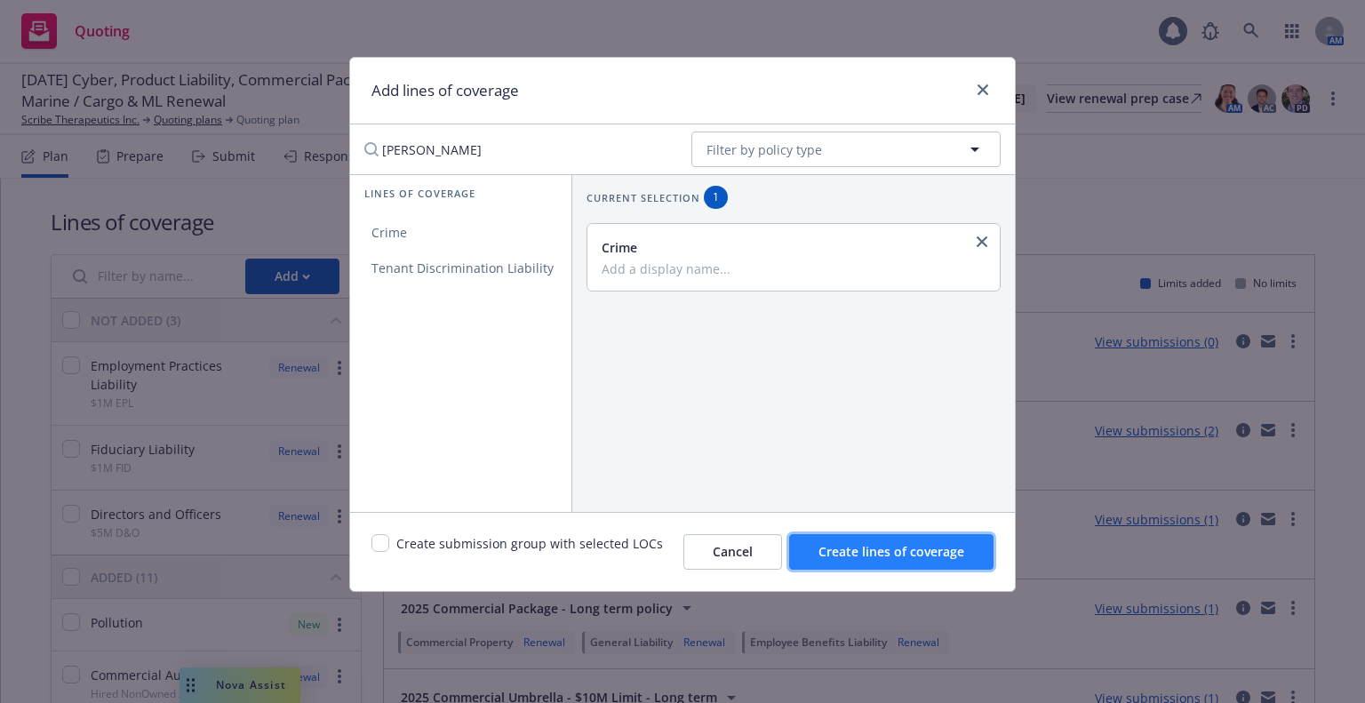
click at [827, 547] on span "Create lines of coverage" at bounding box center [892, 551] width 146 height 17
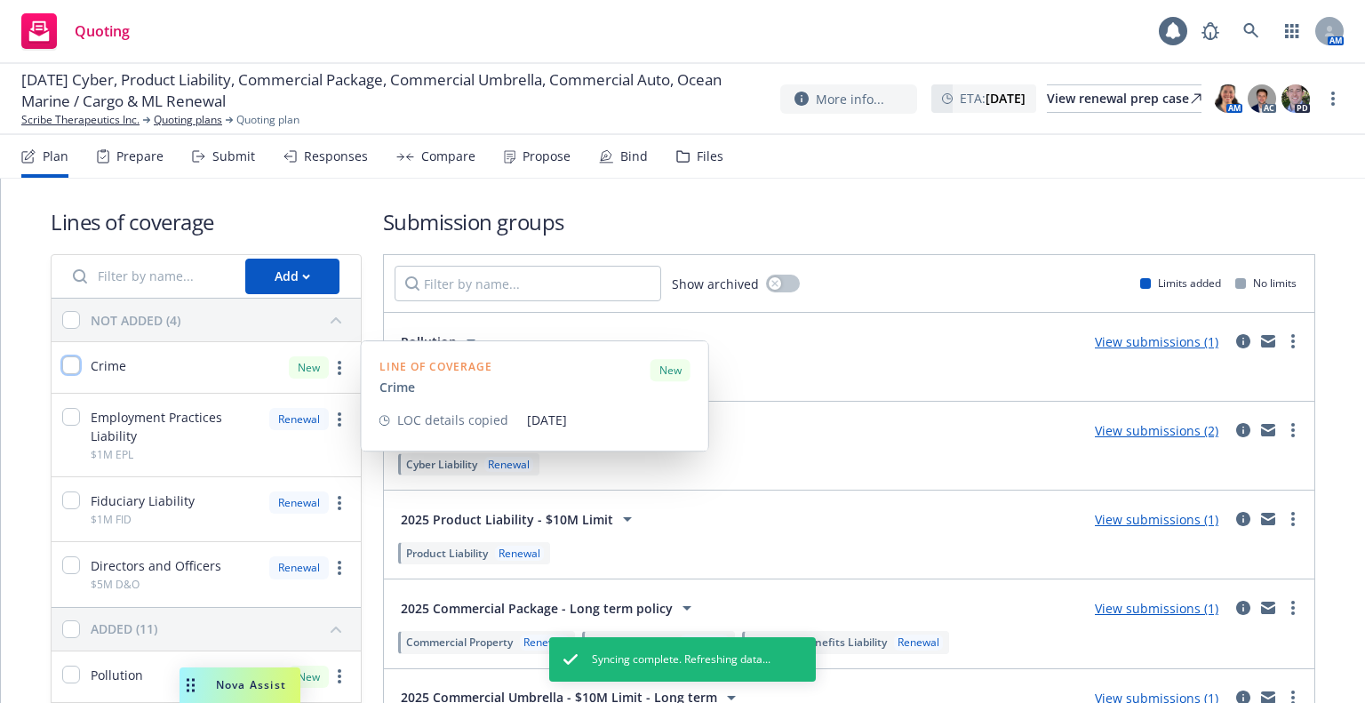
click at [66, 358] on input "checkbox" at bounding box center [71, 365] width 18 height 18
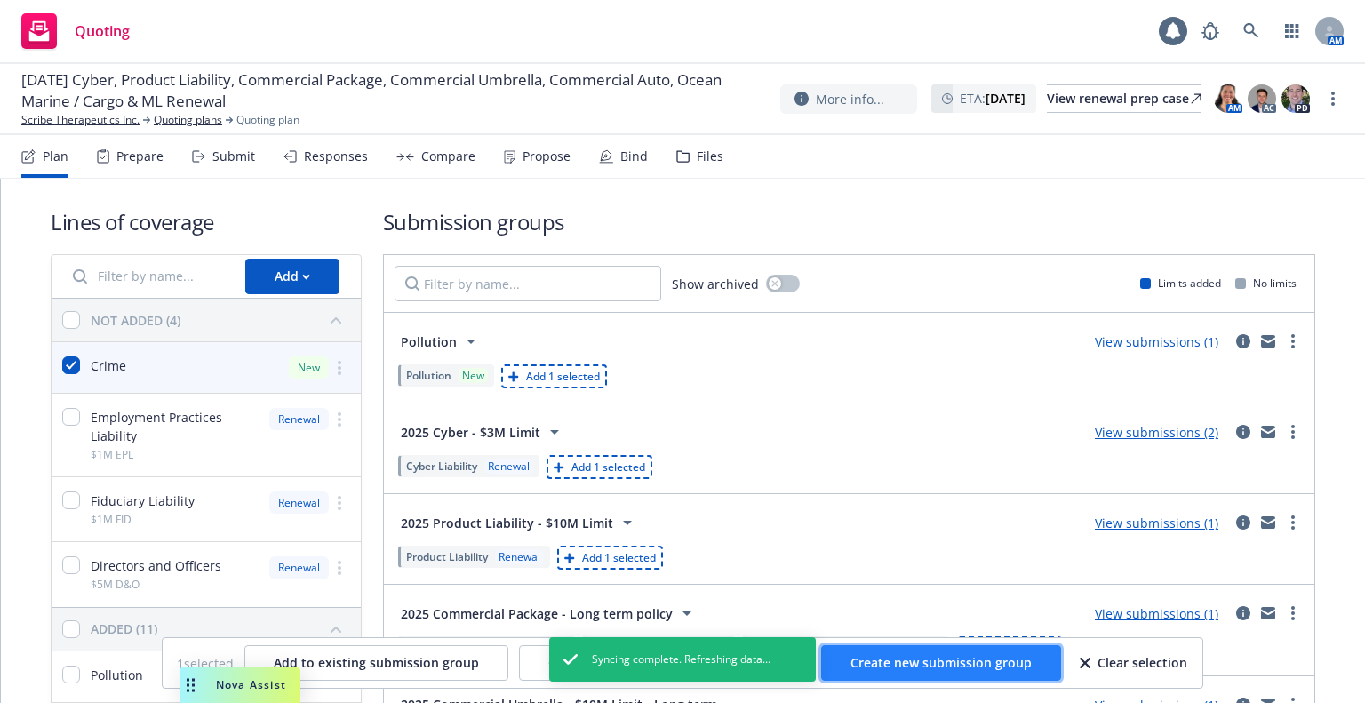
click at [926, 617] on span "Create new submission group" at bounding box center [940, 662] width 181 height 17
checkbox input "false"
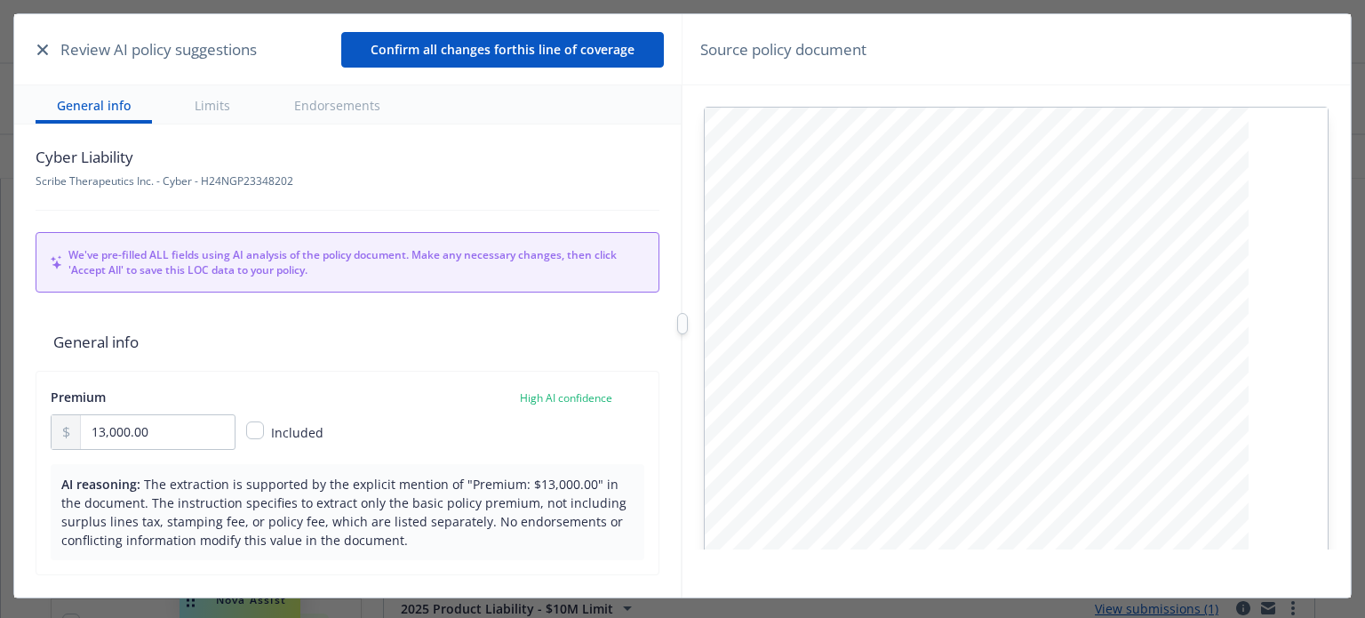
click at [42, 49] on icon "button" at bounding box center [42, 49] width 11 height 11
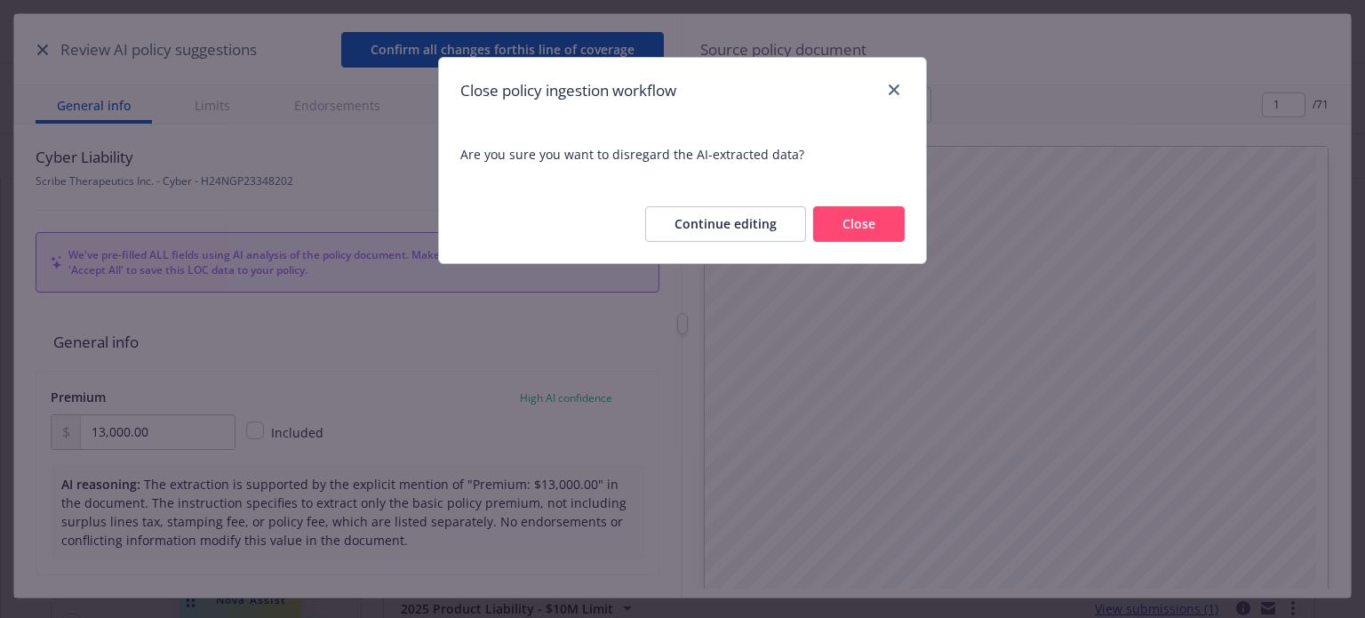
drag, startPoint x: 854, startPoint y: 230, endPoint x: 824, endPoint y: 227, distance: 30.4
click at [854, 231] on button "Close" at bounding box center [859, 224] width 92 height 36
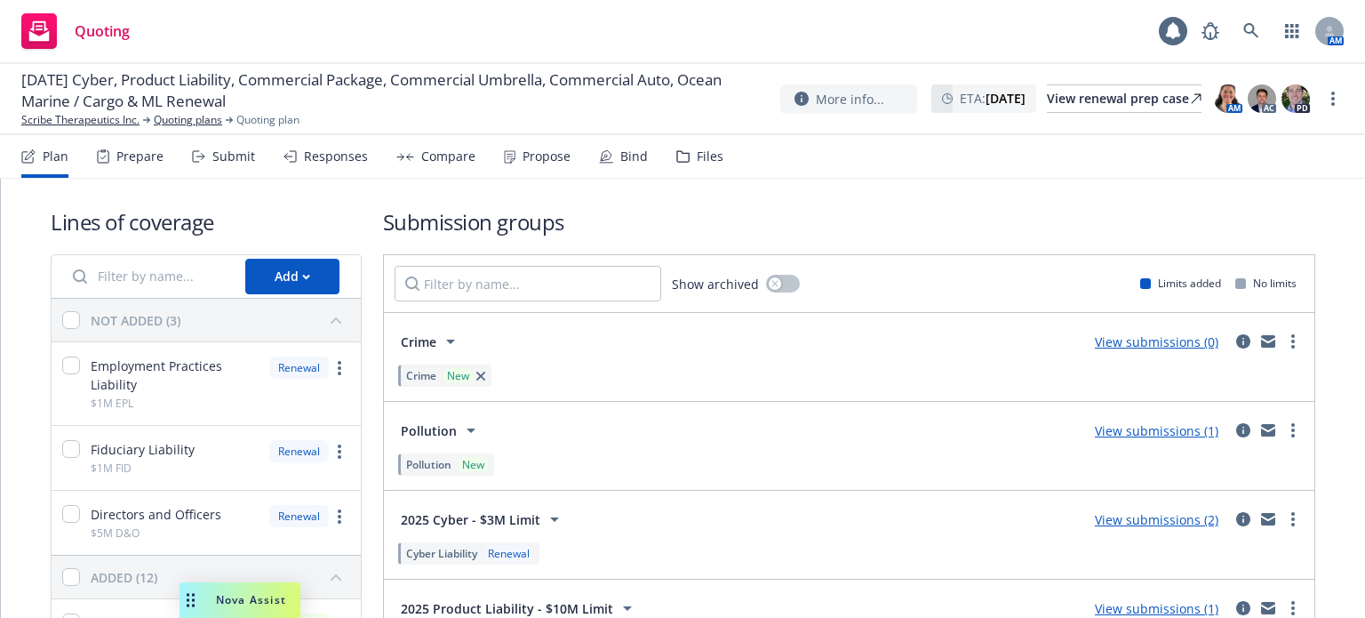
click at [249, 158] on div "Submit" at bounding box center [233, 156] width 43 height 14
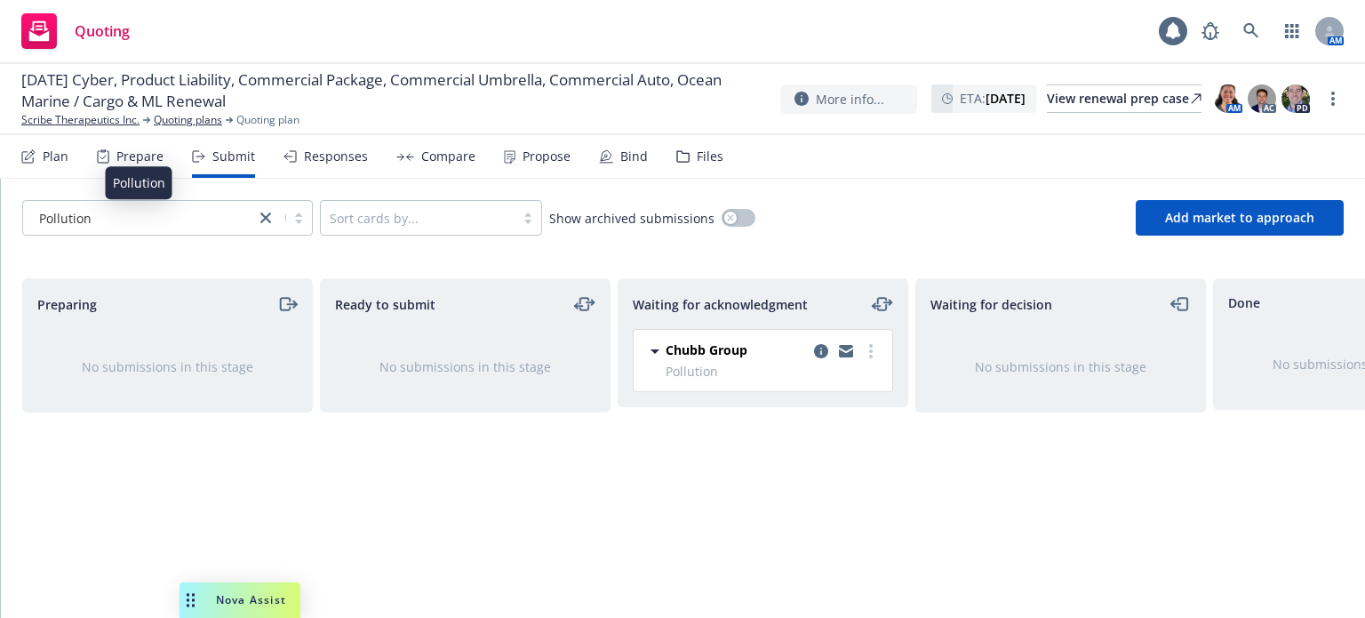
click at [164, 223] on div "Pollution" at bounding box center [139, 218] width 214 height 19
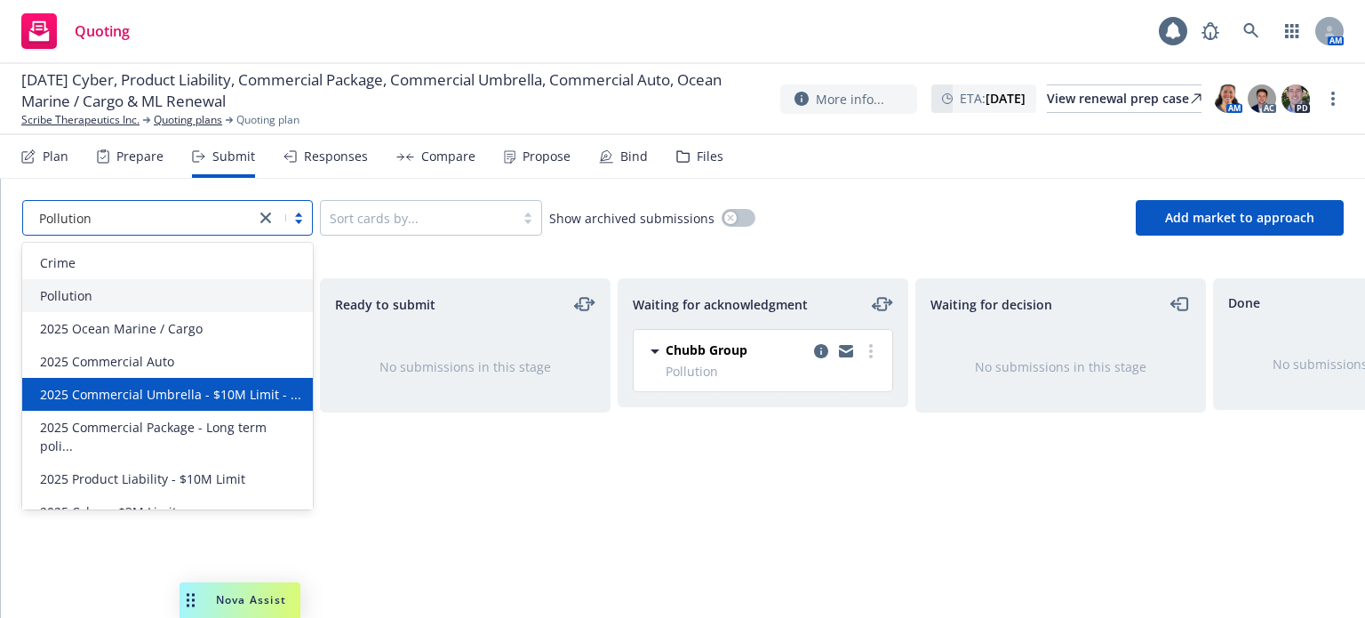
scroll to position [41, 0]
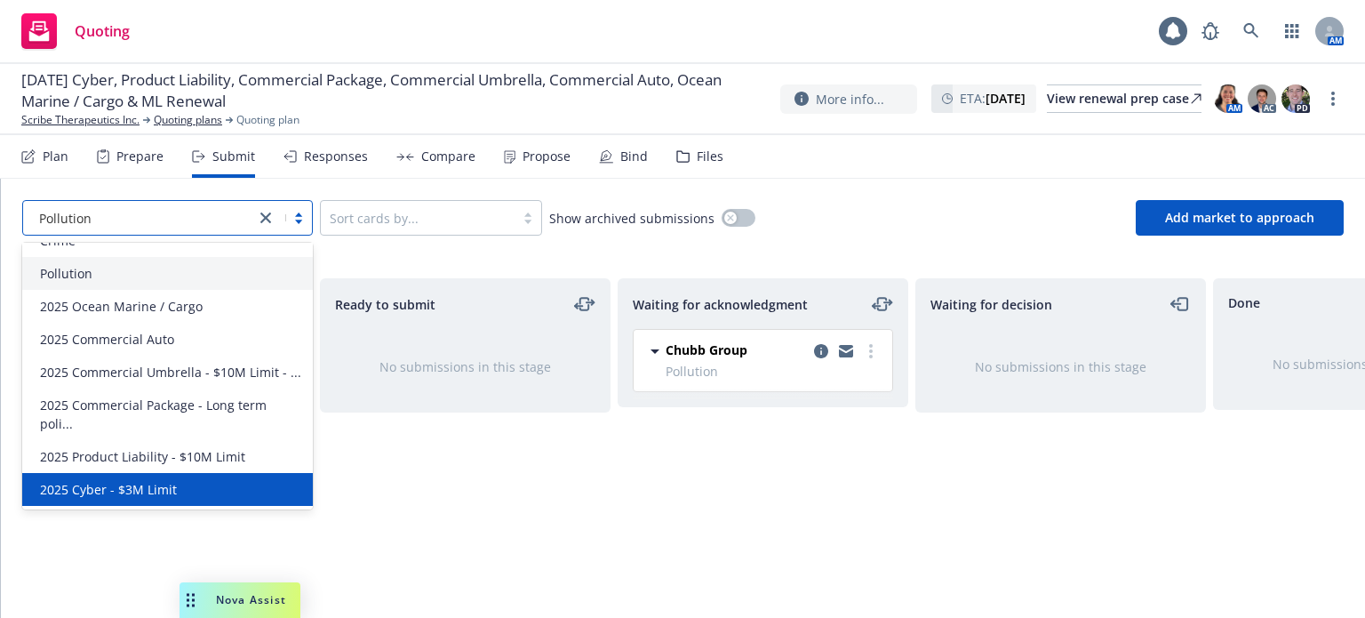
click at [132, 496] on span "2025 Cyber - $3M Limit" at bounding box center [108, 489] width 137 height 19
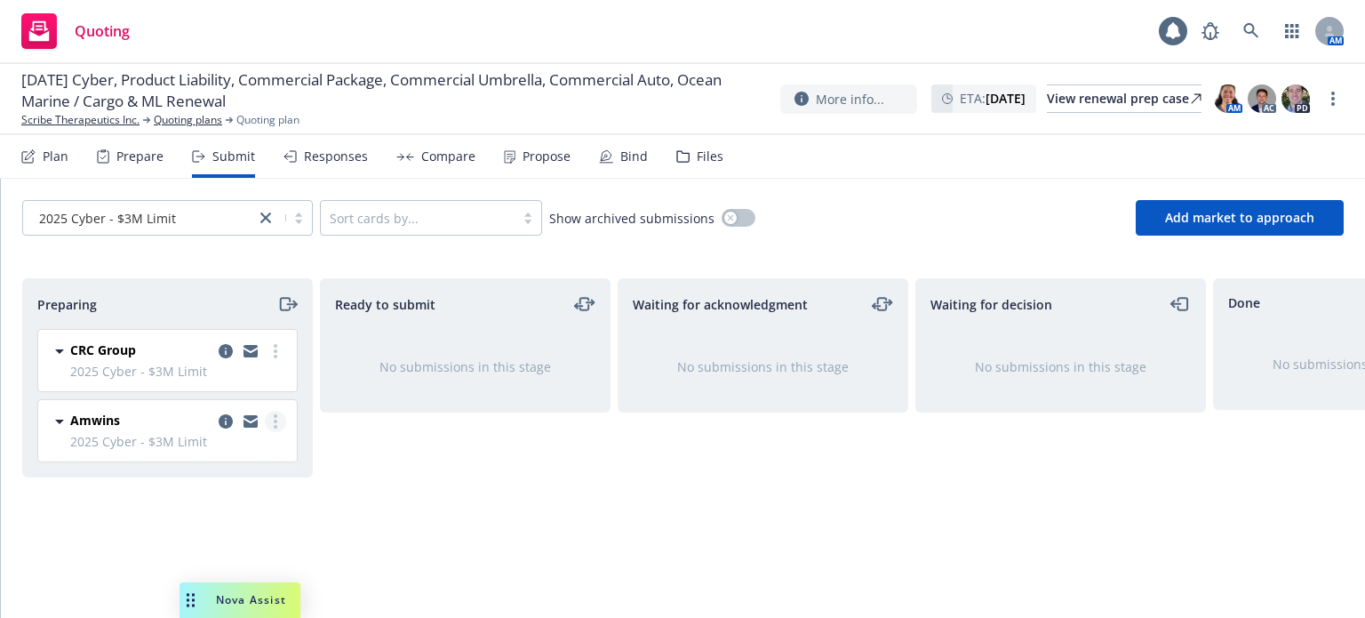
click at [271, 422] on link "more" at bounding box center [275, 421] width 21 height 21
click at [330, 390] on div "No submissions in this stage" at bounding box center [465, 367] width 289 height 76
click at [225, 345] on icon "copy logging email" at bounding box center [226, 351] width 14 height 14
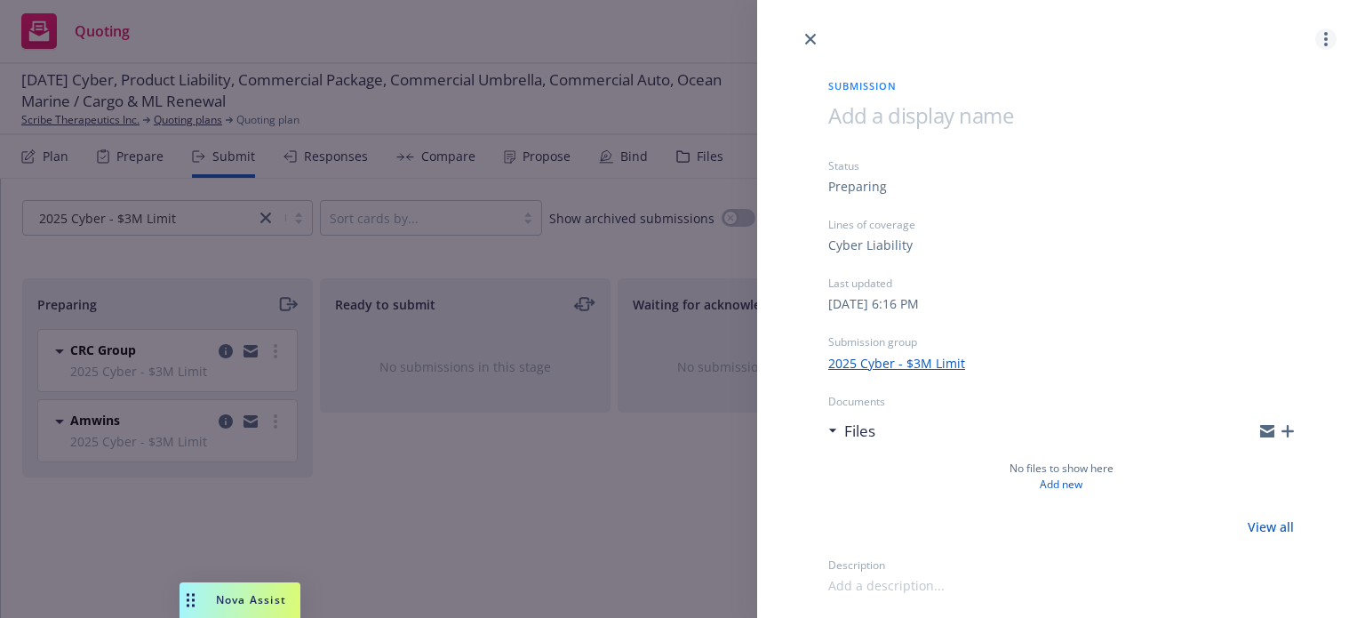
click at [1332, 42] on link "more" at bounding box center [1325, 38] width 21 height 21
click at [1255, 121] on span "Archive submission" at bounding box center [1256, 117] width 159 height 17
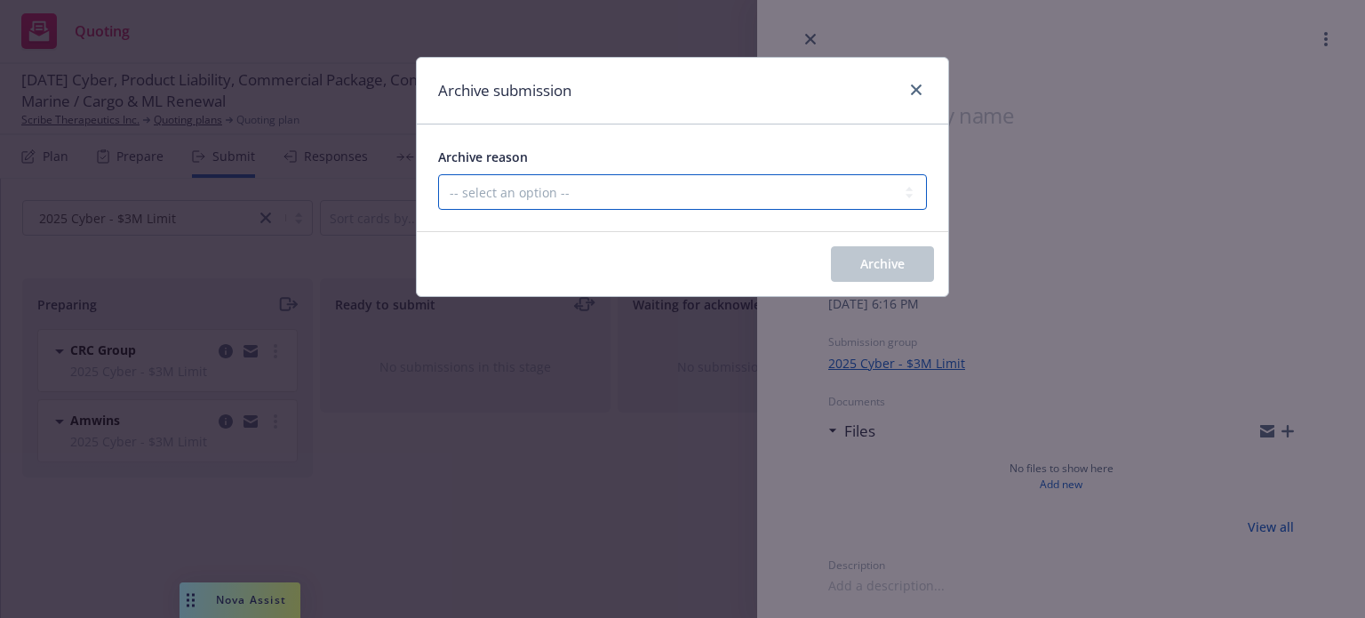
click at [665, 189] on select "-- select an option -- Carrier unresponsive Client decided not to proceed with …" at bounding box center [682, 192] width 489 height 36
select select "MADE_BY_MISTAKE"
click at [438, 174] on select "-- select an option -- Carrier unresponsive Client decided not to proceed with …" at bounding box center [682, 192] width 489 height 36
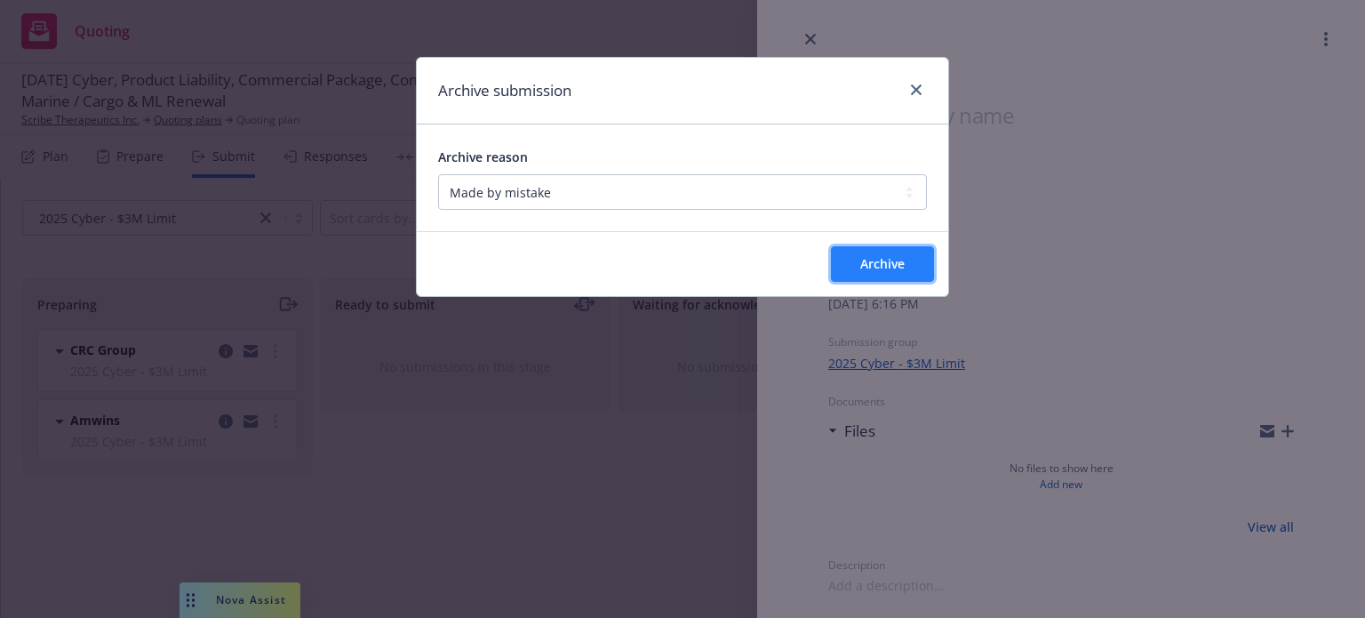
click at [867, 270] on span "Archive" at bounding box center [882, 263] width 44 height 17
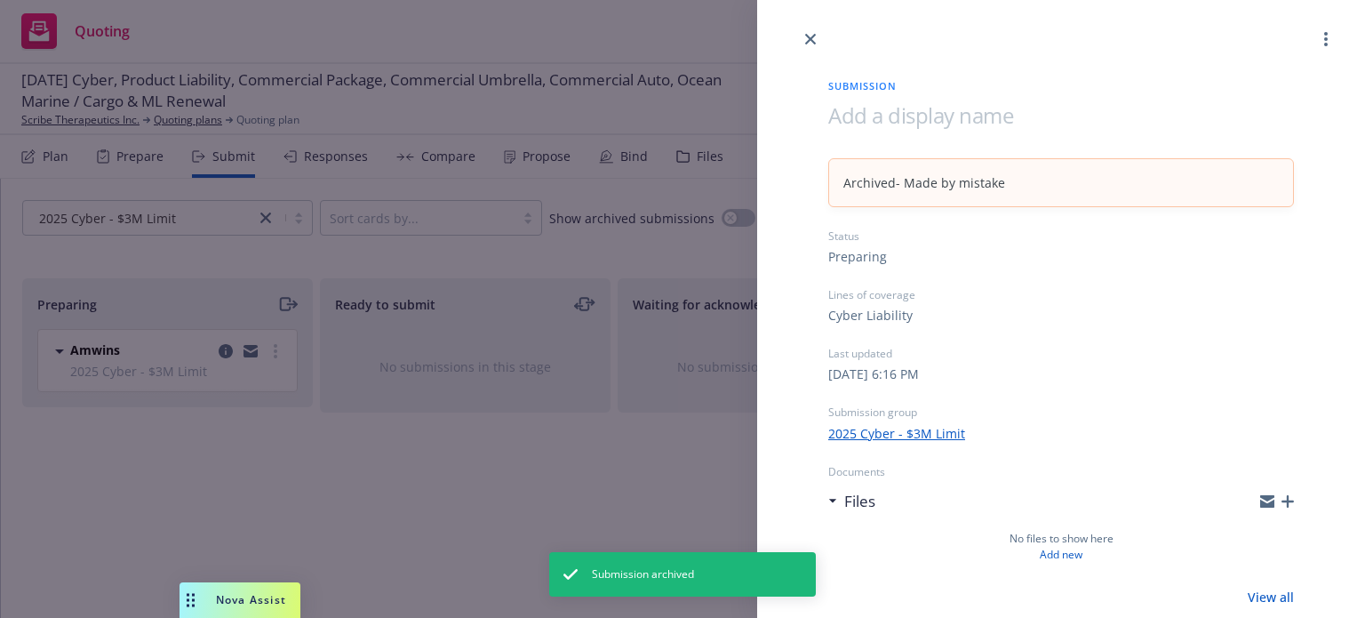
click at [276, 259] on div "Submission Archived - Made by mistake Status Preparing Lines of coverage Cyber …" at bounding box center [682, 309] width 1365 height 618
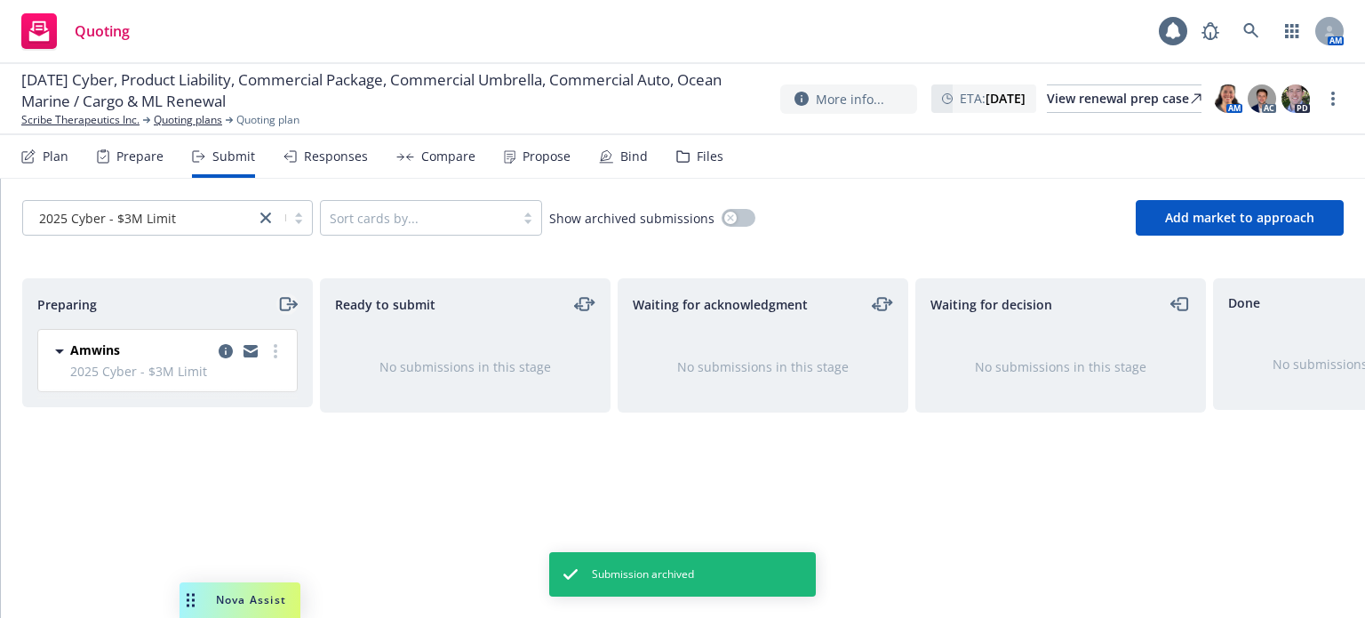
click at [276, 303] on link "moveRight" at bounding box center [286, 303] width 21 height 21
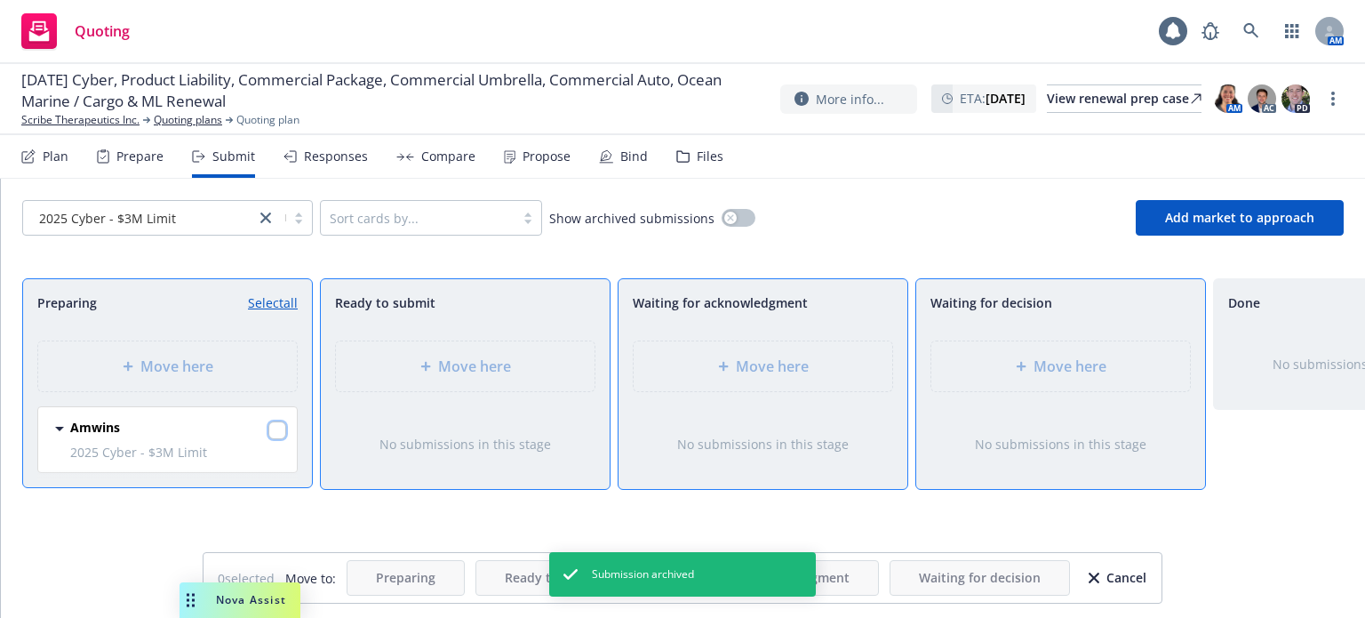
click at [273, 430] on input "checkbox" at bounding box center [277, 430] width 18 height 18
checkbox input "true"
click at [770, 351] on div "Move here" at bounding box center [763, 366] width 259 height 50
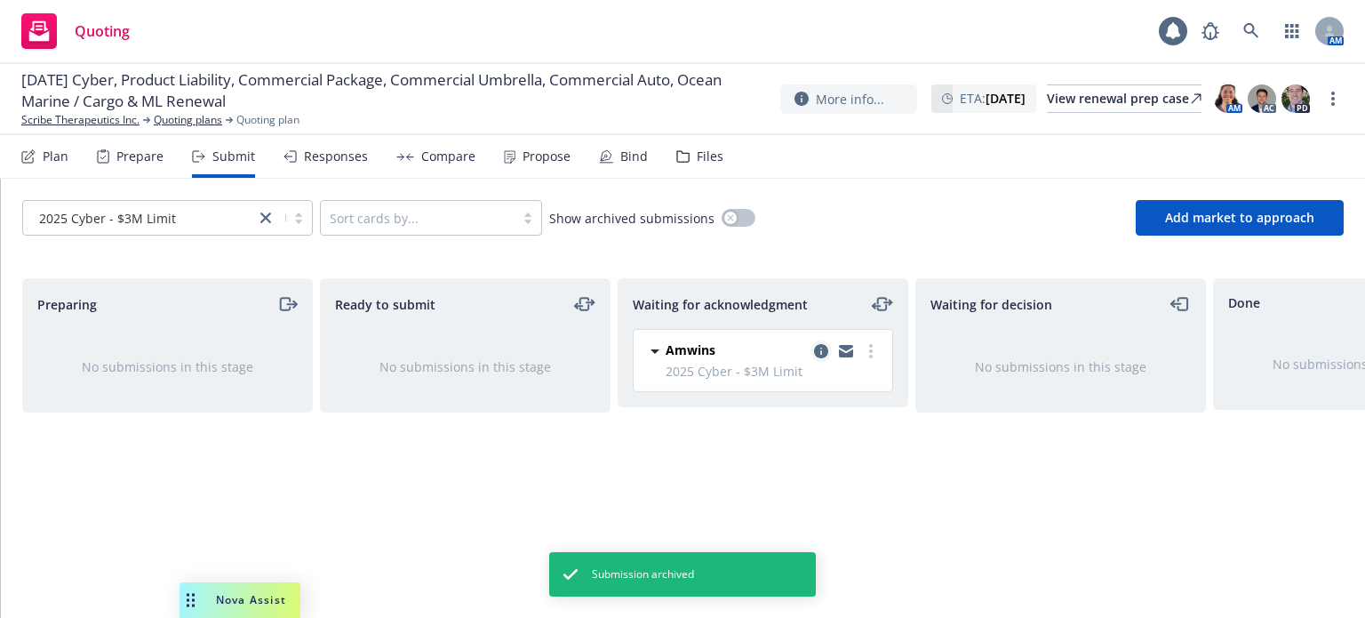
click at [818, 353] on icon "copy logging email" at bounding box center [821, 351] width 14 height 14
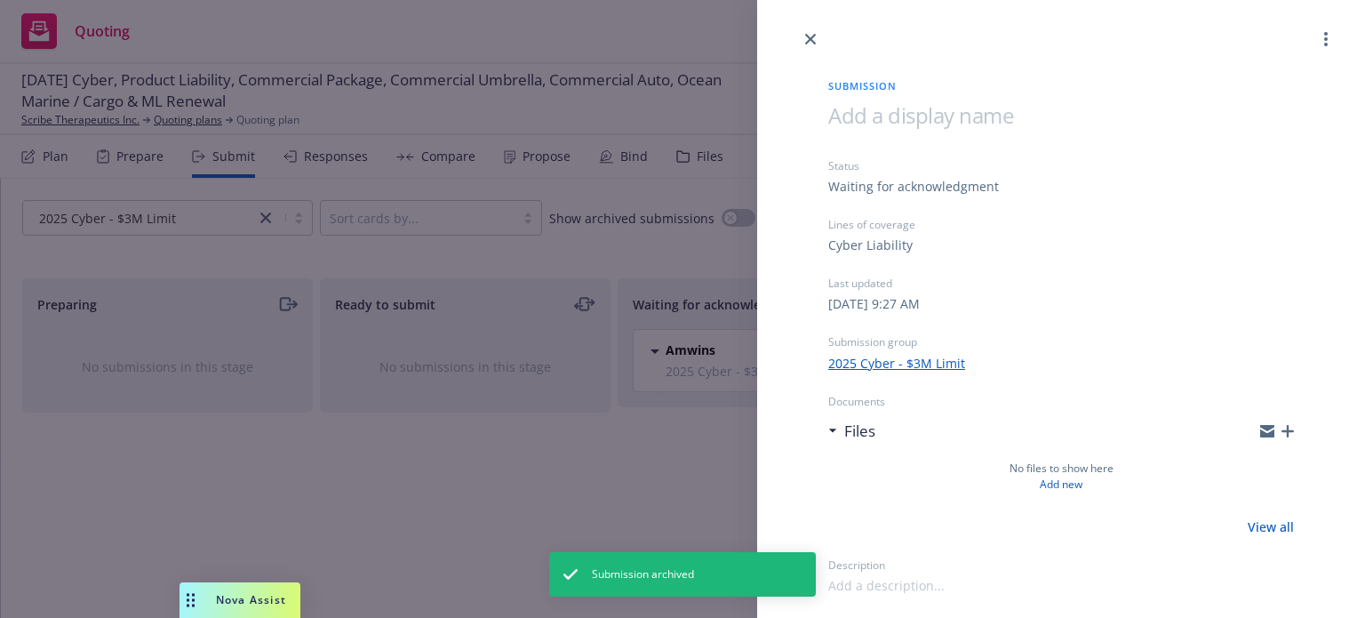
click at [1290, 428] on icon "button" at bounding box center [1288, 431] width 12 height 12
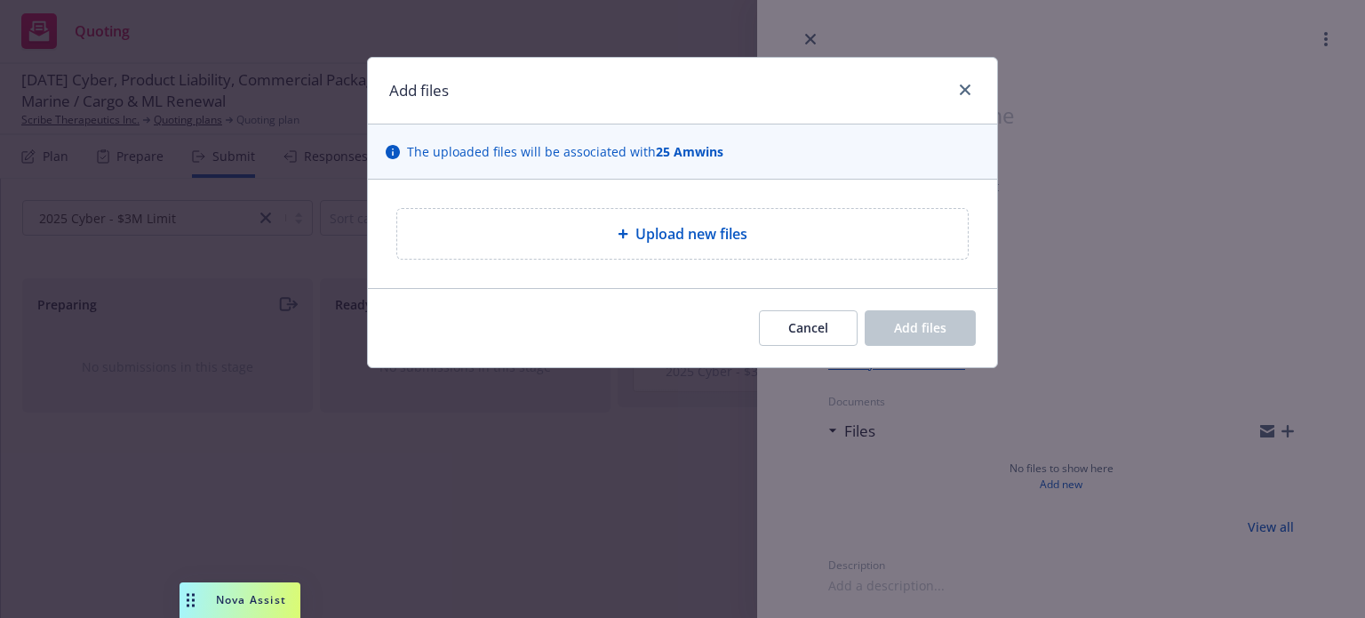
type textarea "x"
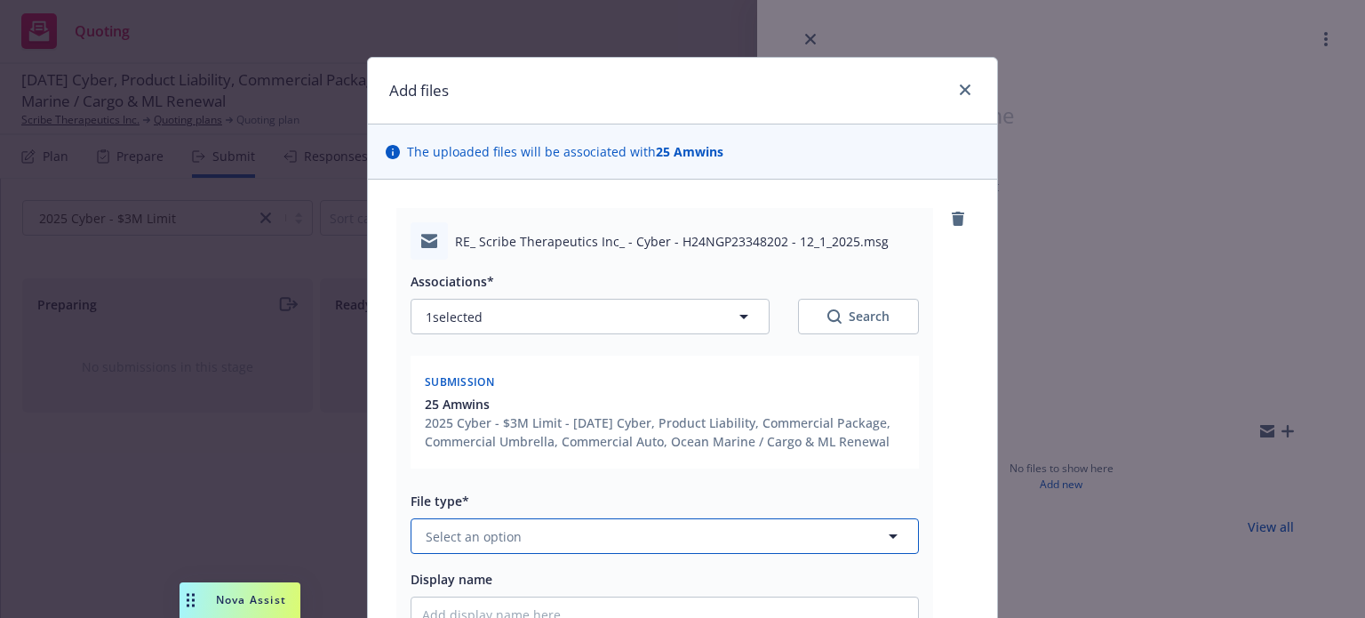
click at [578, 547] on button "Select an option" at bounding box center [665, 536] width 508 height 36
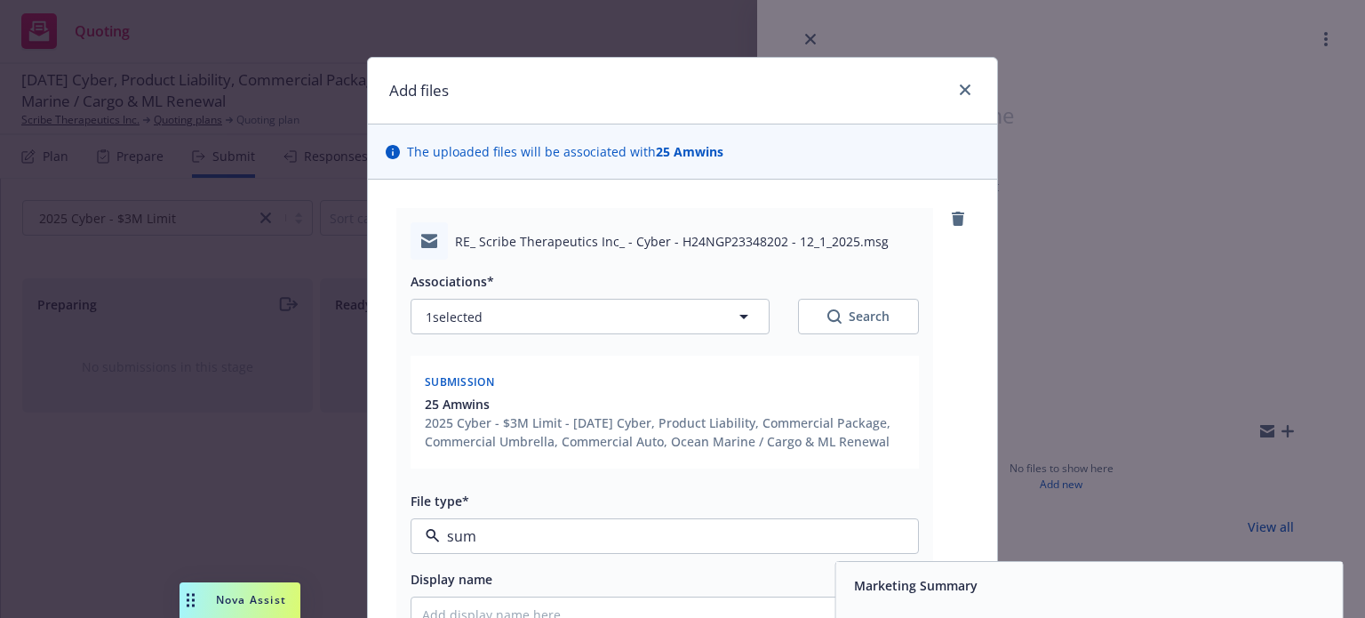
type input "subm"
click at [850, 573] on div "Submission" at bounding box center [887, 585] width 81 height 26
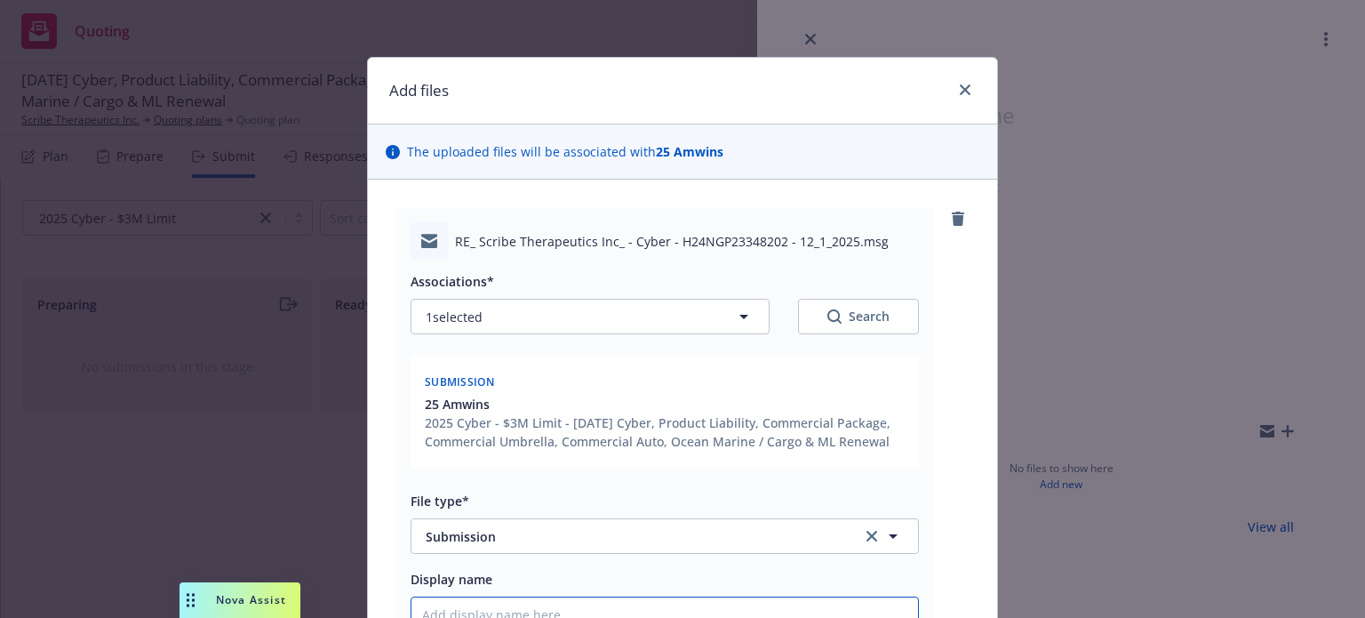
click at [750, 605] on input "Display name" at bounding box center [664, 614] width 507 height 34
type textarea "x"
type input "2"
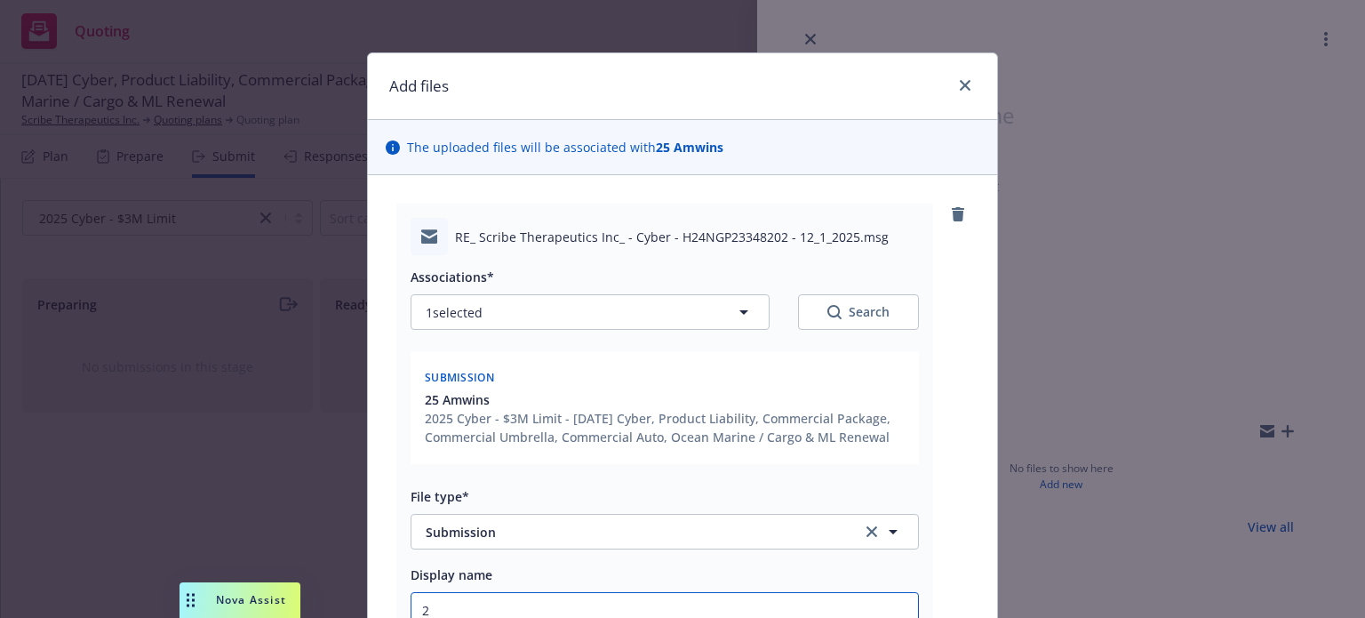
type textarea "x"
type input "25"
type textarea "x"
type input "25-"
type textarea "x"
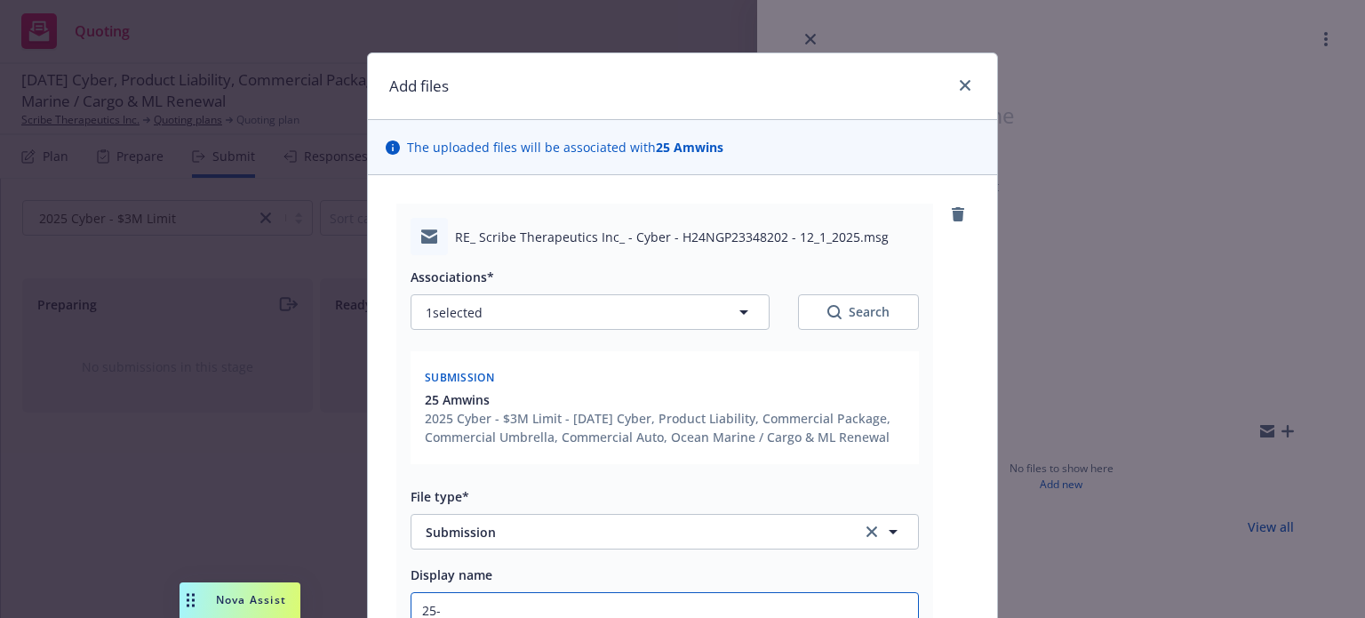
type input "25-2"
type textarea "x"
type input "25-26"
type textarea "x"
type input "25-26"
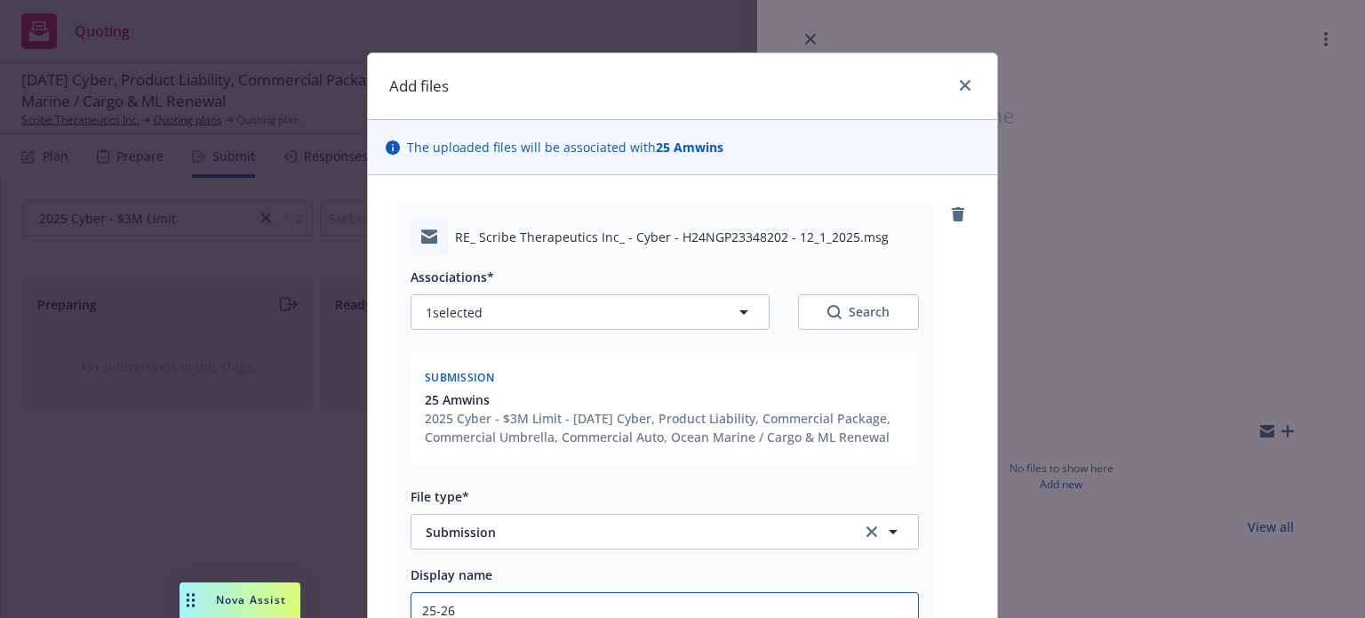
type textarea "x"
type input "25-26 C"
type textarea "x"
type input "25-26 Cy"
type textarea "x"
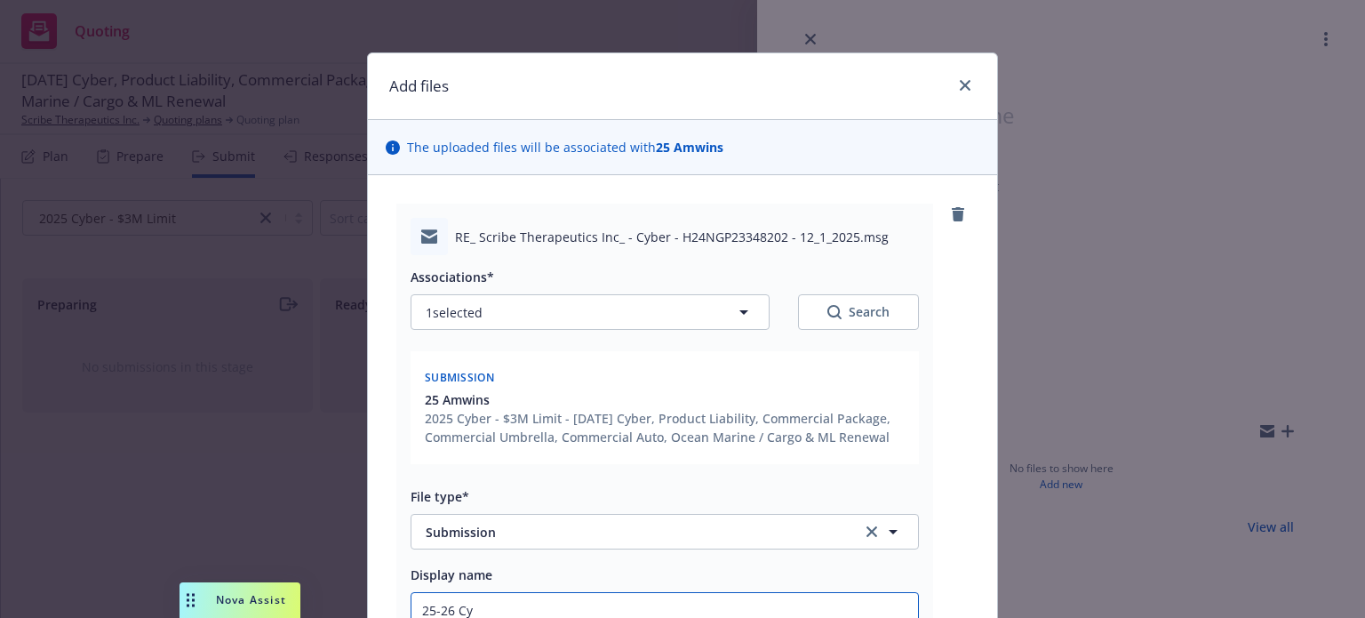
type input "25-26 Cyb"
type textarea "x"
type input "25-26 Cybe"
type textarea "x"
type input "25-26 Cyber"
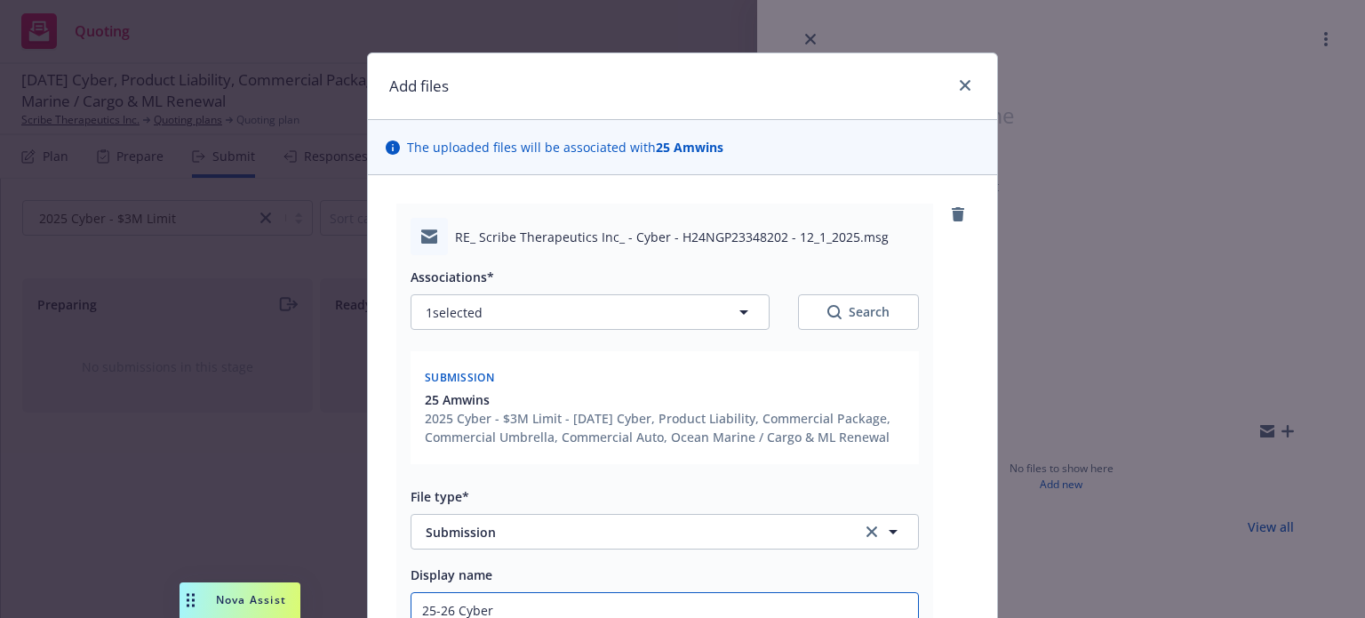
type textarea "x"
type input "25-26 Cyber"
type textarea "x"
type input "25-26 Cyber s"
type textarea "x"
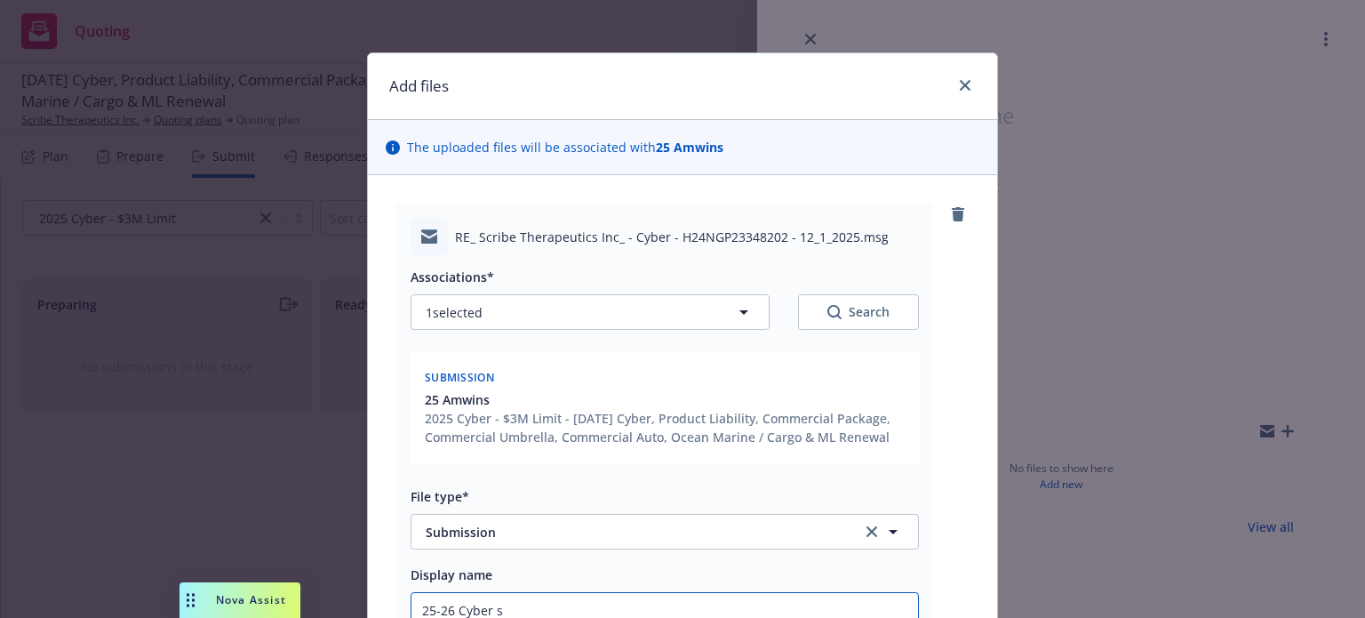
type input "25-26 Cyber su"
type textarea "x"
type input "25-26 Cyber sub"
type textarea "x"
type input "25-26 Cyber subm"
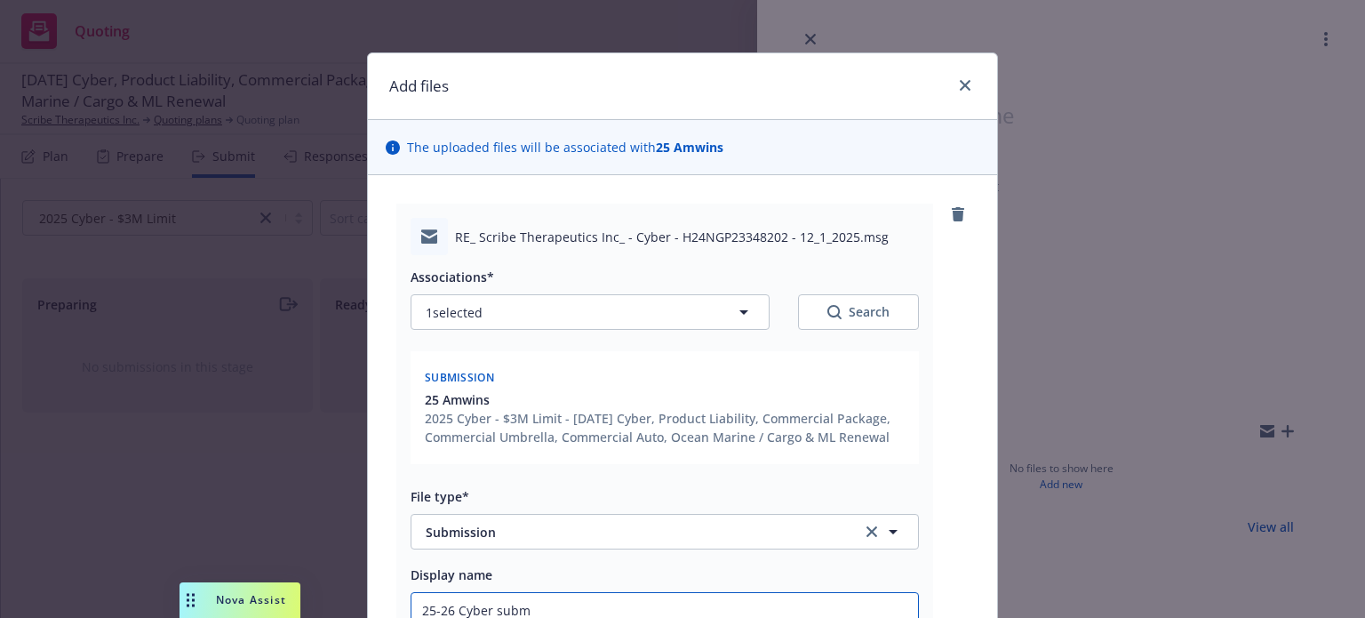
type textarea "x"
type input "25-26 Cyber submi"
type textarea "x"
type input "25-26 Cyber submis"
type textarea "x"
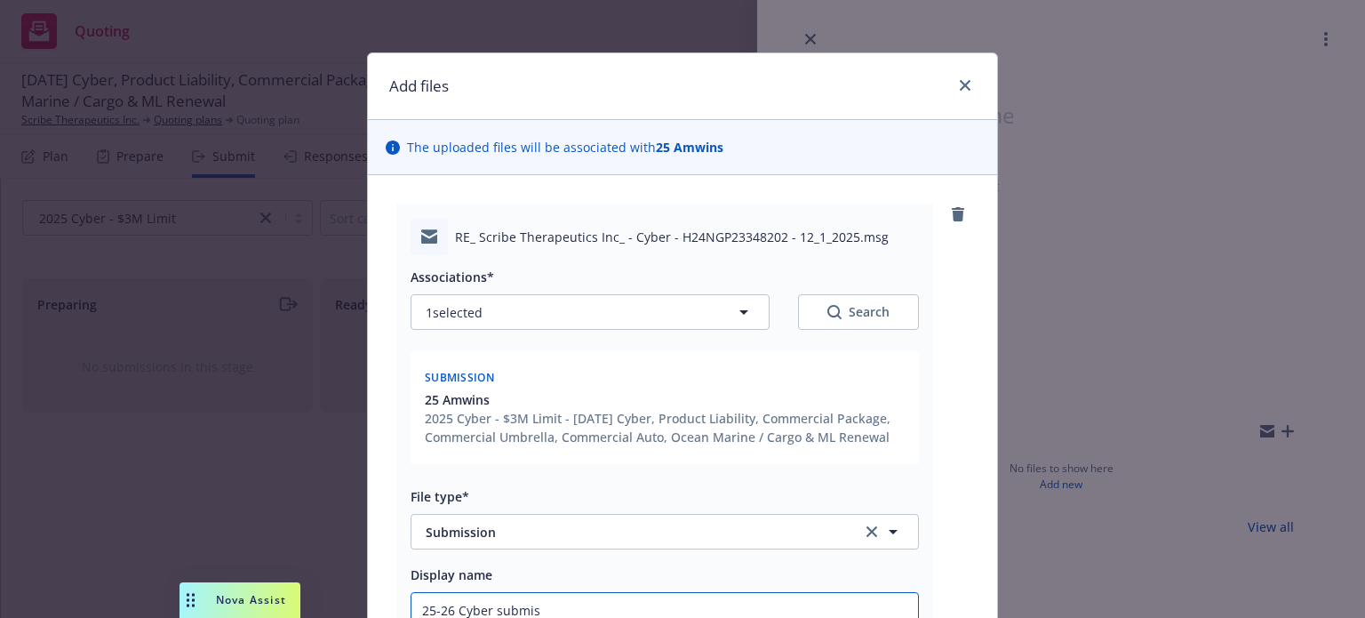
type input "25-26 Cyber submiss"
type textarea "x"
type input "25-26 Cyber submissi"
type textarea "x"
type input "25-26 Cyber submissio"
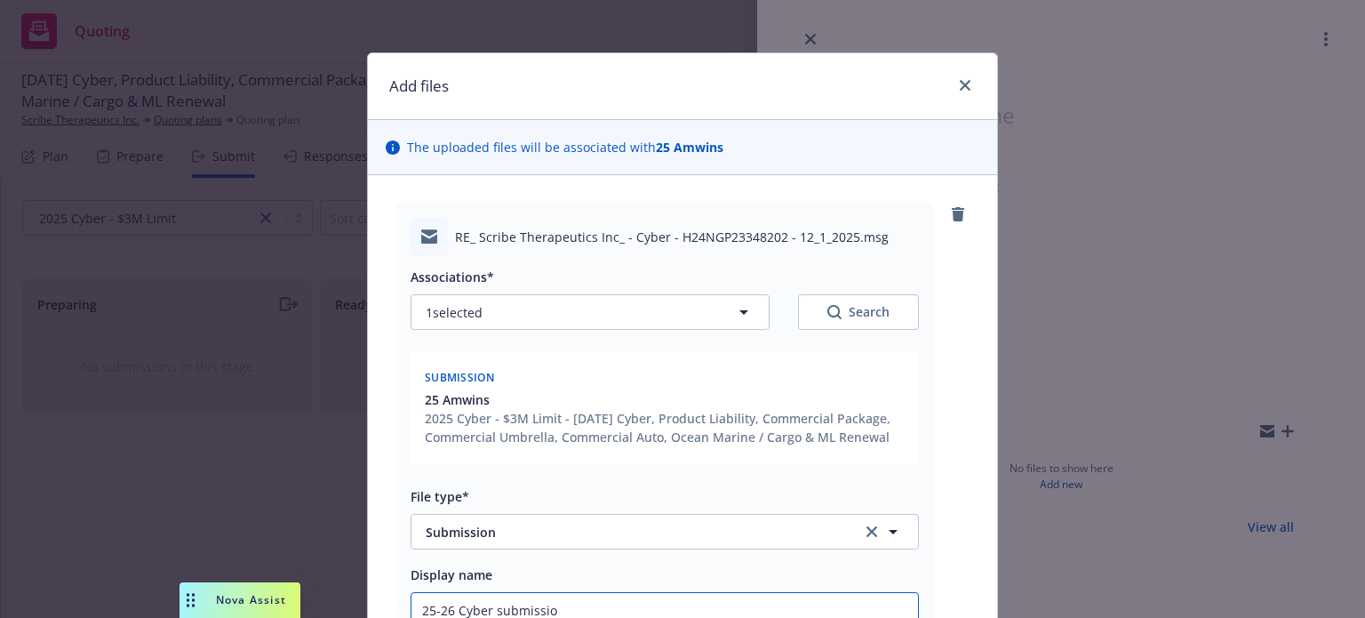
type textarea "x"
type input "25-26 Cyber submissiom"
type textarea "x"
type input "25-26 Cyber submissiom"
type textarea "x"
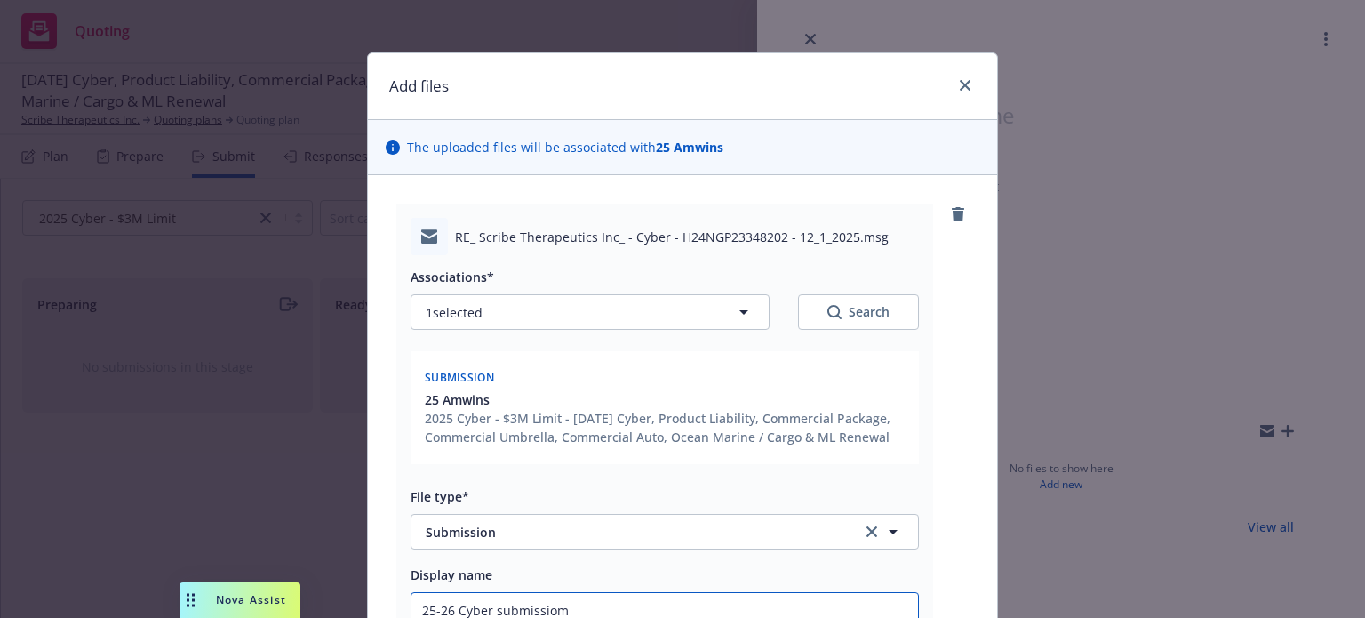
type input "25-26 Cyber submissio"
type textarea "x"
type input "25-26 Cyber submission"
type textarea "x"
type input "25-26 Cyber submission EM"
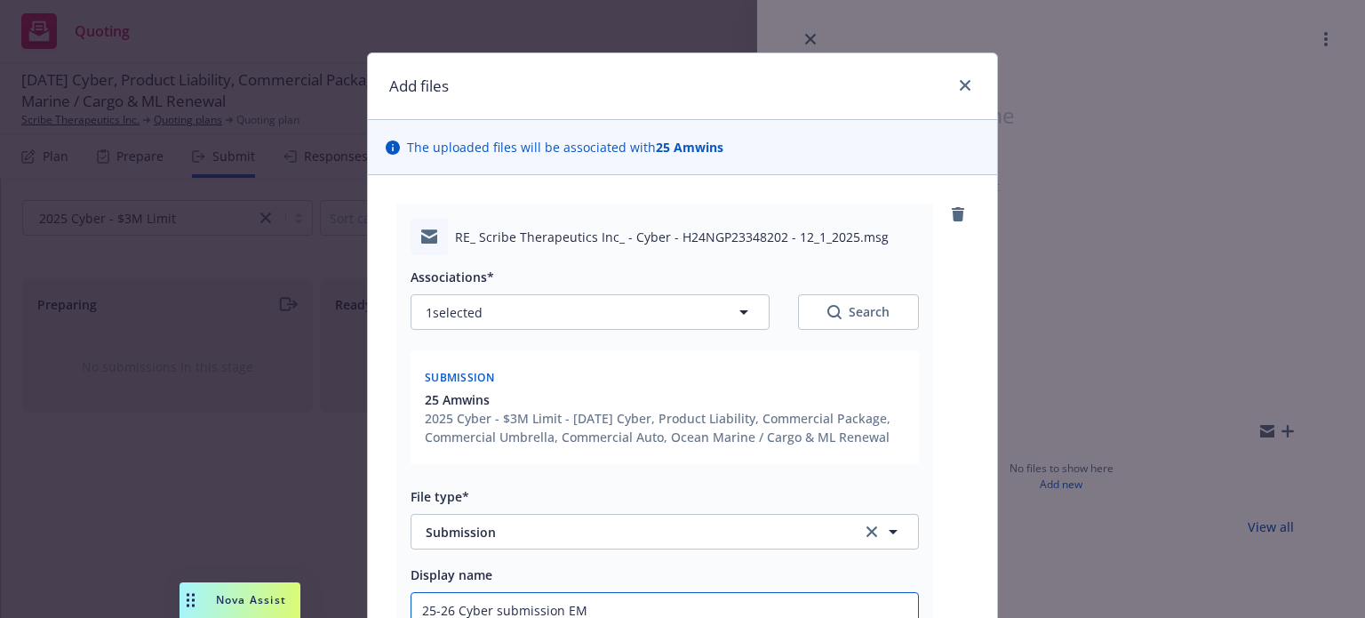
type textarea "x"
type input "25-26 Cyber submission EM"
type textarea "x"
type input "25-26 Cyber submission EM f"
type textarea "x"
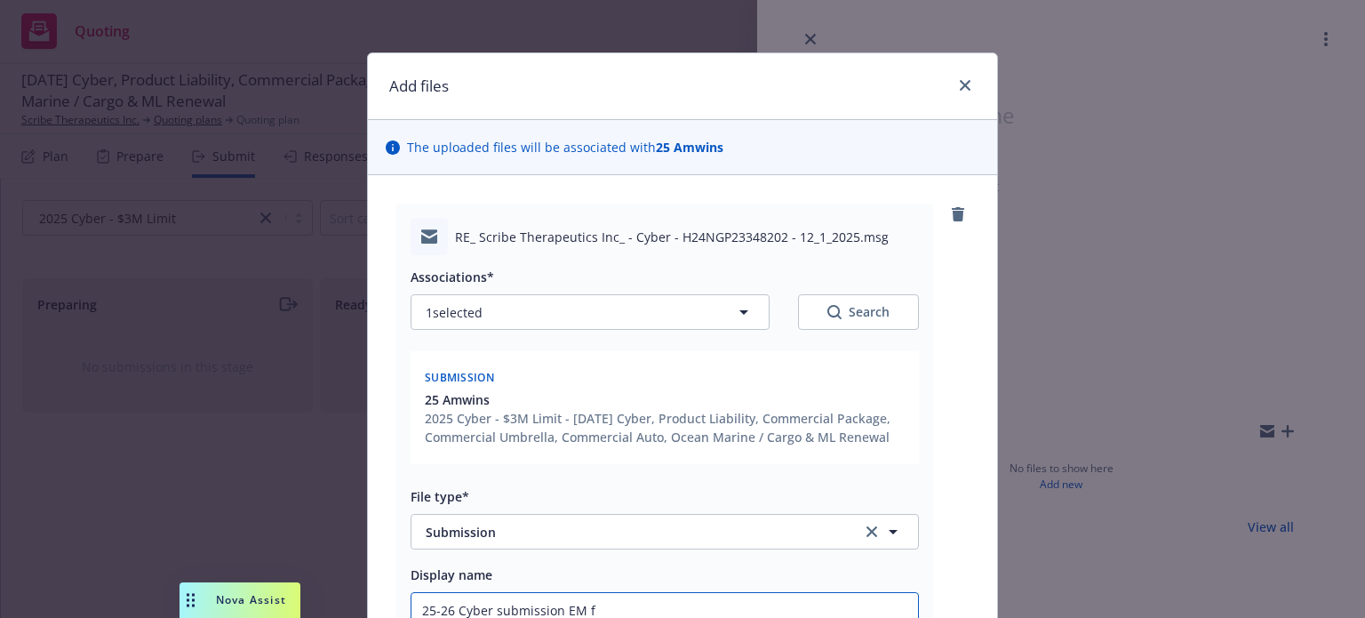
type input "25-26 Cyber submission EM"
type textarea "x"
type input "25-26 Cyber submission EM t"
type textarea "x"
type input "25-26 Cyber submission EM to"
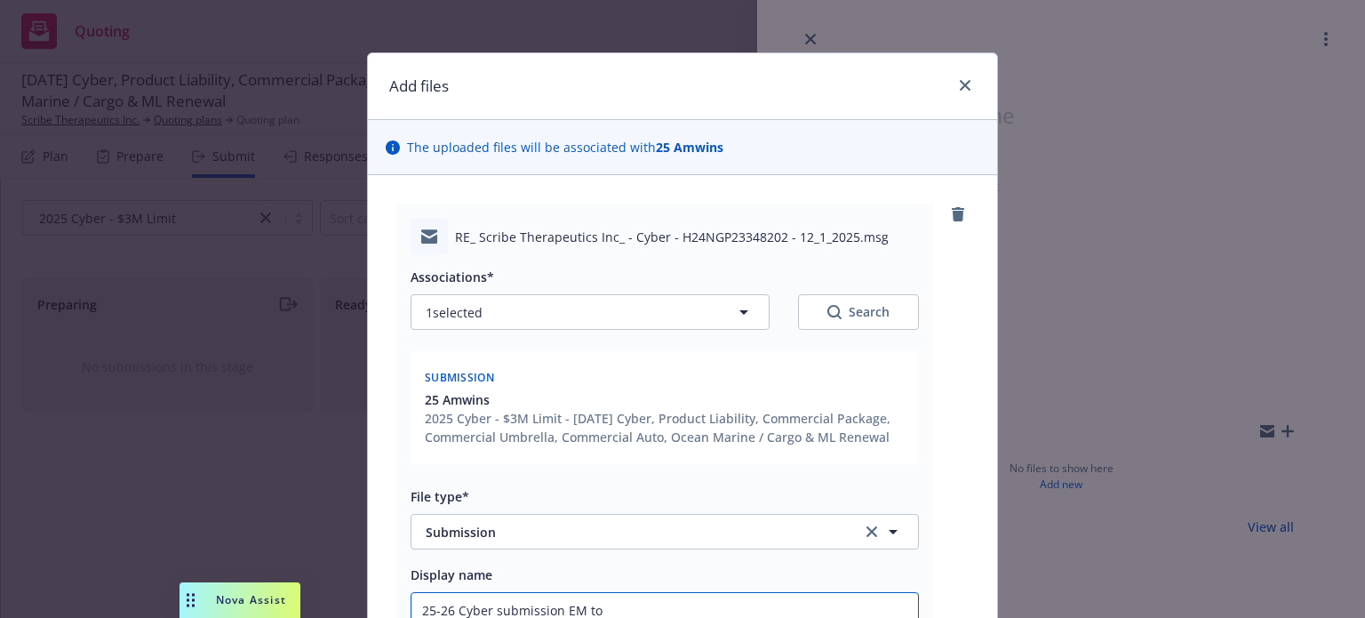
type textarea "x"
type input "25-26 Cyber submission EM to A"
type textarea "x"
type input "25-26 Cyber submission EM to Am"
type textarea "x"
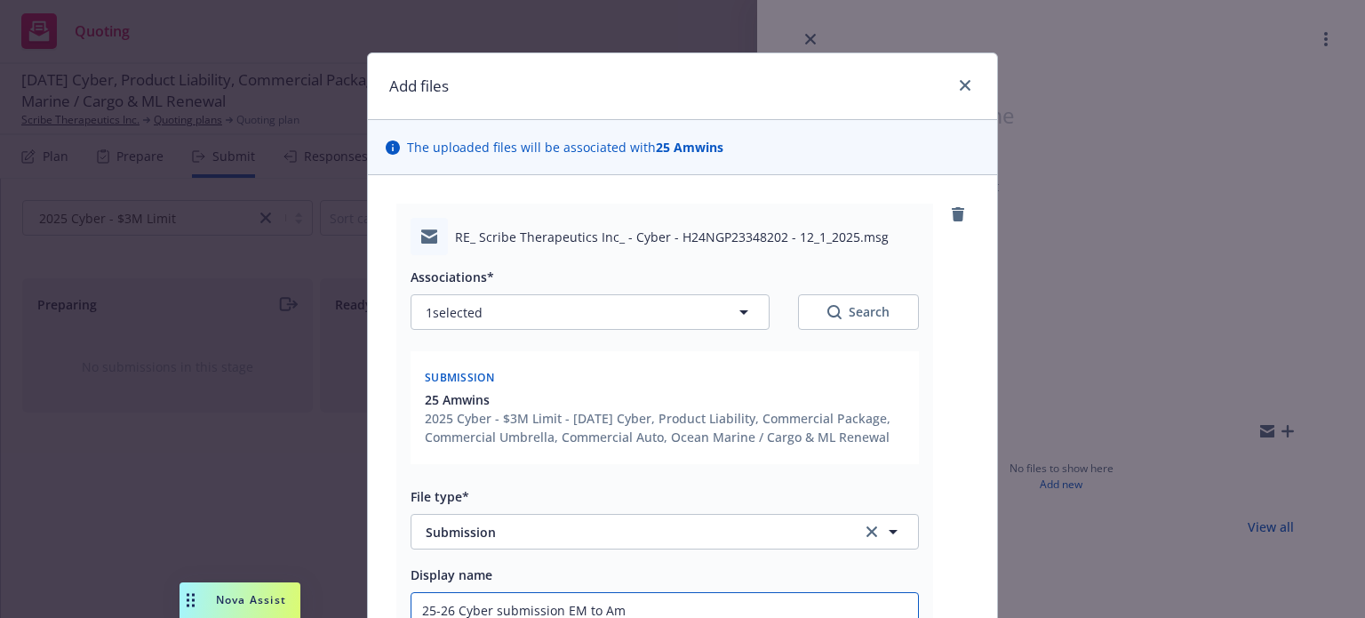
type input "25-26 Cyber submission EM to Amw"
type textarea "x"
type input "25-26 Cyber submission EM to Amwi"
type textarea "x"
type input "25-26 Cyber submission EM to Amwin"
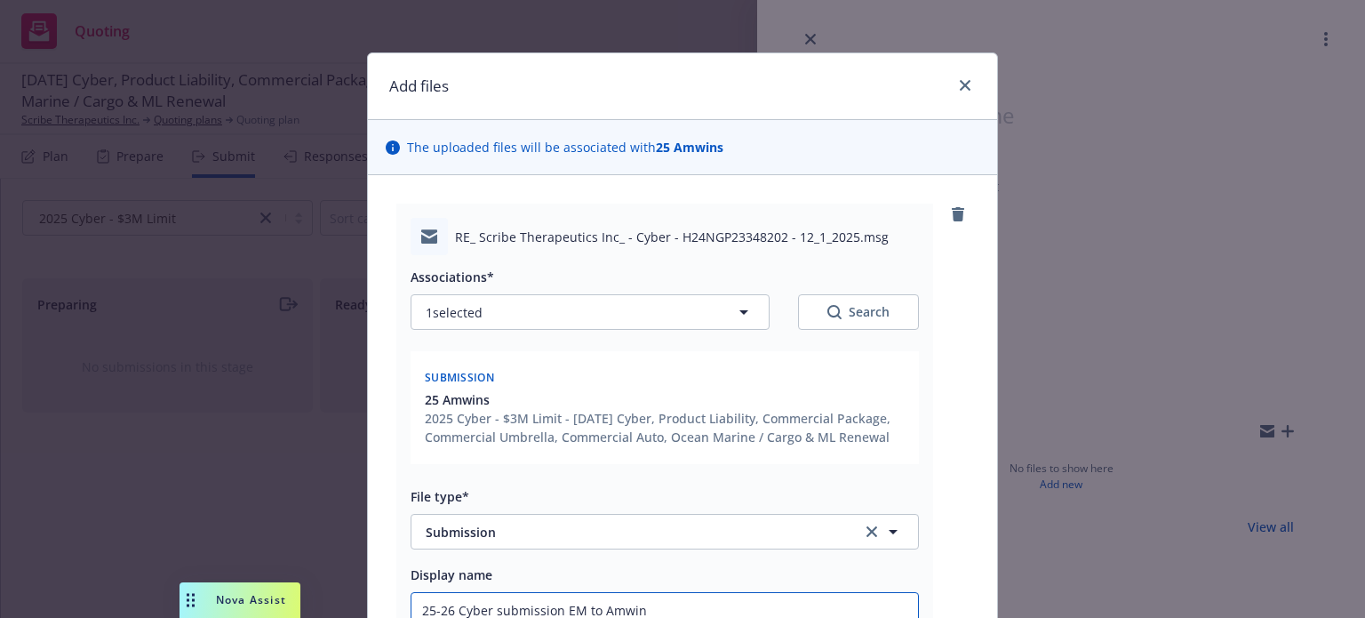
type textarea "x"
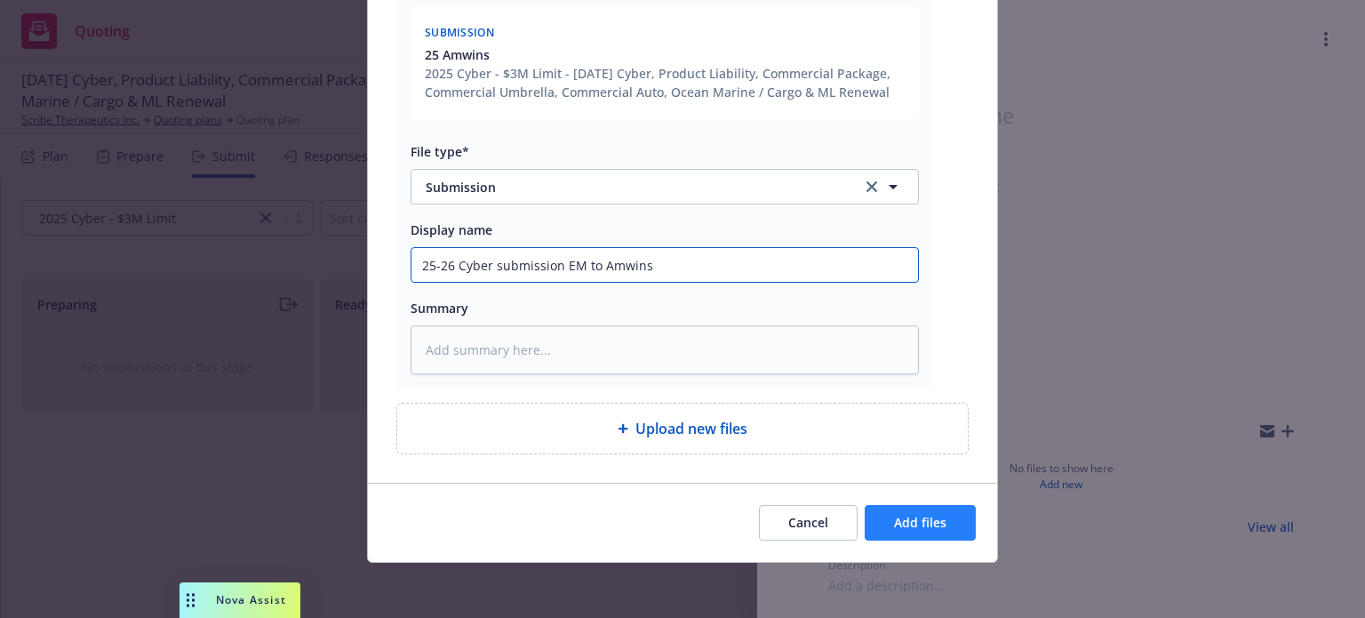
type input "25-26 Cyber submission EM to Amwins"
click at [911, 515] on span "Add files" at bounding box center [920, 522] width 52 height 17
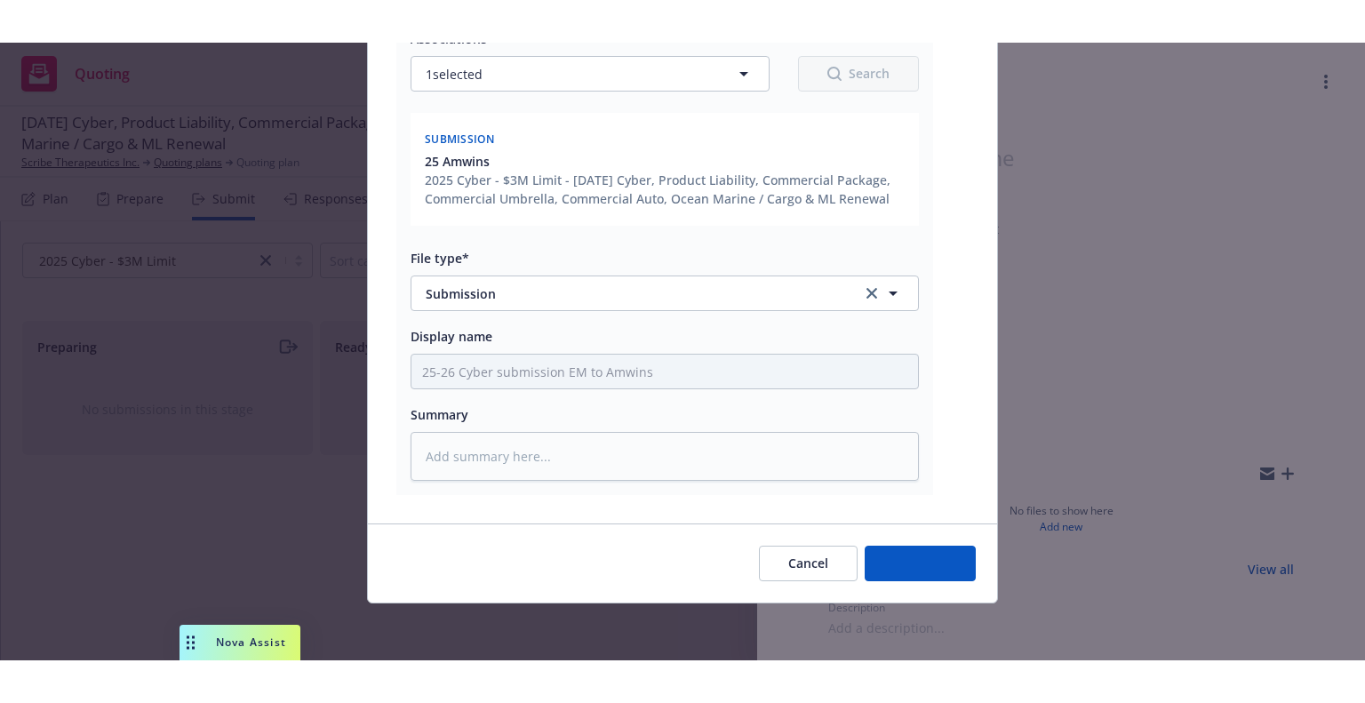
scroll to position [284, 0]
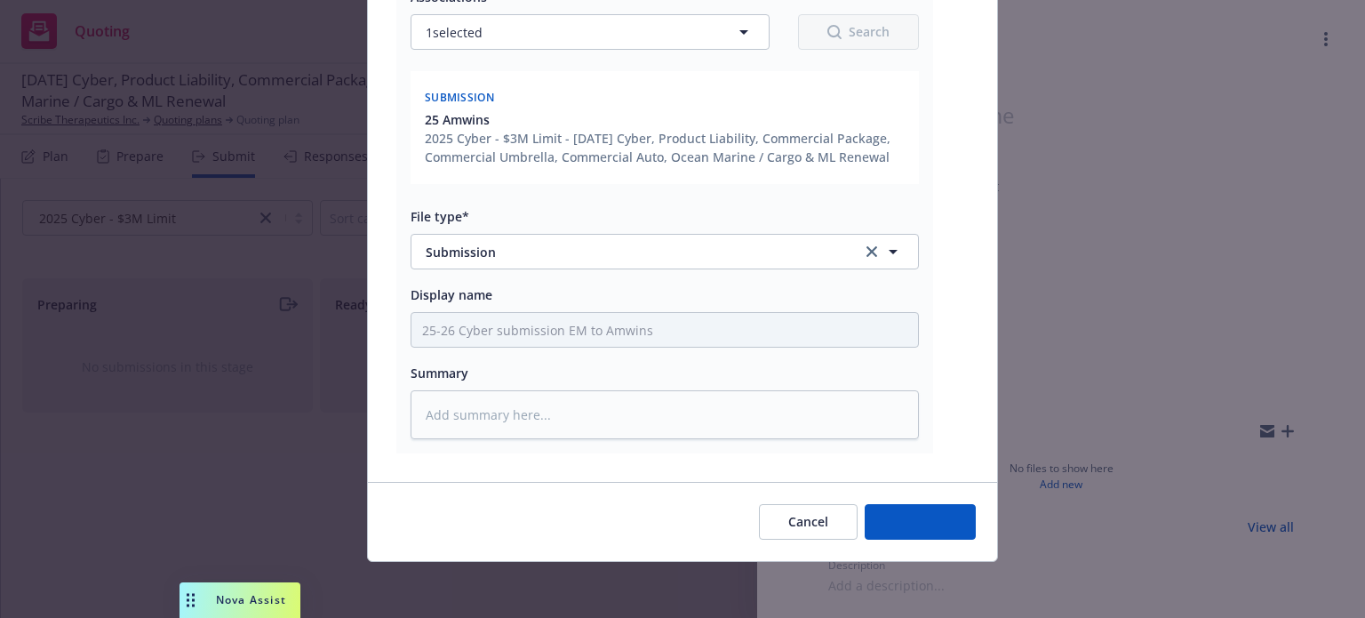
type textarea "x"
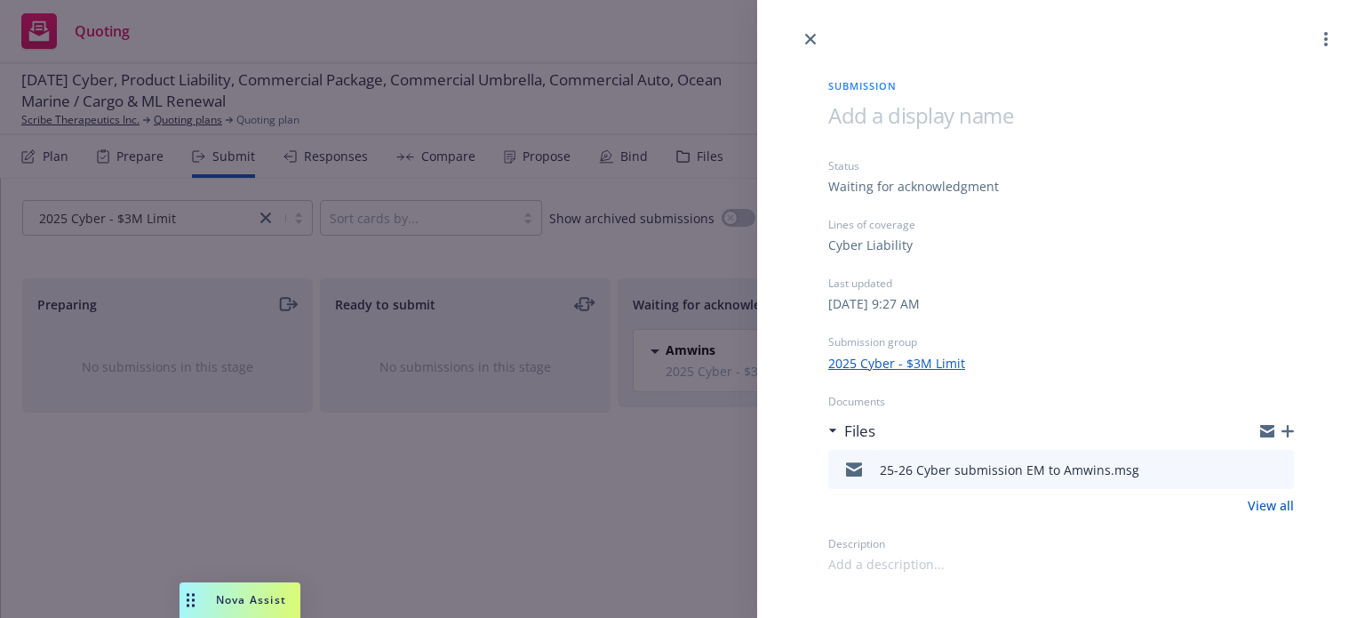
click at [798, 39] on div at bounding box center [1061, 25] width 608 height 50
click at [808, 37] on icon "close" at bounding box center [810, 39] width 11 height 11
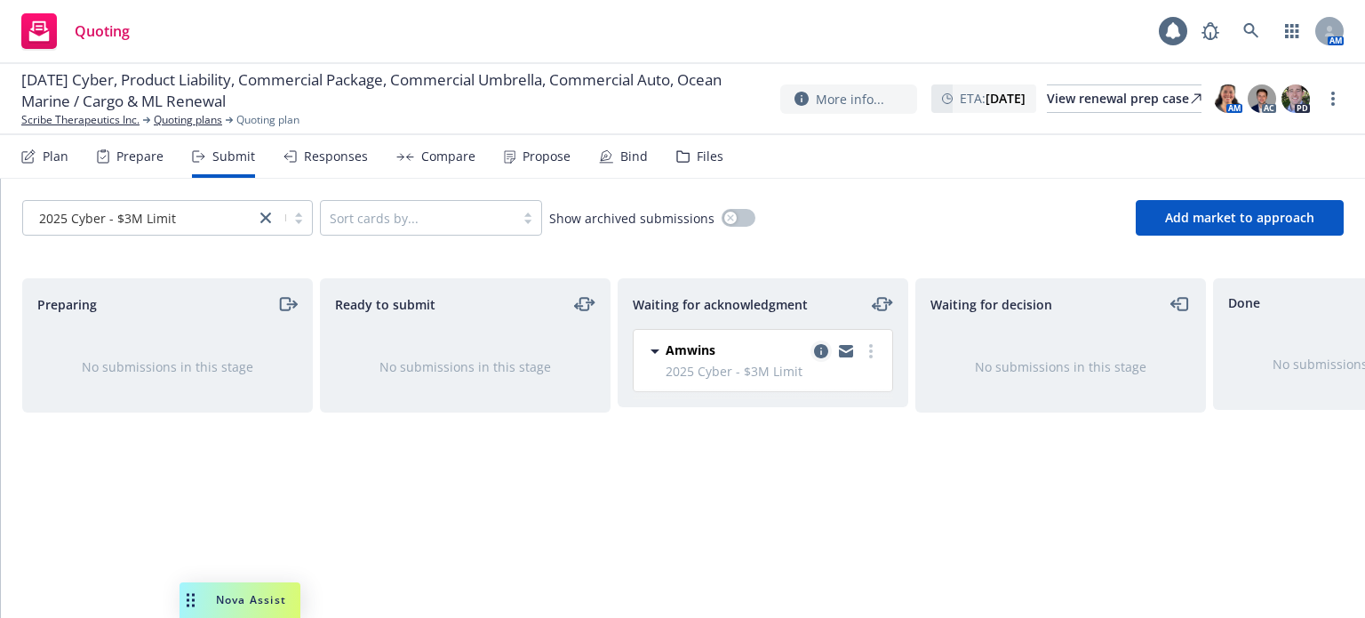
click at [818, 356] on icon "copy logging email" at bounding box center [821, 351] width 14 height 14
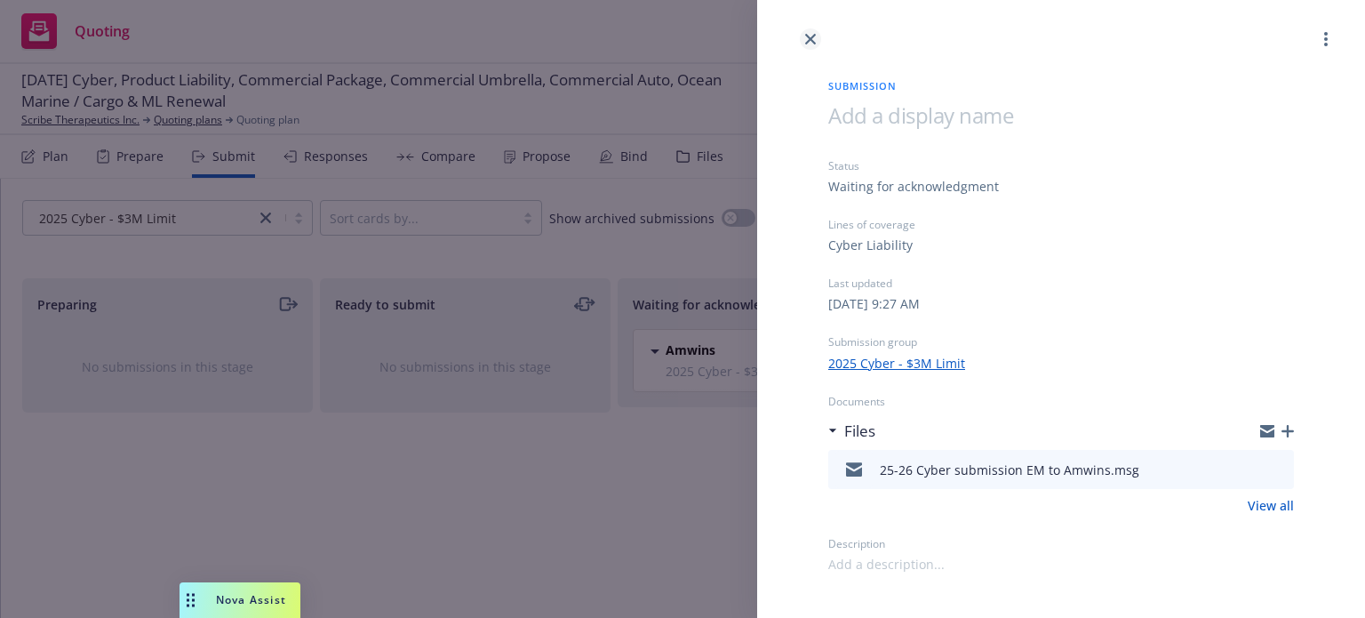
click at [808, 48] on link "close" at bounding box center [810, 38] width 21 height 21
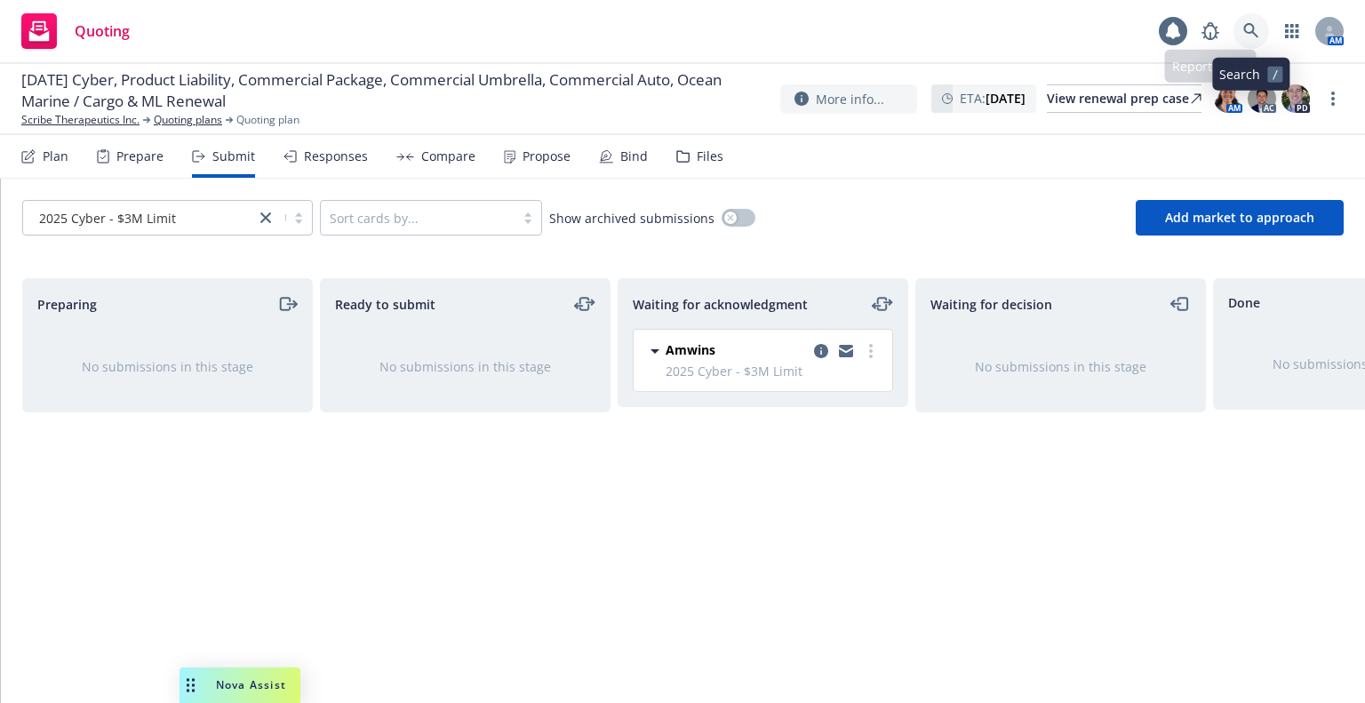
click at [1253, 24] on icon at bounding box center [1251, 31] width 16 height 16
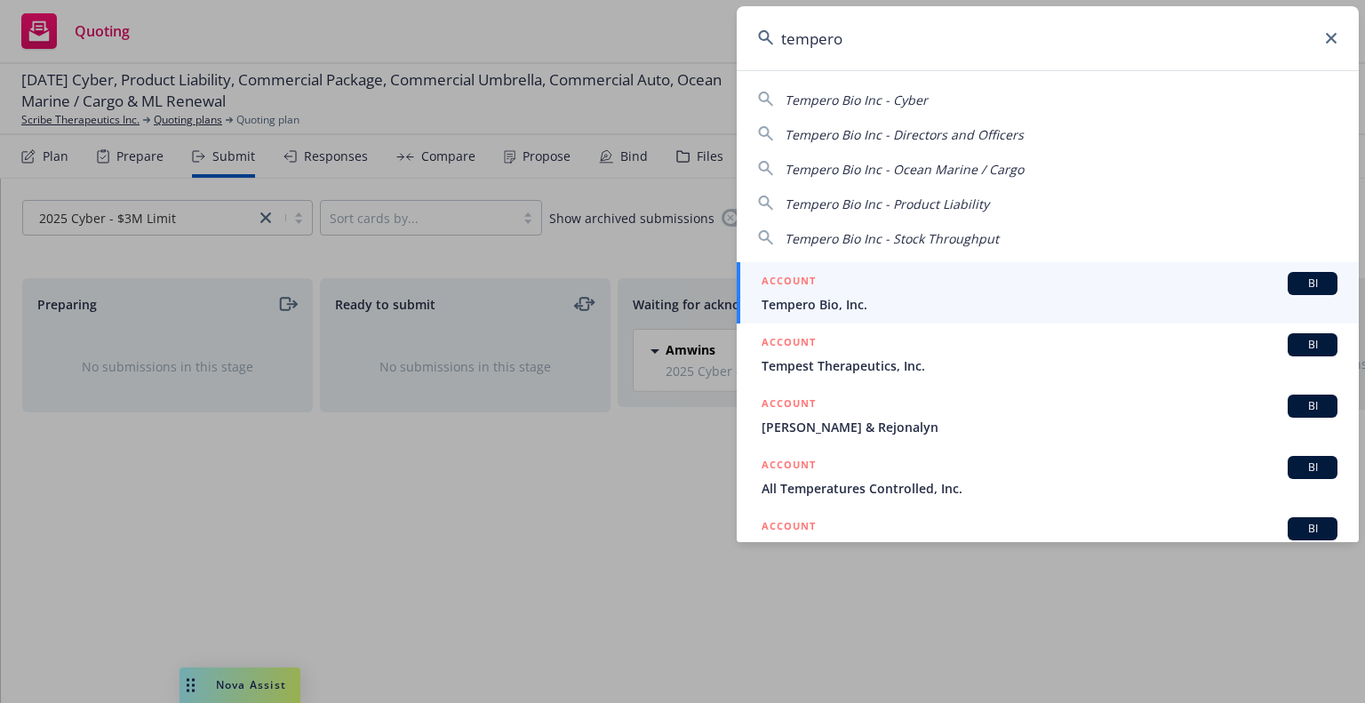
type input "tempero"
click at [856, 295] on span "Tempero Bio, Inc." at bounding box center [1050, 304] width 576 height 19
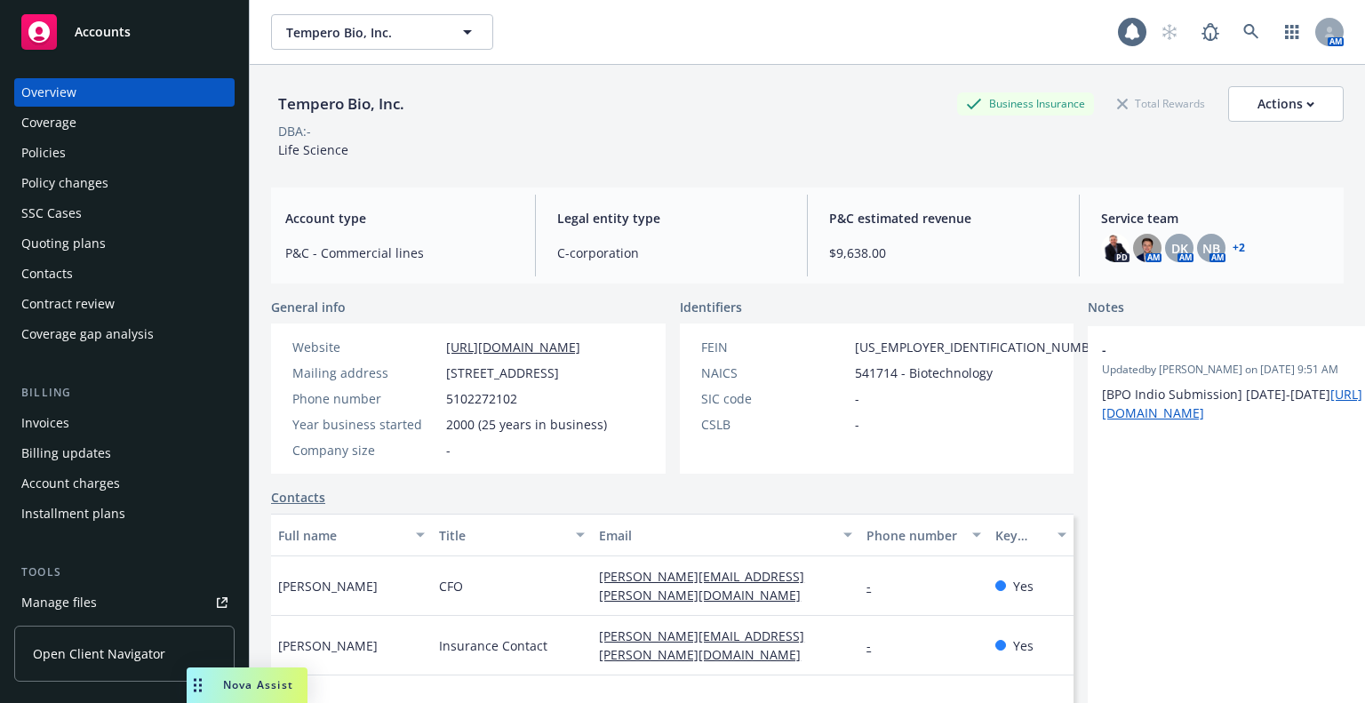
click at [96, 280] on div "Contacts" at bounding box center [124, 274] width 206 height 28
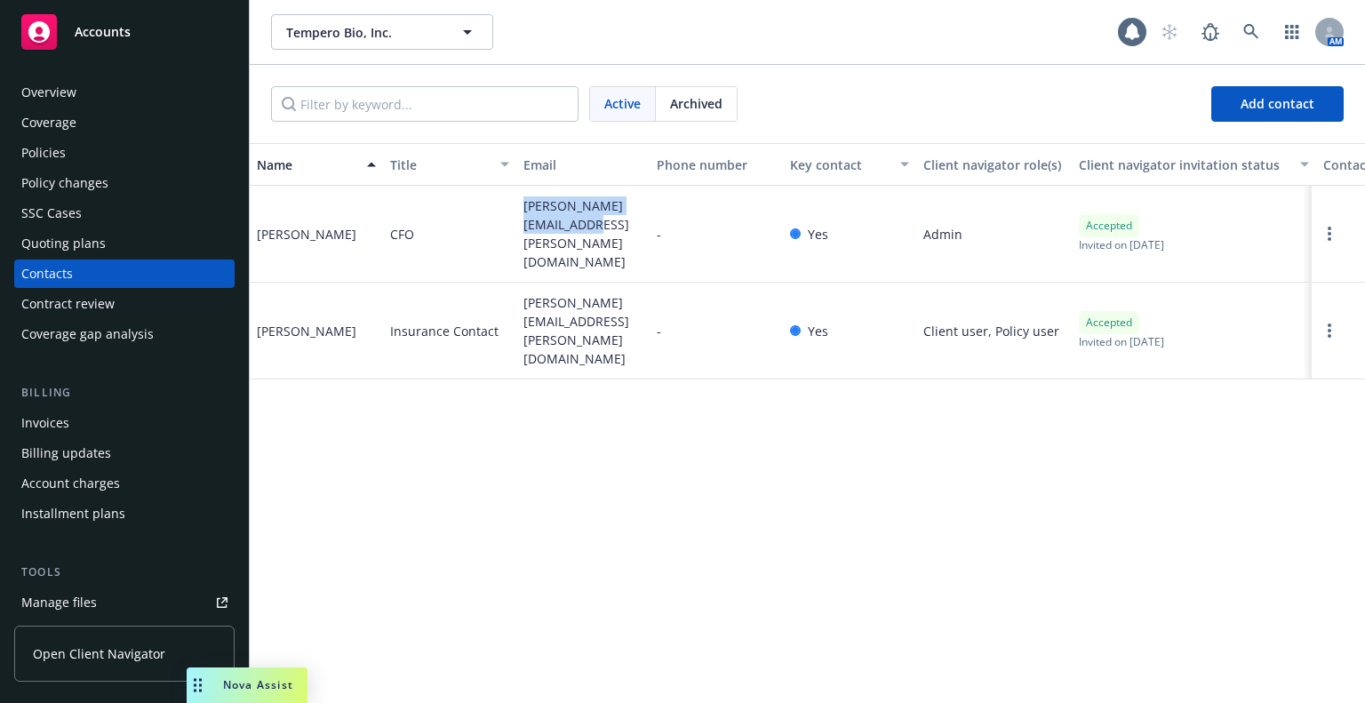
drag, startPoint x: 558, startPoint y: 232, endPoint x: 525, endPoint y: 216, distance: 36.6
click at [525, 216] on span "[PERSON_NAME][EMAIL_ADDRESS][PERSON_NAME][DOMAIN_NAME]" at bounding box center [582, 233] width 119 height 75
copy span "[PERSON_NAME][EMAIL_ADDRESS][PERSON_NAME][DOMAIN_NAME]"
click at [1250, 18] on link at bounding box center [1252, 32] width 36 height 36
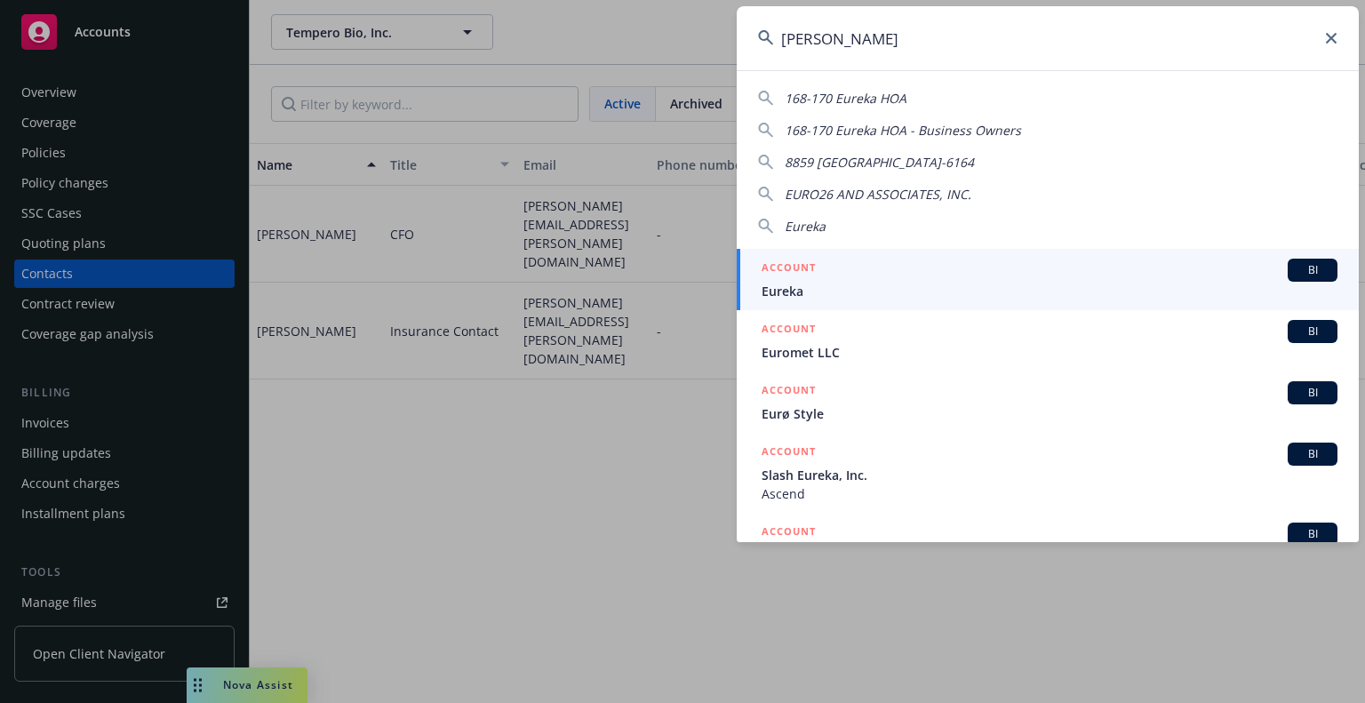
type input "eureka"
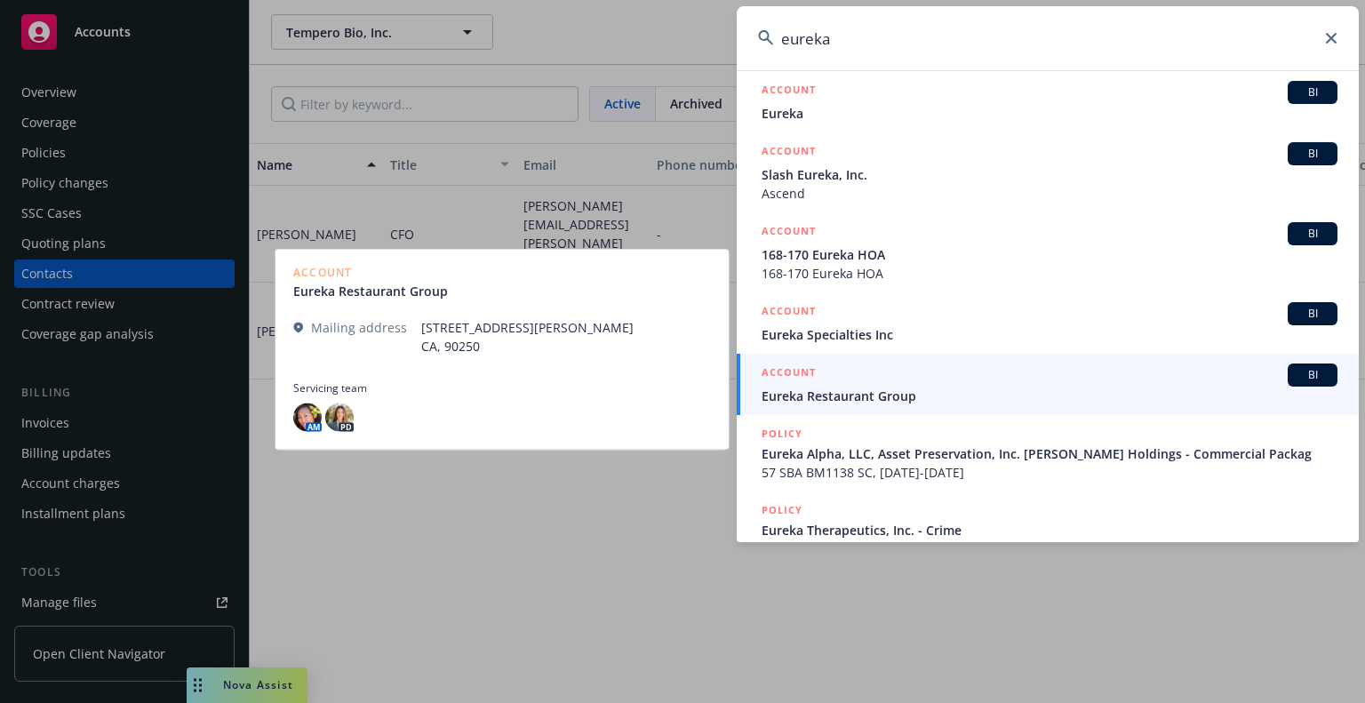
scroll to position [355, 0]
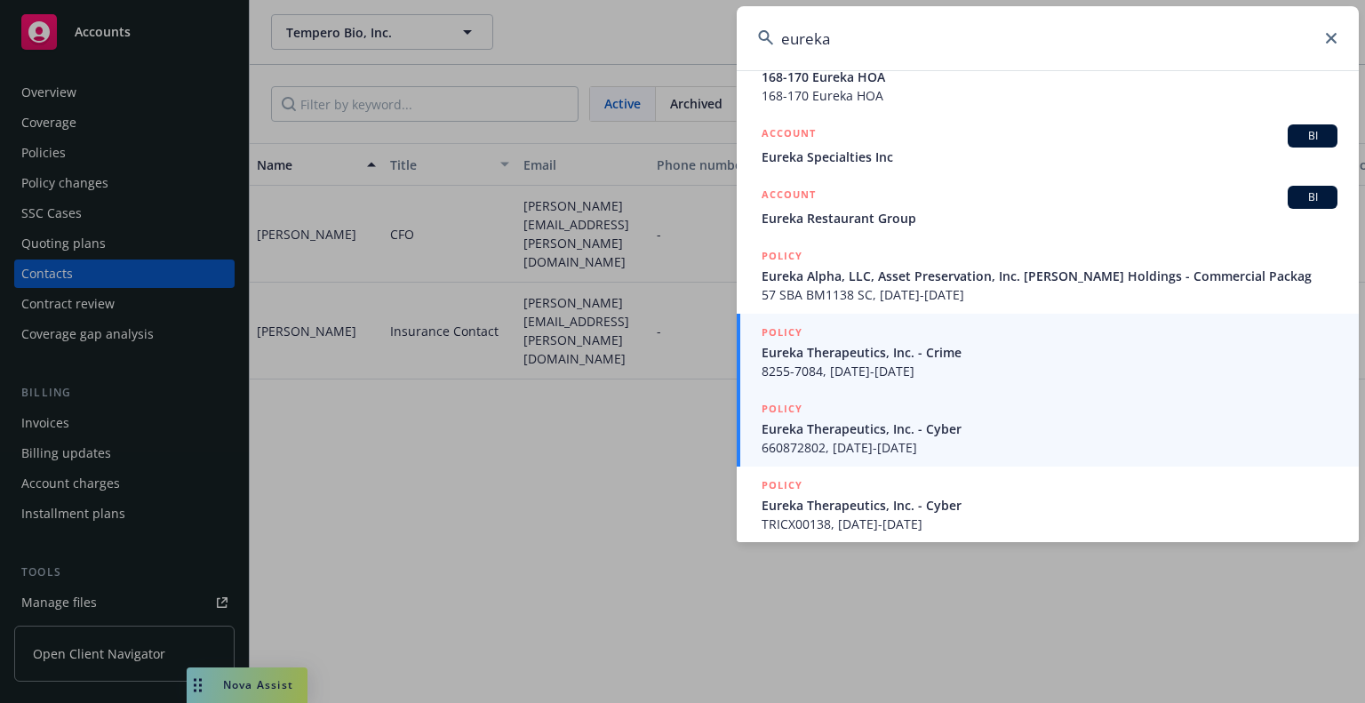
click at [896, 356] on span "Eureka Therapeutics, Inc. - Crime" at bounding box center [1050, 352] width 576 height 19
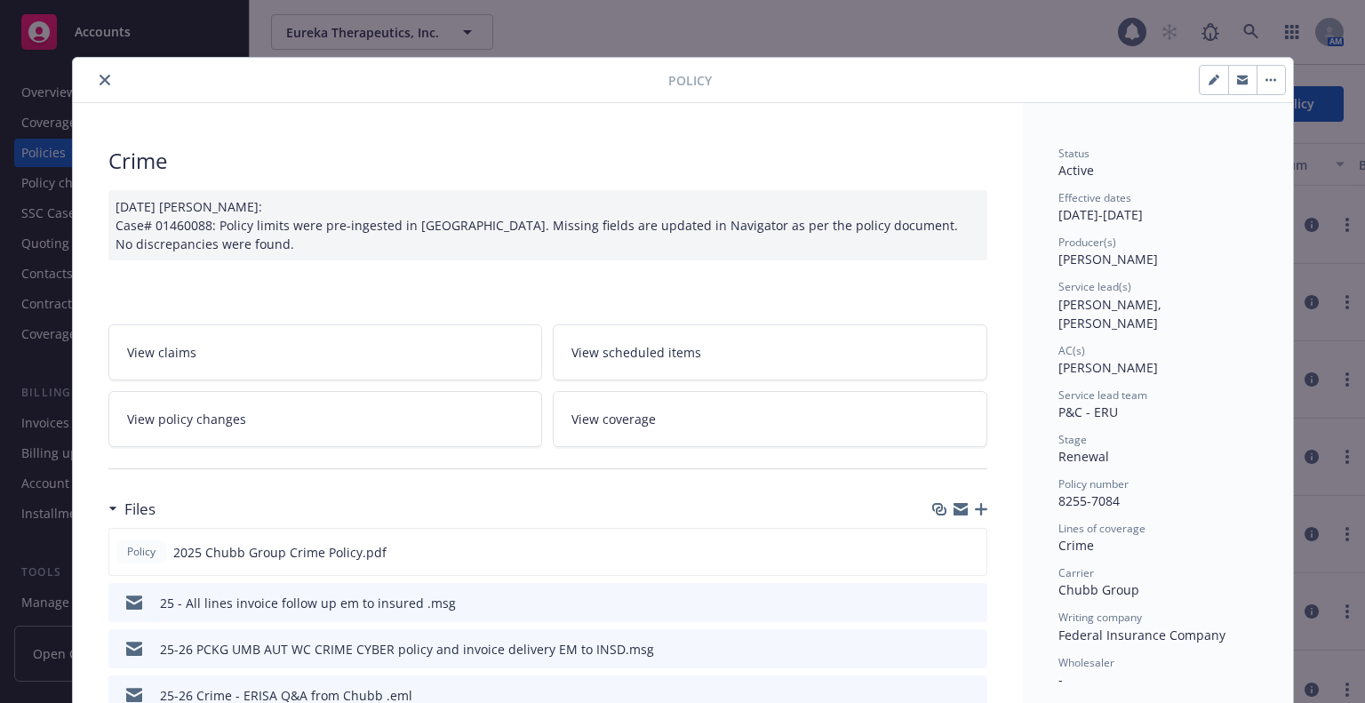
click at [100, 80] on icon "close" at bounding box center [105, 80] width 11 height 11
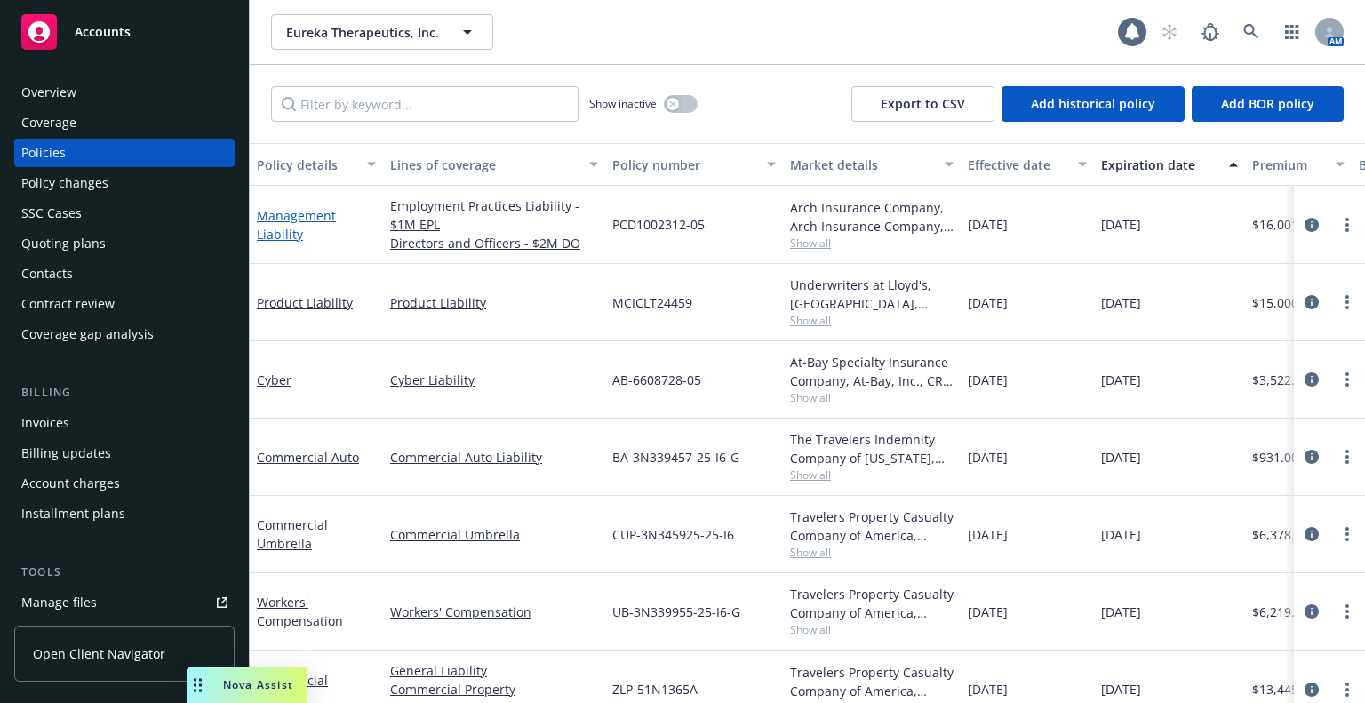
click at [275, 215] on link "Management Liability" at bounding box center [296, 225] width 79 height 36
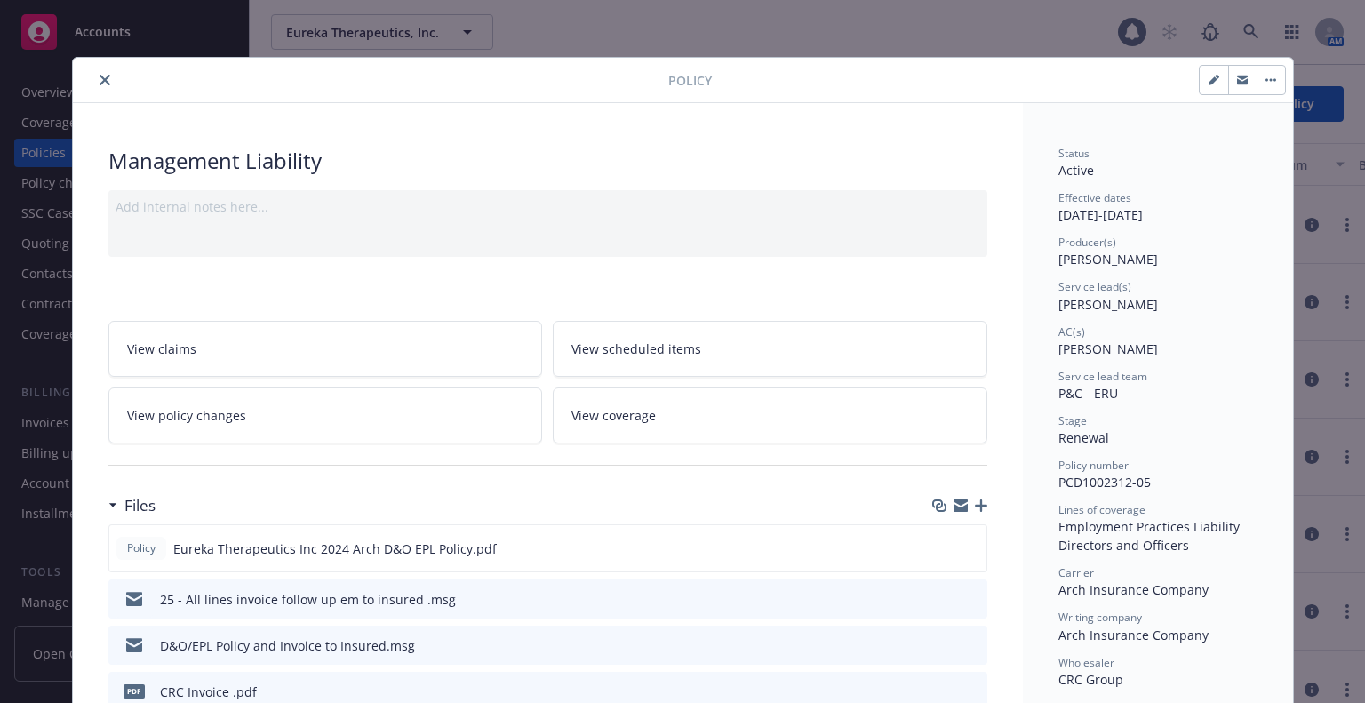
click at [100, 75] on icon "close" at bounding box center [105, 80] width 11 height 11
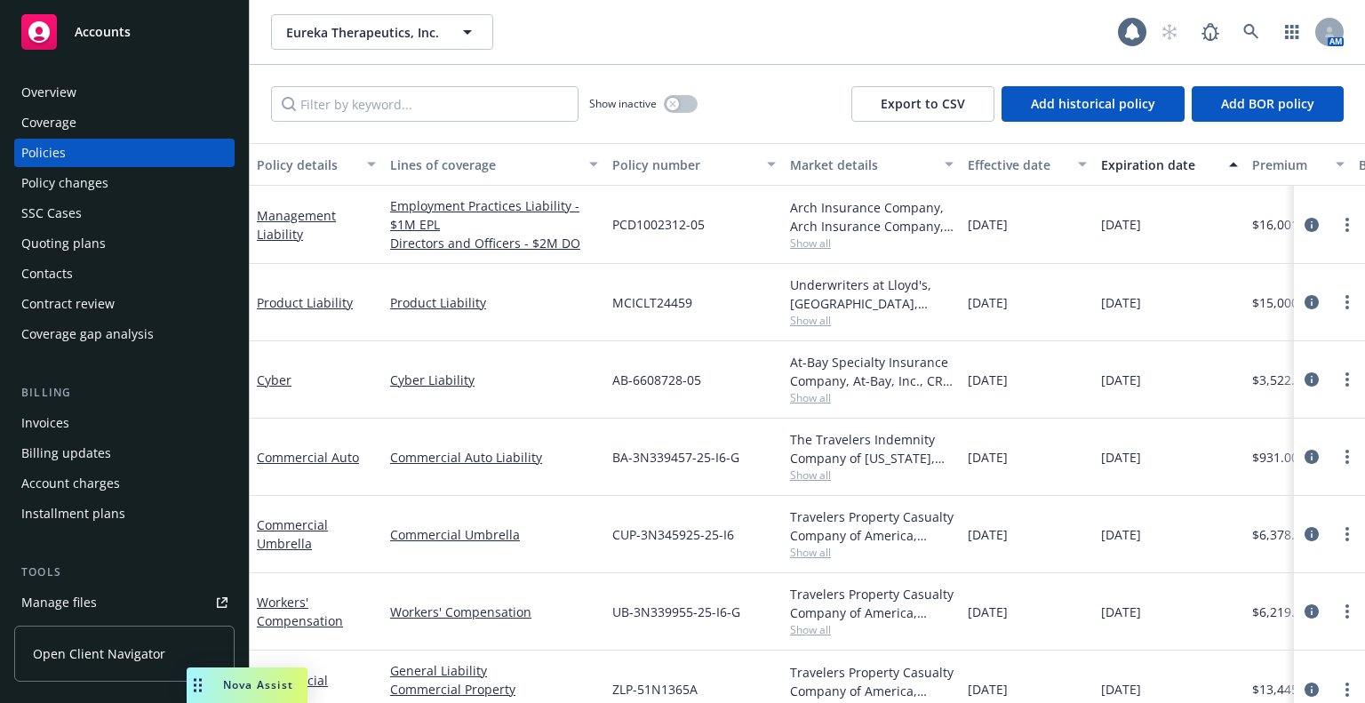
click at [117, 236] on div "Quoting plans" at bounding box center [124, 243] width 206 height 28
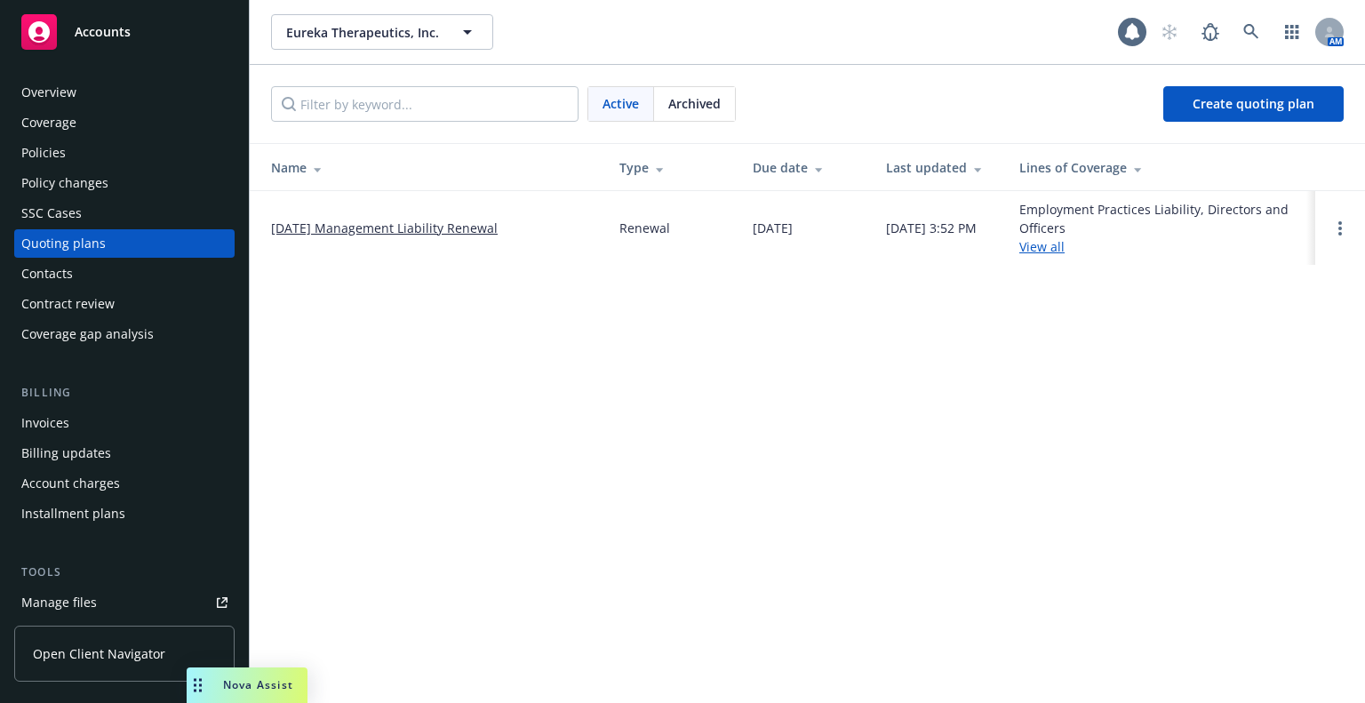
click at [357, 231] on link "[DATE] Management Liability Renewal" at bounding box center [384, 228] width 227 height 19
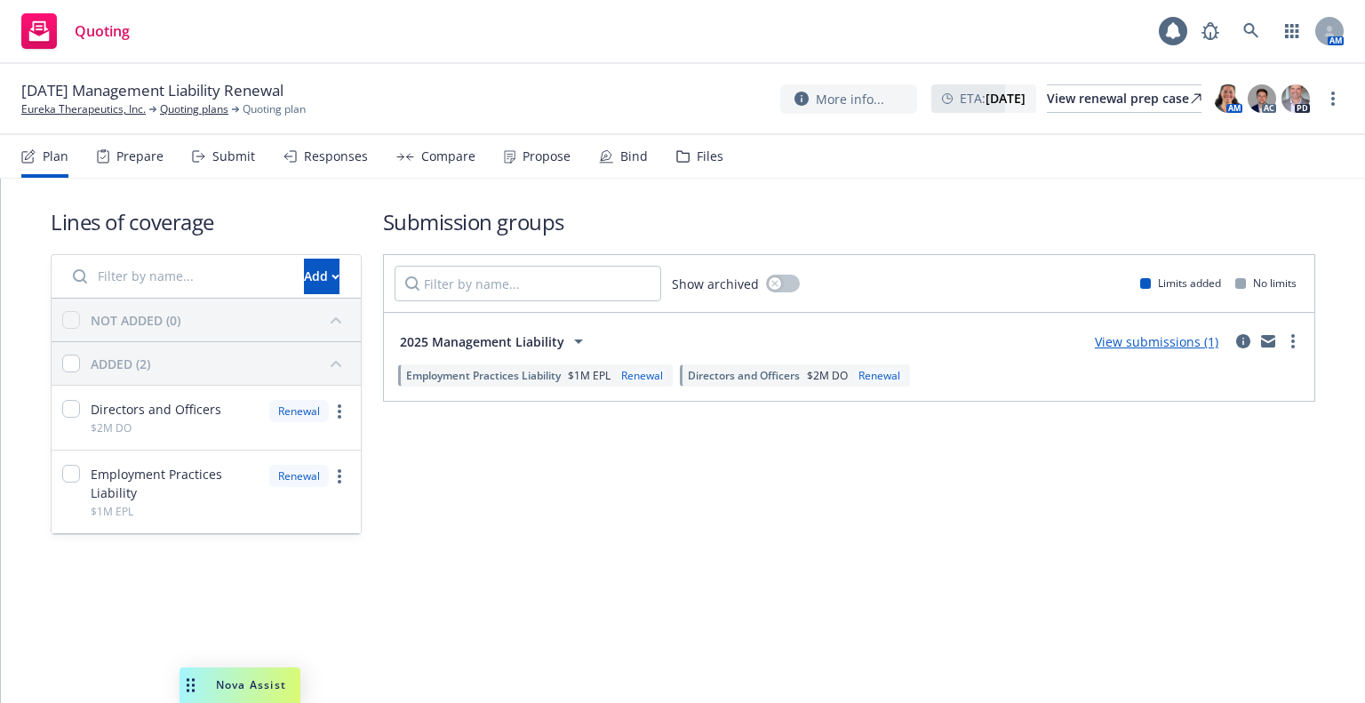
click at [699, 162] on div "Files" at bounding box center [710, 156] width 27 height 14
